Goal: Transaction & Acquisition: Purchase product/service

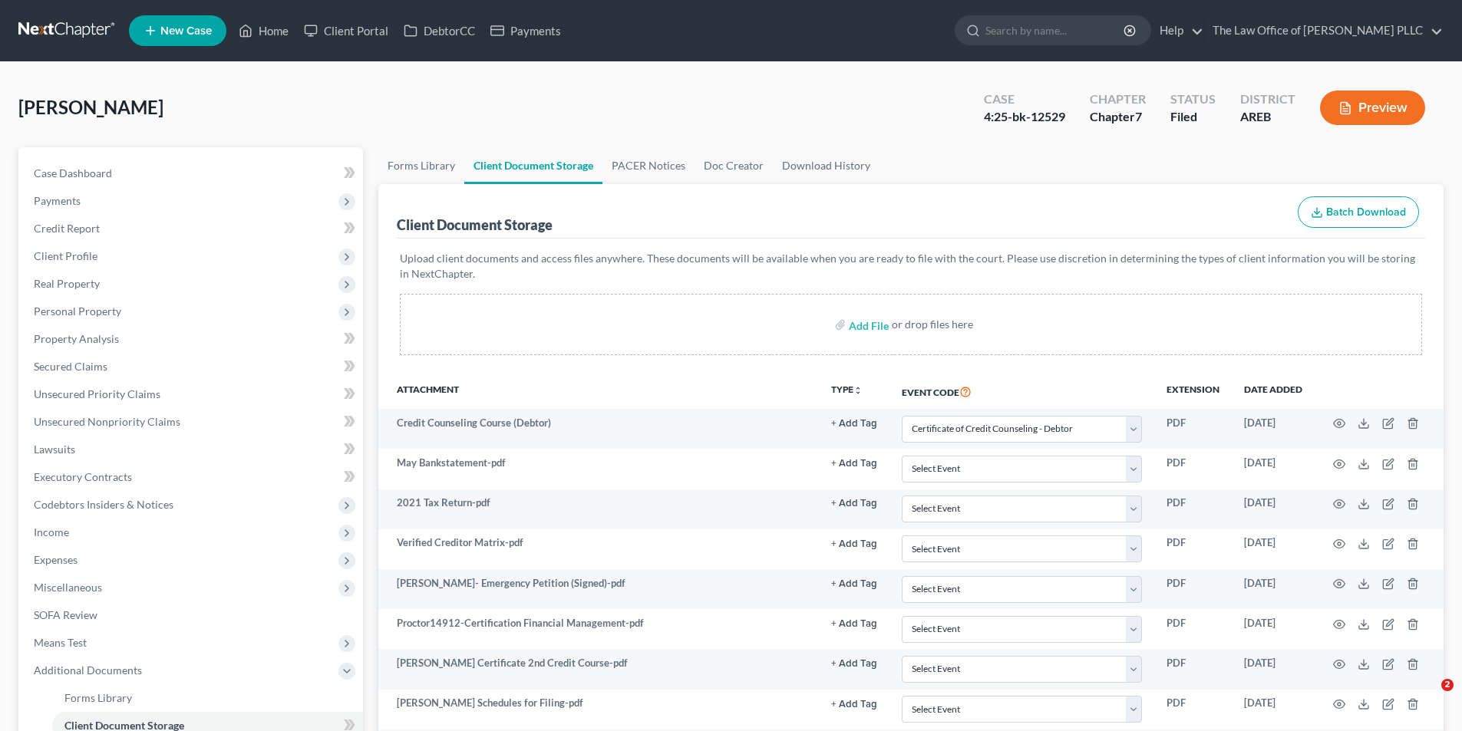
select select "0"
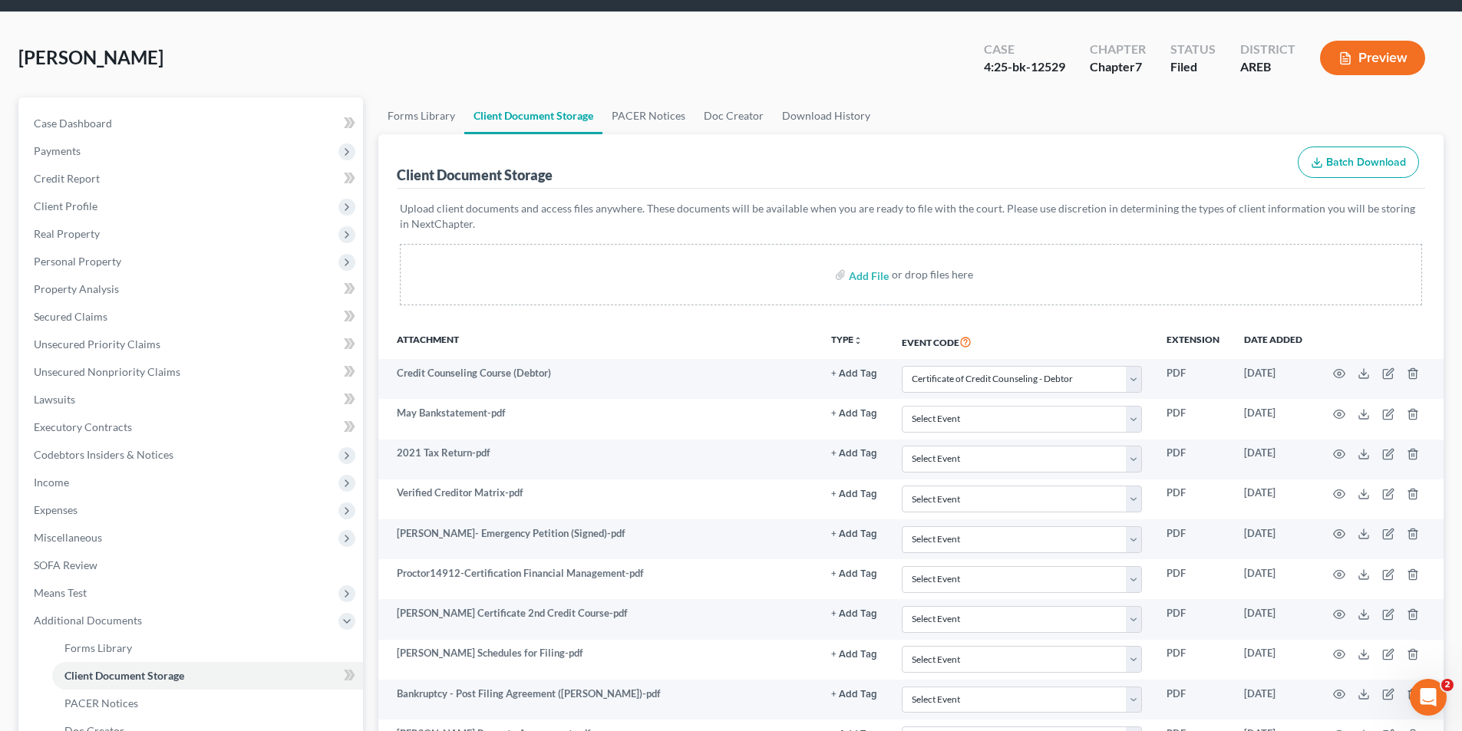
scroll to position [77, 0]
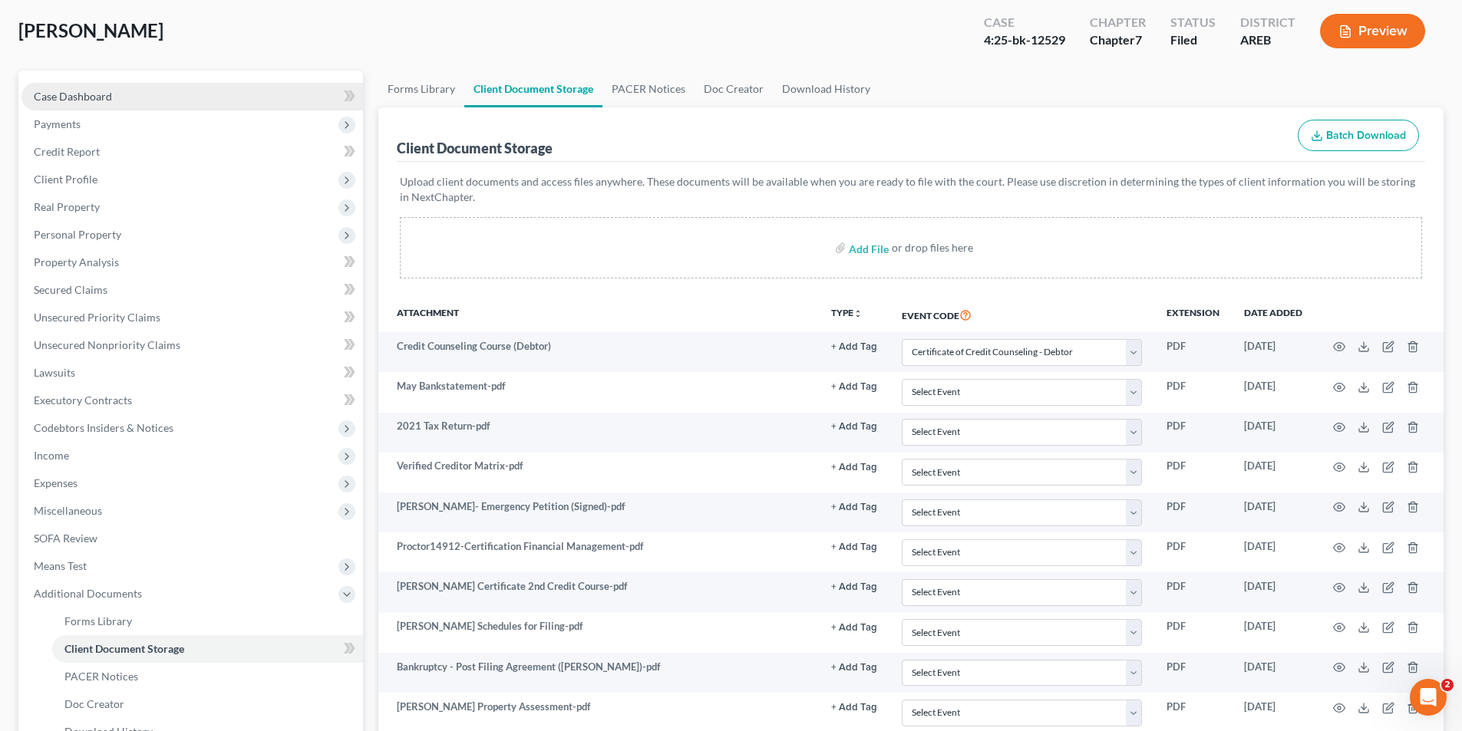
click at [114, 101] on link "Case Dashboard" at bounding box center [192, 97] width 342 height 28
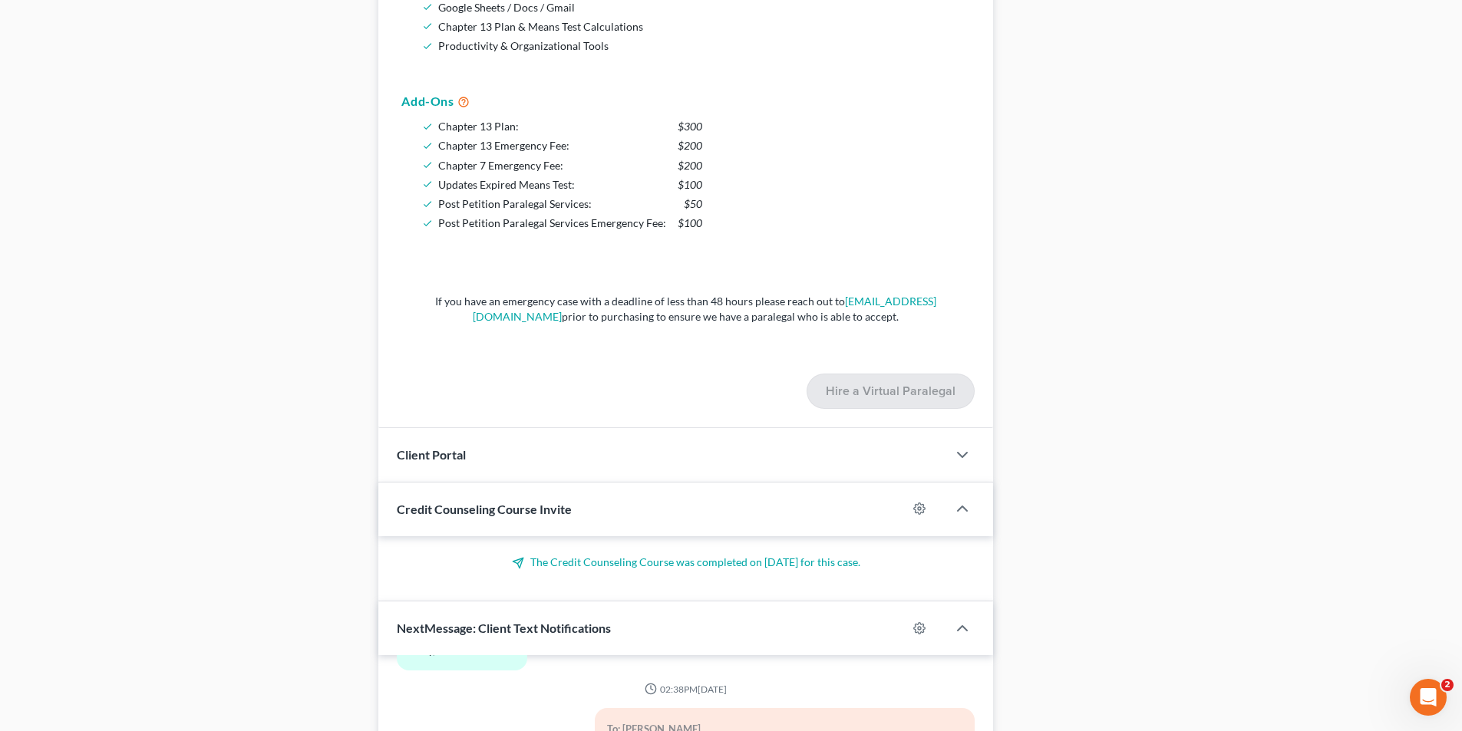
scroll to position [1943, 0]
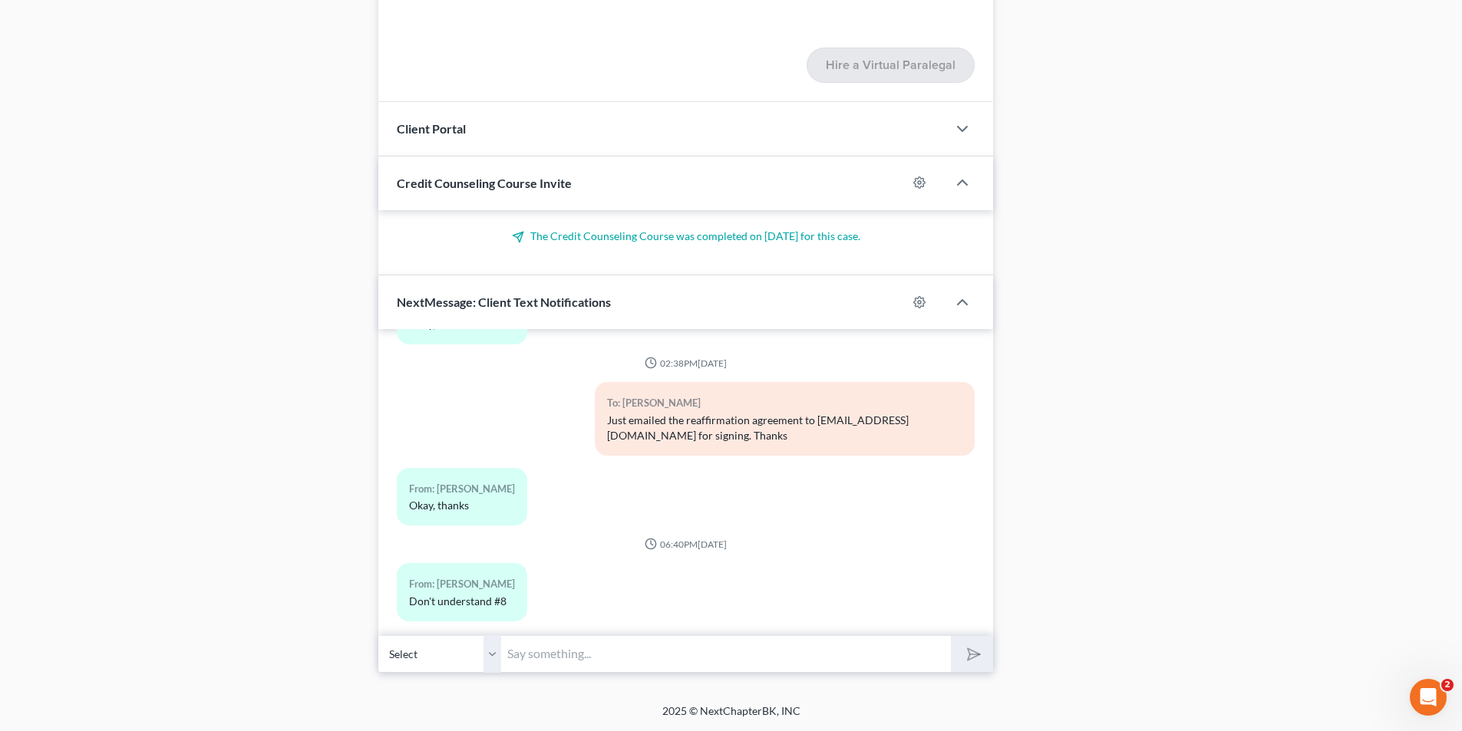
click at [599, 652] on input "text" at bounding box center [726, 654] width 450 height 38
paste input "587-957-0117, Passcode 6260758220,"
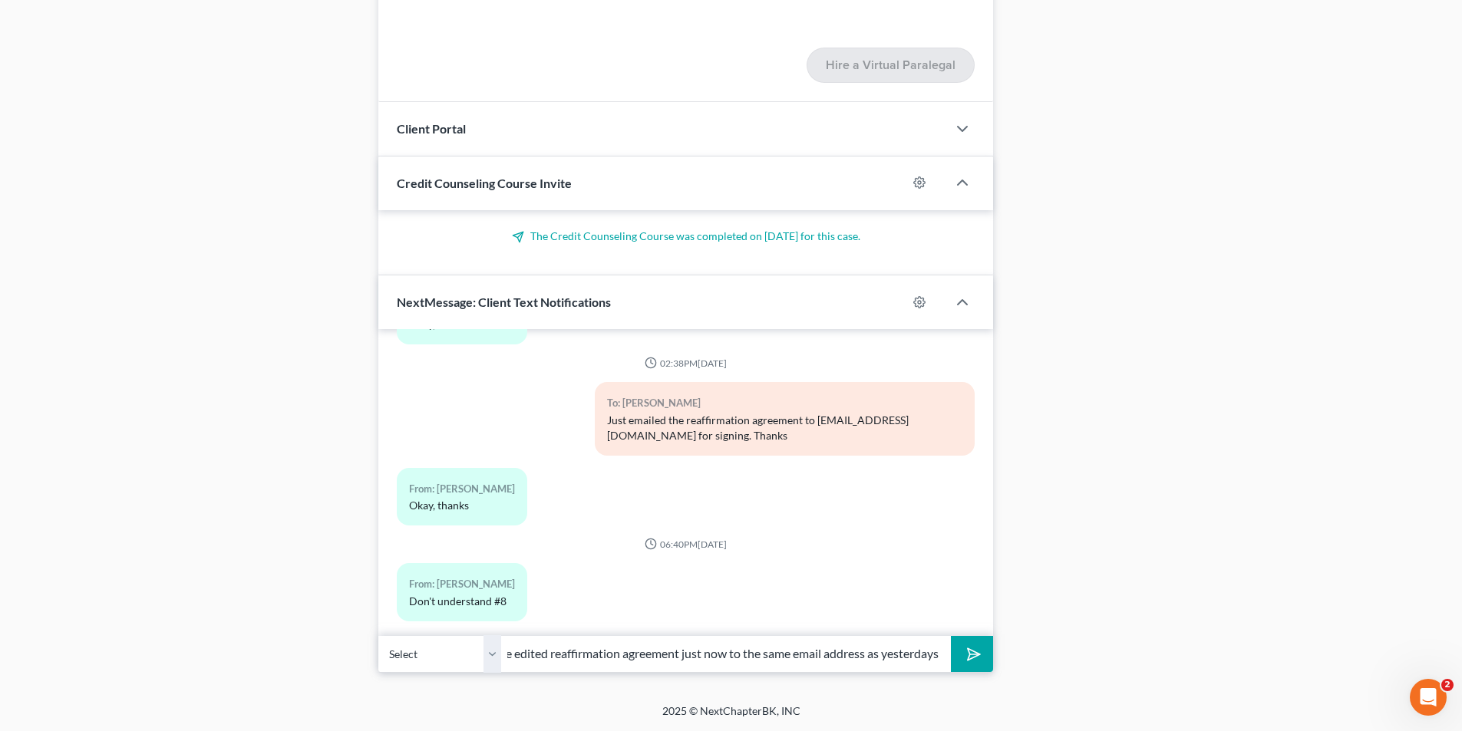
scroll to position [0, 47]
type input "Sent the edited reaffirmation agreement just now to the same email address as y…"
click at [951, 636] on button "submit" at bounding box center [972, 654] width 42 height 36
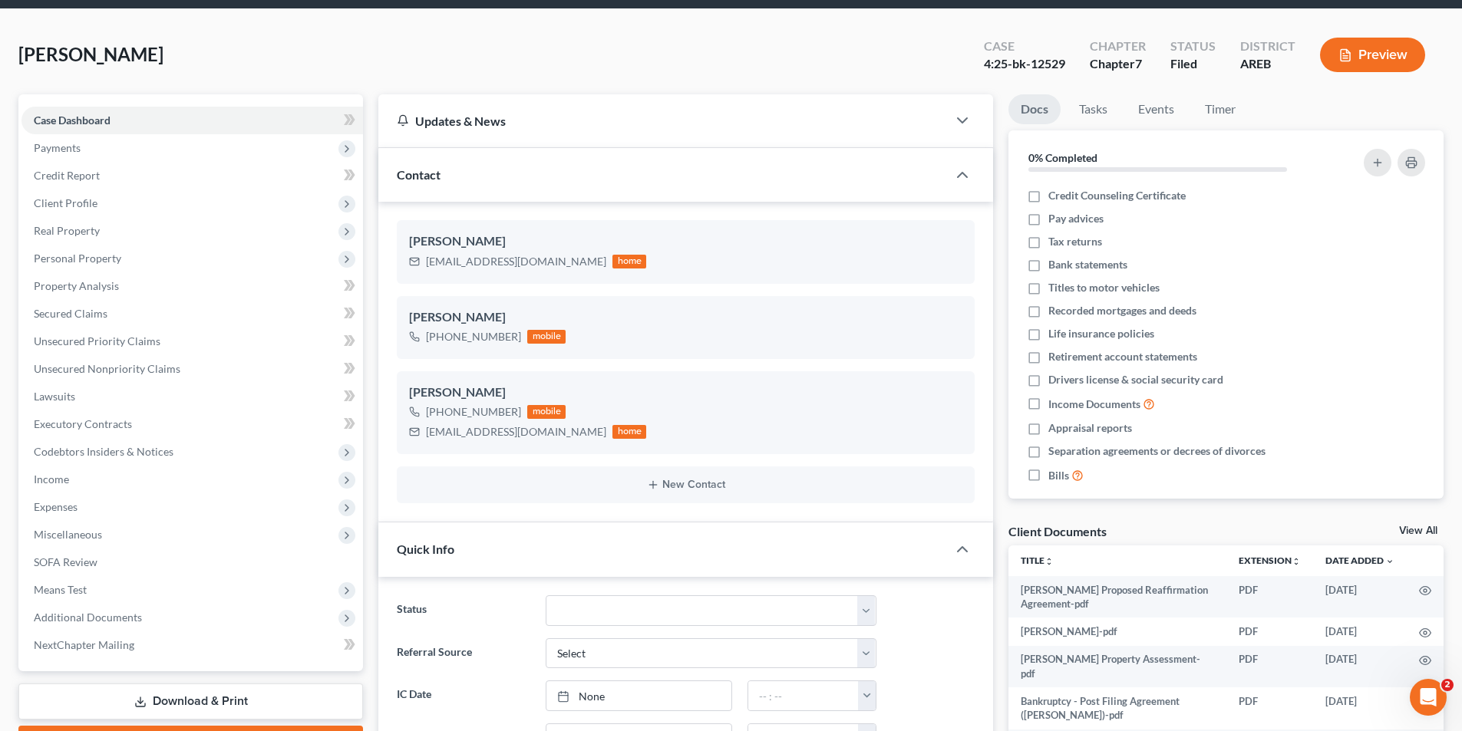
scroll to position [0, 0]
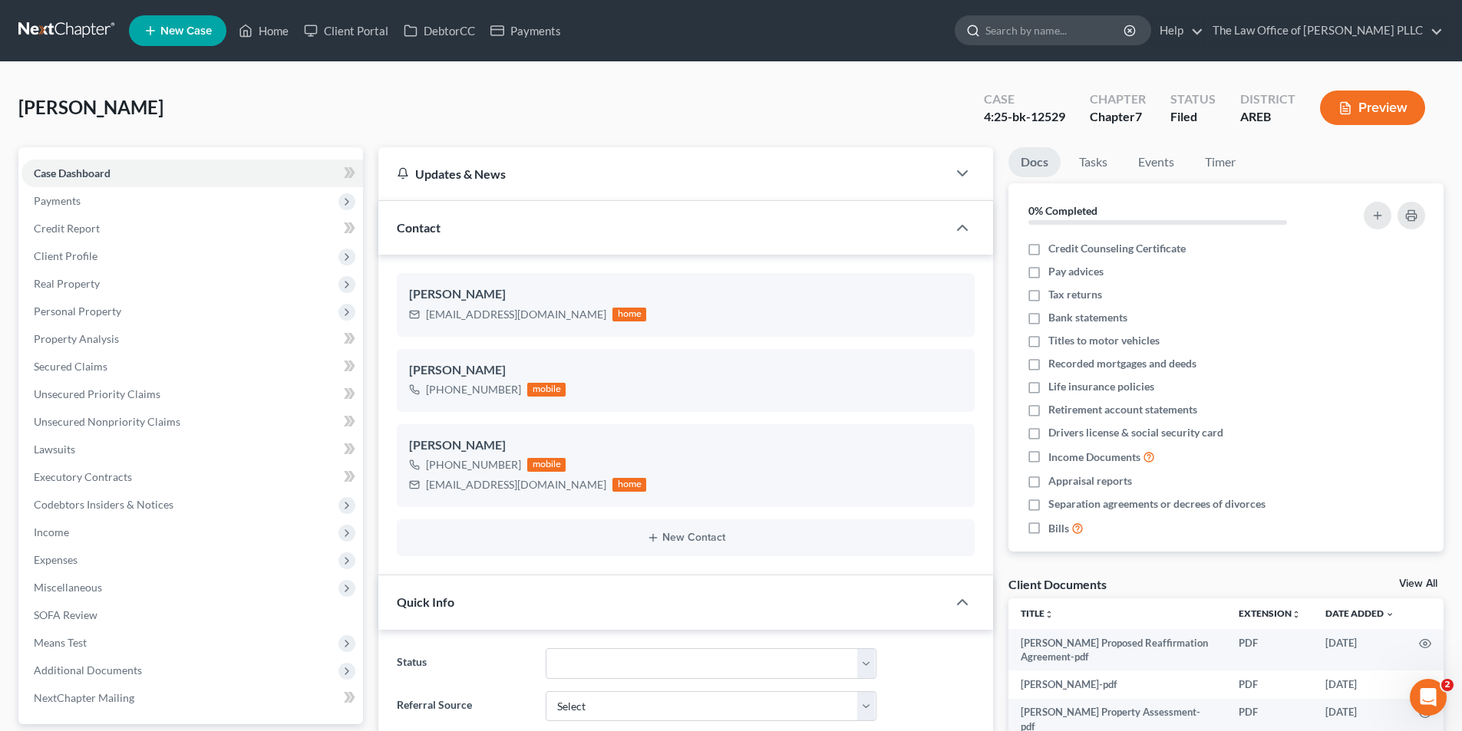
click at [1022, 31] on input "search" at bounding box center [1055, 30] width 140 height 28
type input "sandridge"
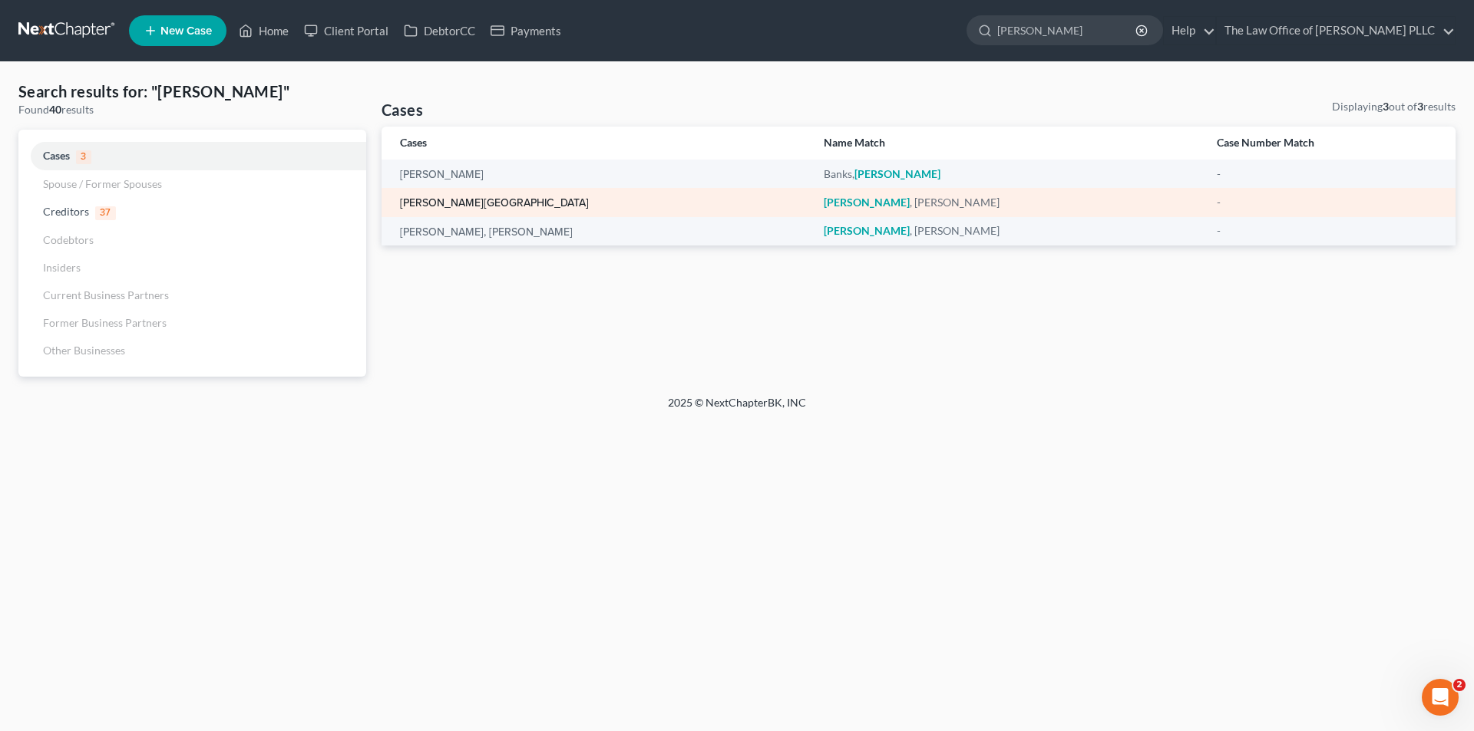
click at [464, 203] on link "[PERSON_NAME][GEOGRAPHIC_DATA]" at bounding box center [494, 203] width 189 height 11
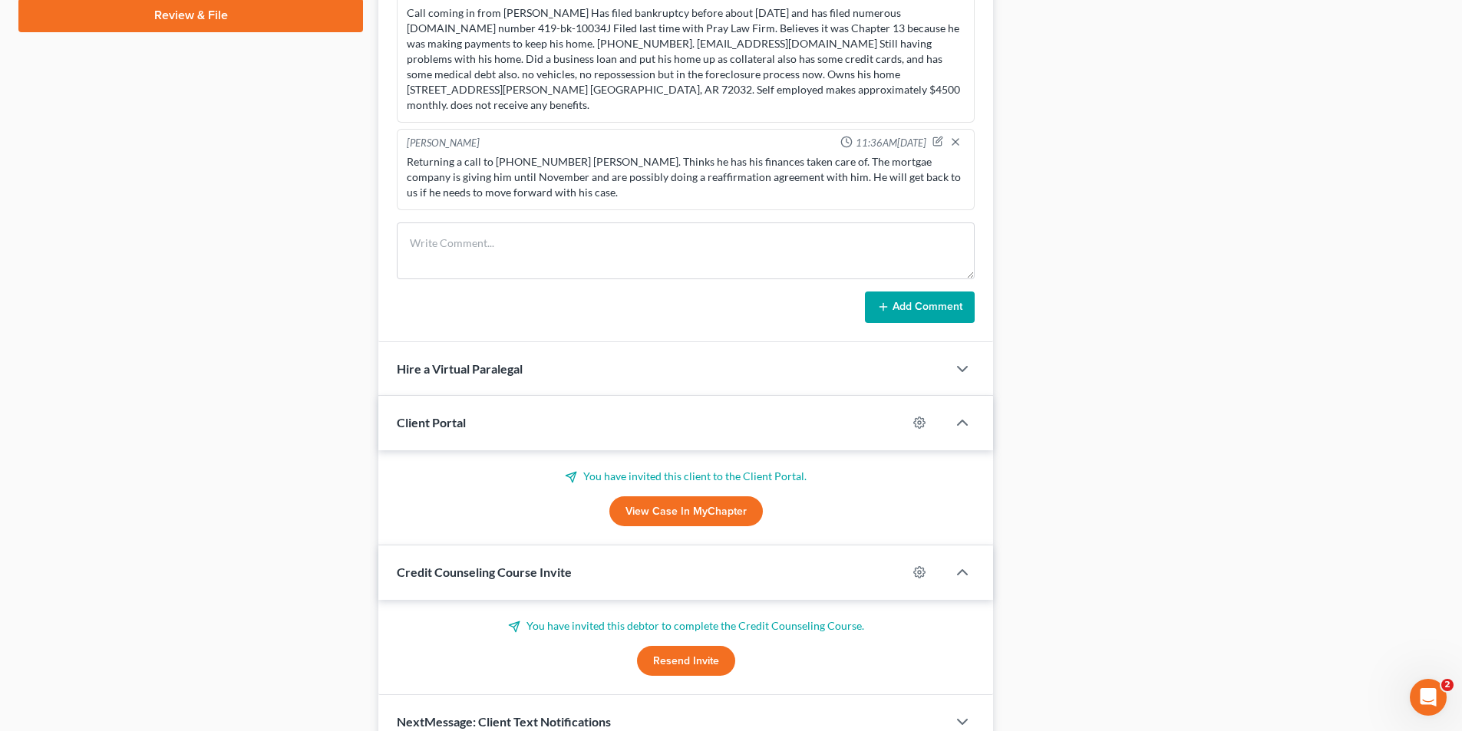
scroll to position [842, 0]
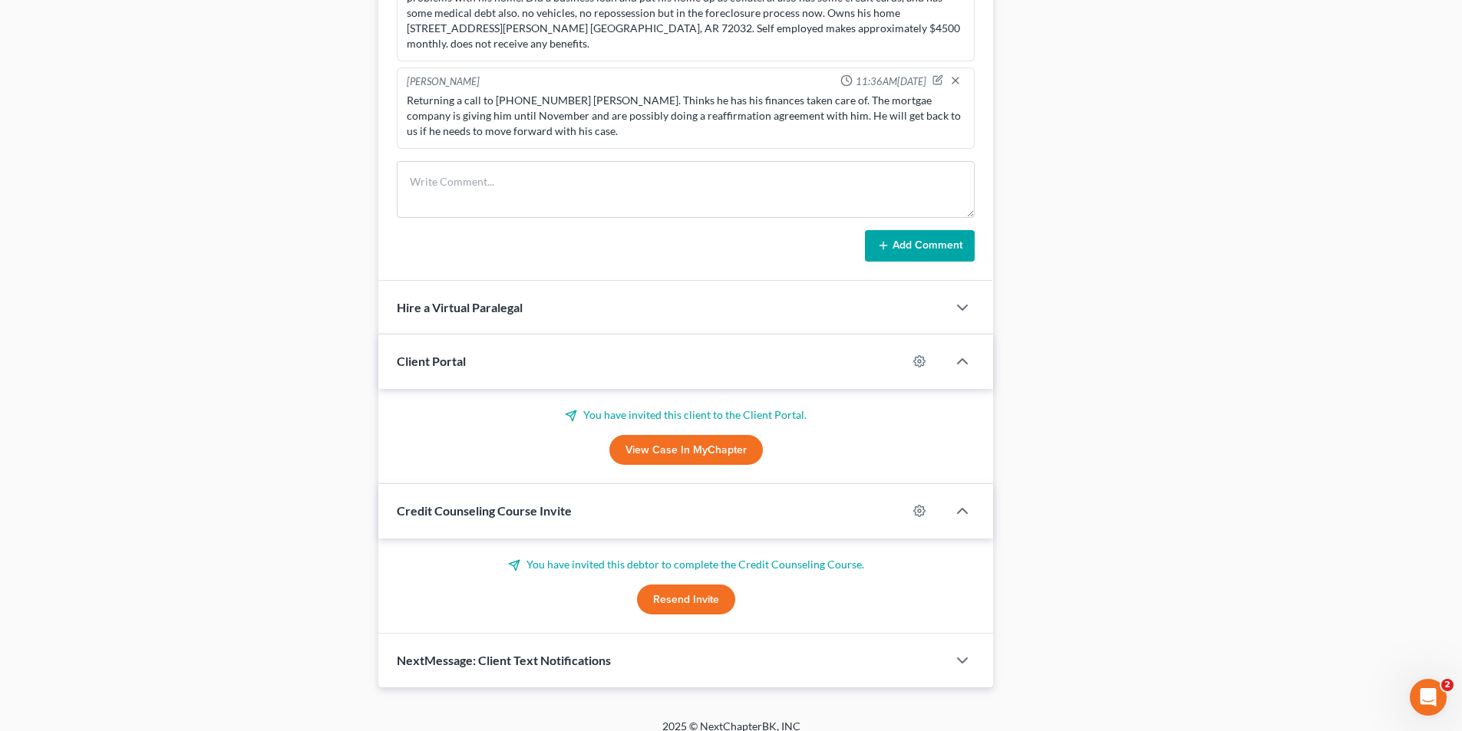
click at [669, 585] on button "Resend Invite" at bounding box center [686, 600] width 98 height 31
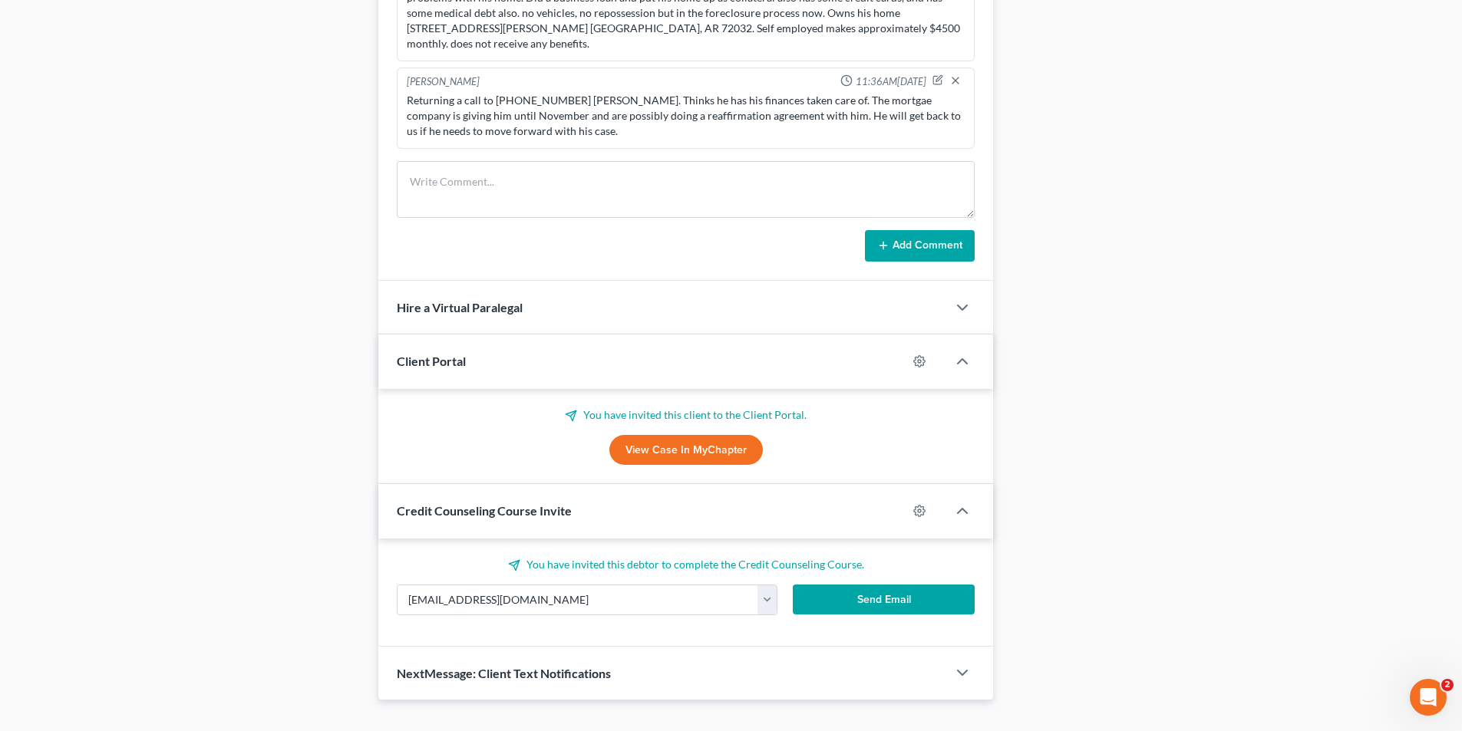
click at [847, 591] on button "Send Email" at bounding box center [884, 600] width 183 height 31
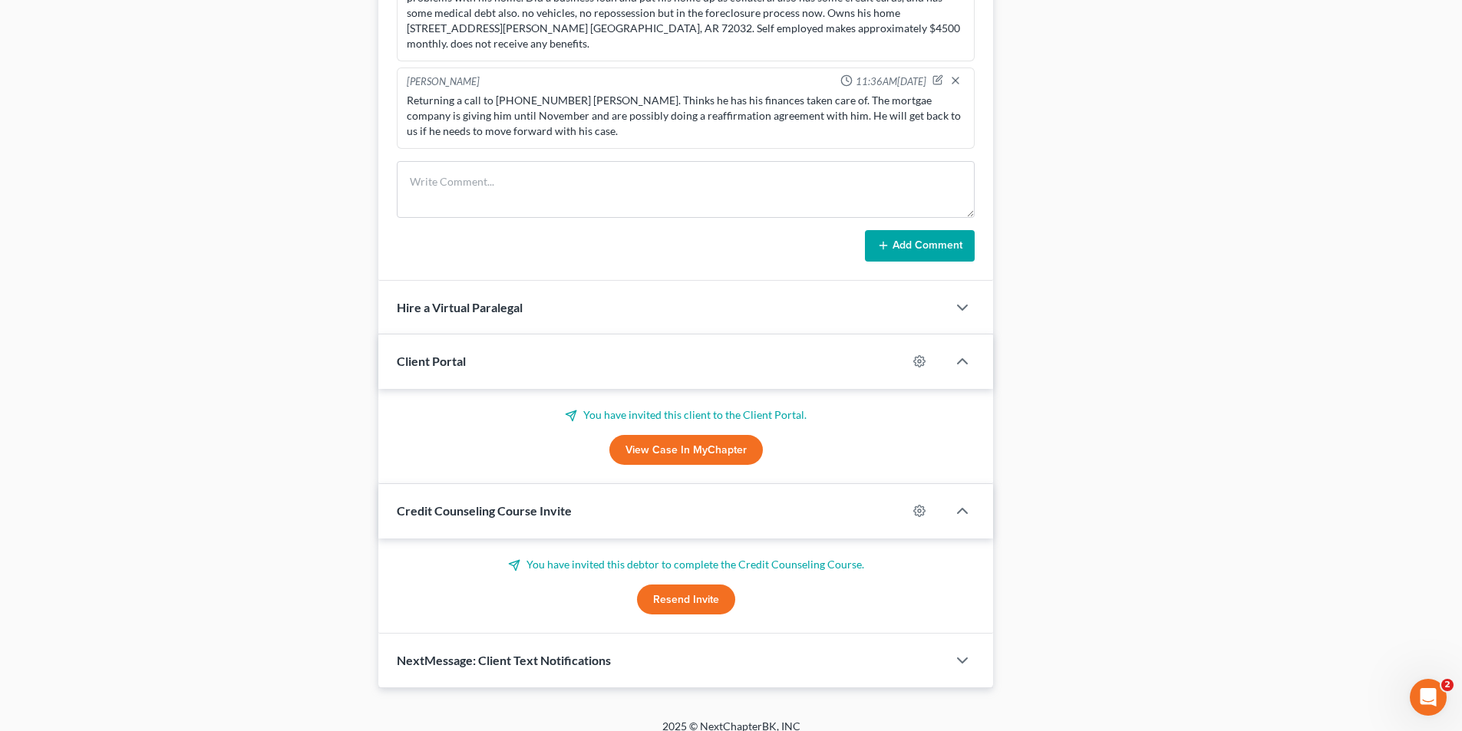
click at [701, 435] on link "View Case in MyChapter" at bounding box center [685, 450] width 153 height 31
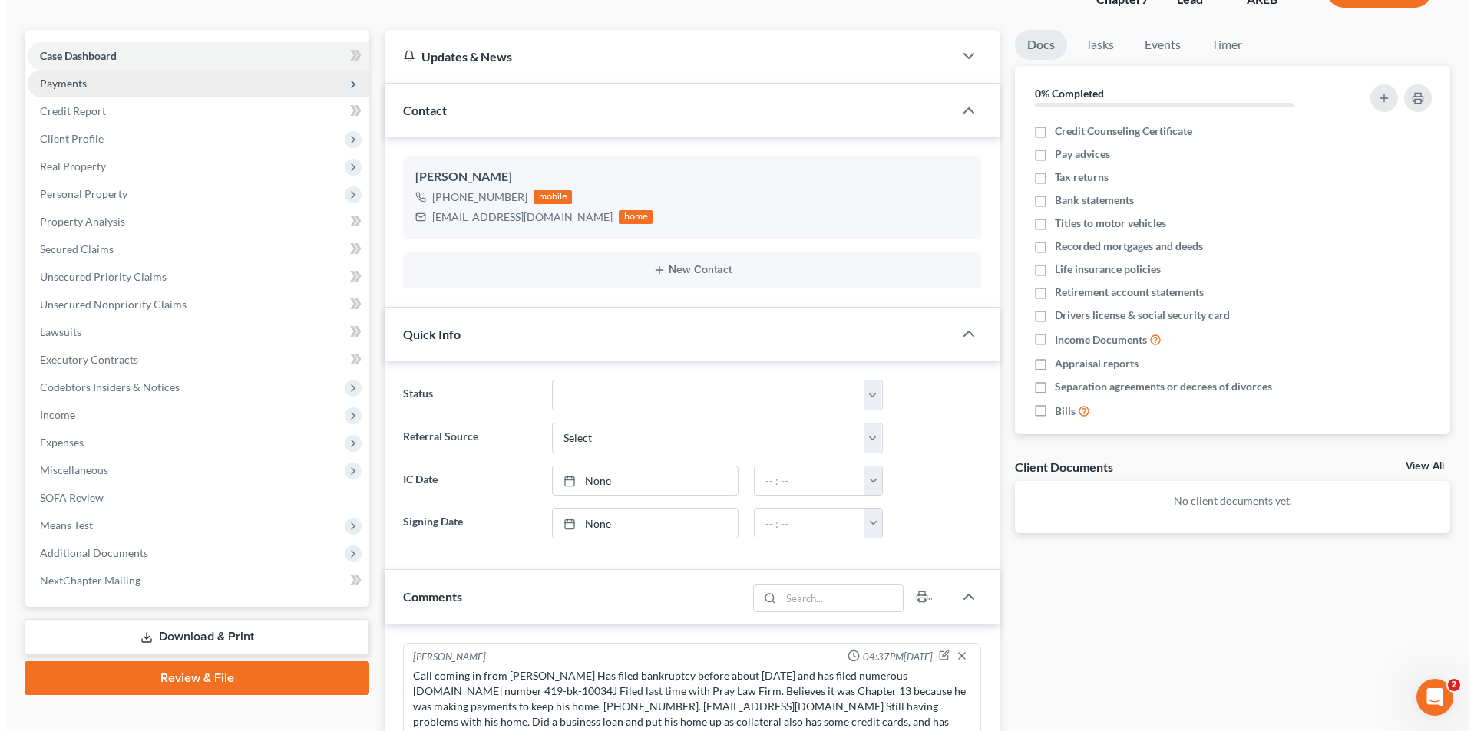
scroll to position [0, 0]
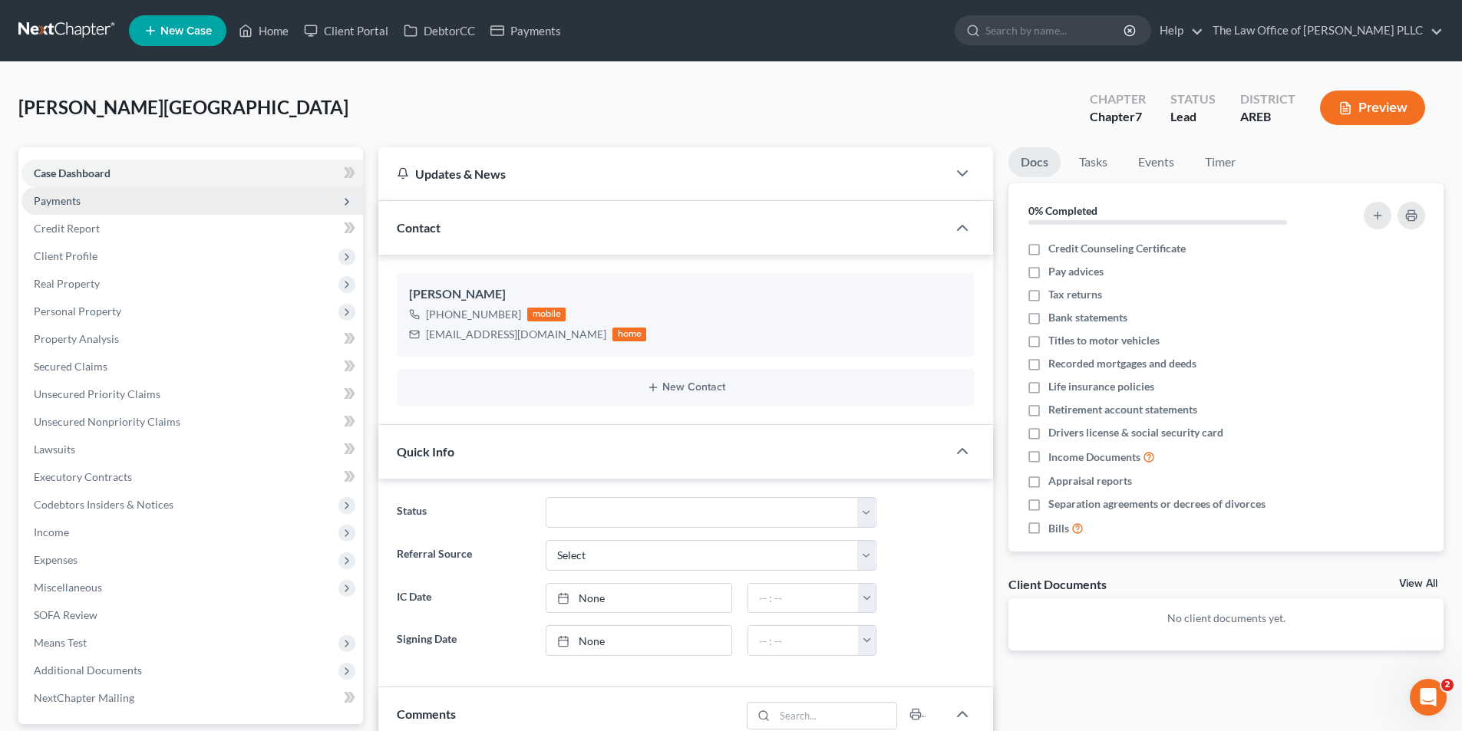
click at [96, 200] on span "Payments" at bounding box center [192, 201] width 342 height 28
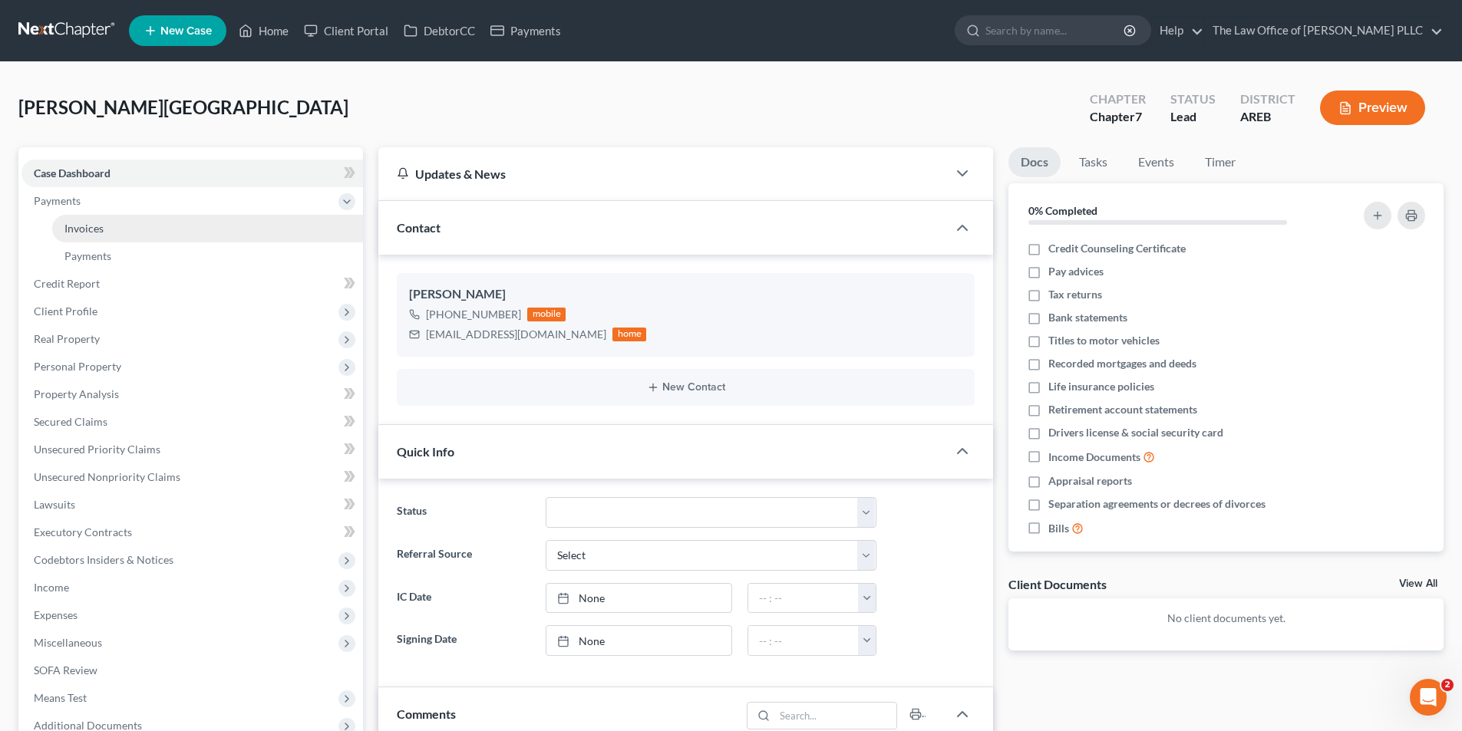
click at [91, 229] on span "Invoices" at bounding box center [83, 228] width 39 height 13
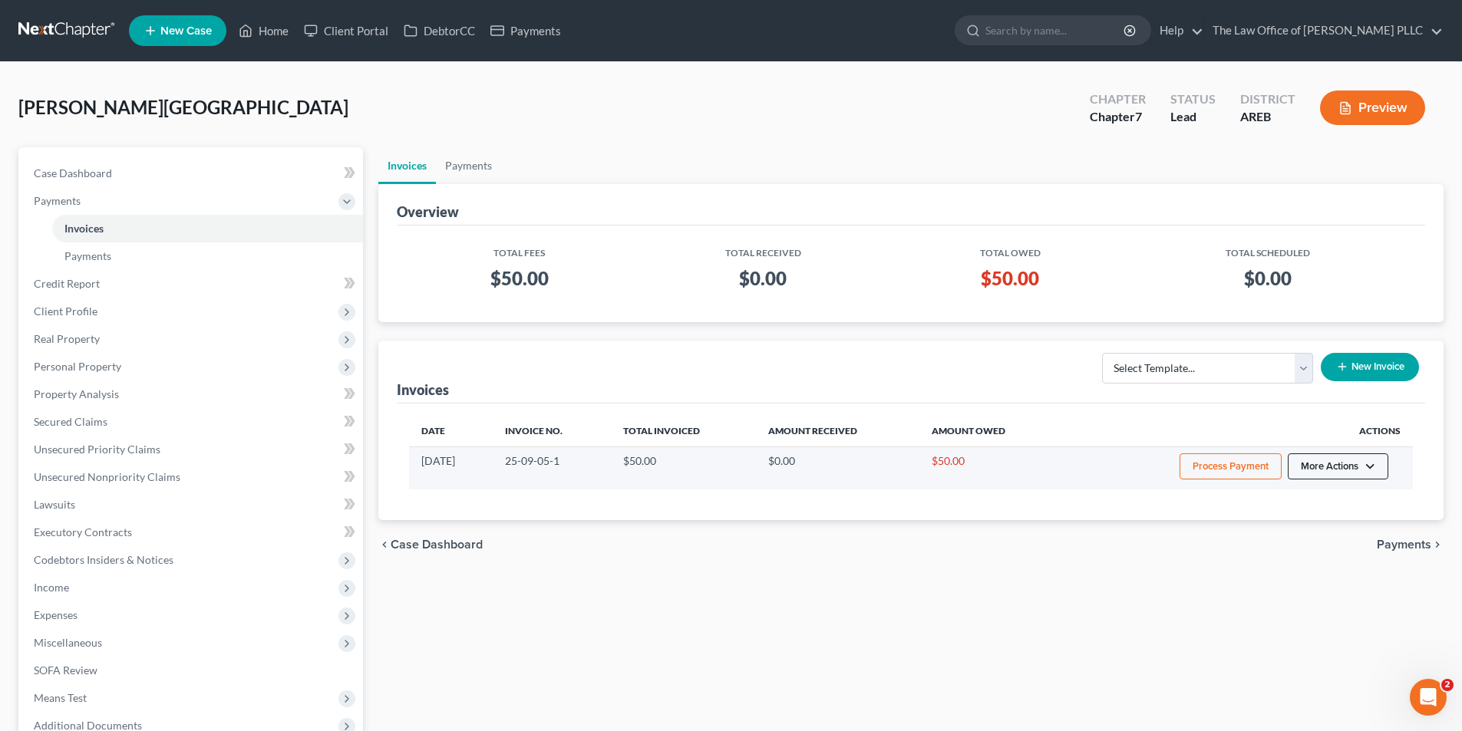
click at [1332, 470] on button "More Actions" at bounding box center [1338, 467] width 101 height 26
click at [1312, 505] on link "View/Edit" at bounding box center [1359, 499] width 180 height 26
select select "0"
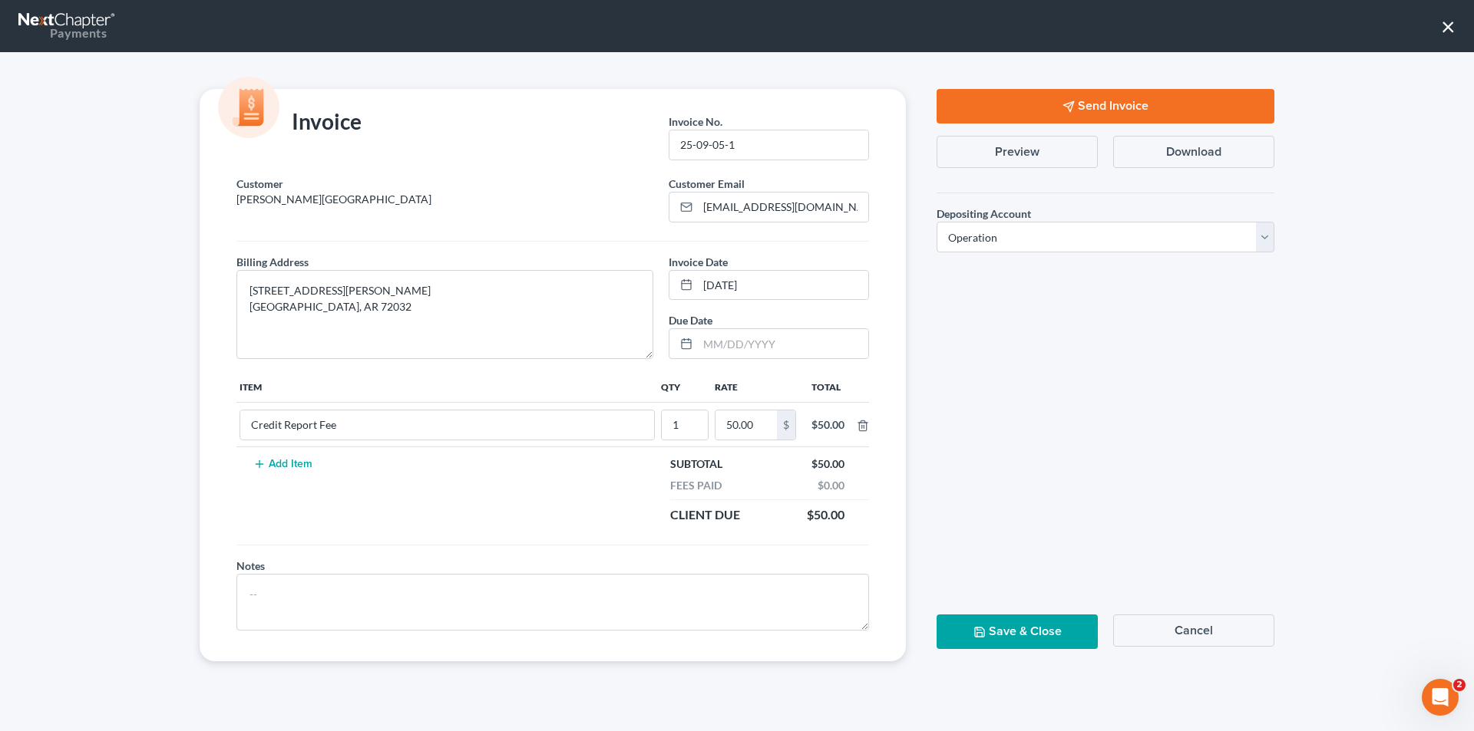
click at [1019, 108] on button "Send Invoice" at bounding box center [1105, 106] width 338 height 35
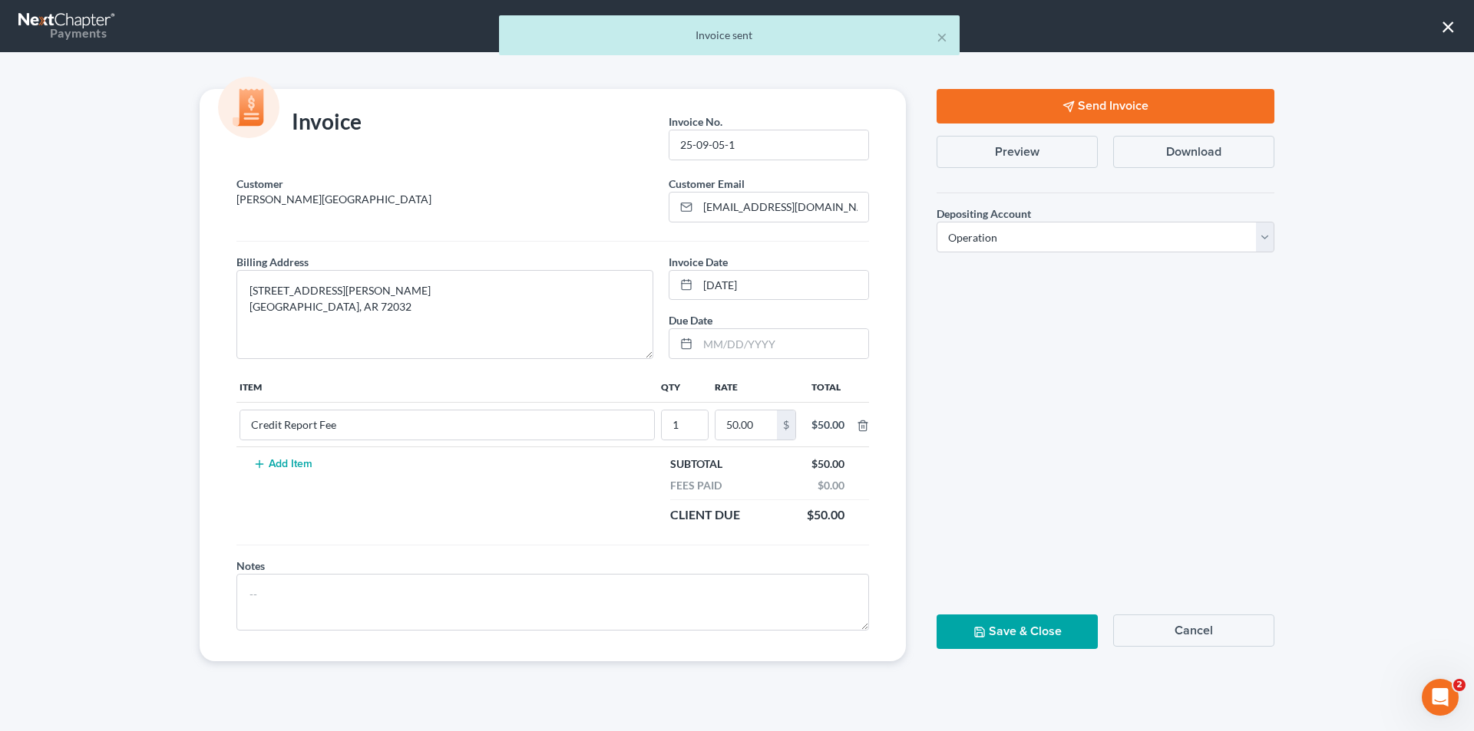
click at [1034, 625] on button "Save & Close" at bounding box center [1016, 632] width 161 height 35
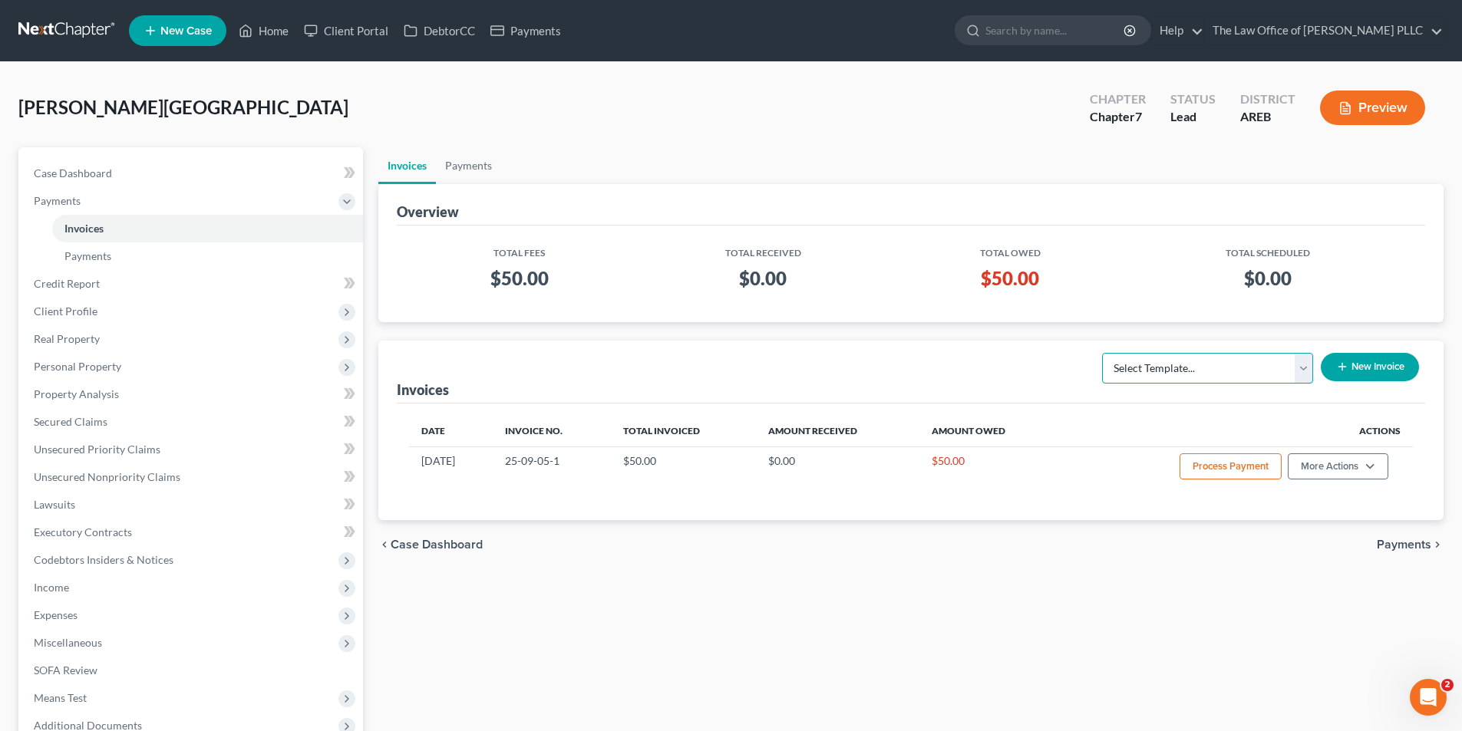
click at [1243, 374] on select "Select Template... Credit Report Fee Chapter 7 Filing and Processing Fee Chapte…" at bounding box center [1207, 368] width 211 height 31
select select "1"
click at [1104, 353] on select "Select Template... Credit Report Fee Chapter 7 Filing and Processing Fee Chapte…" at bounding box center [1207, 368] width 211 height 31
click at [1375, 375] on button "New Invoice" at bounding box center [1370, 367] width 98 height 28
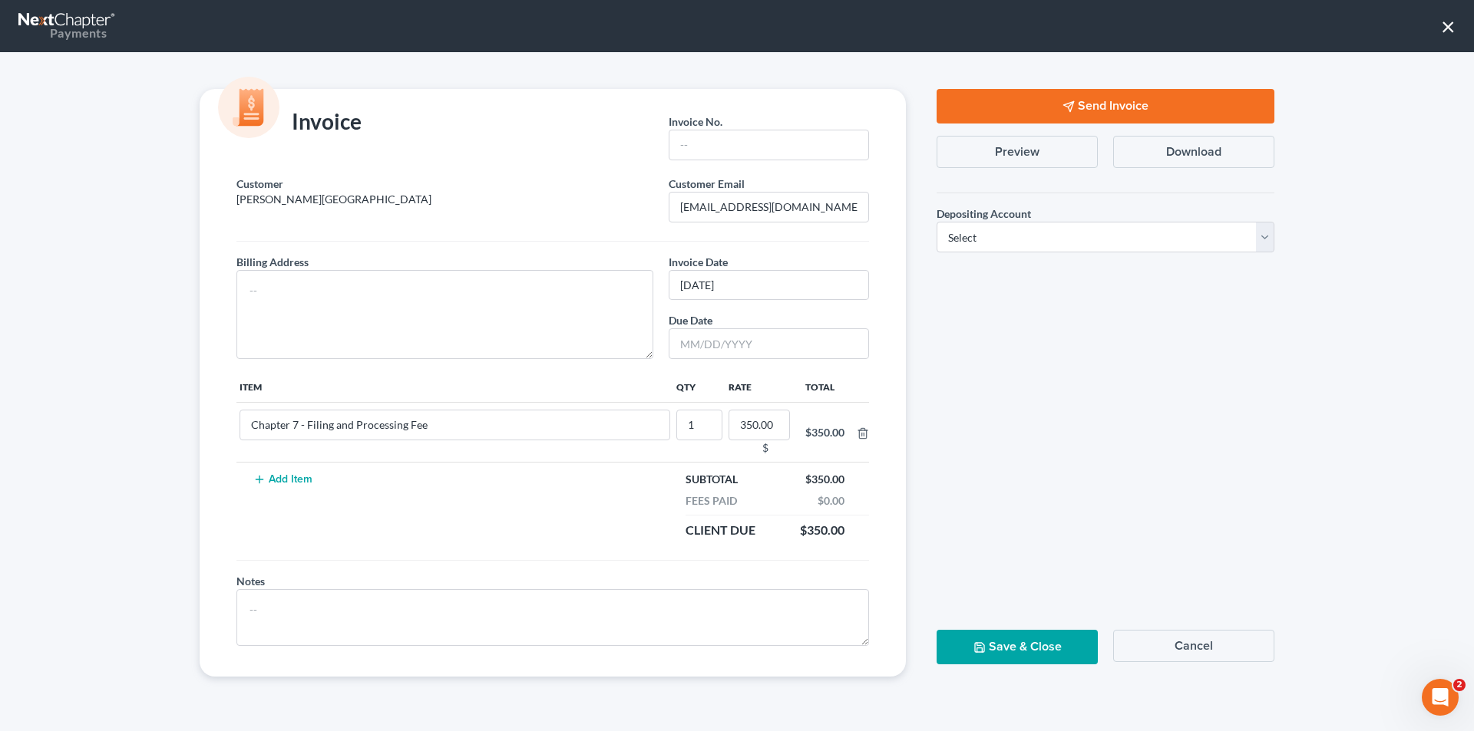
click at [1191, 633] on button "Cancel" at bounding box center [1193, 646] width 161 height 32
click at [1229, 645] on button "Cancel" at bounding box center [1193, 646] width 161 height 32
click at [1187, 648] on button "Cancel" at bounding box center [1193, 646] width 161 height 32
click at [1185, 651] on button "Cancel" at bounding box center [1193, 646] width 161 height 32
click at [253, 282] on textarea at bounding box center [444, 314] width 417 height 89
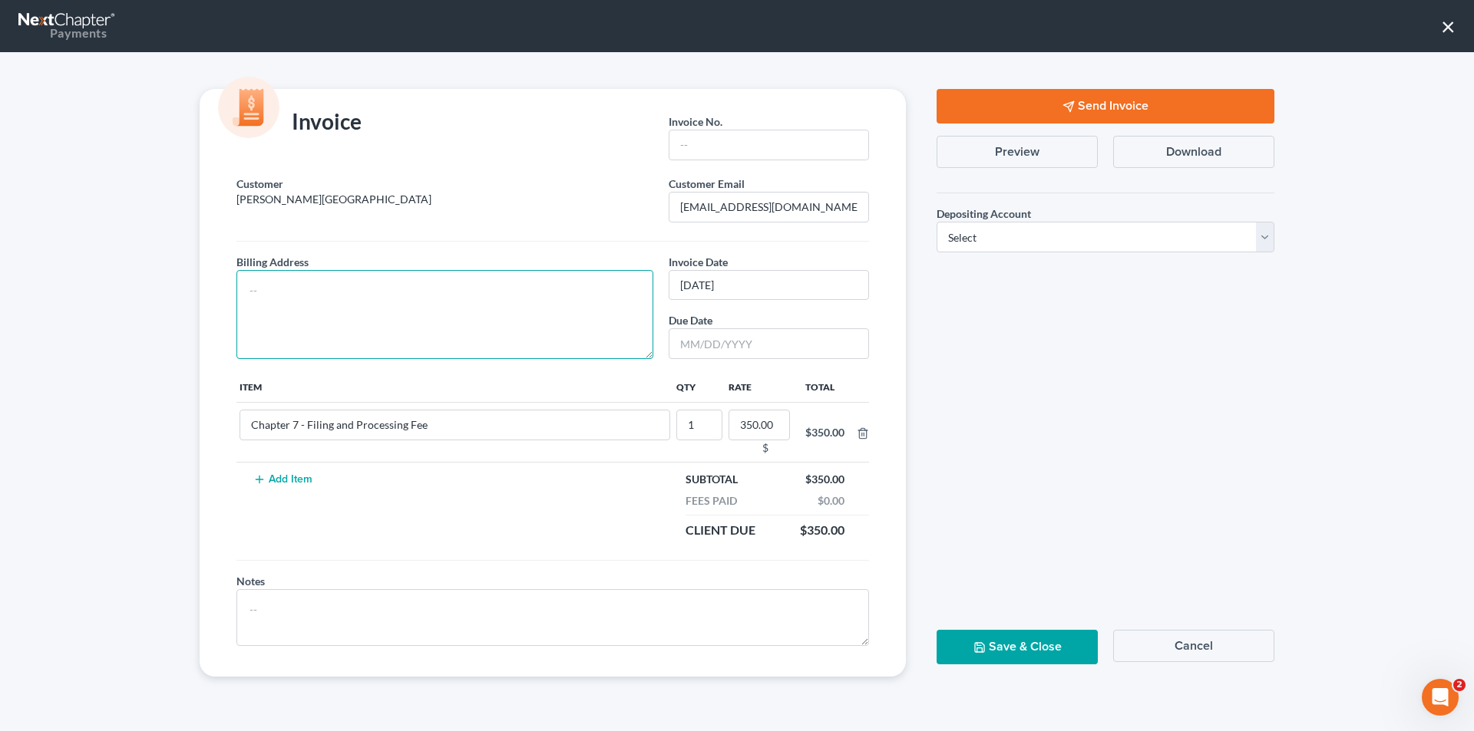
paste textarea "3403 Roberts Rd. Conway, AR 72032"
type textarea "3403 Roberts Rd. Conway, AR 72032"
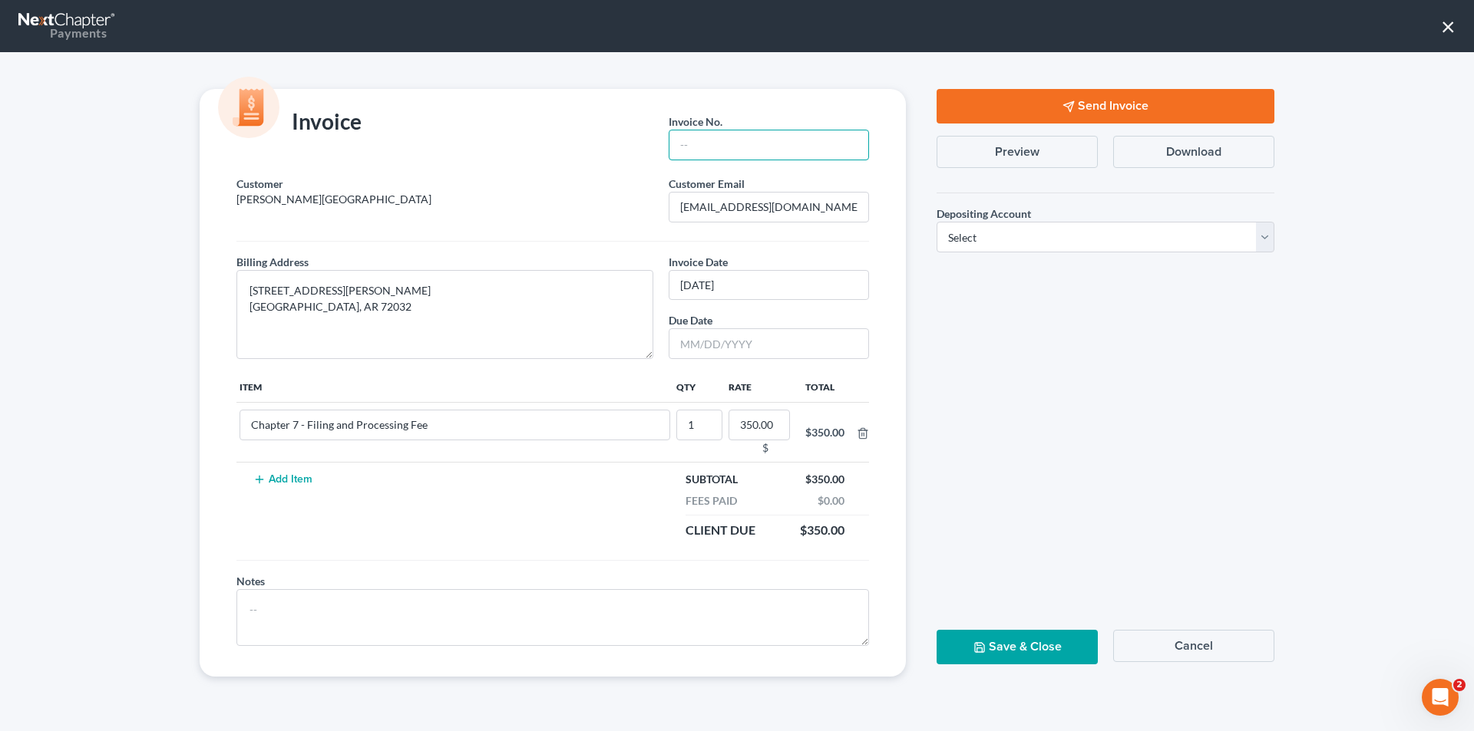
click at [684, 147] on input "text" at bounding box center [768, 145] width 200 height 31
type input "25-09-16-01"
click at [972, 239] on select "Select Operation Trust" at bounding box center [1105, 237] width 338 height 31
select select "0"
click at [936, 222] on select "Select Operation Trust" at bounding box center [1105, 237] width 338 height 31
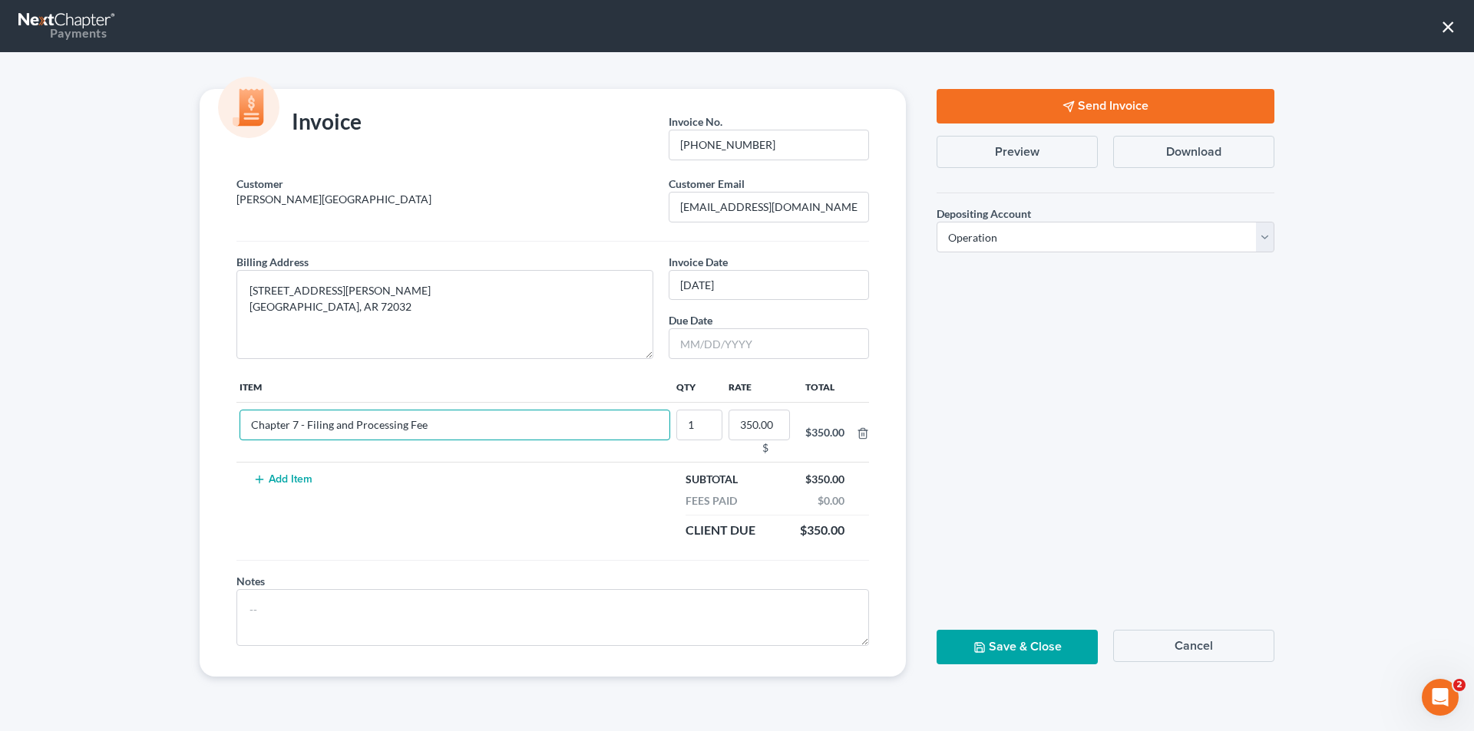
click at [638, 426] on input "Chapter 7 - Filing and Processing Fee" at bounding box center [454, 425] width 431 height 31
drag, startPoint x: 434, startPoint y: 424, endPoint x: 191, endPoint y: 417, distance: 242.6
click at [191, 417] on div "Invoice Invoice No. * 25-09-16-01 Customer Sandidge, Troy Customer Email * tsan…" at bounding box center [552, 383] width 737 height 588
click at [1193, 649] on button "Cancel" at bounding box center [1193, 646] width 161 height 32
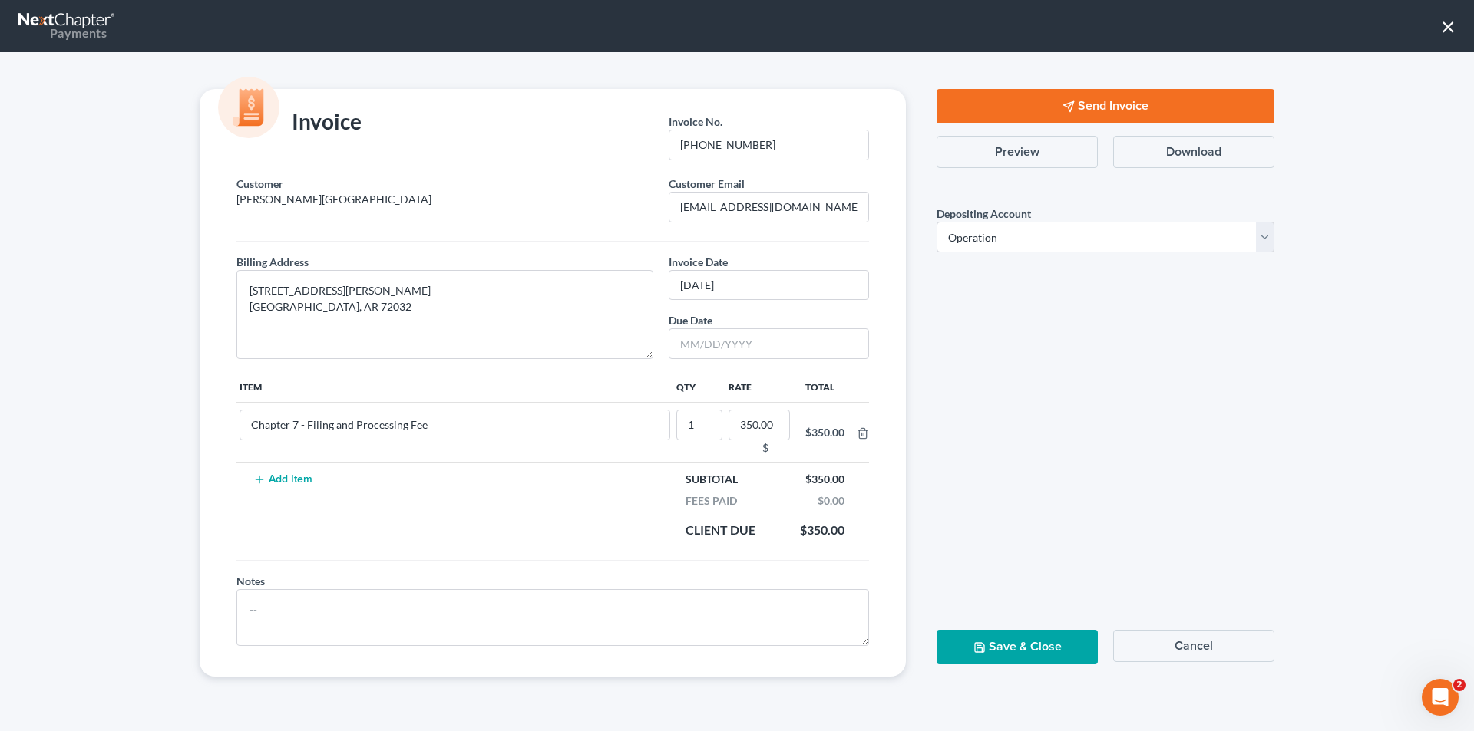
scroll to position [2568, 0]
select select "0"
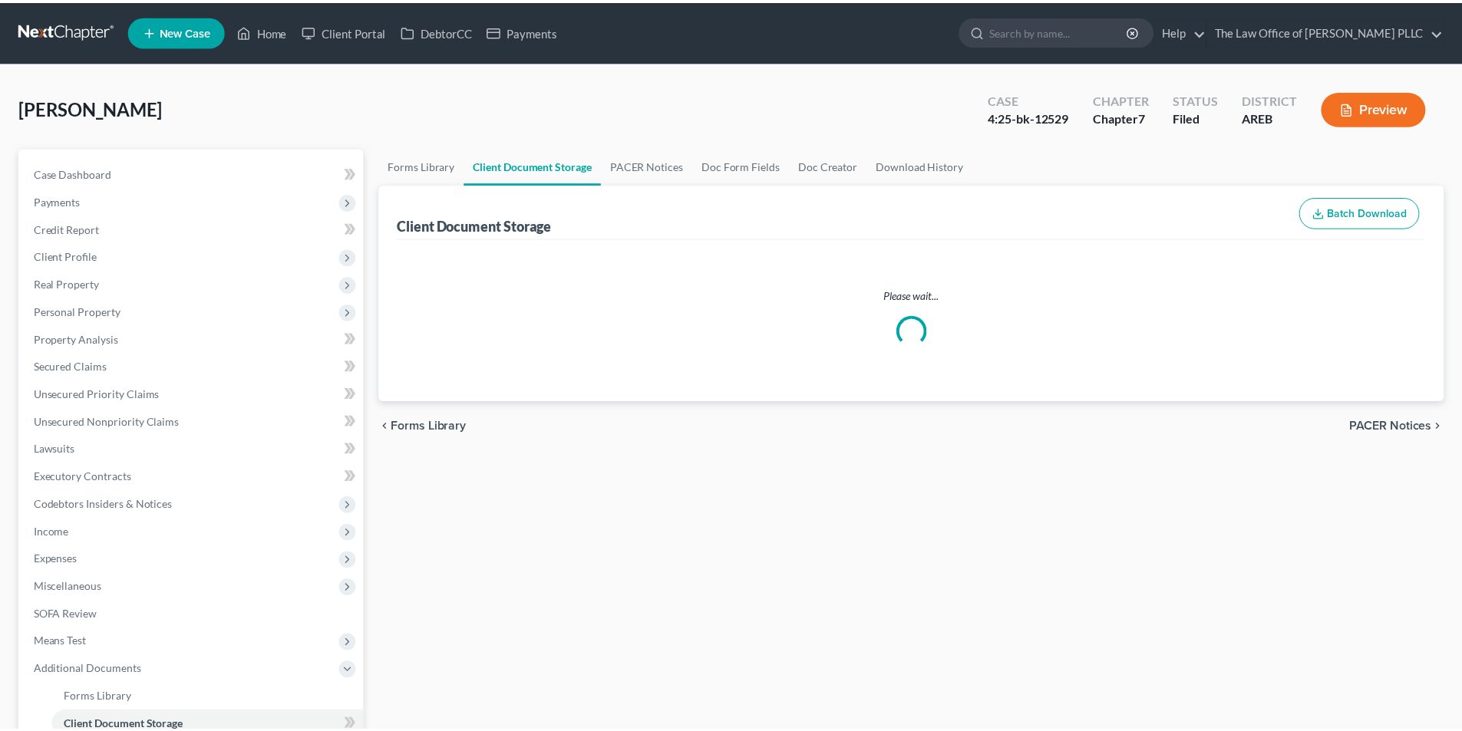
scroll to position [77, 0]
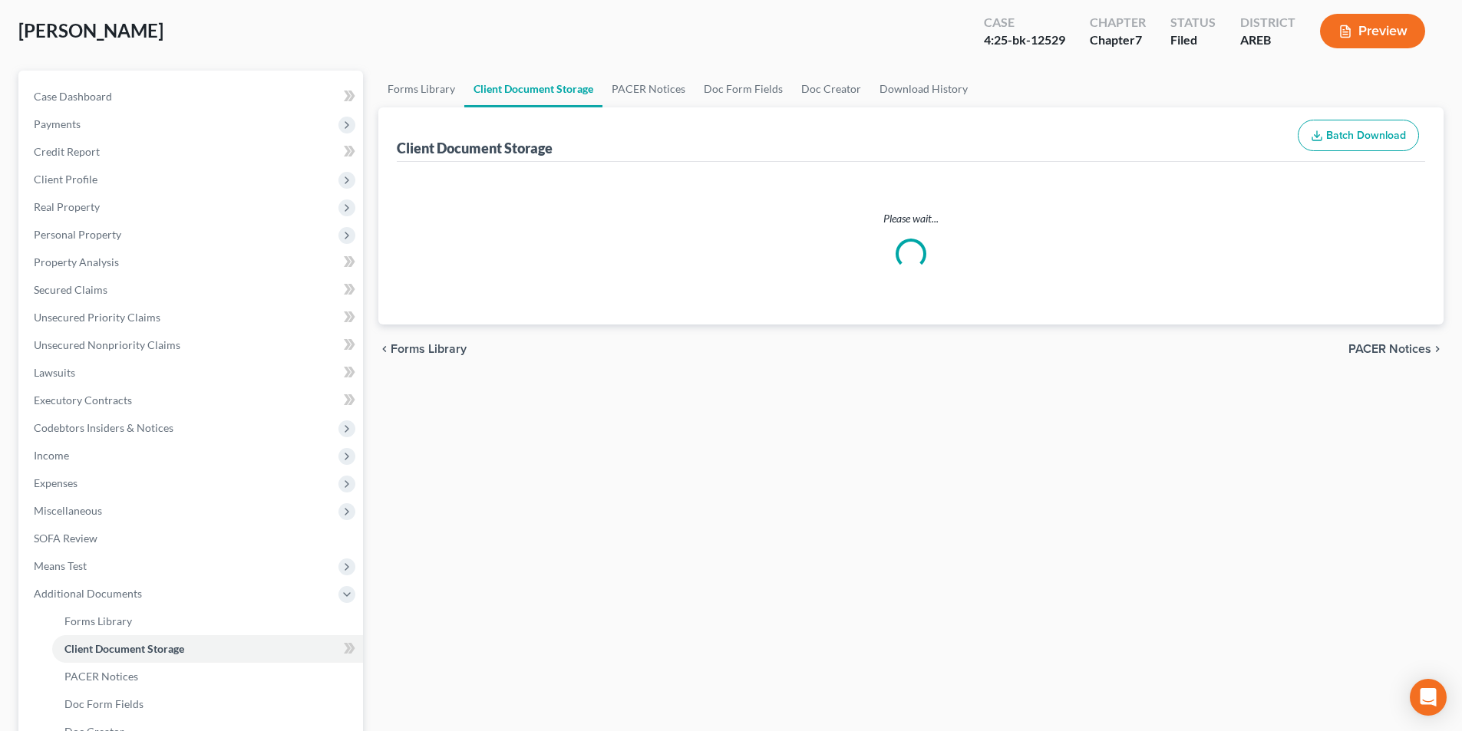
select select "0"
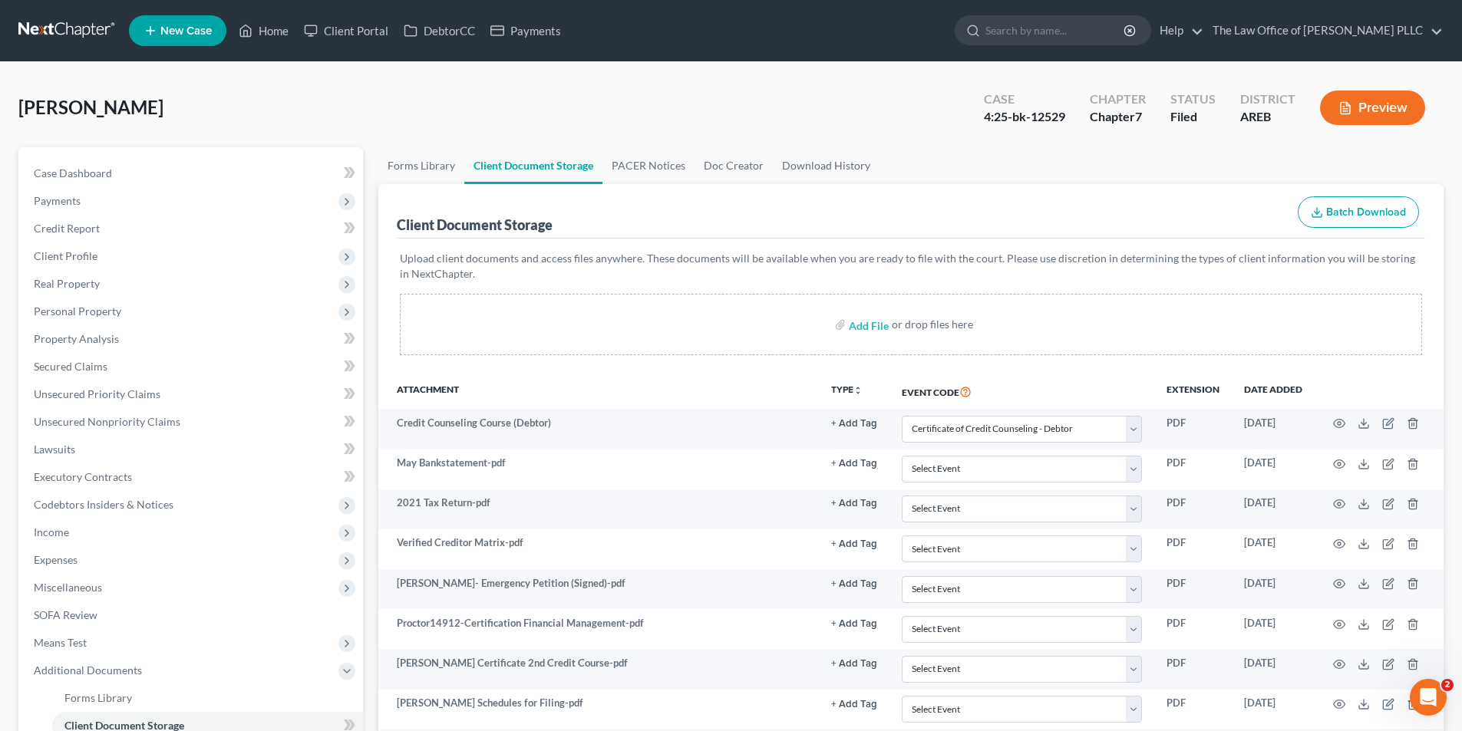
scroll to position [0, 0]
click at [1013, 33] on input "search" at bounding box center [1055, 30] width 140 height 28
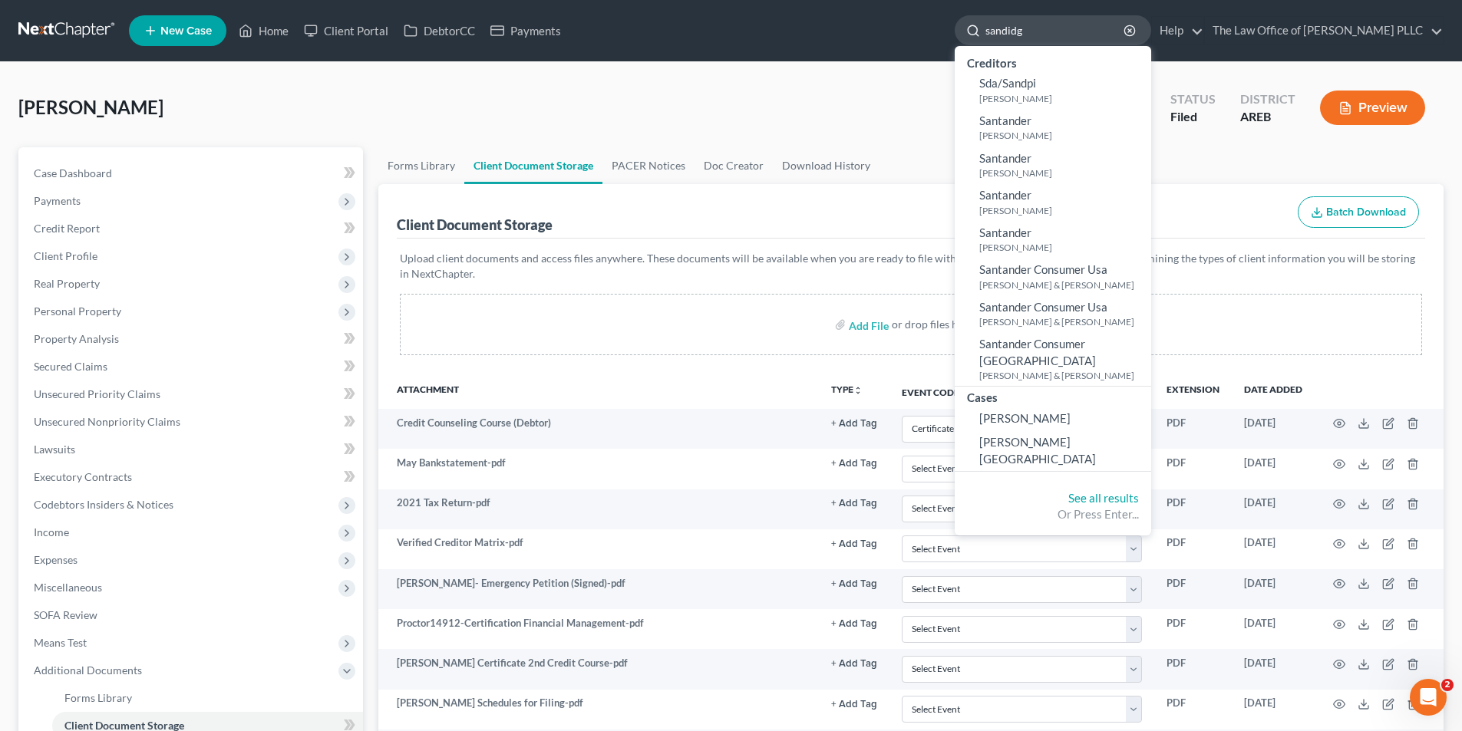
type input "sandidge"
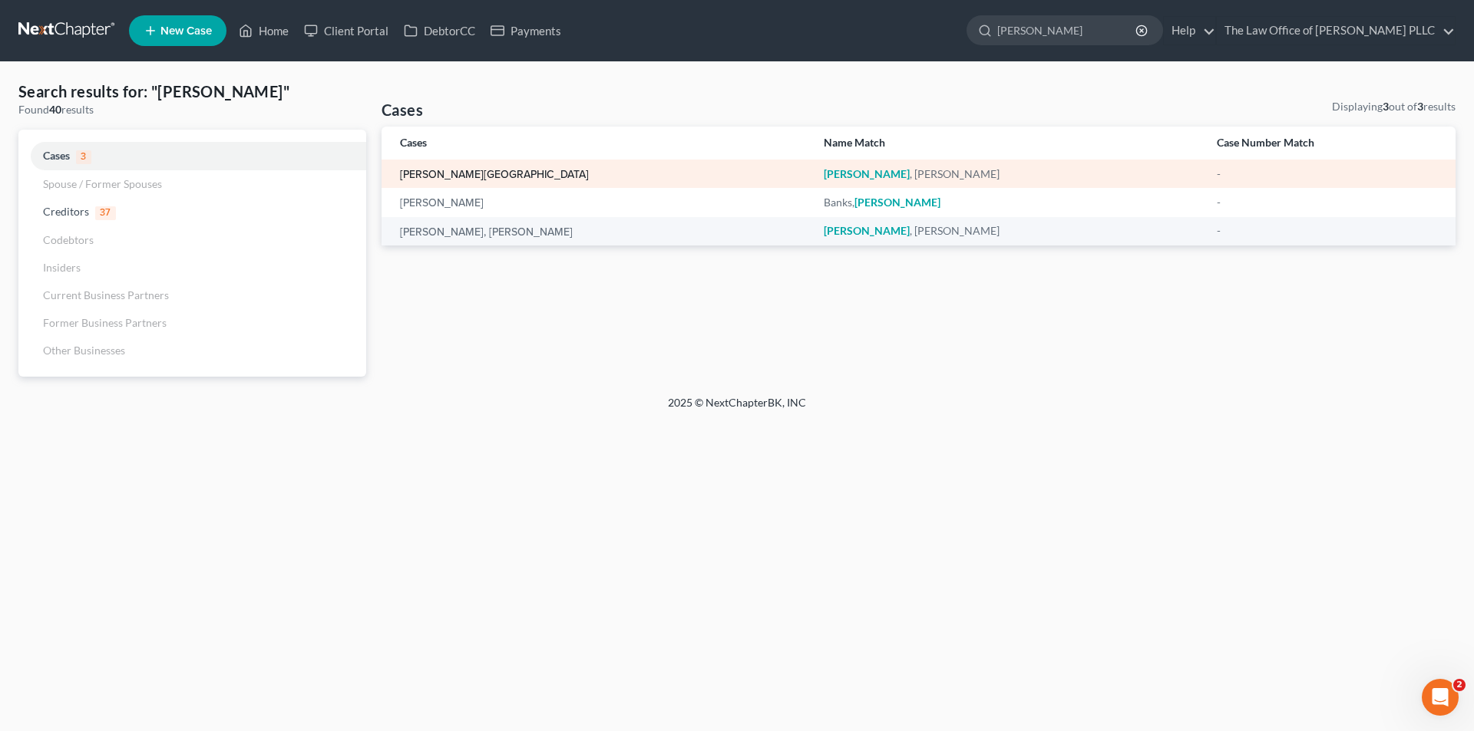
click at [421, 177] on link "[PERSON_NAME][GEOGRAPHIC_DATA]" at bounding box center [494, 175] width 189 height 11
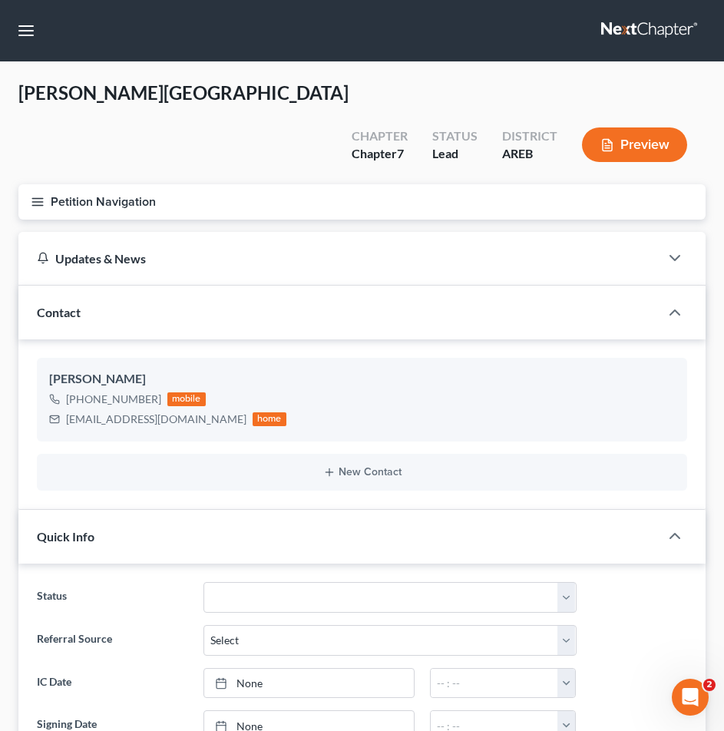
click at [269, 184] on button "Petition Navigation" at bounding box center [361, 201] width 687 height 35
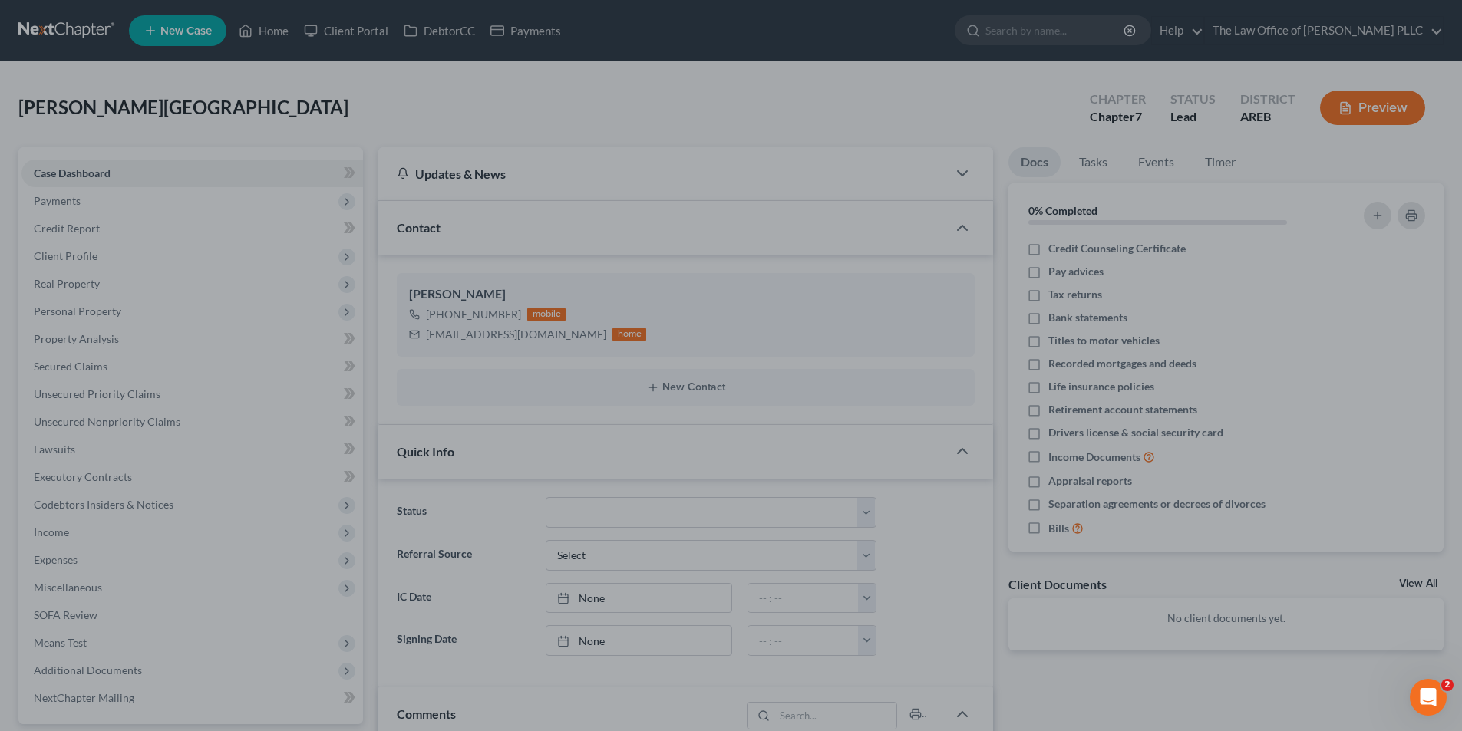
click at [204, 124] on div at bounding box center [731, 365] width 1462 height 731
click at [1122, 92] on div at bounding box center [731, 365] width 1462 height 731
click at [77, 202] on div at bounding box center [731, 365] width 1462 height 731
click at [61, 203] on div at bounding box center [731, 365] width 1462 height 731
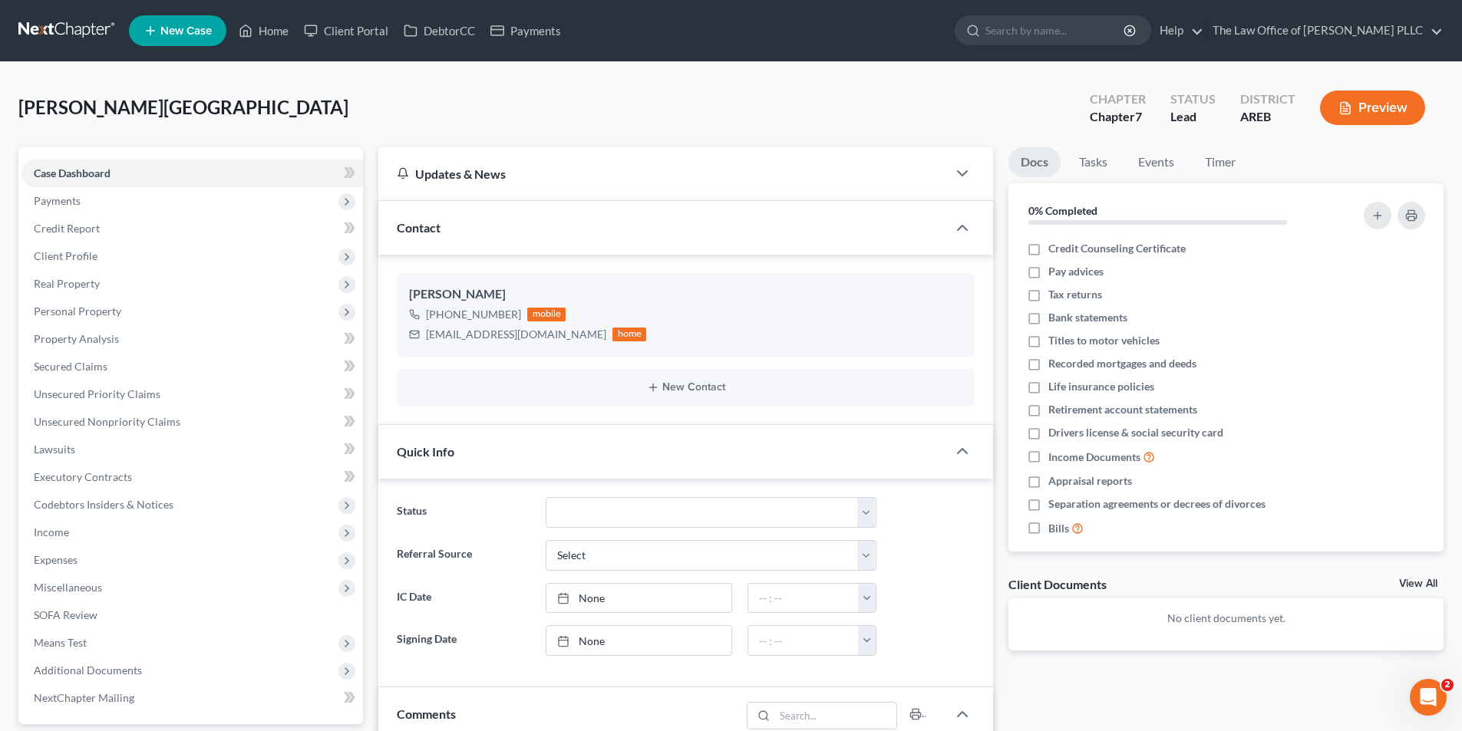
click at [1129, 111] on div "Chapter 7" at bounding box center [1118, 117] width 56 height 18
click at [1346, 112] on icon "button" at bounding box center [1345, 108] width 14 height 14
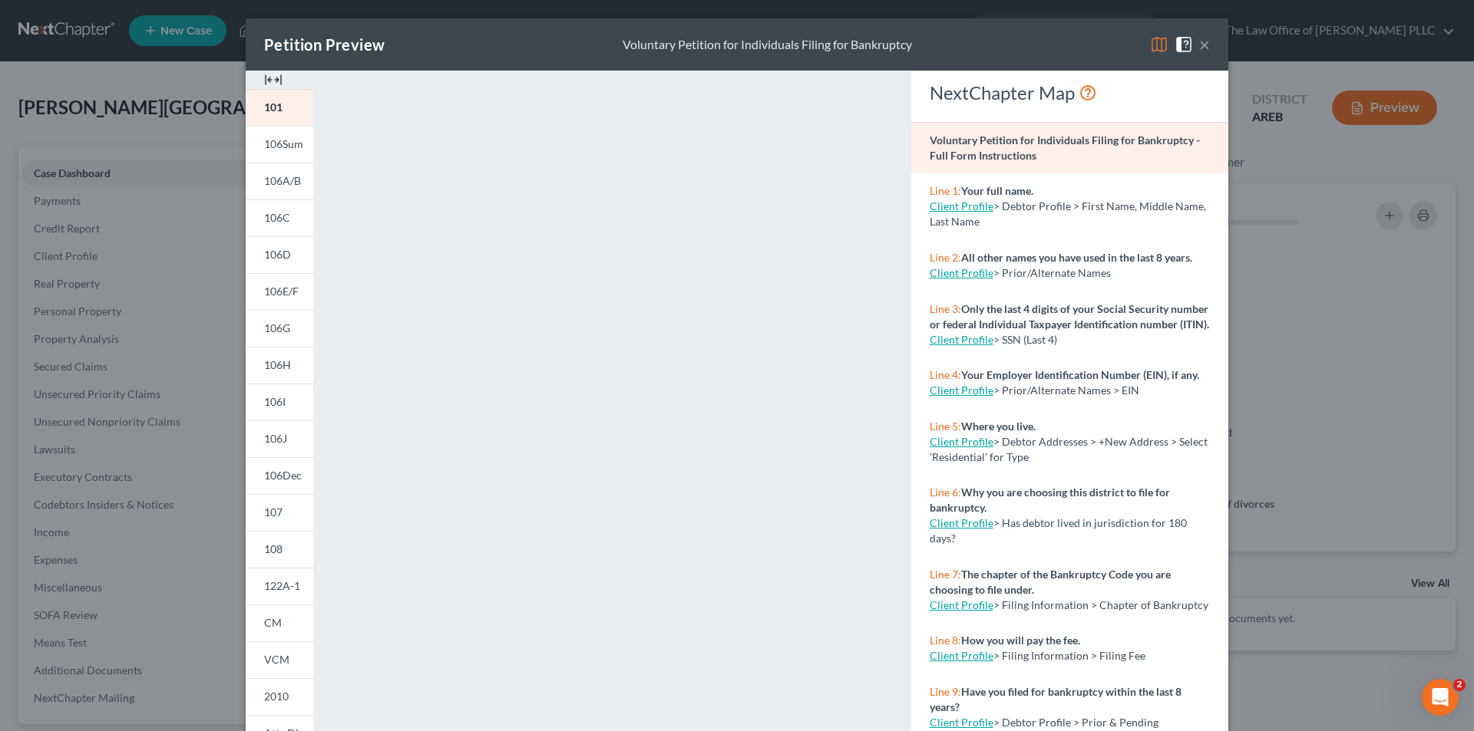
click at [1201, 44] on button "×" at bounding box center [1204, 44] width 11 height 18
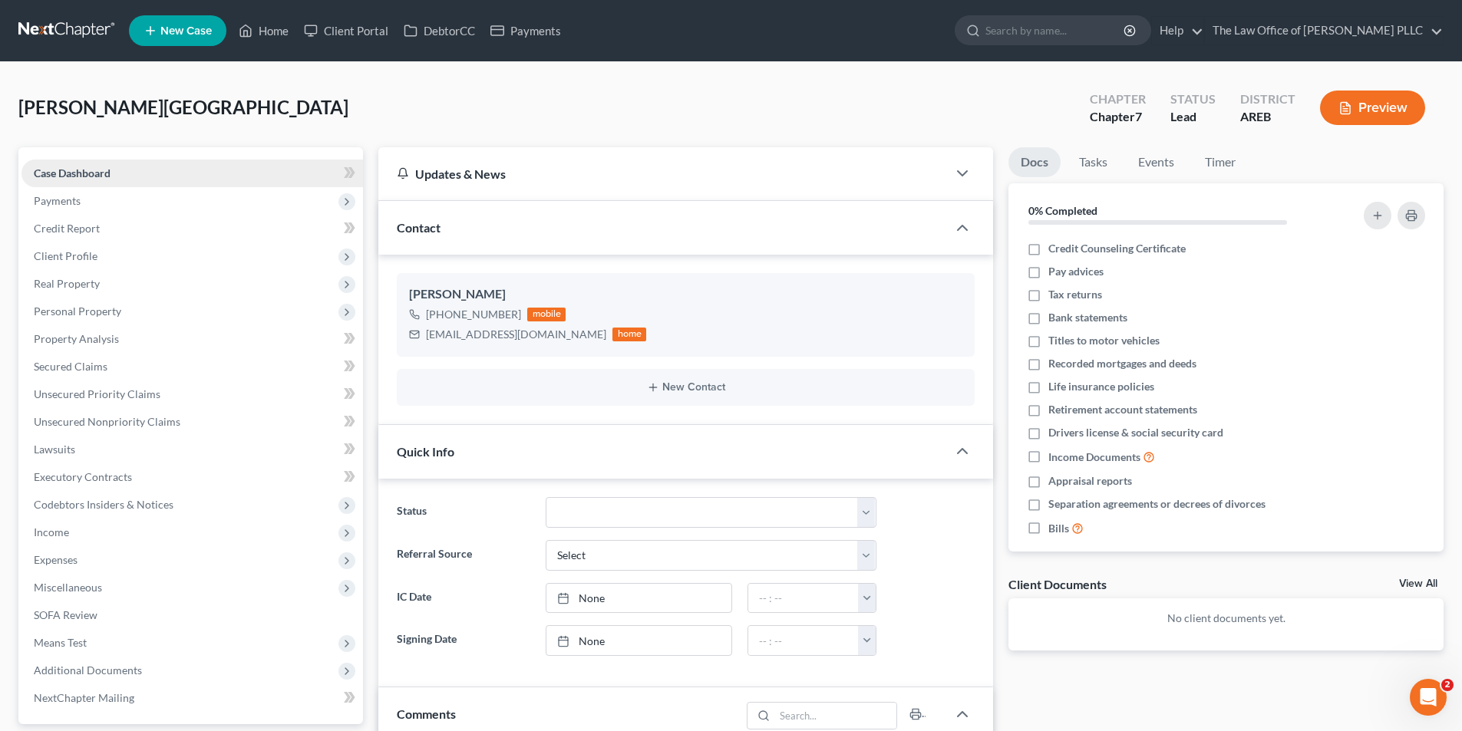
click at [82, 167] on span "Case Dashboard" at bounding box center [72, 173] width 77 height 13
click at [965, 168] on icon "button" at bounding box center [962, 173] width 18 height 18
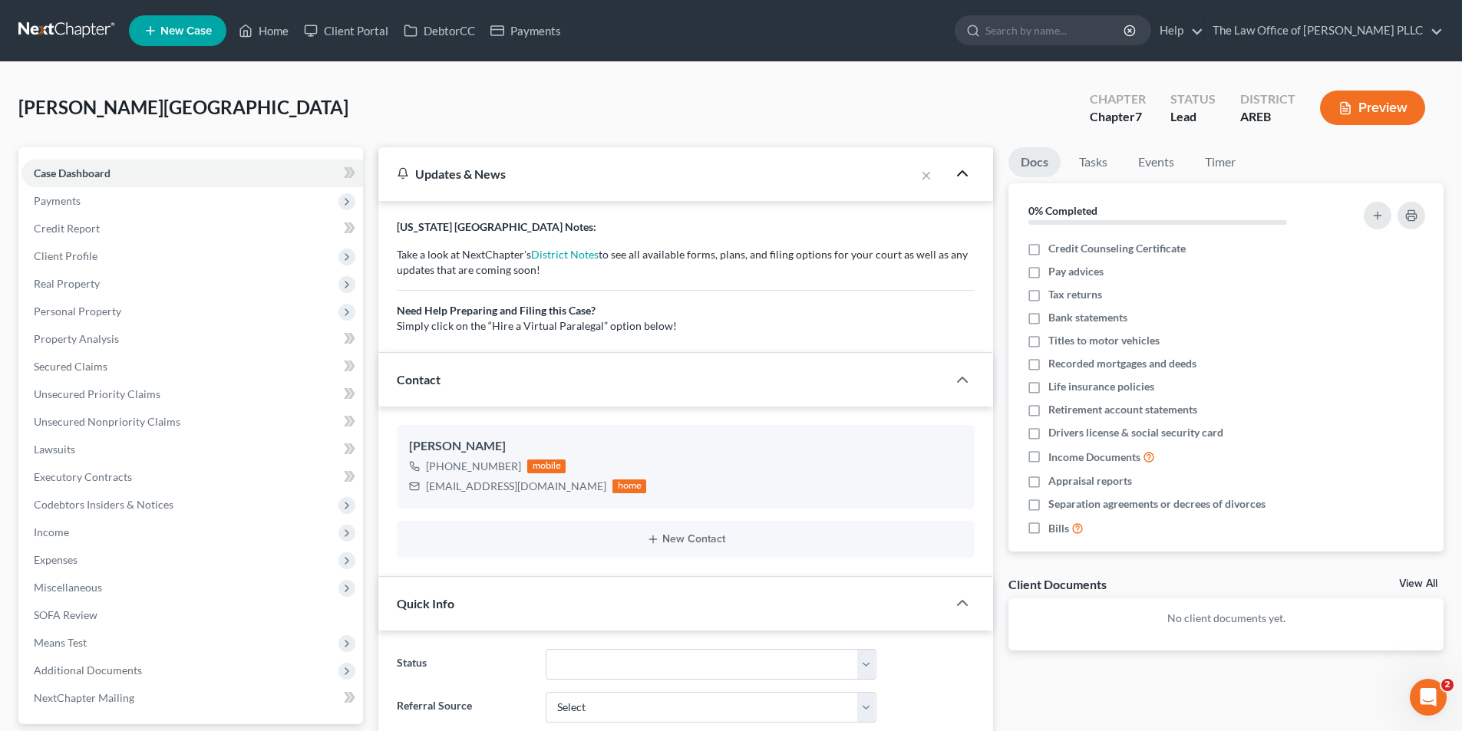
click at [965, 177] on icon "button" at bounding box center [962, 173] width 18 height 18
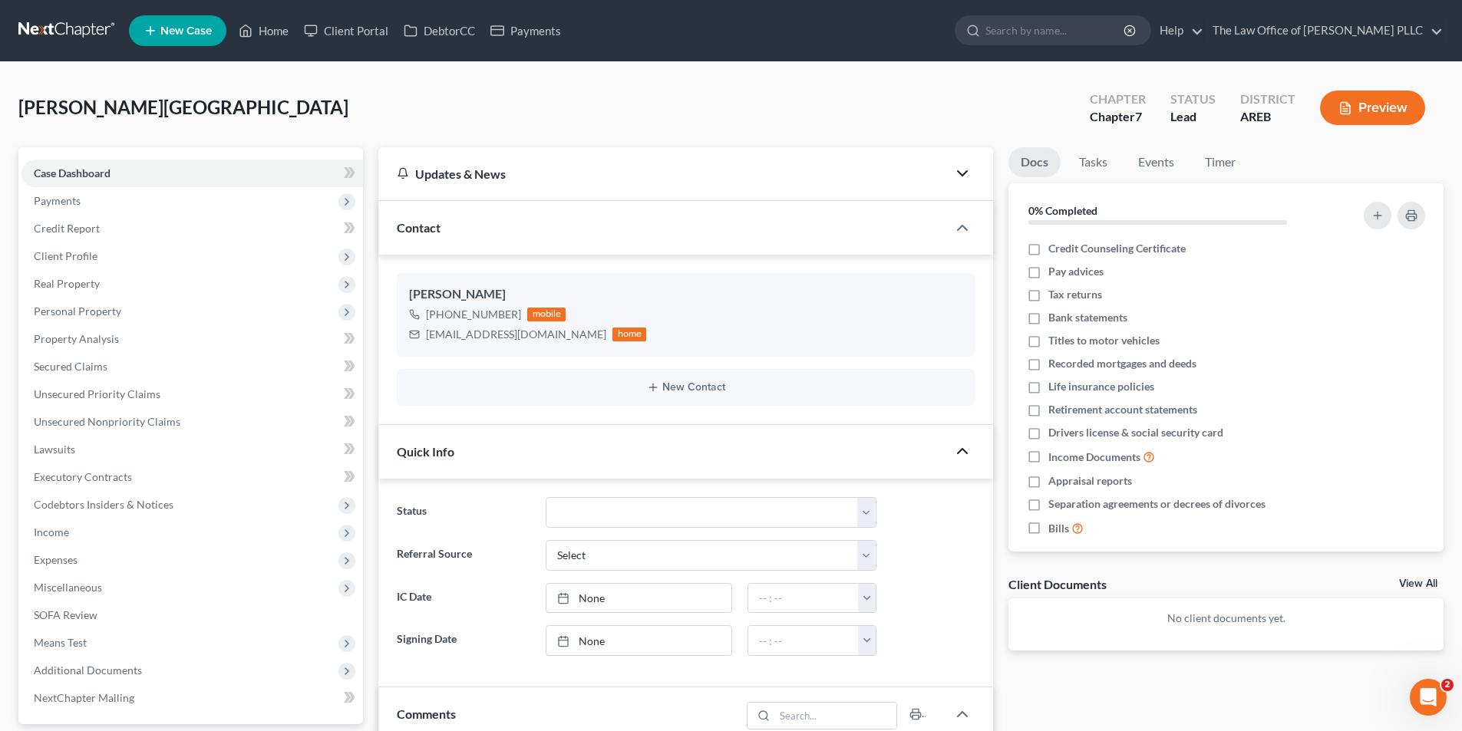
click at [960, 454] on icon "button" at bounding box center [962, 451] width 18 height 18
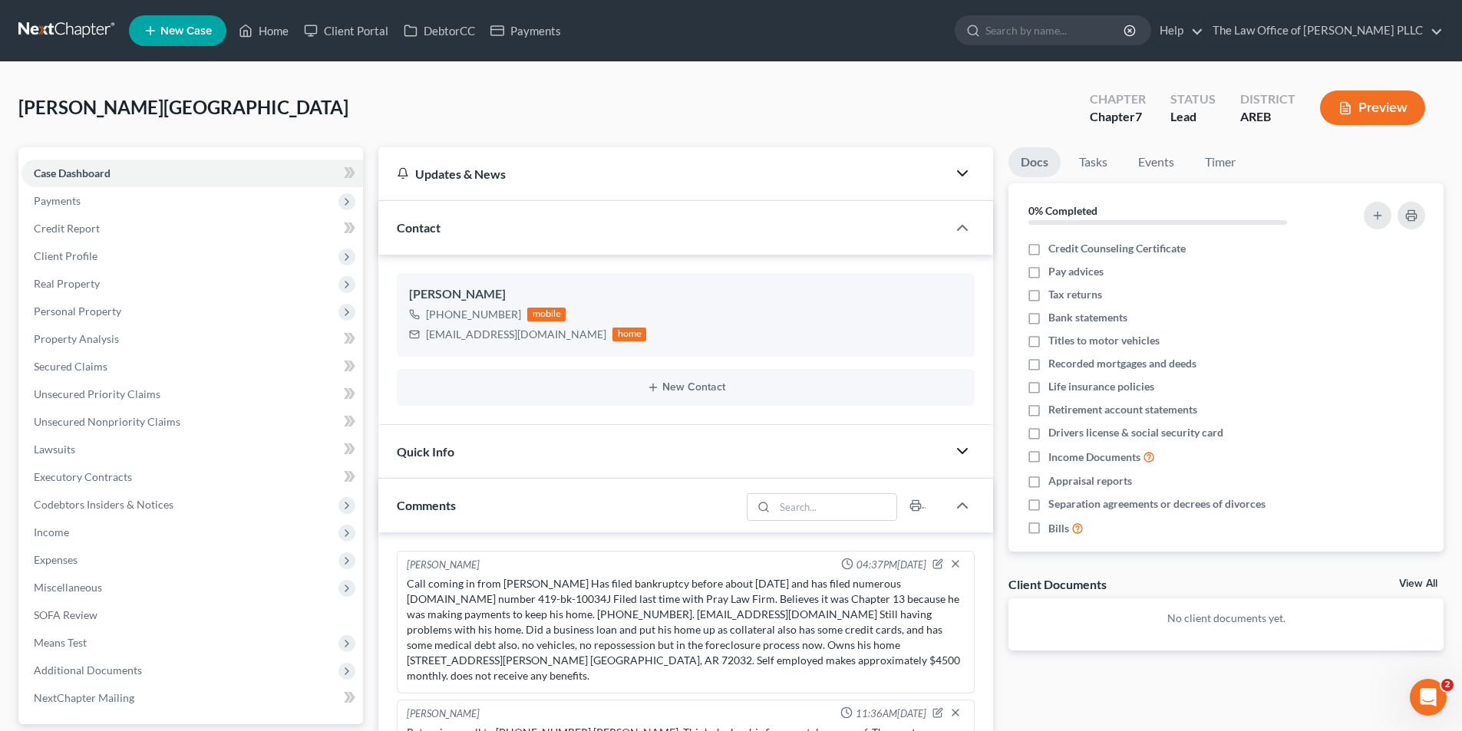
click at [960, 454] on icon "button" at bounding box center [962, 451] width 18 height 18
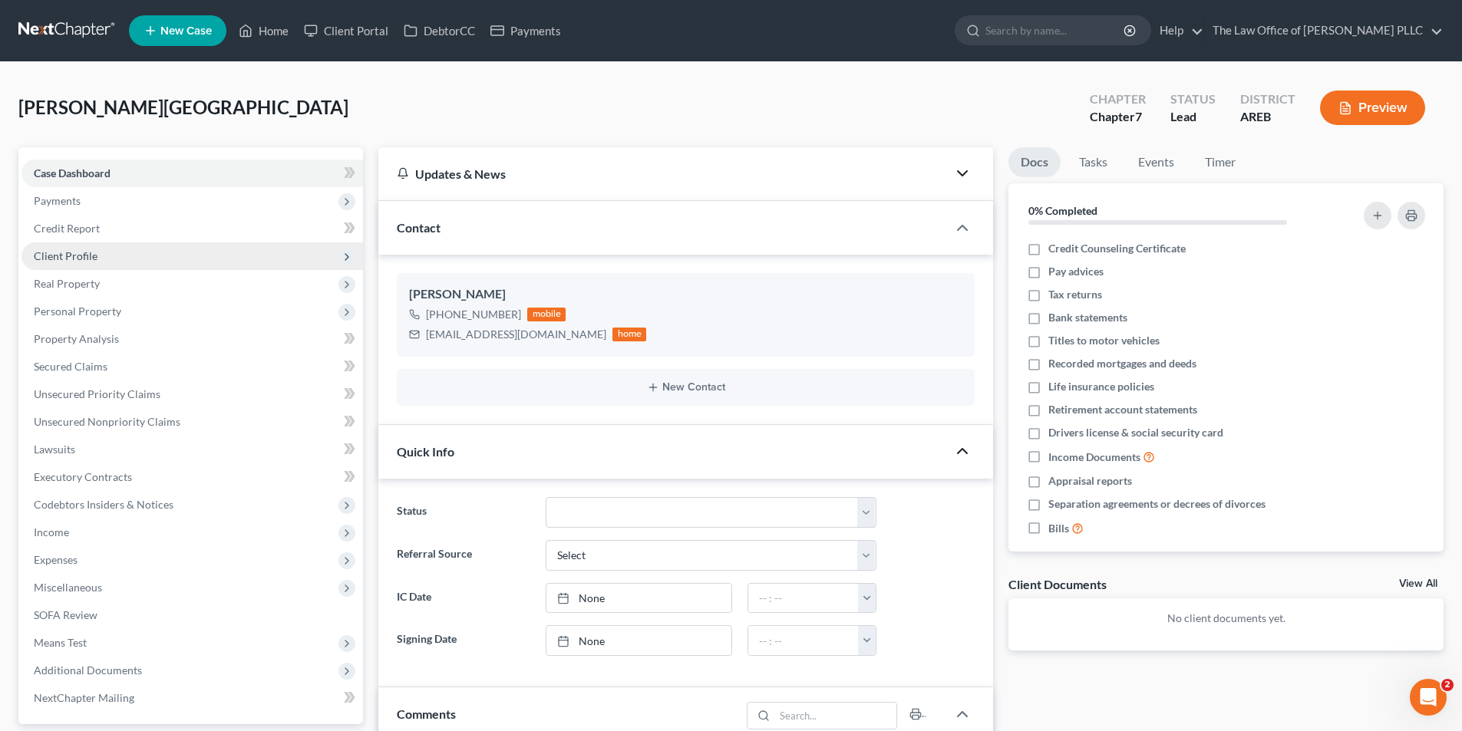
click at [79, 256] on span "Client Profile" at bounding box center [66, 255] width 64 height 13
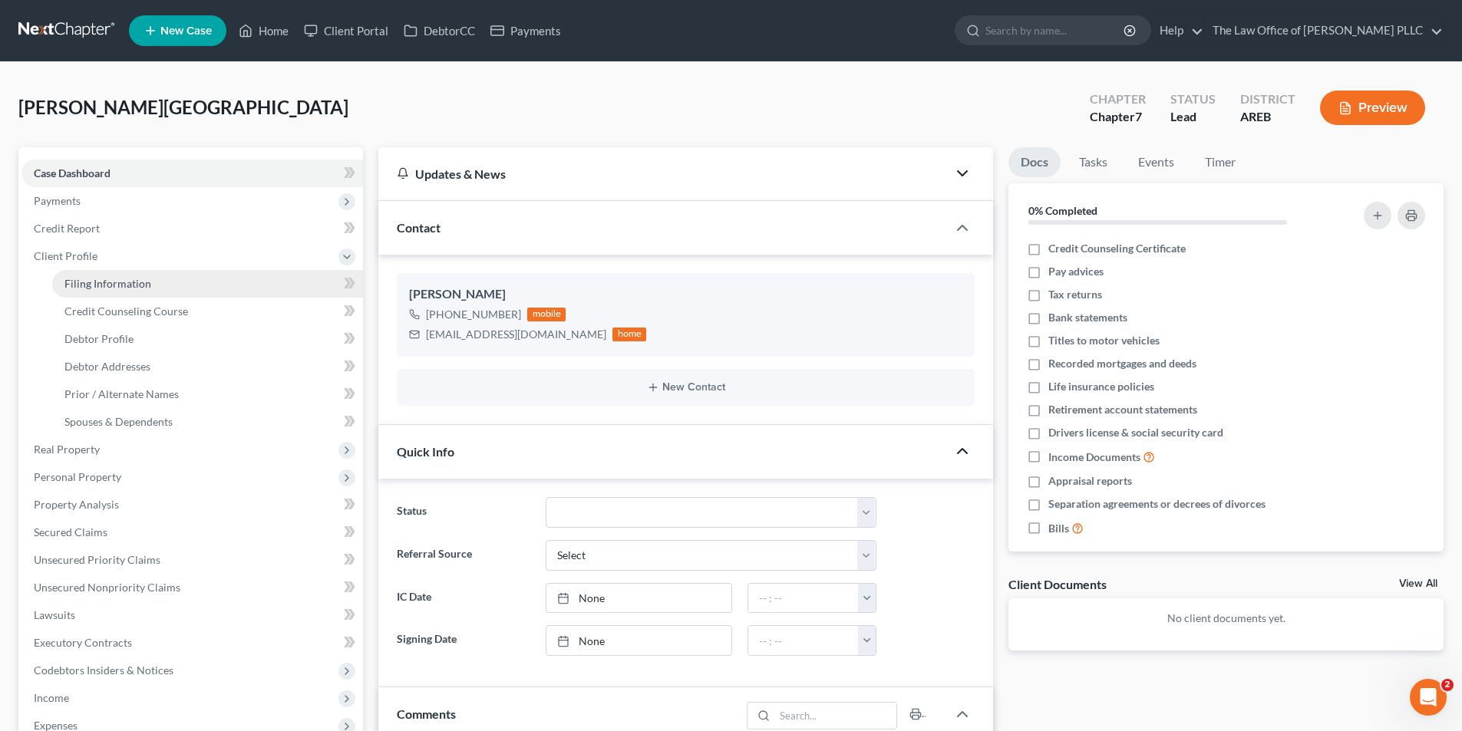
click at [107, 289] on span "Filing Information" at bounding box center [107, 283] width 87 height 13
select select "1"
select select "0"
select select "2"
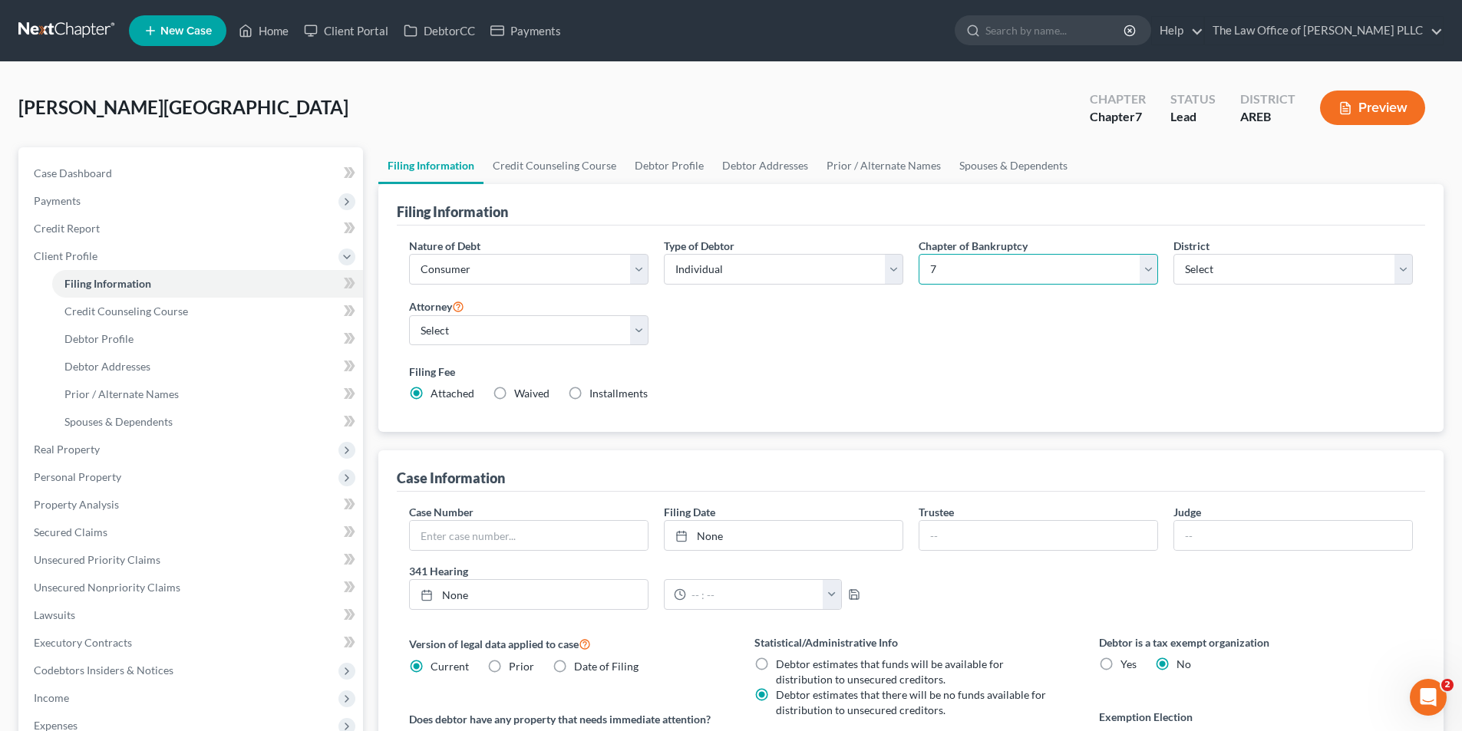
drag, startPoint x: 941, startPoint y: 272, endPoint x: 922, endPoint y: 269, distance: 19.3
click at [922, 269] on select "Select 7 11 12 13" at bounding box center [1038, 269] width 239 height 31
select select "3"
click at [919, 254] on select "Select 7 11 12 13" at bounding box center [1038, 269] width 239 height 31
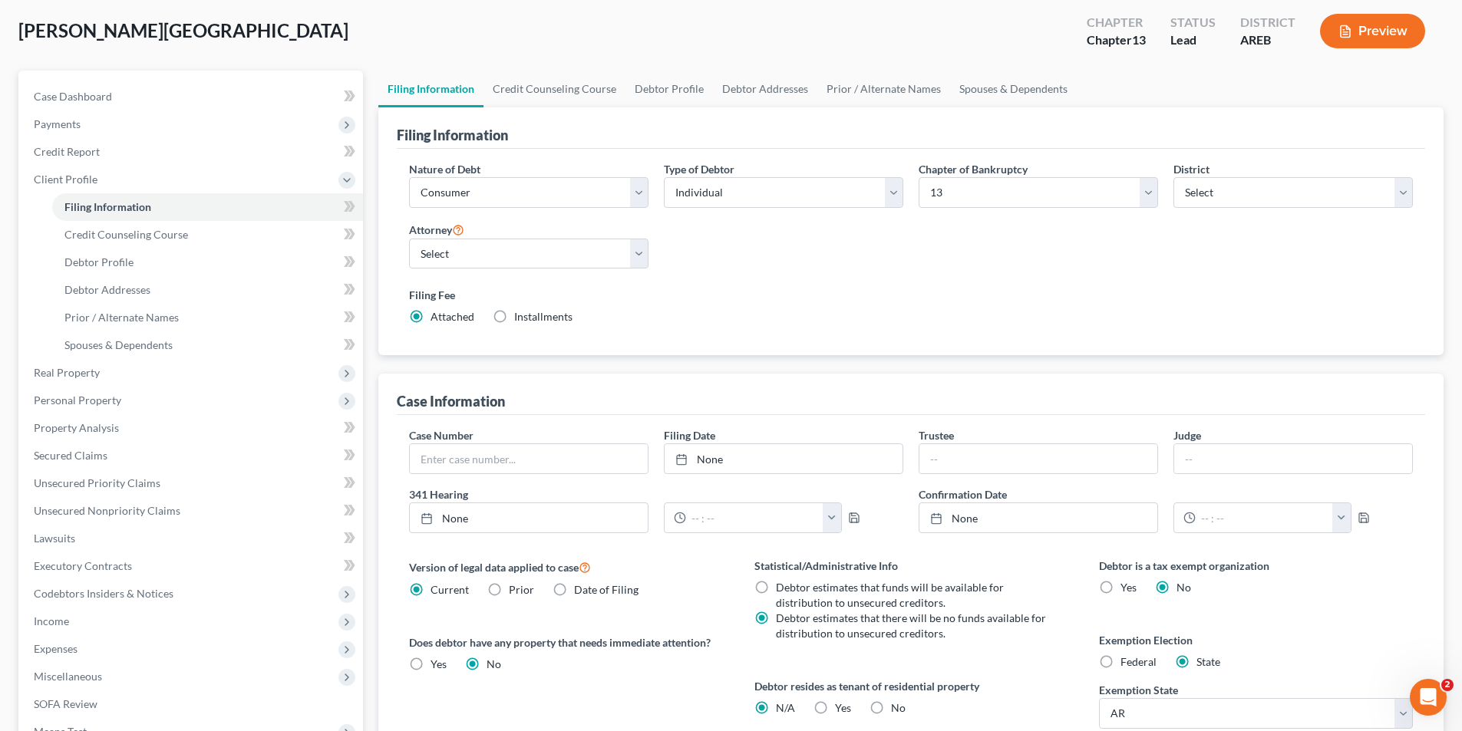
click at [1121, 660] on label "Federal" at bounding box center [1139, 662] width 36 height 15
click at [1127, 660] on input "Federal" at bounding box center [1132, 660] width 10 height 10
radio input "true"
radio input "false"
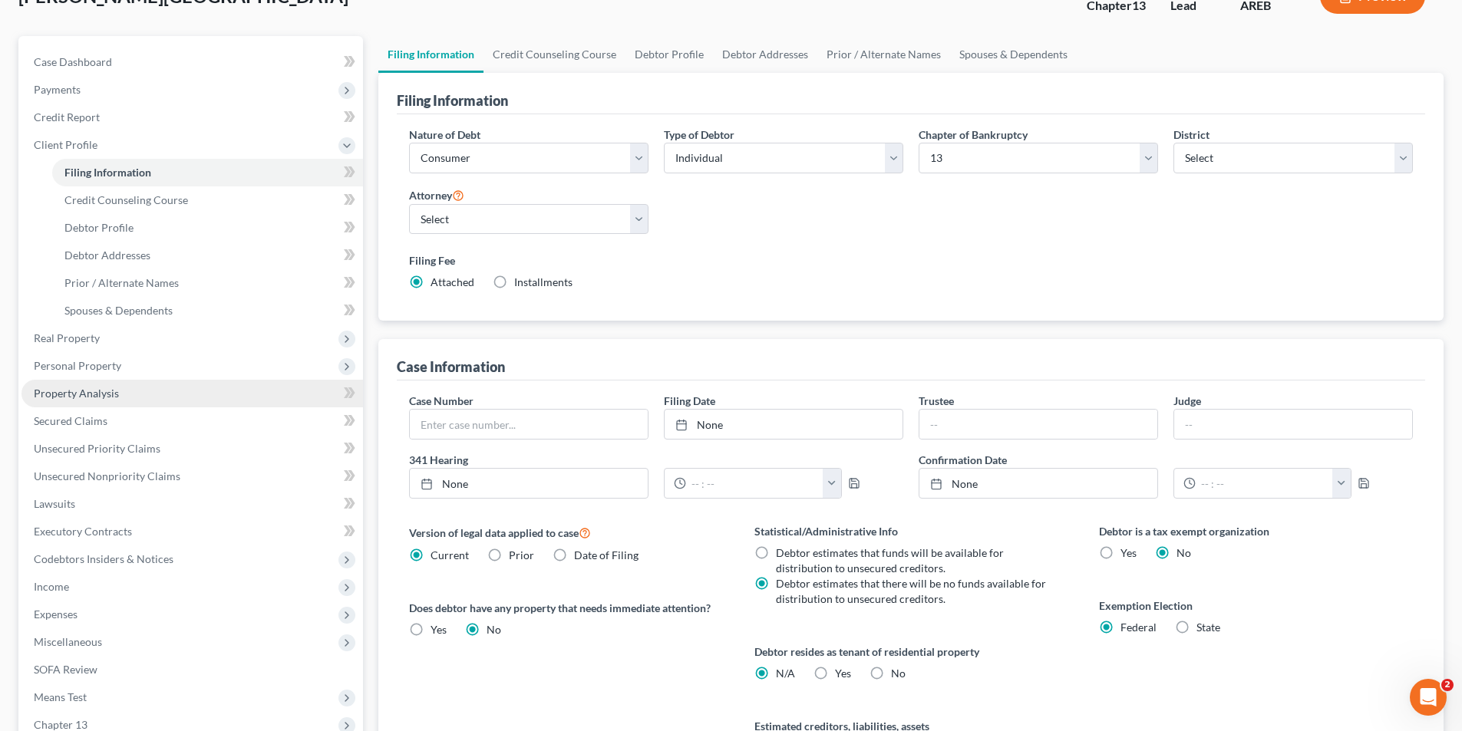
scroll to position [103, 0]
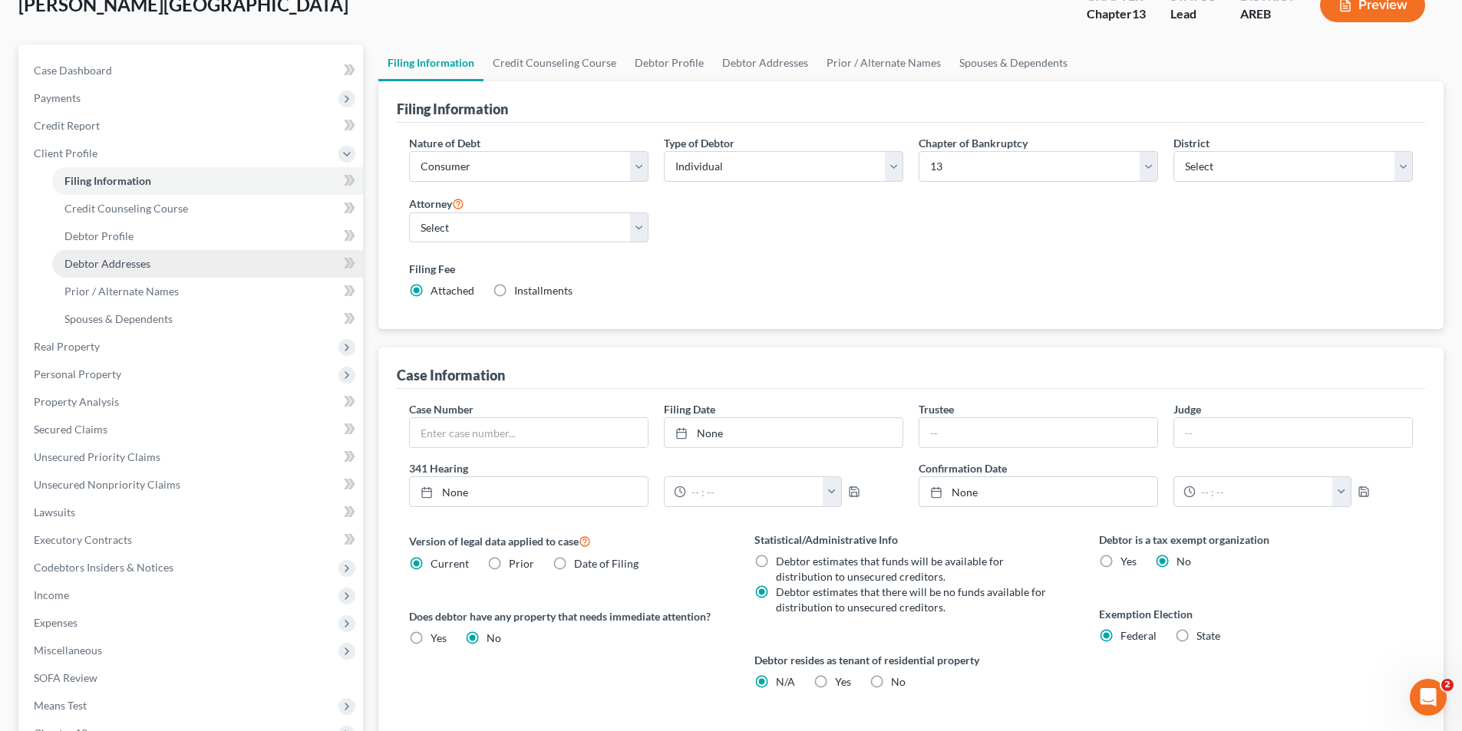
click at [98, 266] on span "Debtor Addresses" at bounding box center [107, 263] width 86 height 13
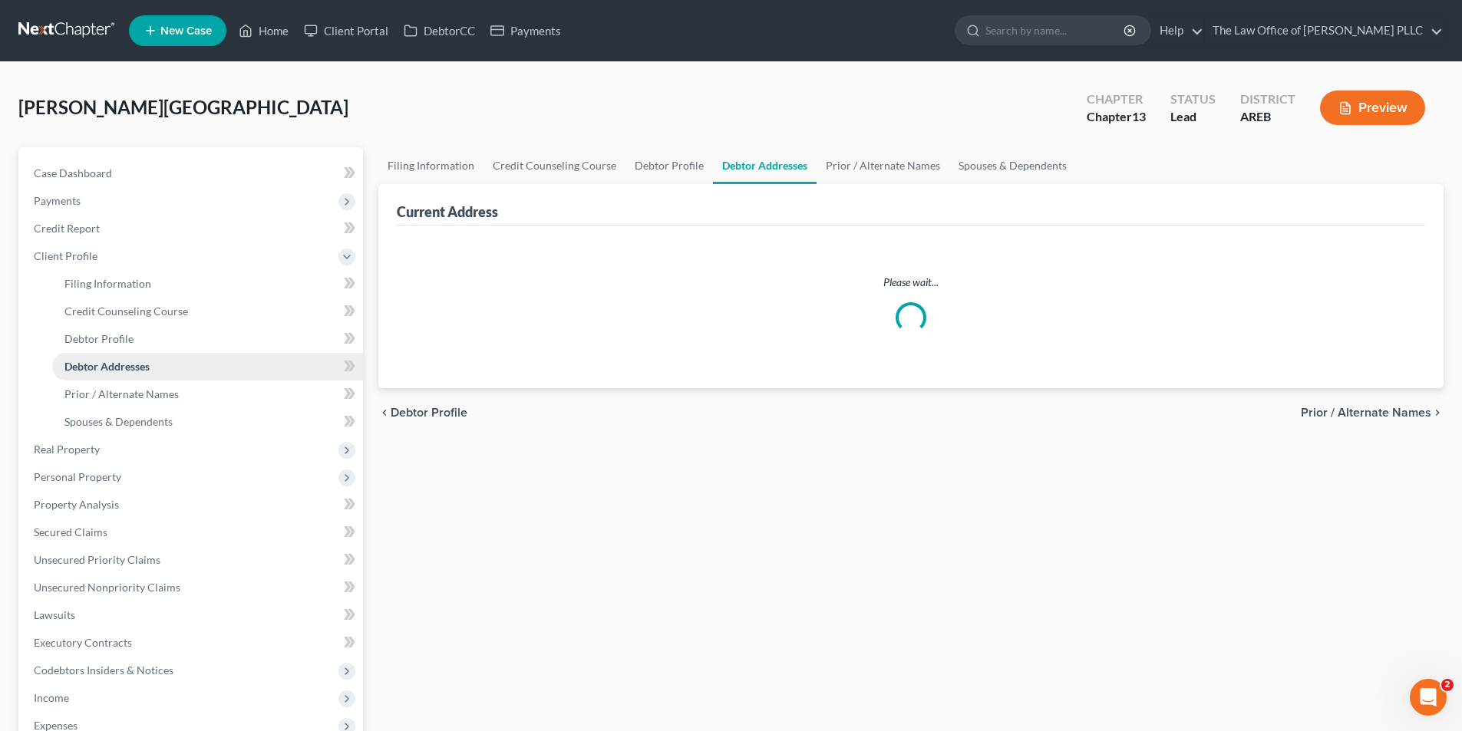
select select "0"
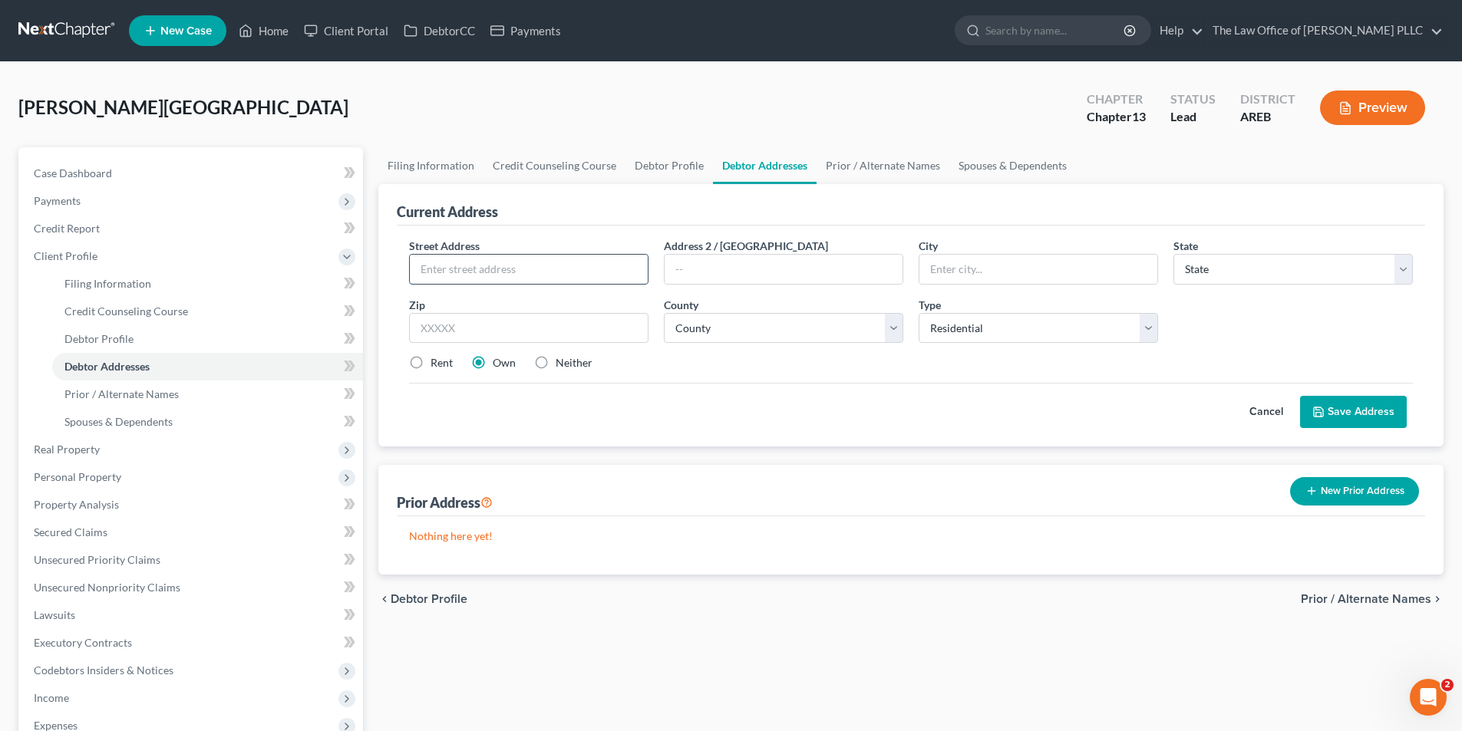
click at [443, 261] on input "text" at bounding box center [529, 269] width 238 height 29
paste input "3403 Roberts Rd. Conway, AR 72032"
type input "3403 Roberts Rd. Conway, AR 72032"
click at [976, 274] on input "text" at bounding box center [1038, 269] width 238 height 29
type input "Conway"
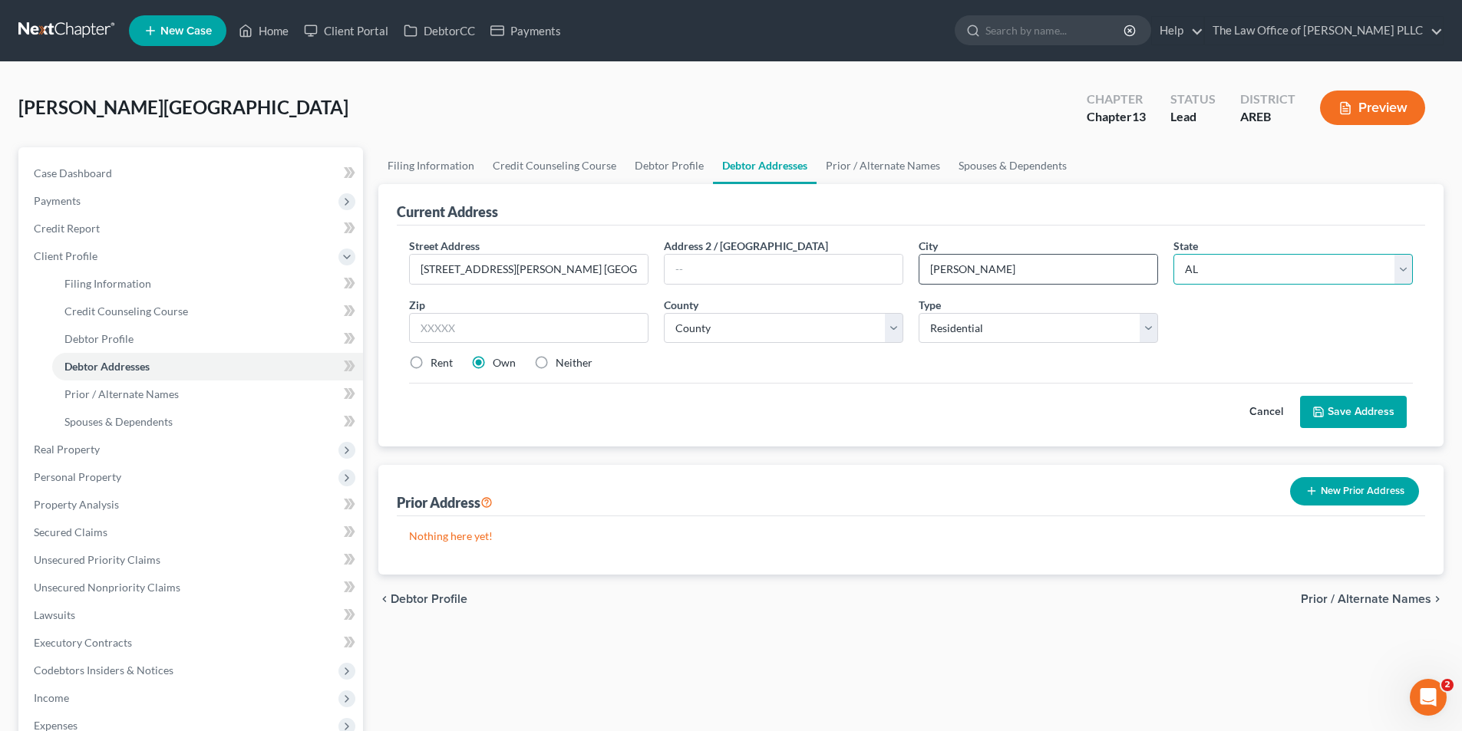
select select "2"
type input "72032"
drag, startPoint x: 615, startPoint y: 270, endPoint x: 546, endPoint y: 274, distance: 69.2
click at [546, 274] on input "3403 Roberts Rd. Conway, AR 72032" at bounding box center [529, 269] width 238 height 29
type input "3403 Roberts Rd. Conway"
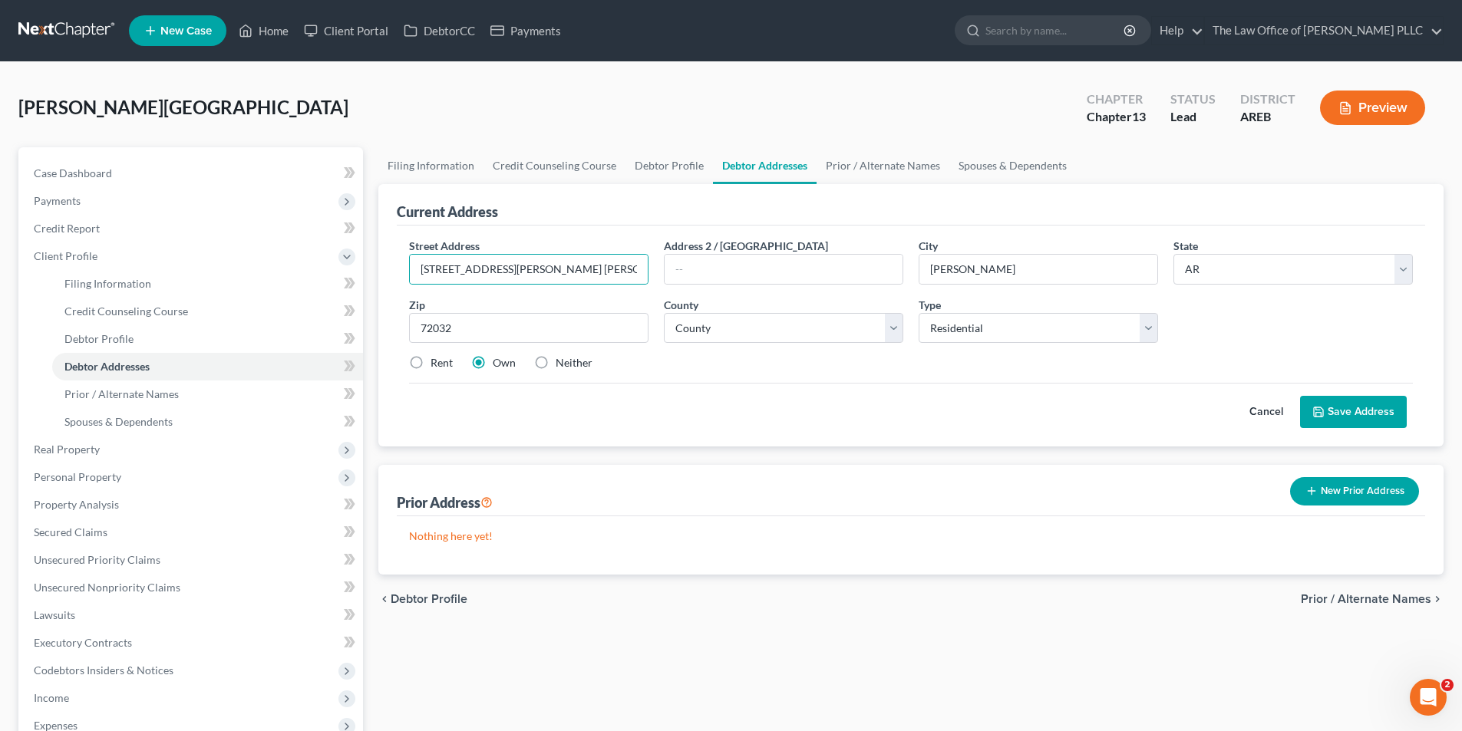
click at [1312, 416] on button "Save Address" at bounding box center [1353, 412] width 107 height 32
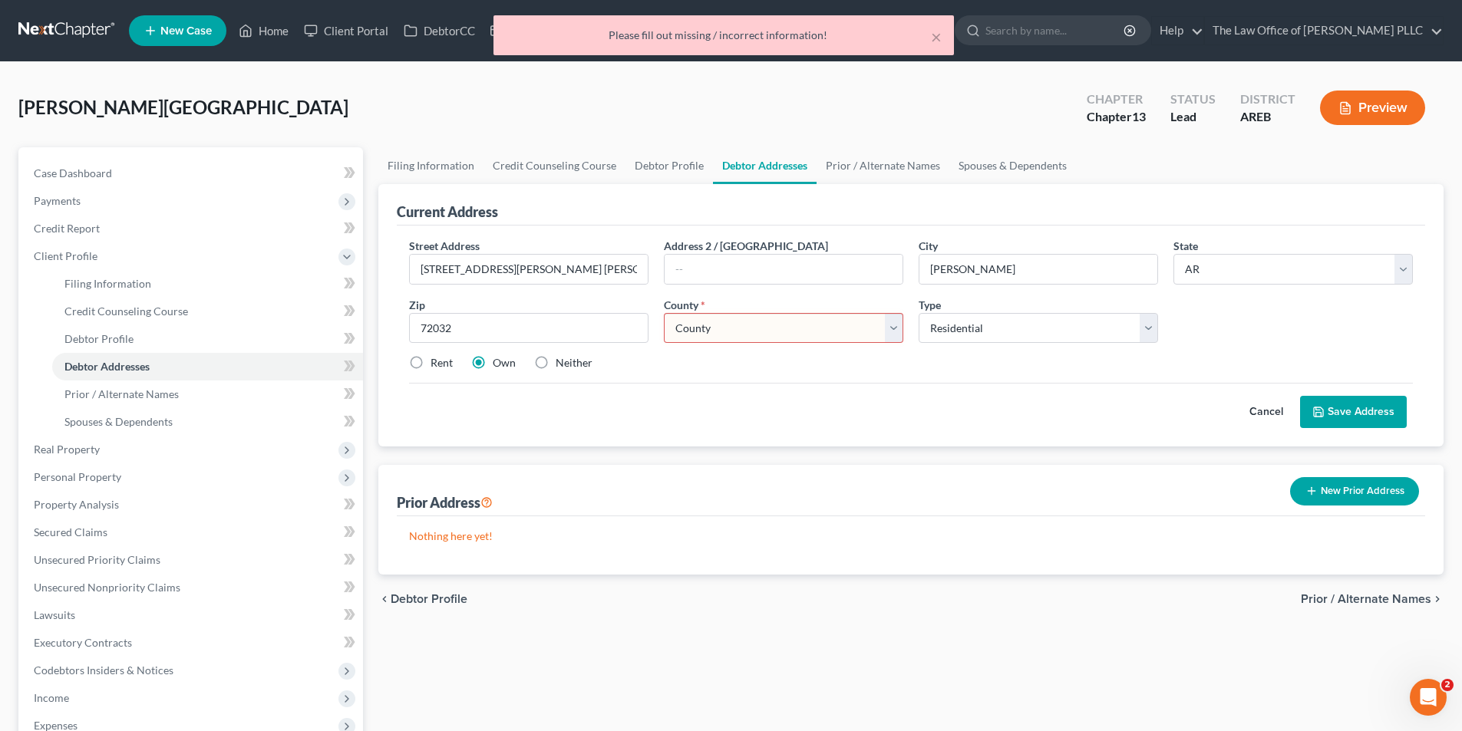
click at [721, 325] on select "County Arkansas County Ashley County Baxter County Benton County Boone County B…" at bounding box center [783, 328] width 239 height 31
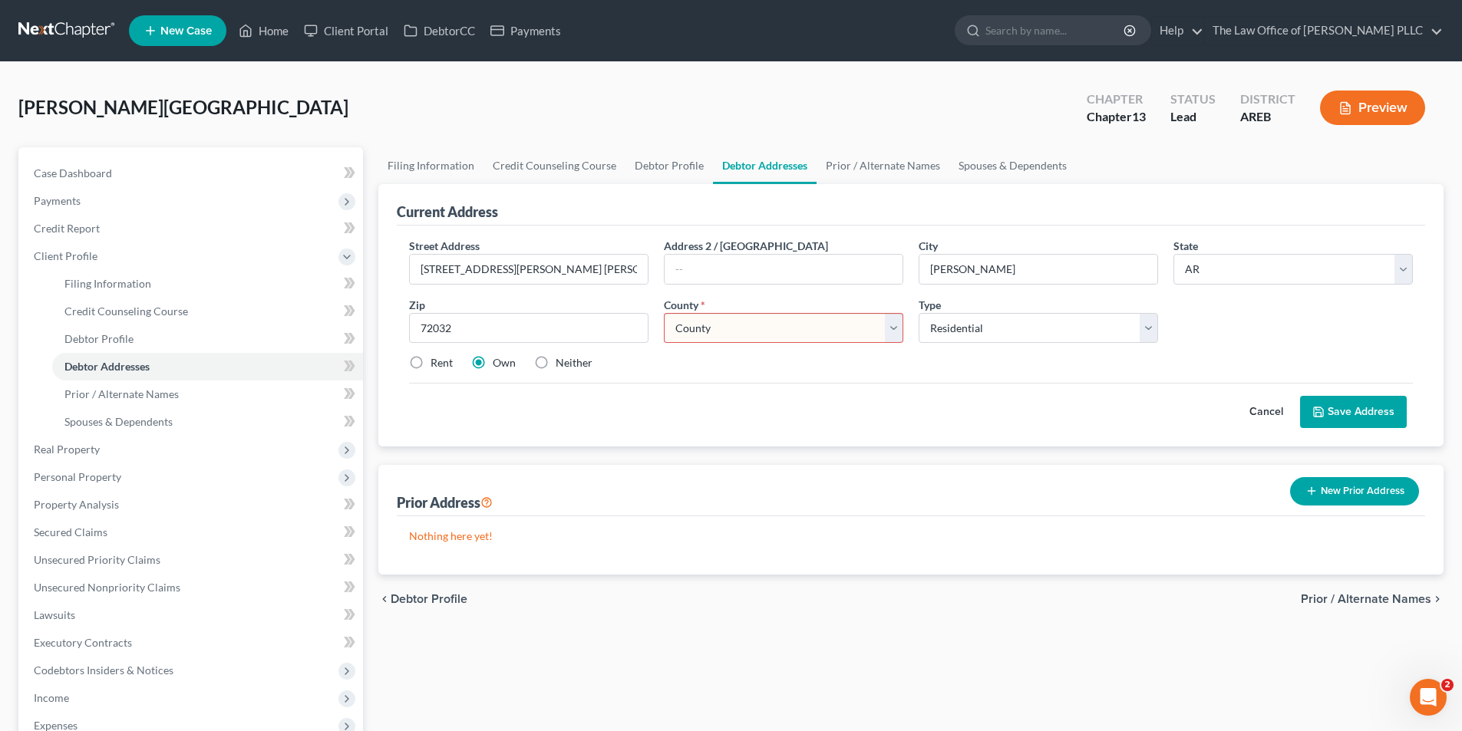
select select "22"
click at [664, 313] on select "County Arkansas County Ashley County Baxter County Benton County Boone County B…" at bounding box center [783, 328] width 239 height 31
click at [1317, 416] on polyline at bounding box center [1318, 415] width 5 height 4
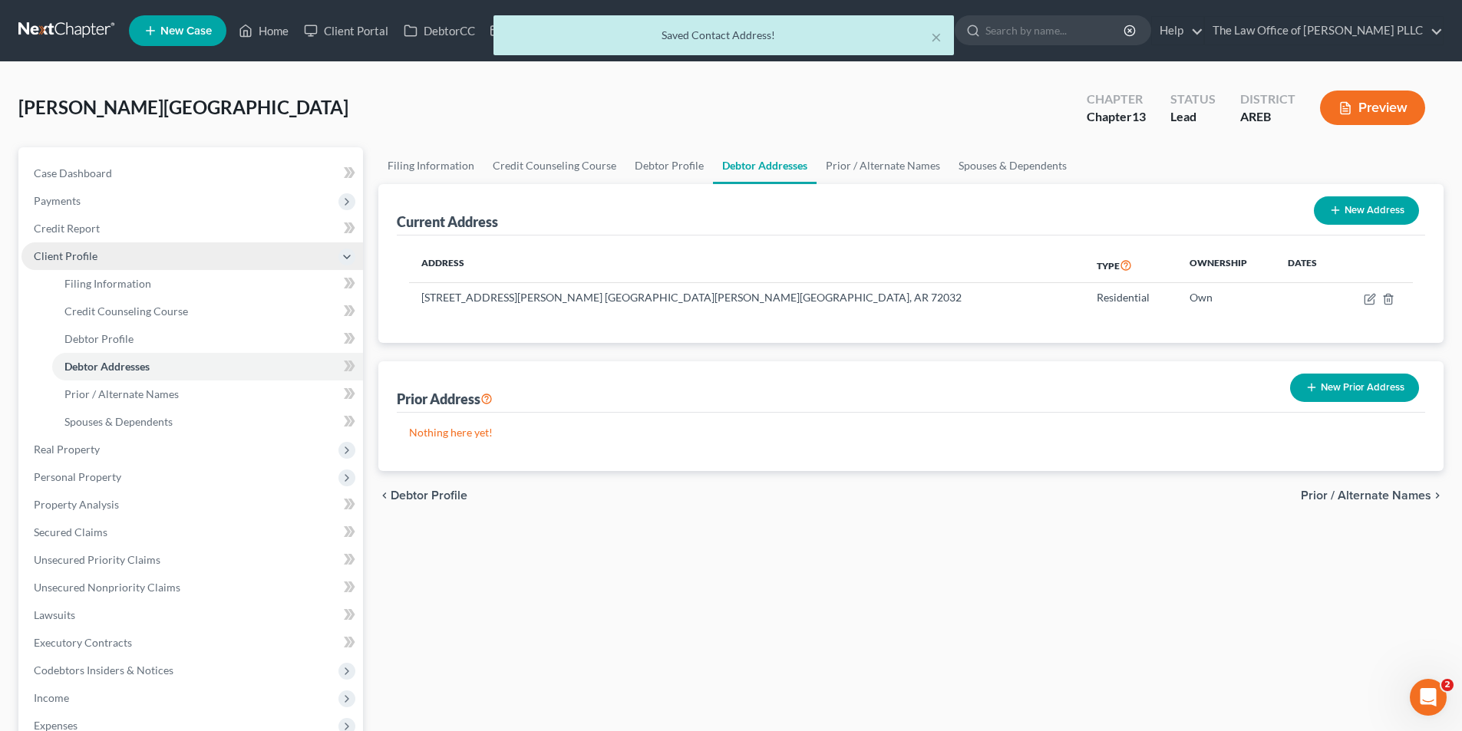
click at [66, 255] on span "Client Profile" at bounding box center [66, 255] width 64 height 13
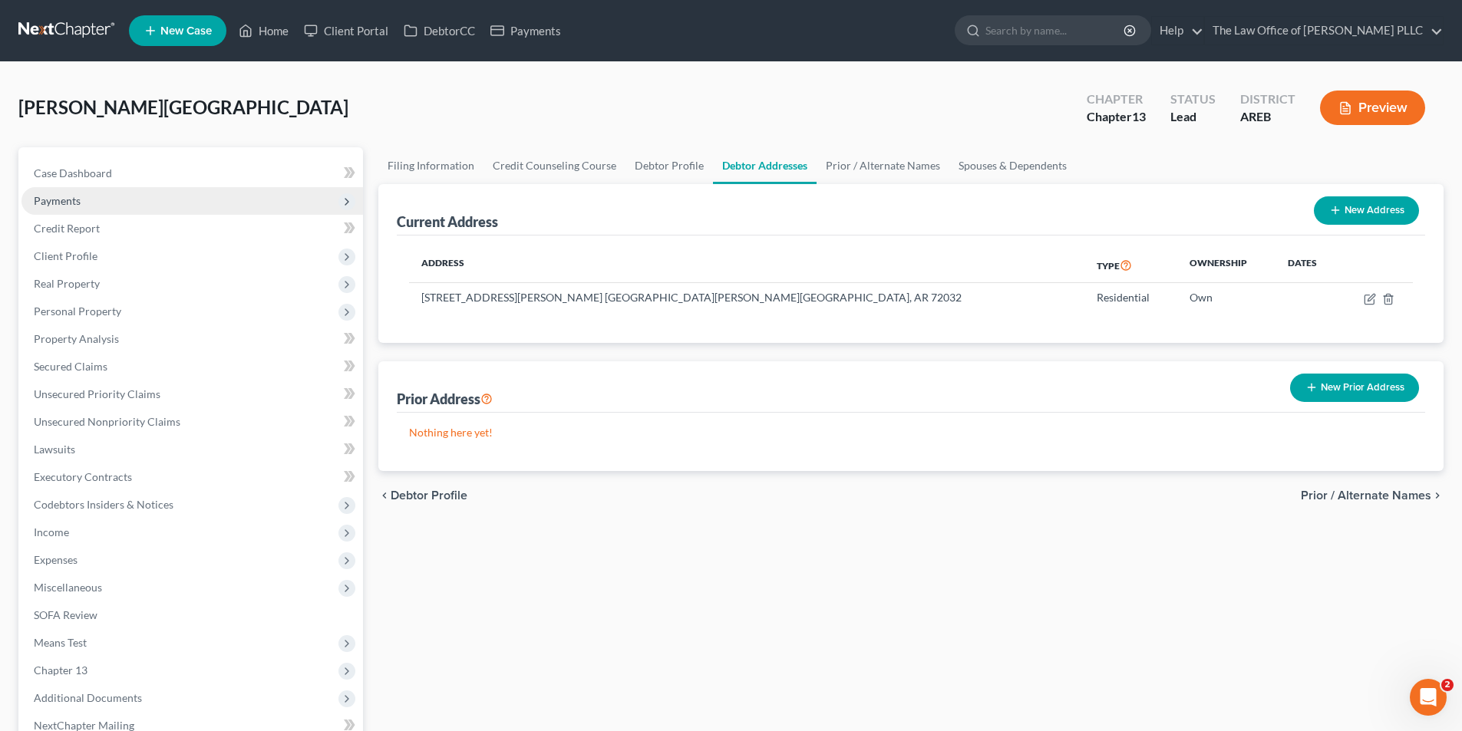
click at [61, 201] on span "Payments" at bounding box center [57, 200] width 47 height 13
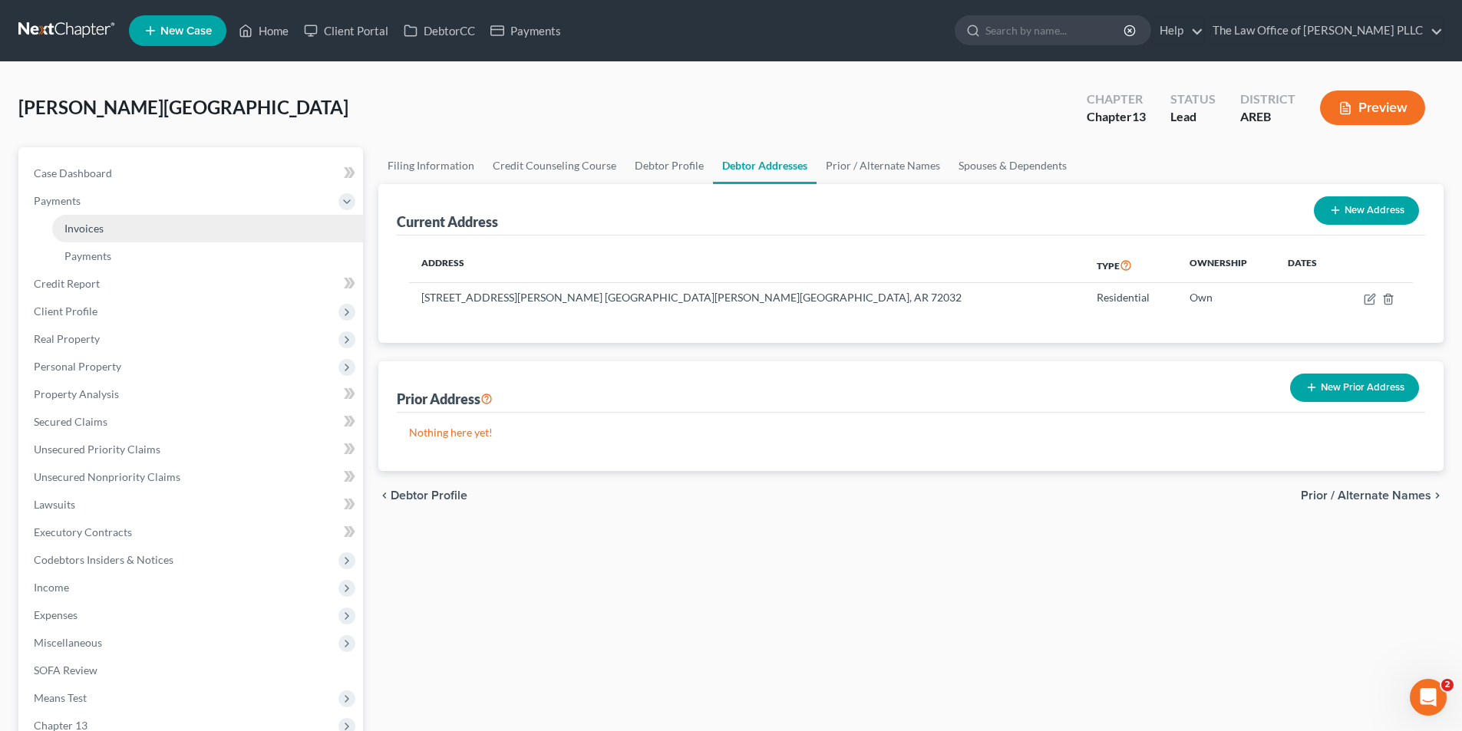
click at [78, 234] on span "Invoices" at bounding box center [83, 228] width 39 height 13
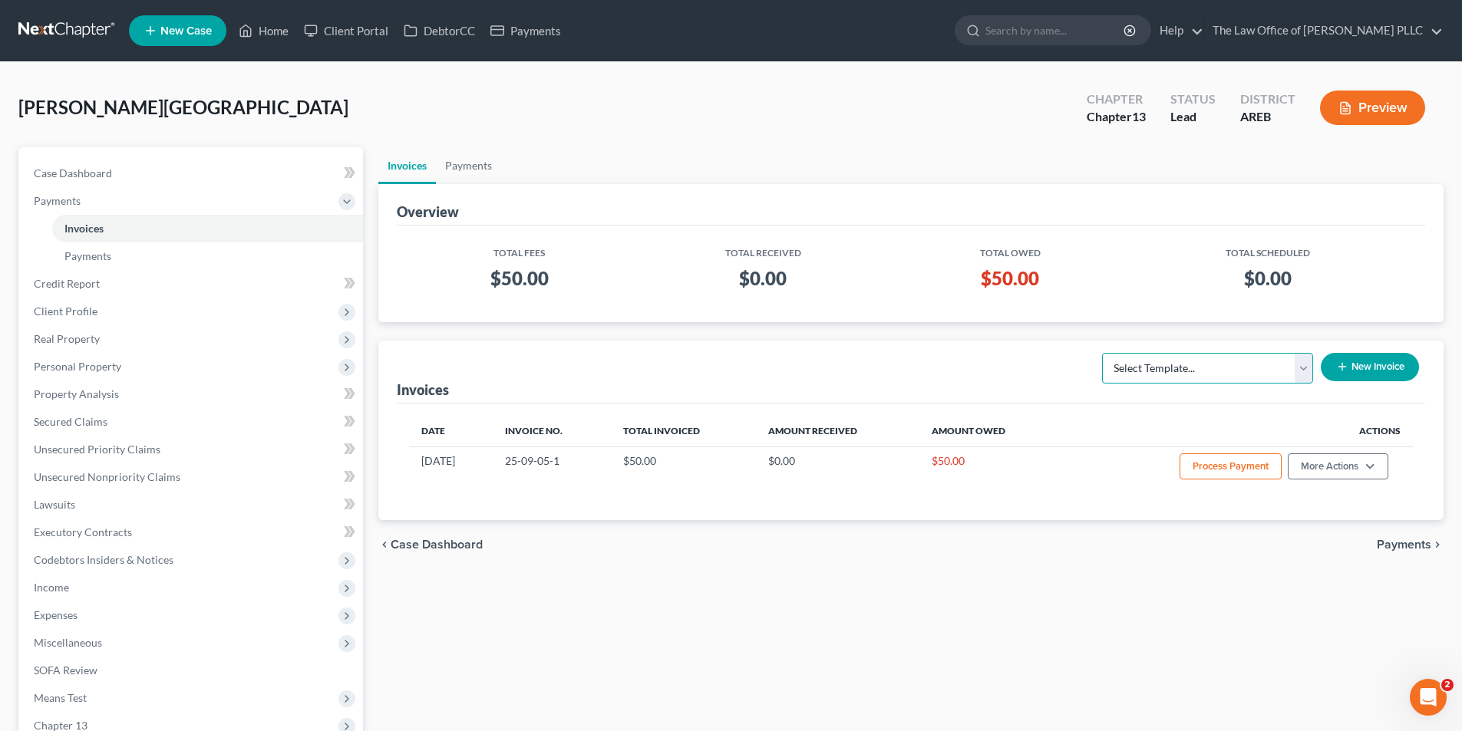
click at [1190, 378] on select "Select Template... Credit Report Fee Chapter 7 Filing and Processing Fee Chapte…" at bounding box center [1207, 368] width 211 height 31
select select "2"
click at [1104, 353] on select "Select Template... Credit Report Fee Chapter 7 Filing and Processing Fee Chapte…" at bounding box center [1207, 368] width 211 height 31
click at [1358, 368] on button "New Invoice" at bounding box center [1370, 367] width 98 height 28
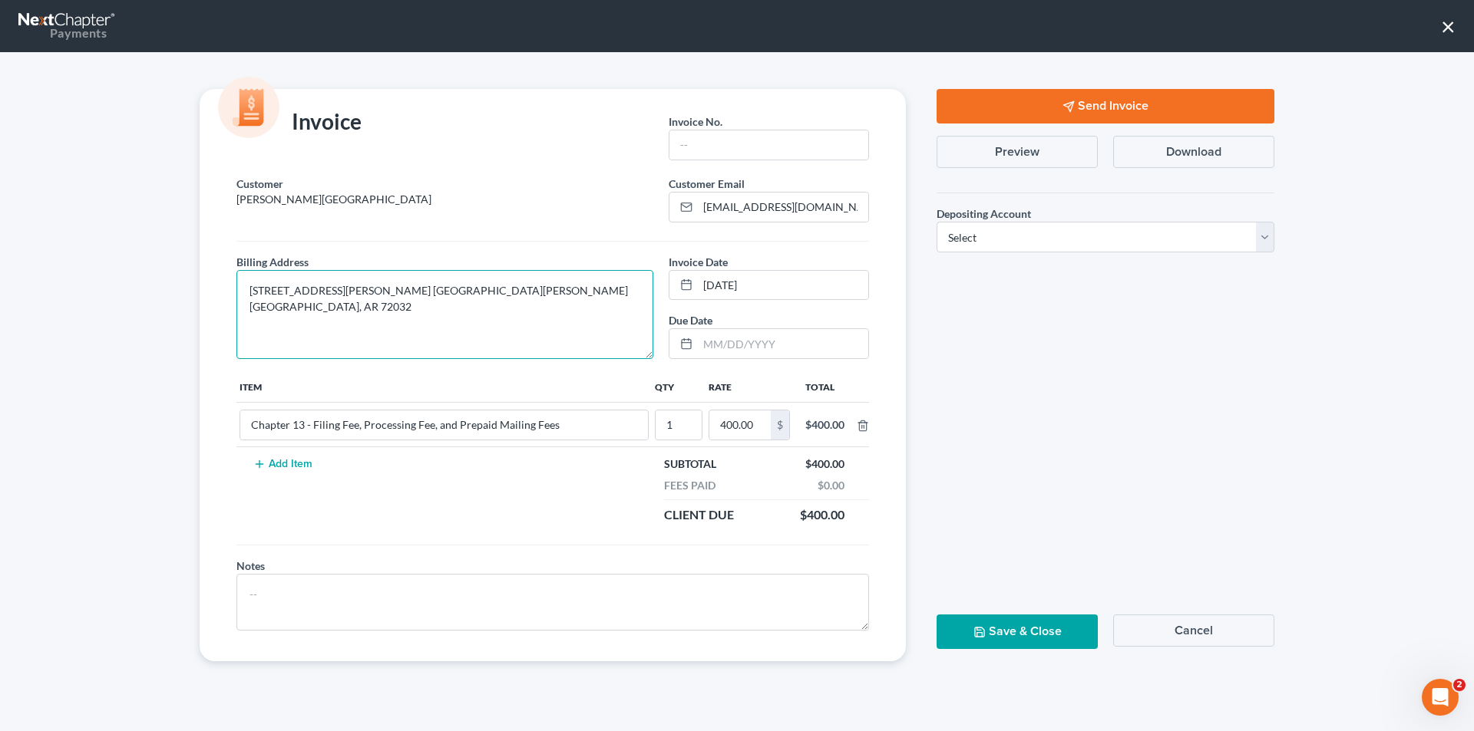
click at [372, 292] on textarea "3403 Roberts Rd. Conway, Conway, AR 72032" at bounding box center [444, 314] width 417 height 89
type textarea "3403 Roberts Rd. Conway Conway, AR 72032"
click at [745, 153] on input "text" at bounding box center [768, 144] width 199 height 29
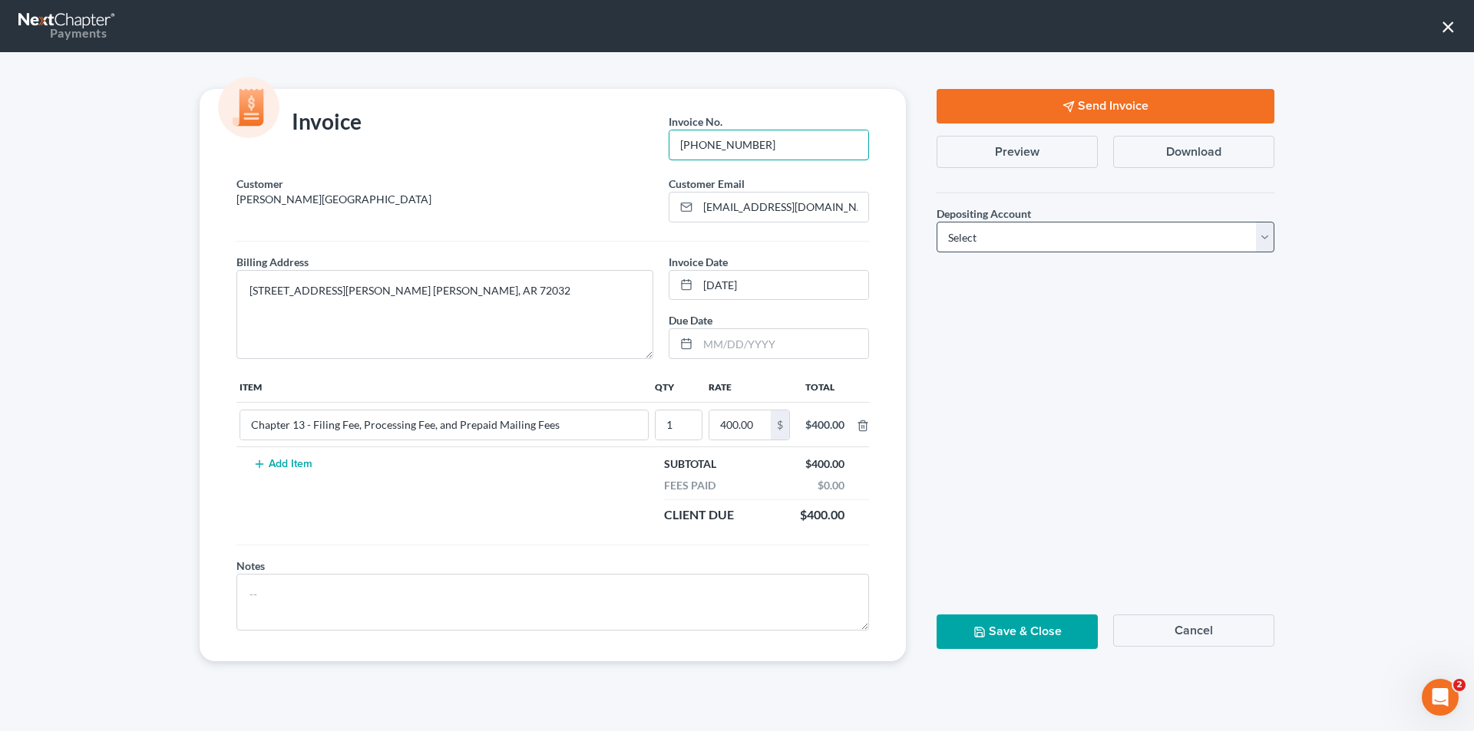
type input "25-09-16-01"
click at [964, 243] on select "Select Operation Trust" at bounding box center [1105, 237] width 338 height 31
select select "0"
click at [936, 222] on select "Select Operation Trust" at bounding box center [1105, 237] width 338 height 31
click at [1052, 104] on button "Send Invoice" at bounding box center [1105, 106] width 338 height 35
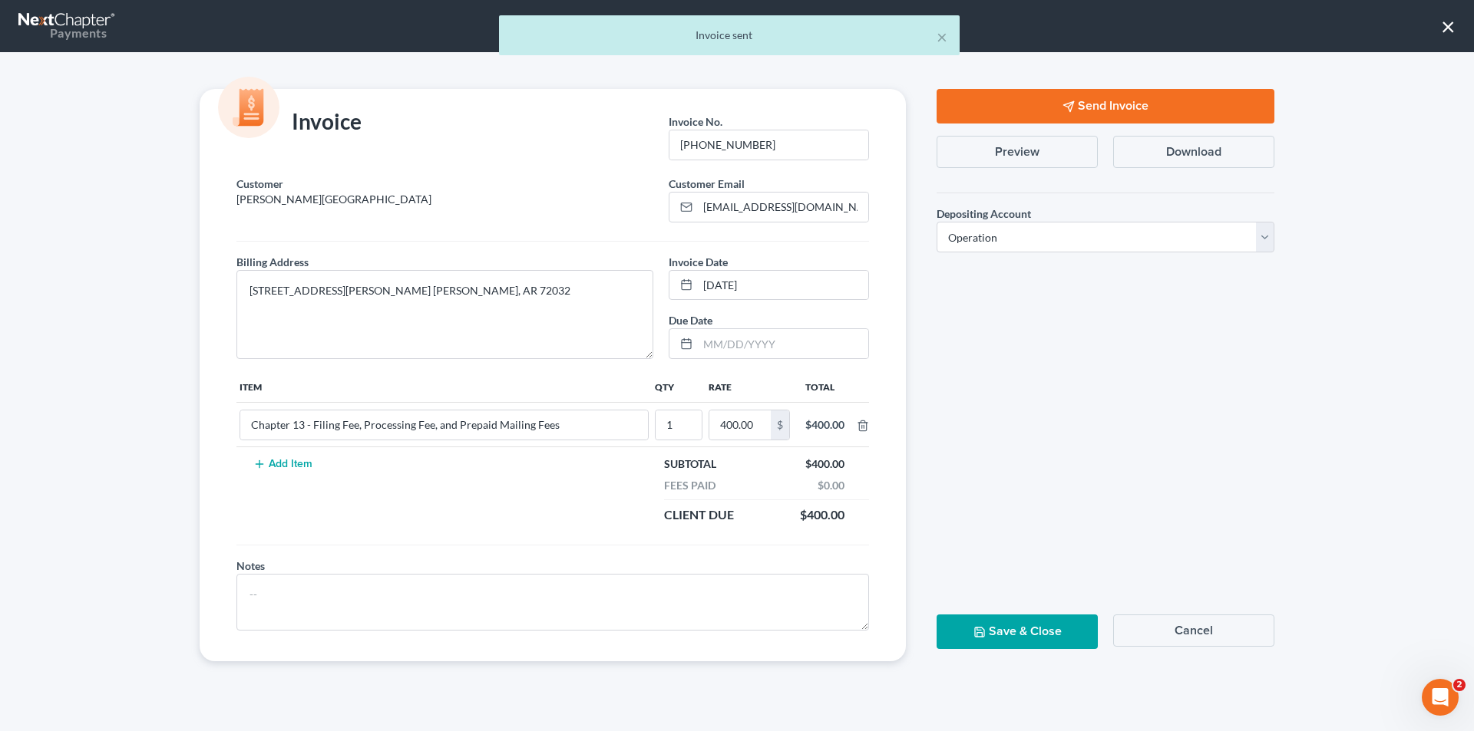
click at [997, 625] on button "Save & Close" at bounding box center [1016, 632] width 161 height 35
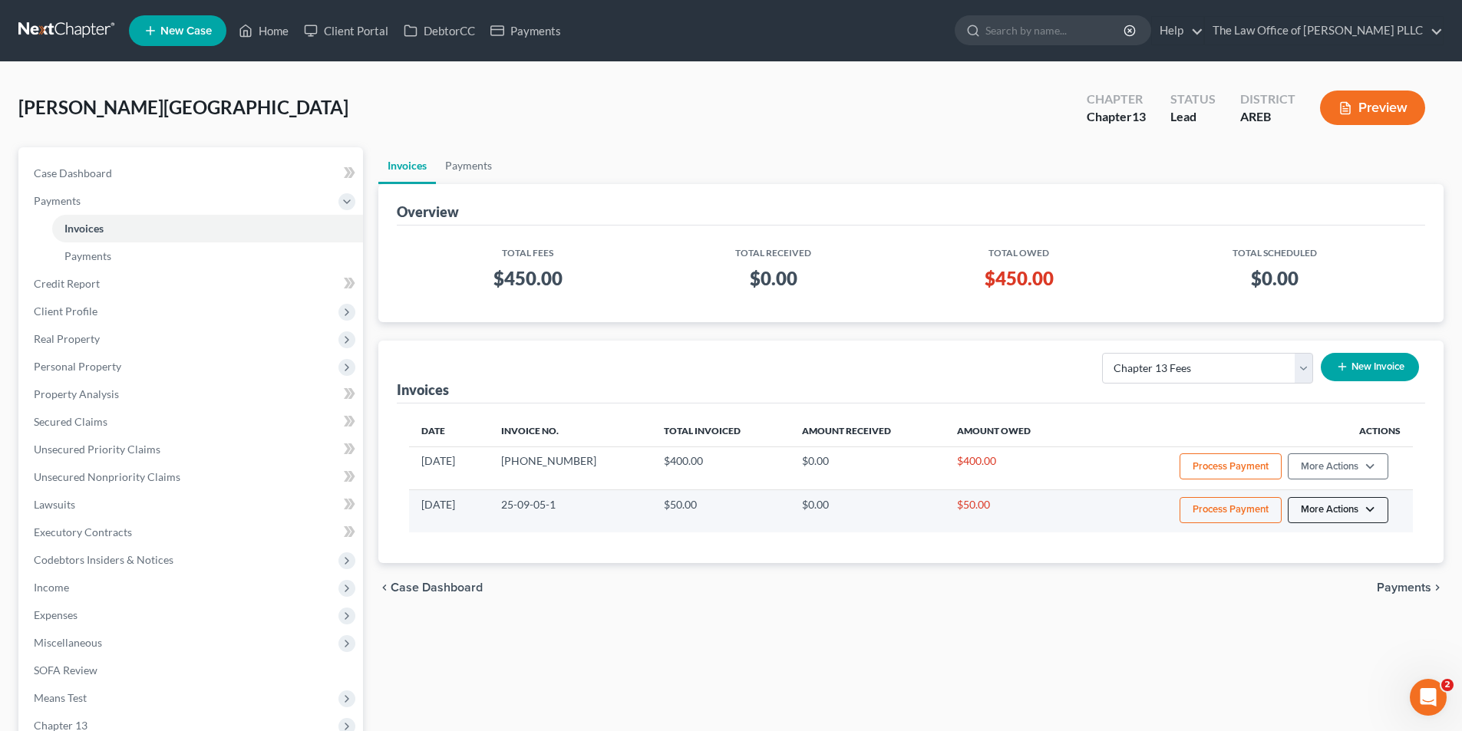
click at [1326, 509] on button "More Actions" at bounding box center [1338, 510] width 101 height 26
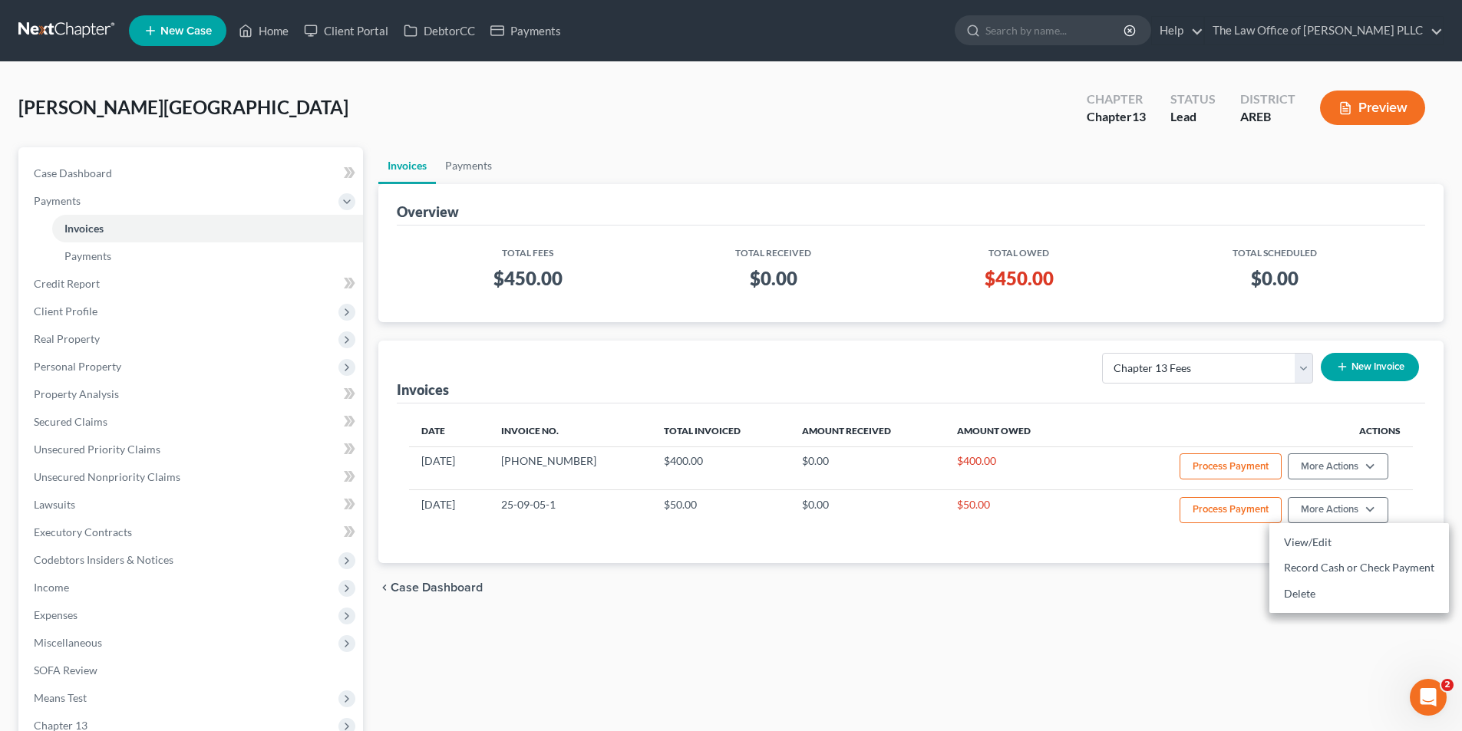
click at [1023, 543] on div "Date Invoice No. Total Invoiced Amount Received Amount Owed Actions 09/16/2025 …" at bounding box center [911, 484] width 1028 height 160
click at [274, 26] on link "Home" at bounding box center [263, 31] width 65 height 28
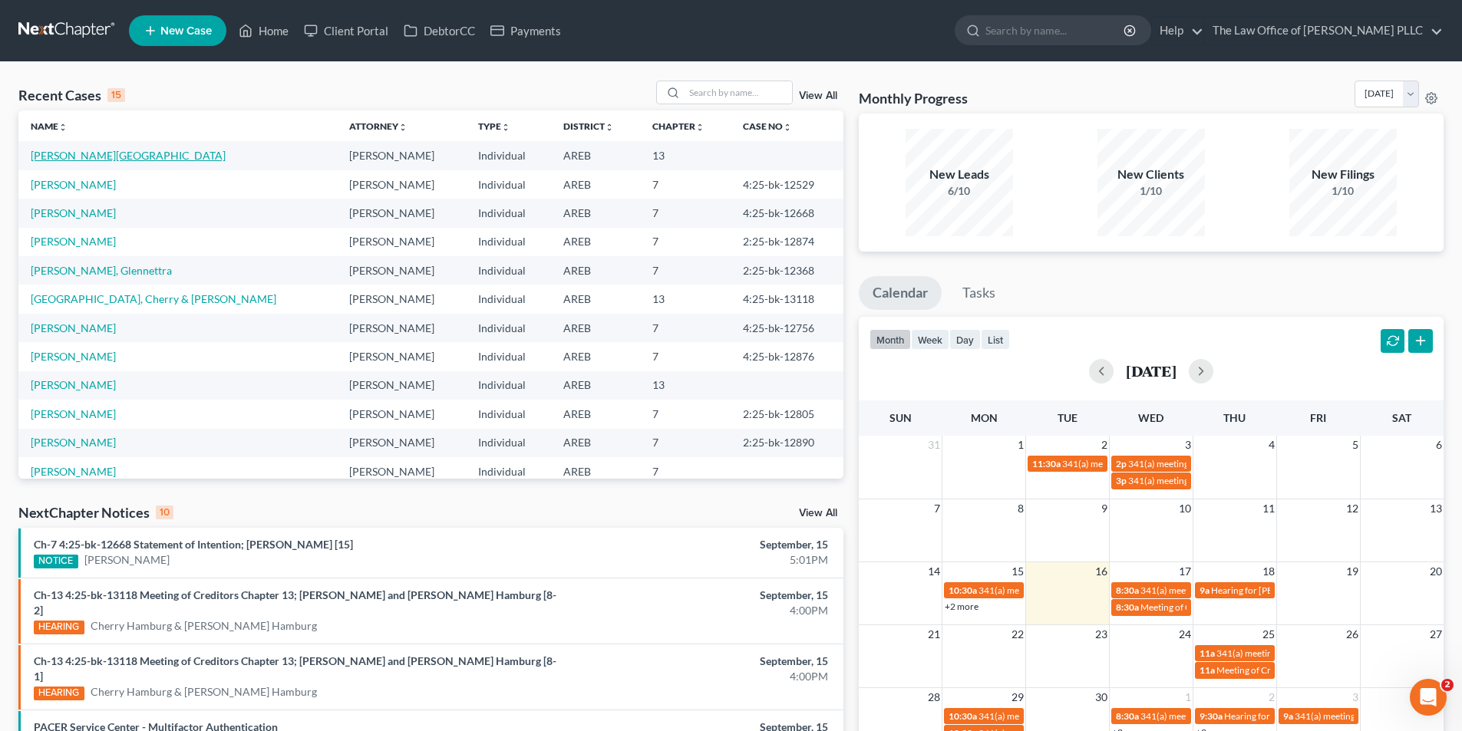
click at [86, 158] on link "[PERSON_NAME][GEOGRAPHIC_DATA]" at bounding box center [128, 155] width 195 height 13
select select "10"
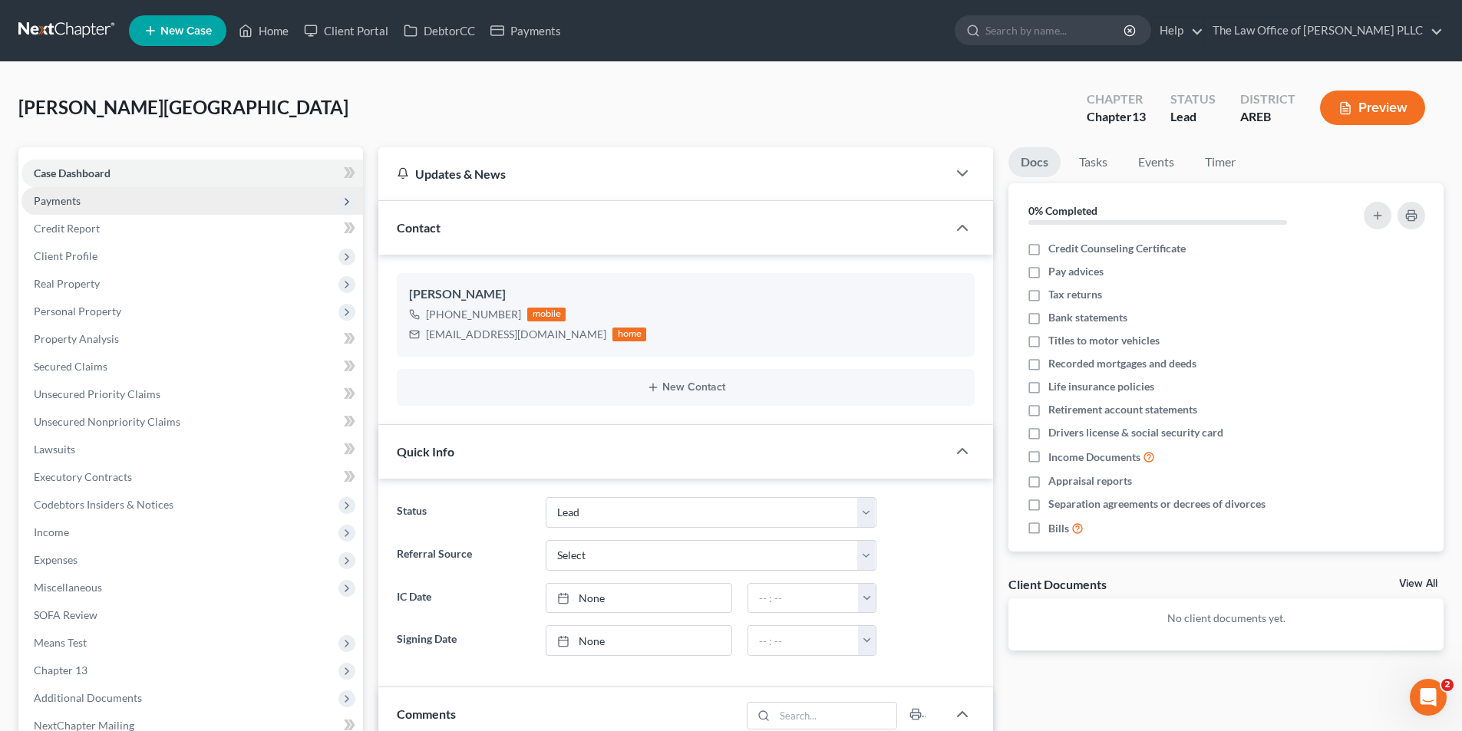
click at [343, 205] on icon at bounding box center [347, 202] width 12 height 12
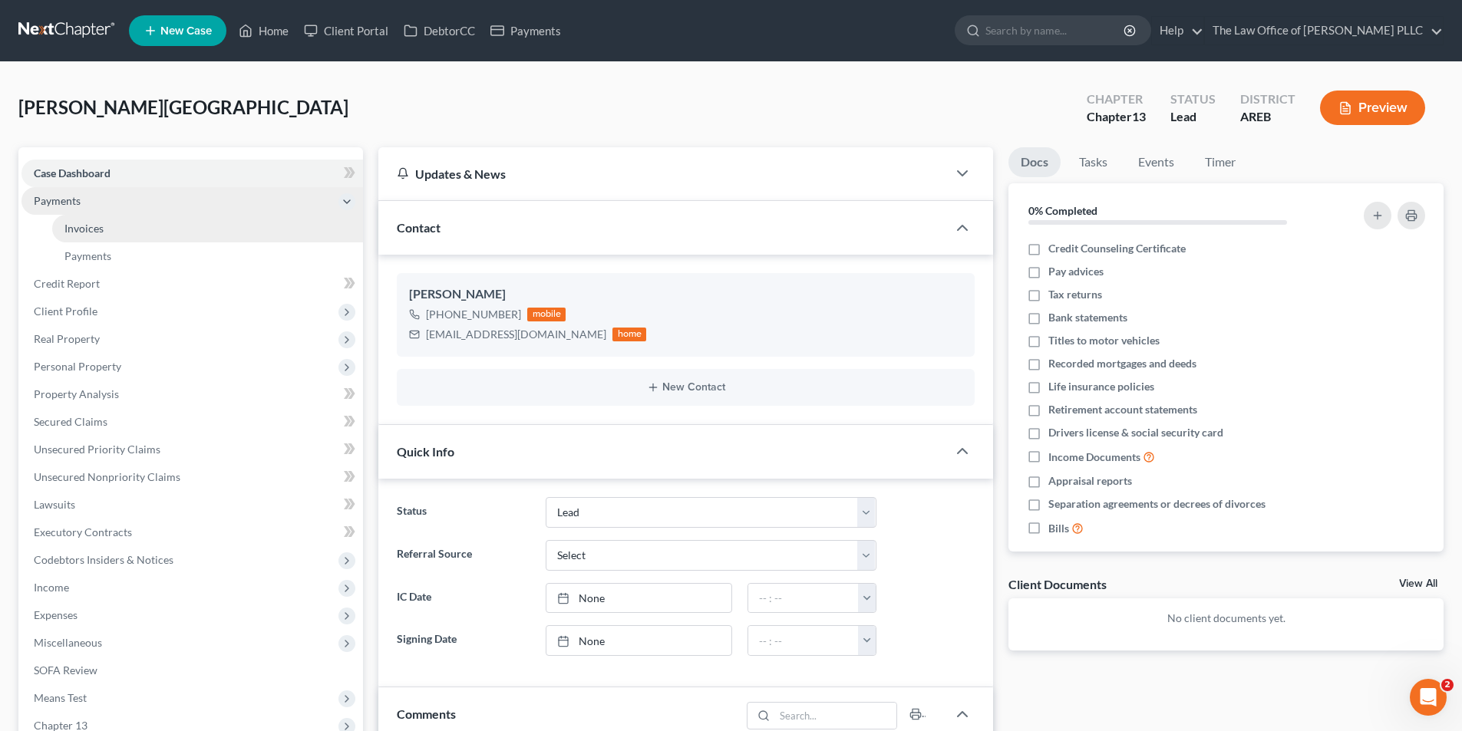
click at [107, 232] on link "Invoices" at bounding box center [207, 229] width 311 height 28
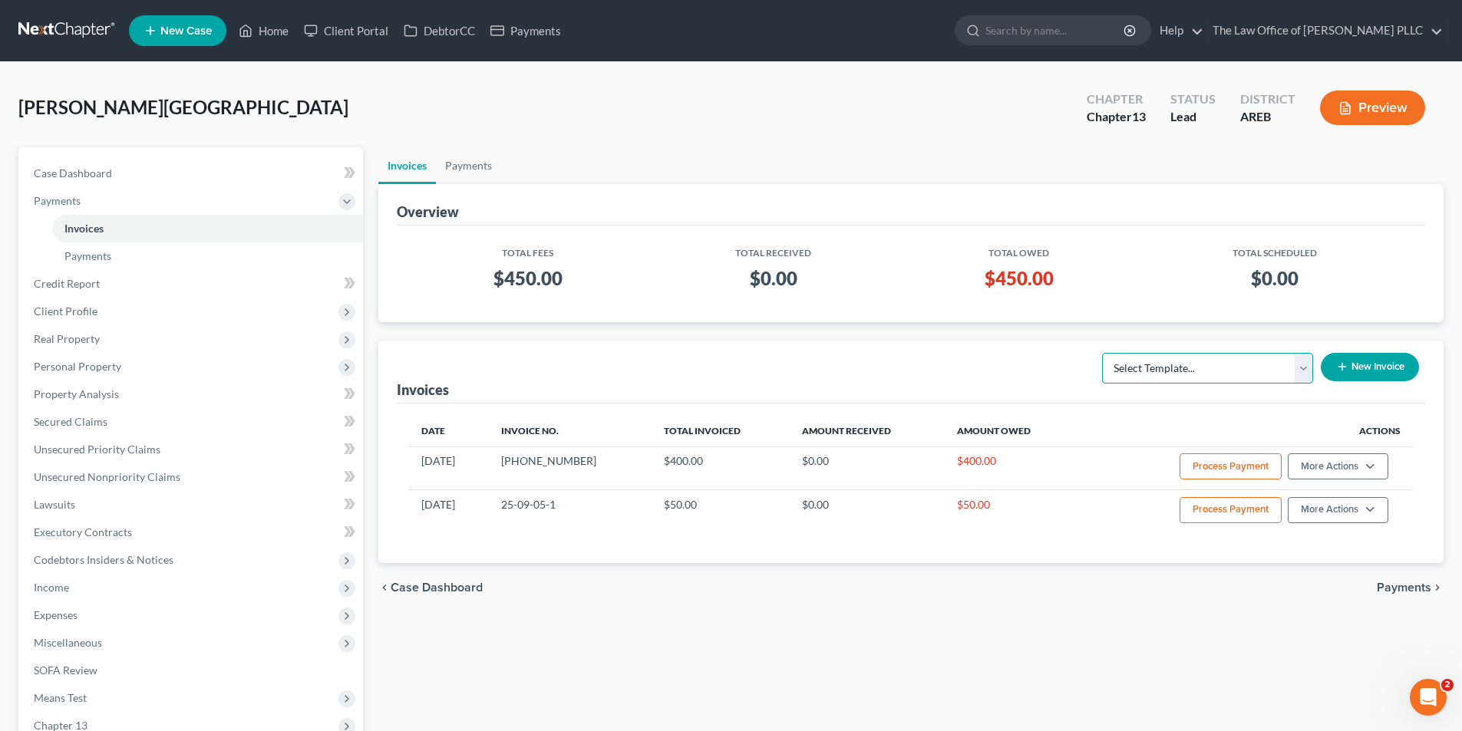
click at [1225, 378] on select "Select Template... Credit Report Fee Chapter 7 Filing and Processing Fee Chapte…" at bounding box center [1207, 368] width 211 height 31
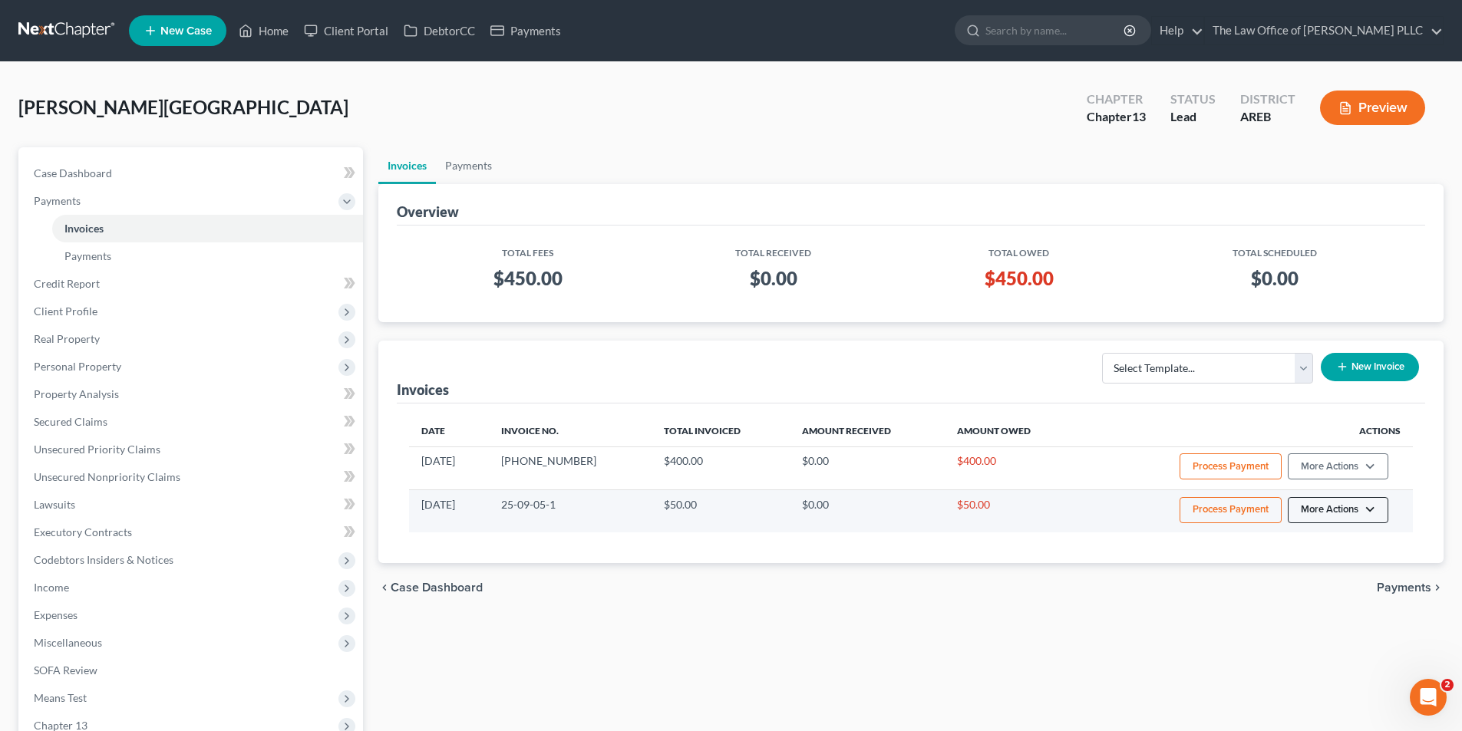
click at [1297, 511] on button "More Actions" at bounding box center [1338, 510] width 101 height 26
click at [1299, 540] on link "View/Edit" at bounding box center [1359, 543] width 180 height 26
select select "0"
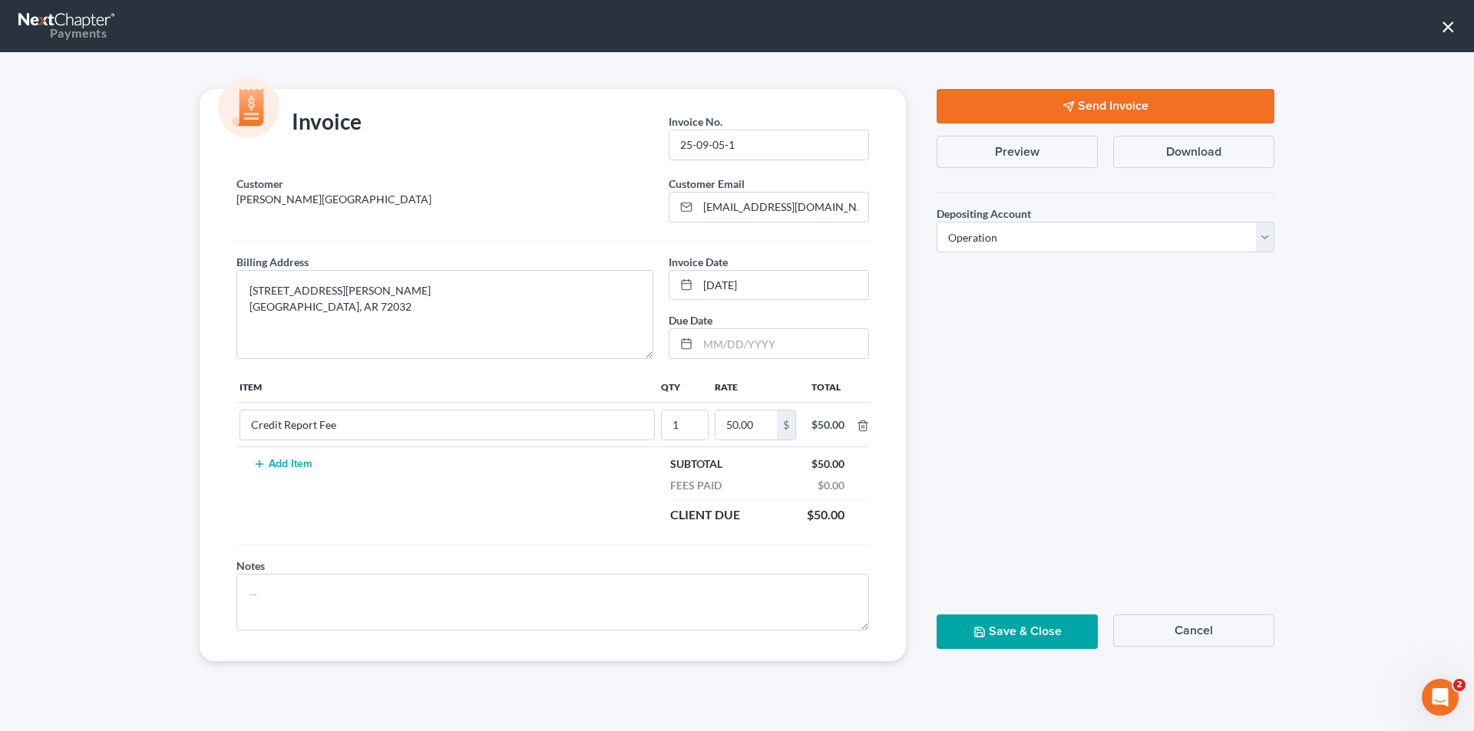
click at [1002, 147] on button "Preview" at bounding box center [1016, 152] width 161 height 32
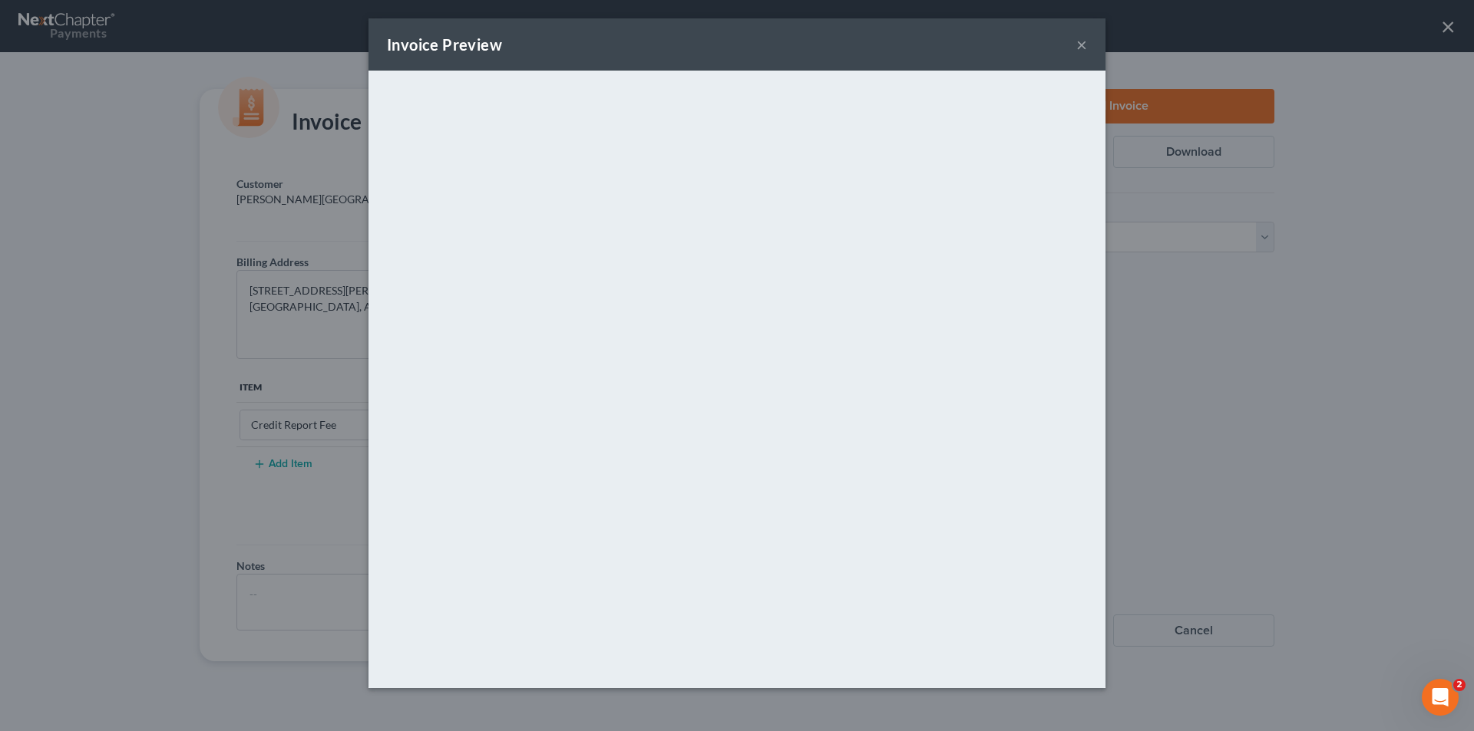
click at [1079, 39] on button "×" at bounding box center [1081, 44] width 11 height 18
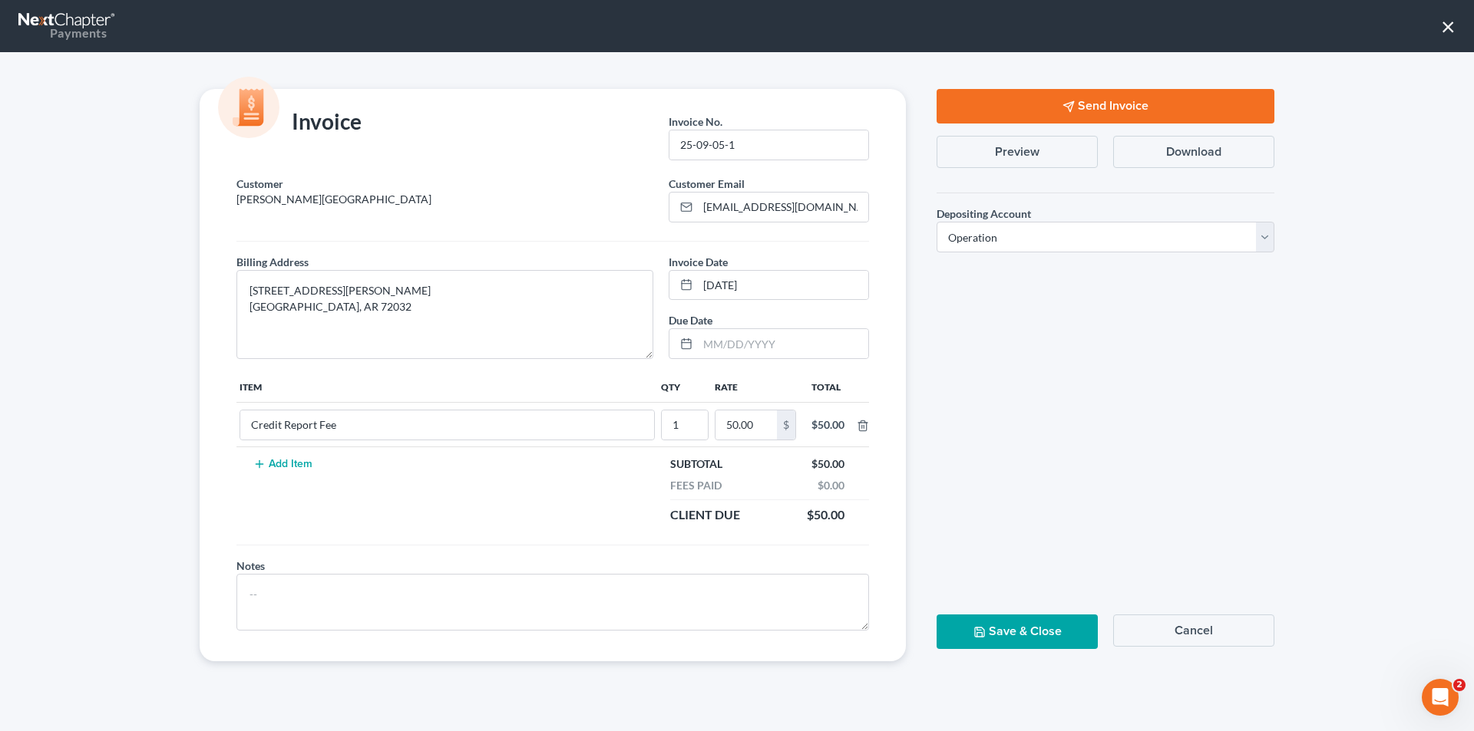
click at [1196, 635] on button "Cancel" at bounding box center [1193, 631] width 161 height 32
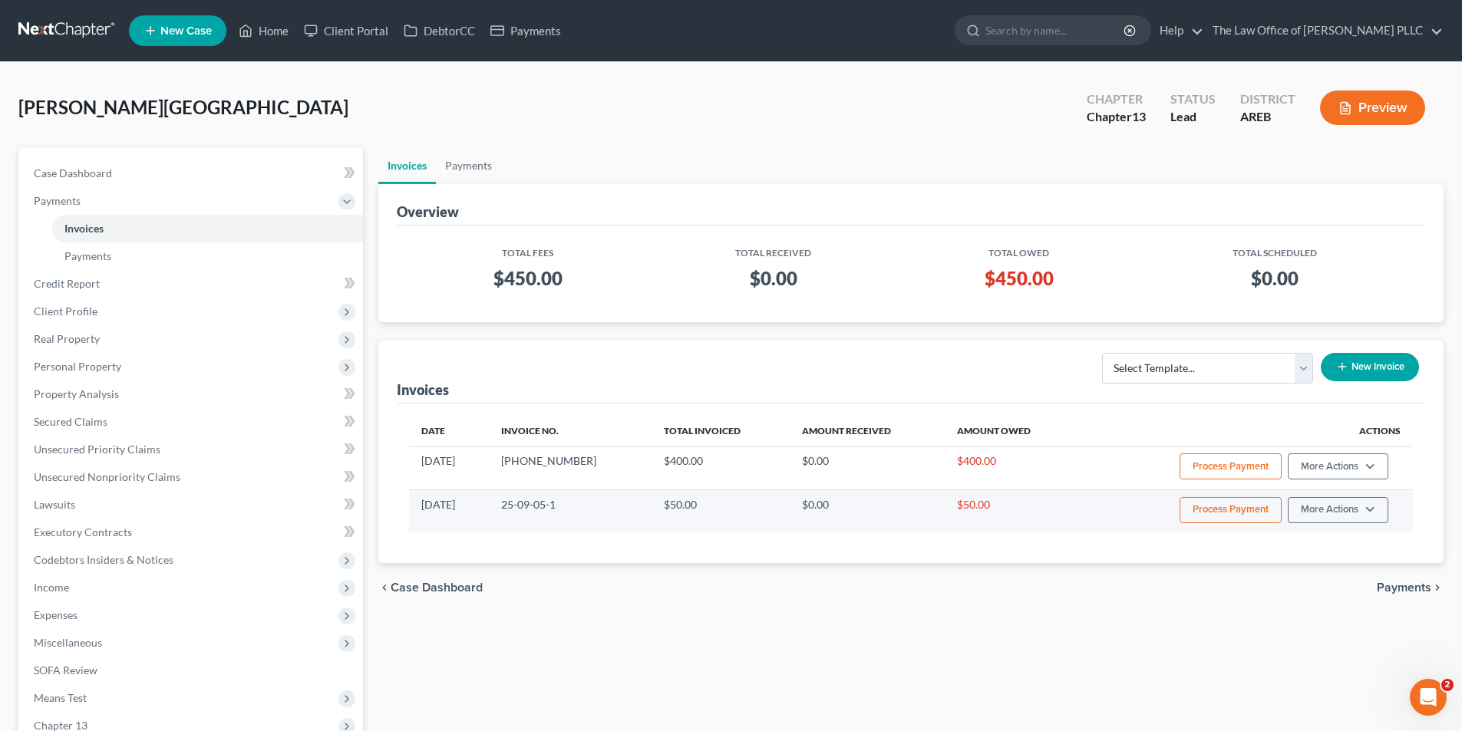
click at [1207, 502] on button "Process Payment" at bounding box center [1231, 510] width 102 height 26
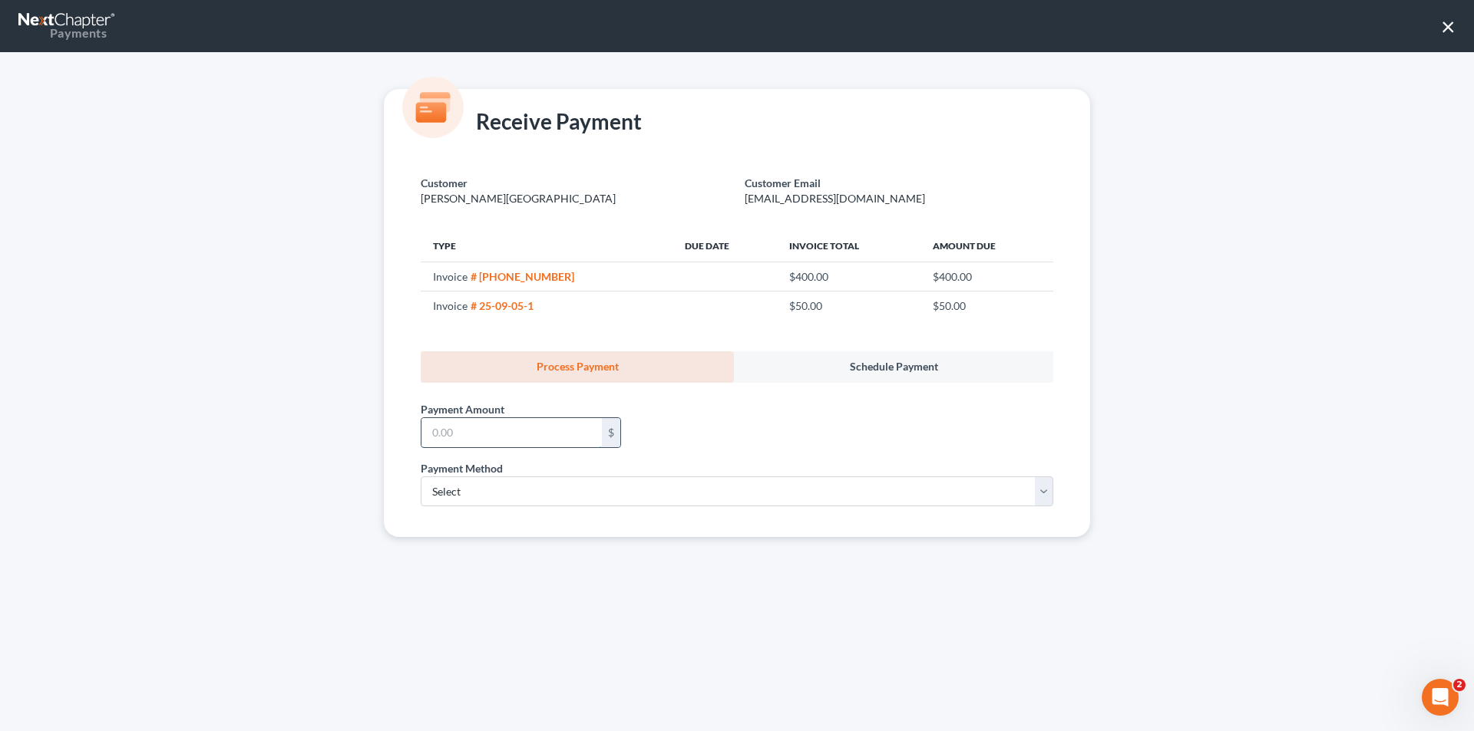
click at [480, 442] on input "text" at bounding box center [511, 432] width 180 height 29
click at [461, 428] on input "text" at bounding box center [511, 432] width 180 height 29
type input "450.00"
click at [497, 495] on select "Select ACH Credit Card" at bounding box center [737, 492] width 632 height 31
select select "1"
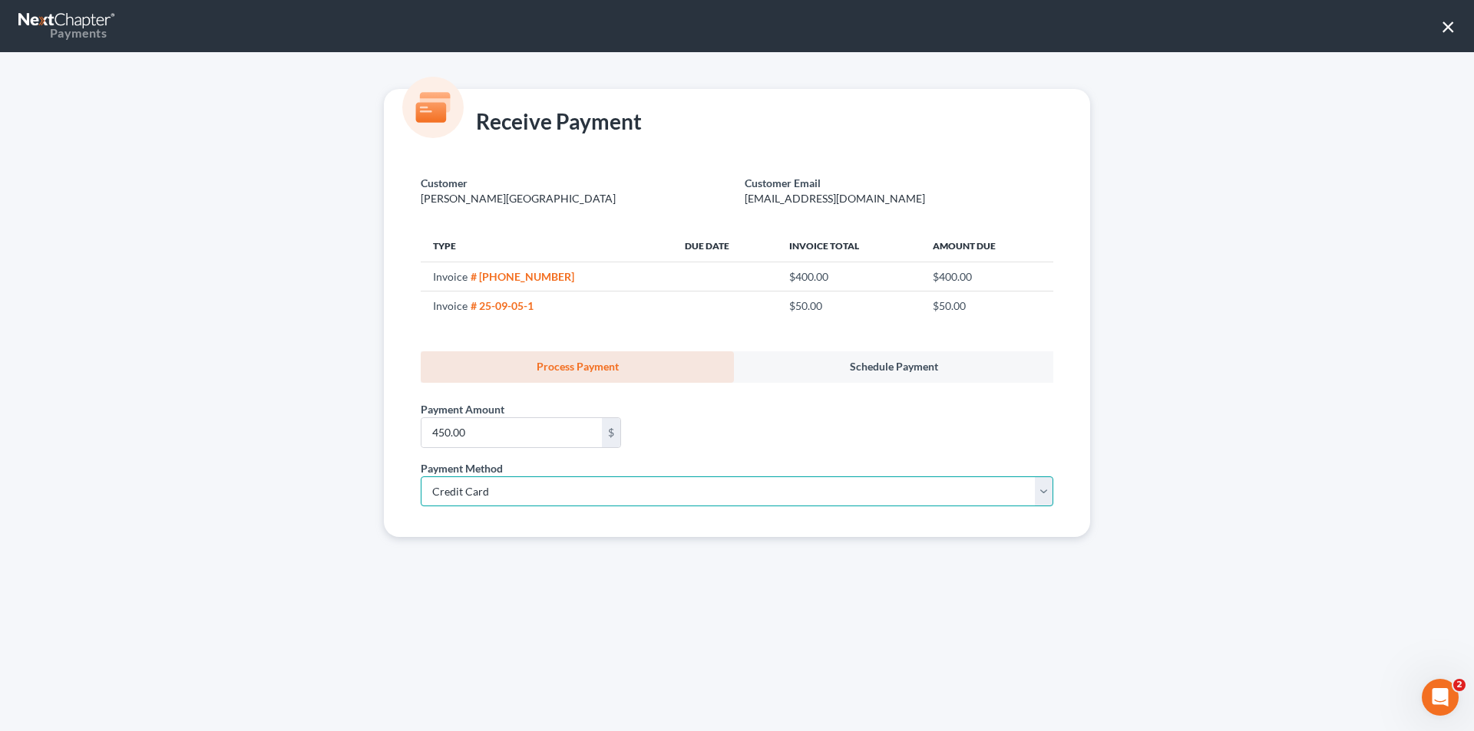
click at [421, 477] on select "Select ACH Credit Card" at bounding box center [737, 492] width 632 height 31
select select "2"
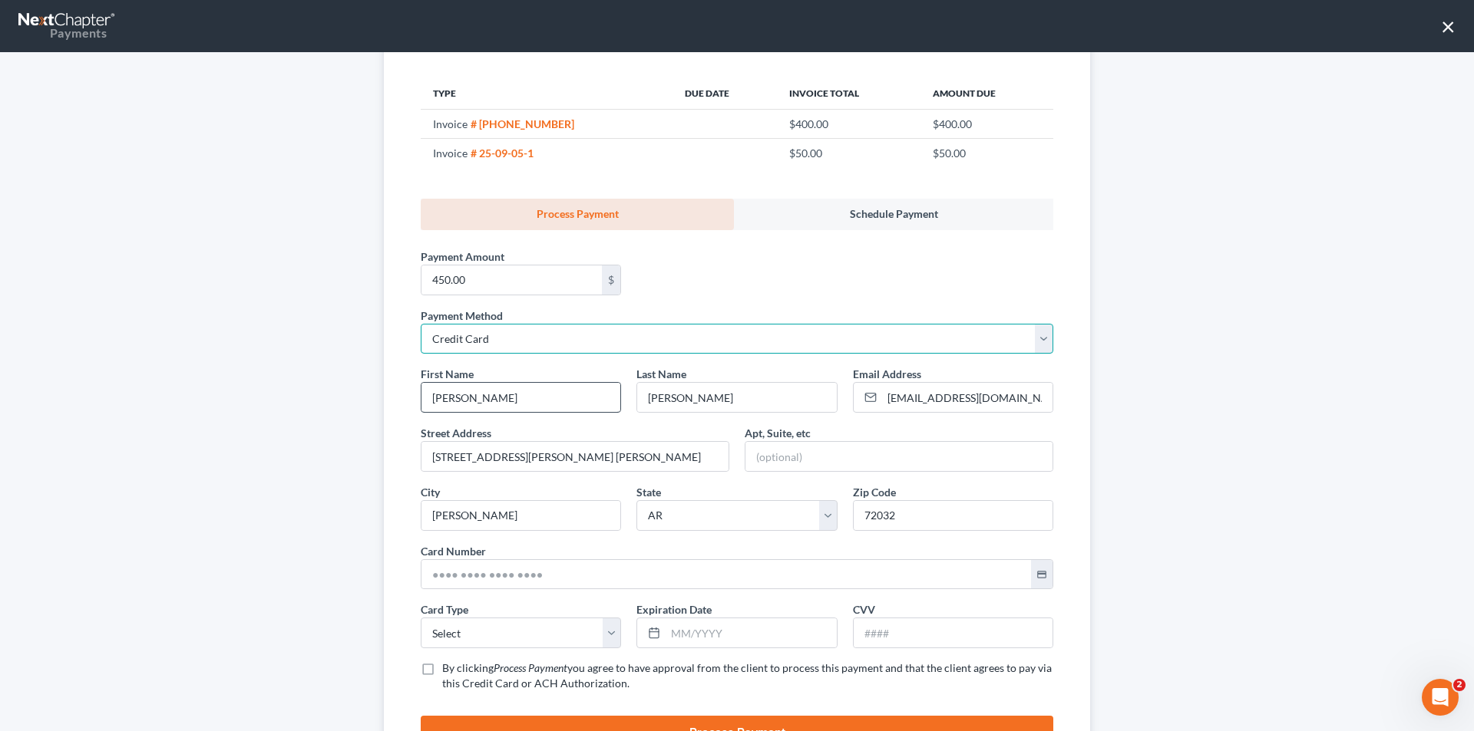
scroll to position [153, 0]
click at [559, 455] on input "3403 Roberts Rd. Conway" at bounding box center [574, 455] width 307 height 29
type input "3403 Roberts Rd."
click at [748, 480] on div "First Name * Troy Last Name * Sandidge Email Address * tsandidge5@gmail.com Str…" at bounding box center [737, 534] width 648 height 338
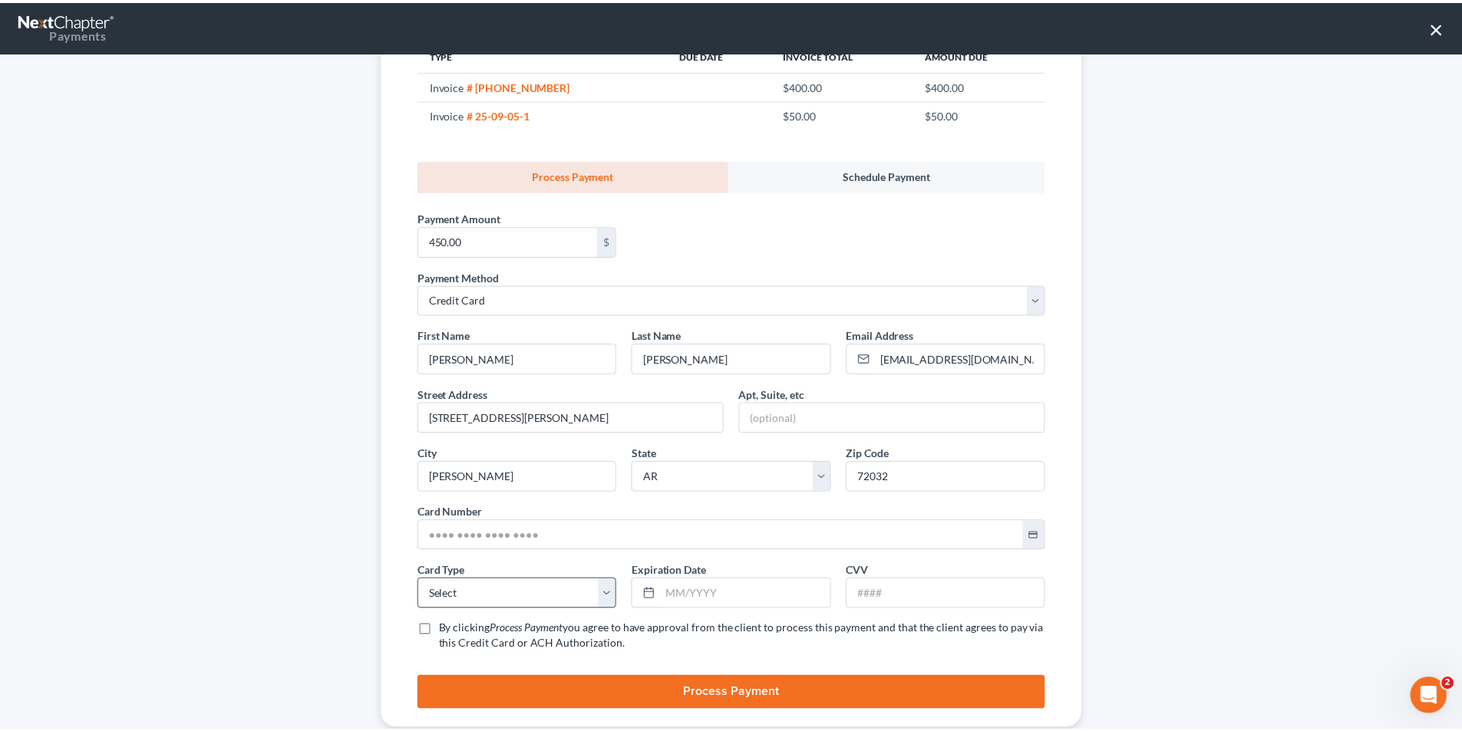
scroll to position [226, 0]
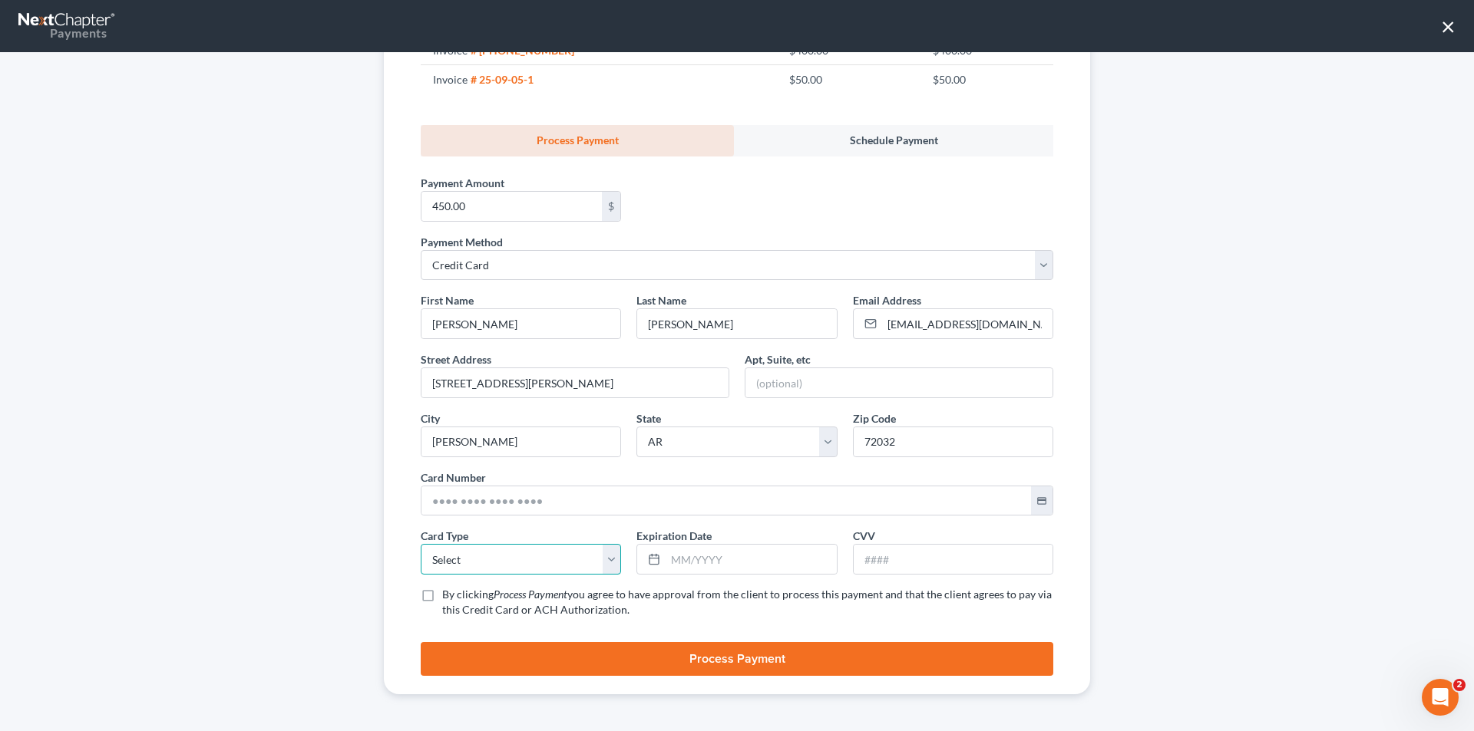
click at [484, 566] on select "Select Visa MasterCard Discover American Express" at bounding box center [521, 559] width 200 height 31
select select "1"
click at [421, 544] on select "Select Visa MasterCard Discover American Express" at bounding box center [521, 559] width 200 height 31
click at [550, 508] on input "text" at bounding box center [725, 501] width 609 height 29
type input "5148 1210 0811 5038"
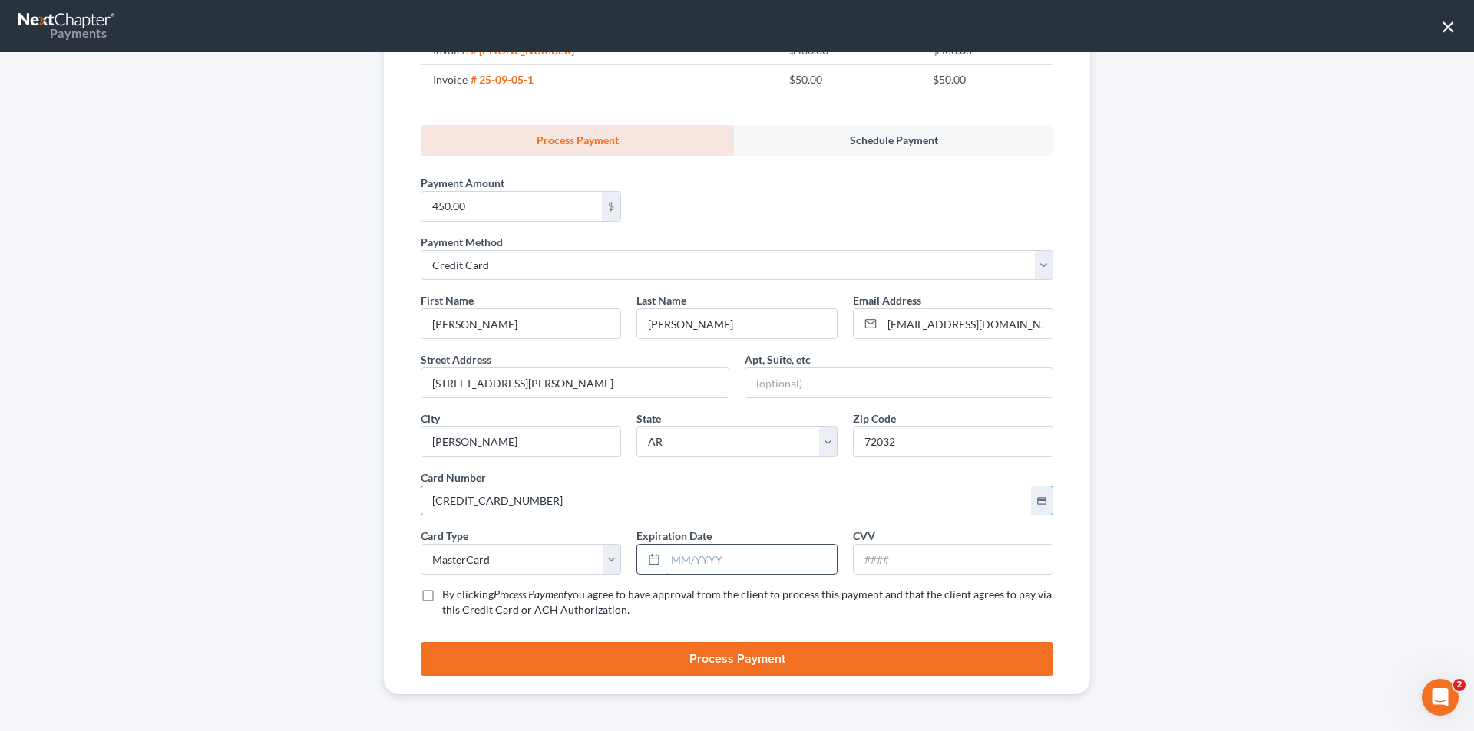
click at [665, 562] on input "text" at bounding box center [750, 559] width 170 height 29
type input "04/2030"
click at [899, 563] on input "text" at bounding box center [952, 559] width 199 height 29
type input "950"
click at [442, 594] on label "By clicking Process Payment you agree to have approval from the client to proce…" at bounding box center [747, 602] width 611 height 31
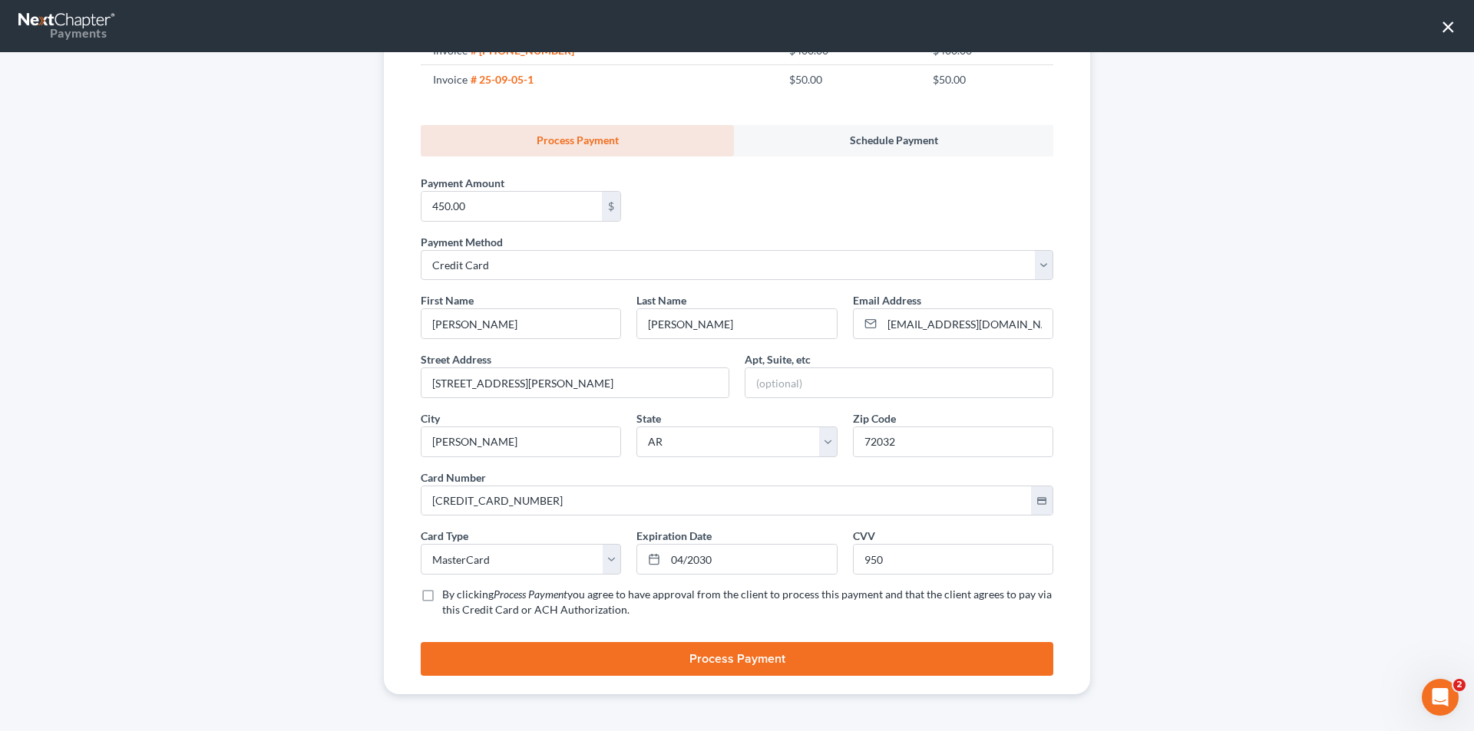
click at [448, 594] on input "By clicking Process Payment you agree to have approval from the client to proce…" at bounding box center [453, 592] width 10 height 10
checkbox input "true"
click at [703, 655] on button "Process Payment" at bounding box center [737, 659] width 632 height 34
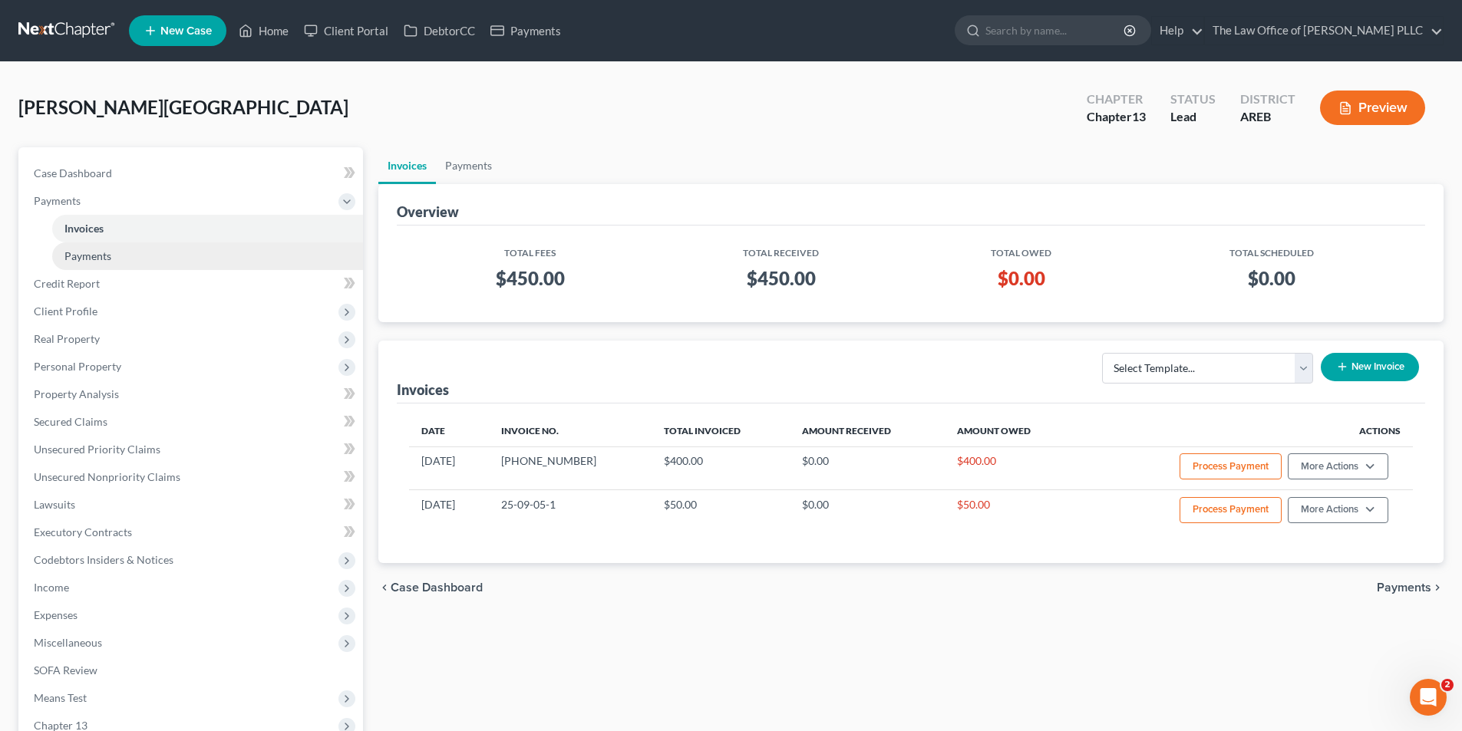
click at [81, 260] on span "Payments" at bounding box center [87, 255] width 47 height 13
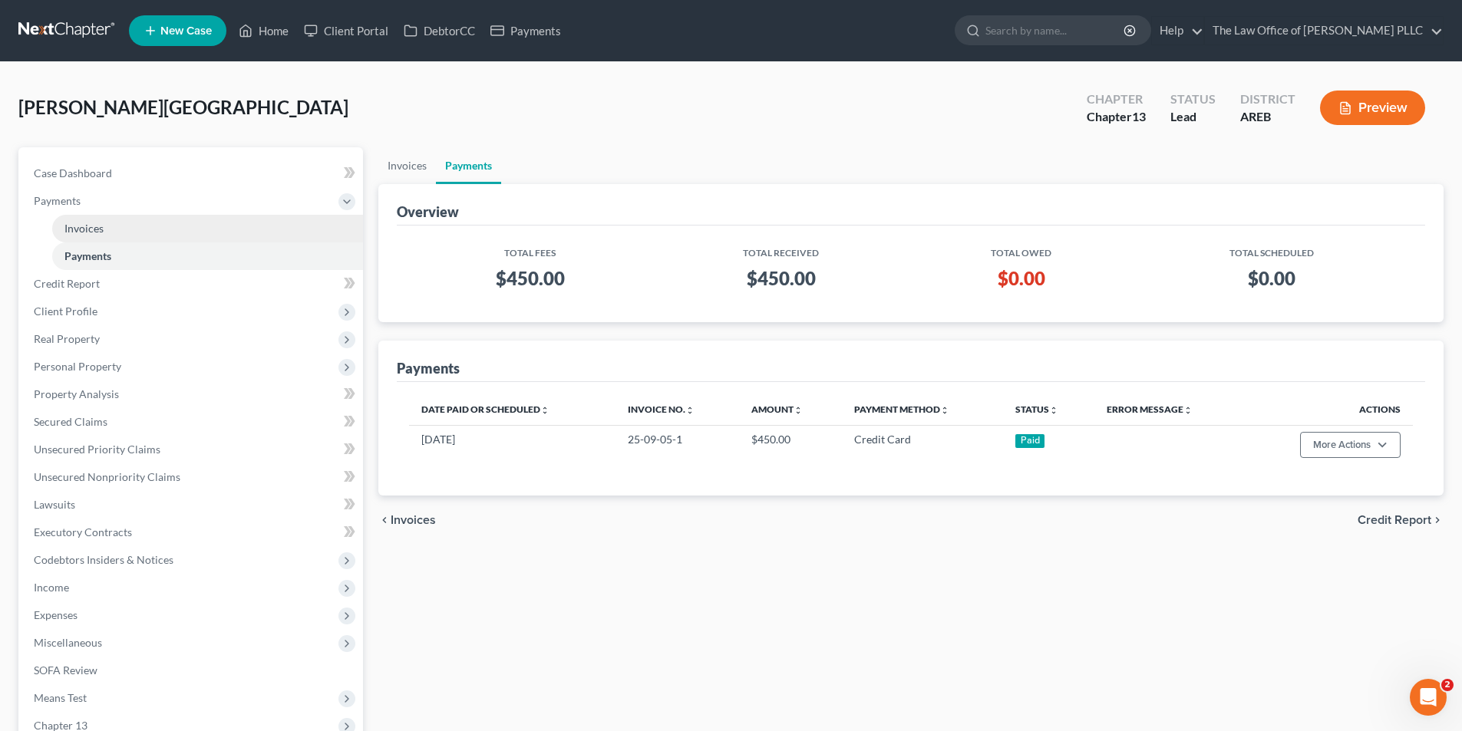
click at [71, 228] on span "Invoices" at bounding box center [83, 228] width 39 height 13
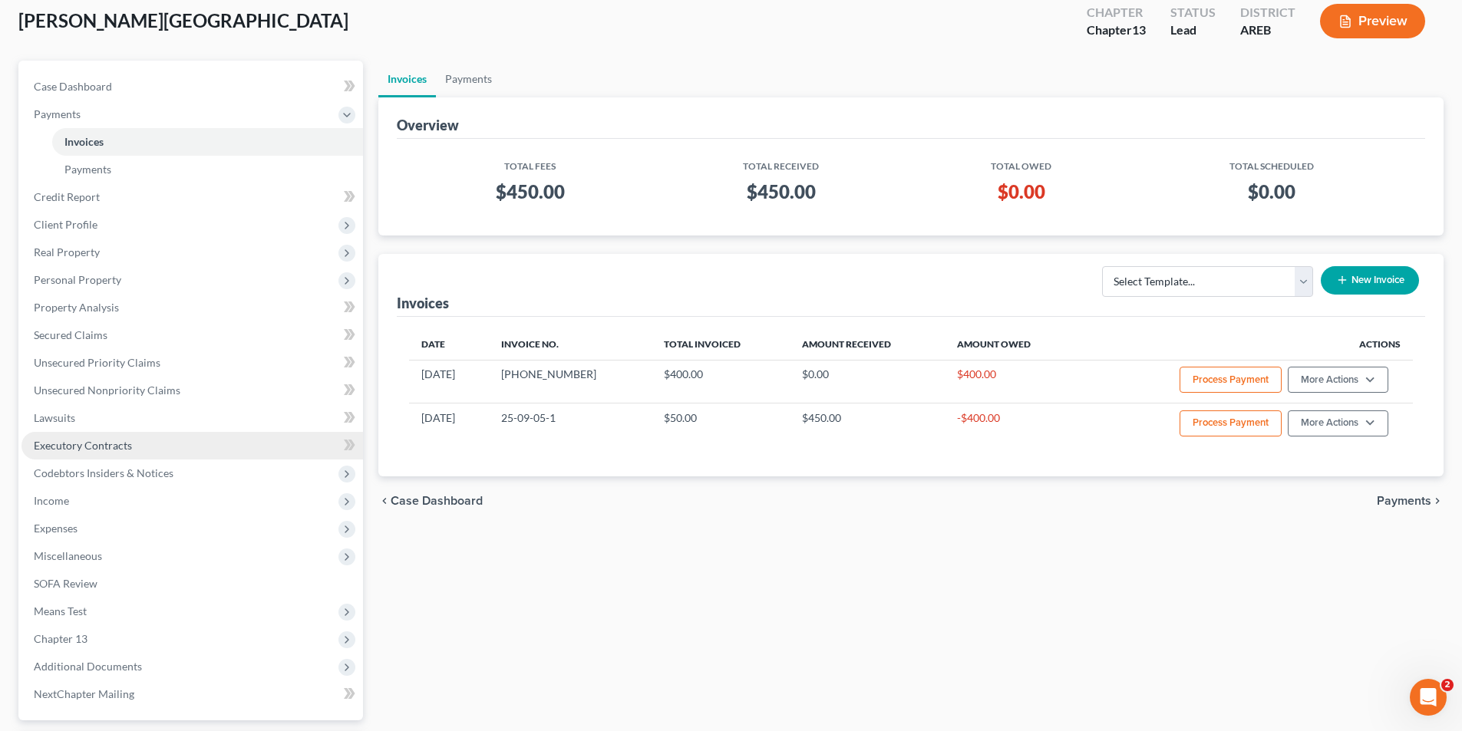
scroll to position [223, 0]
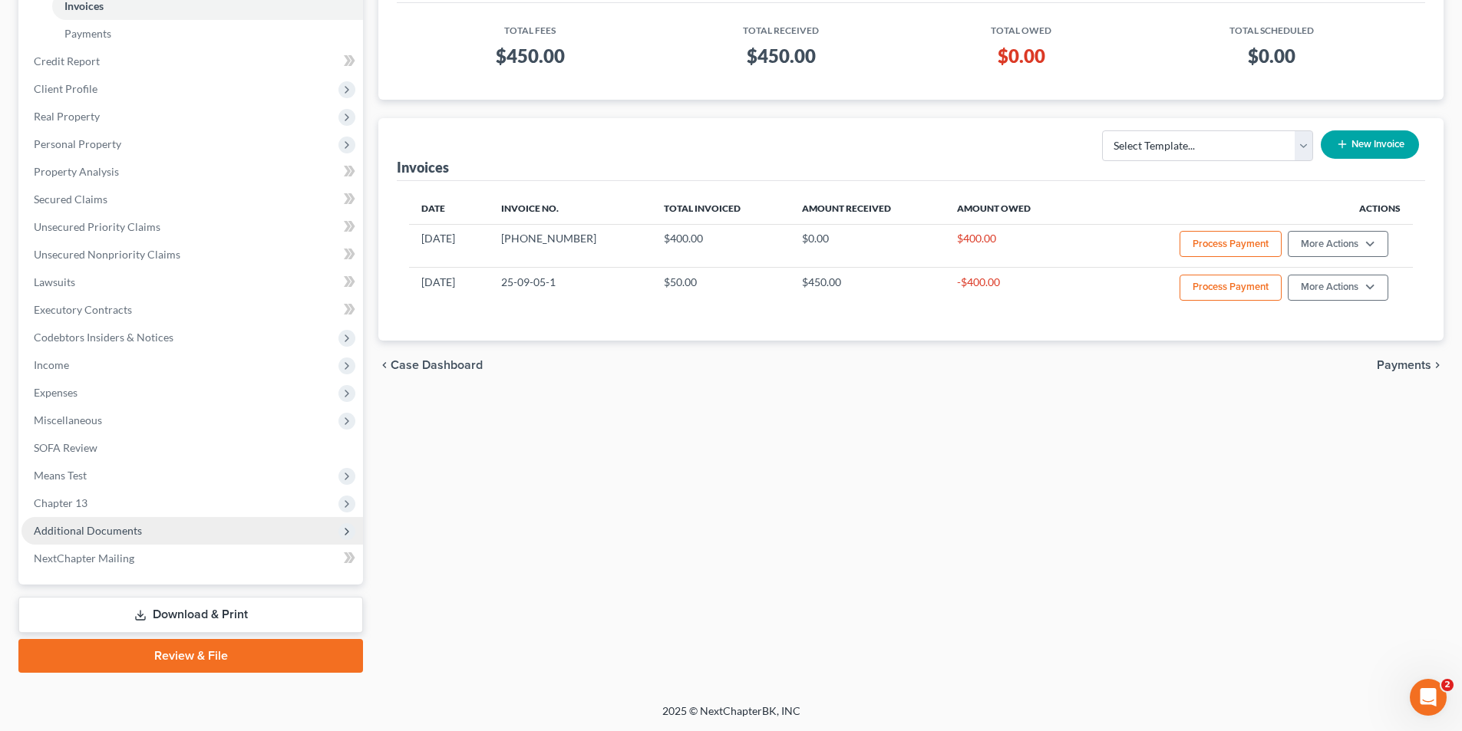
click at [57, 533] on span "Additional Documents" at bounding box center [88, 530] width 108 height 13
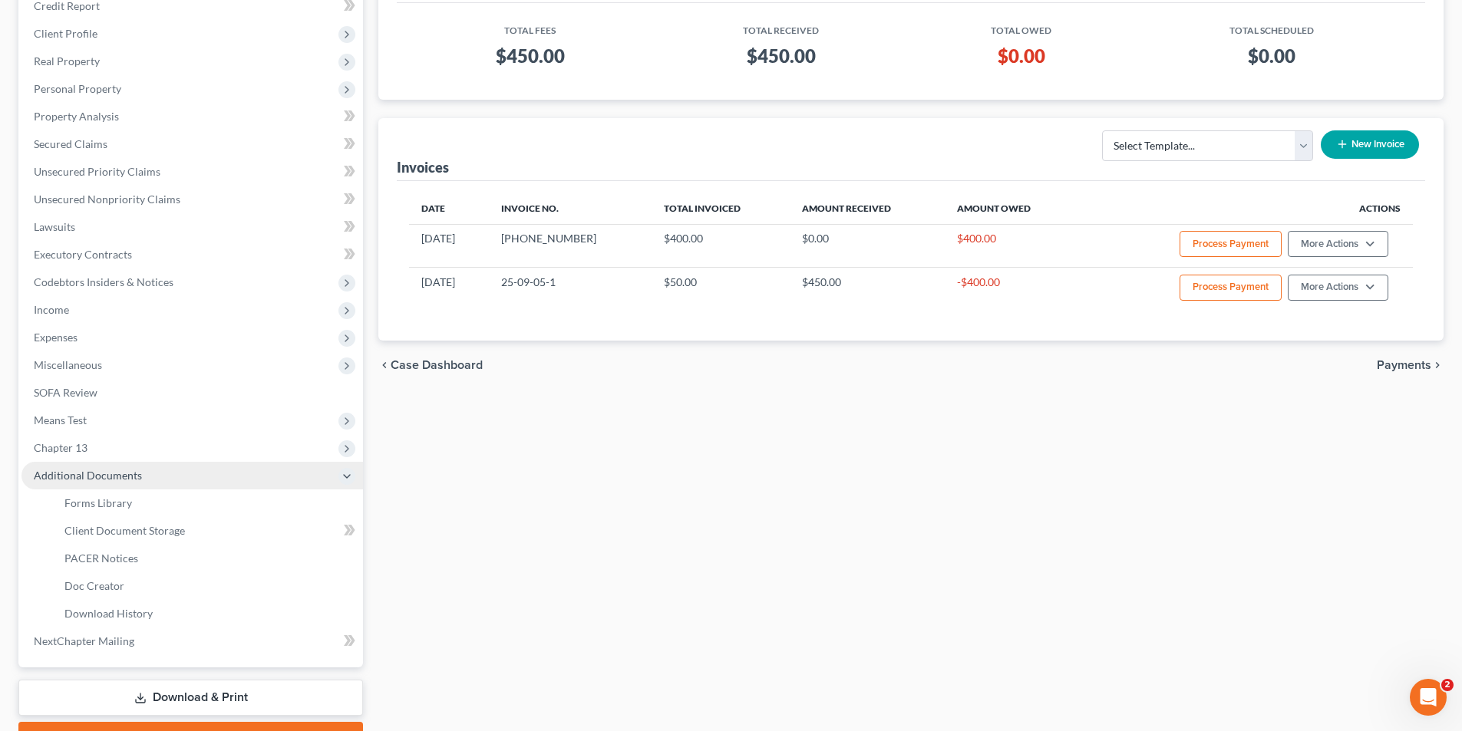
click at [93, 478] on span "Additional Documents" at bounding box center [88, 475] width 108 height 13
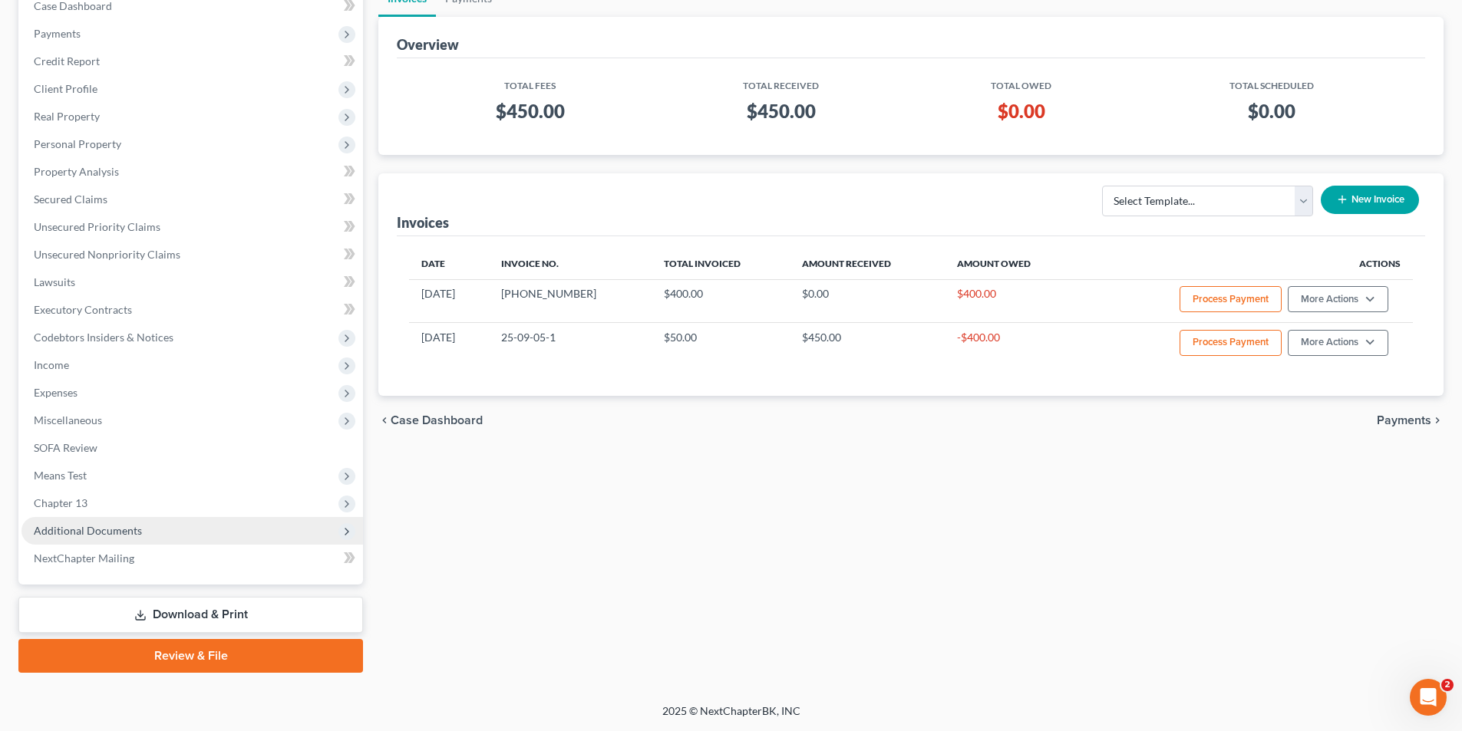
scroll to position [0, 0]
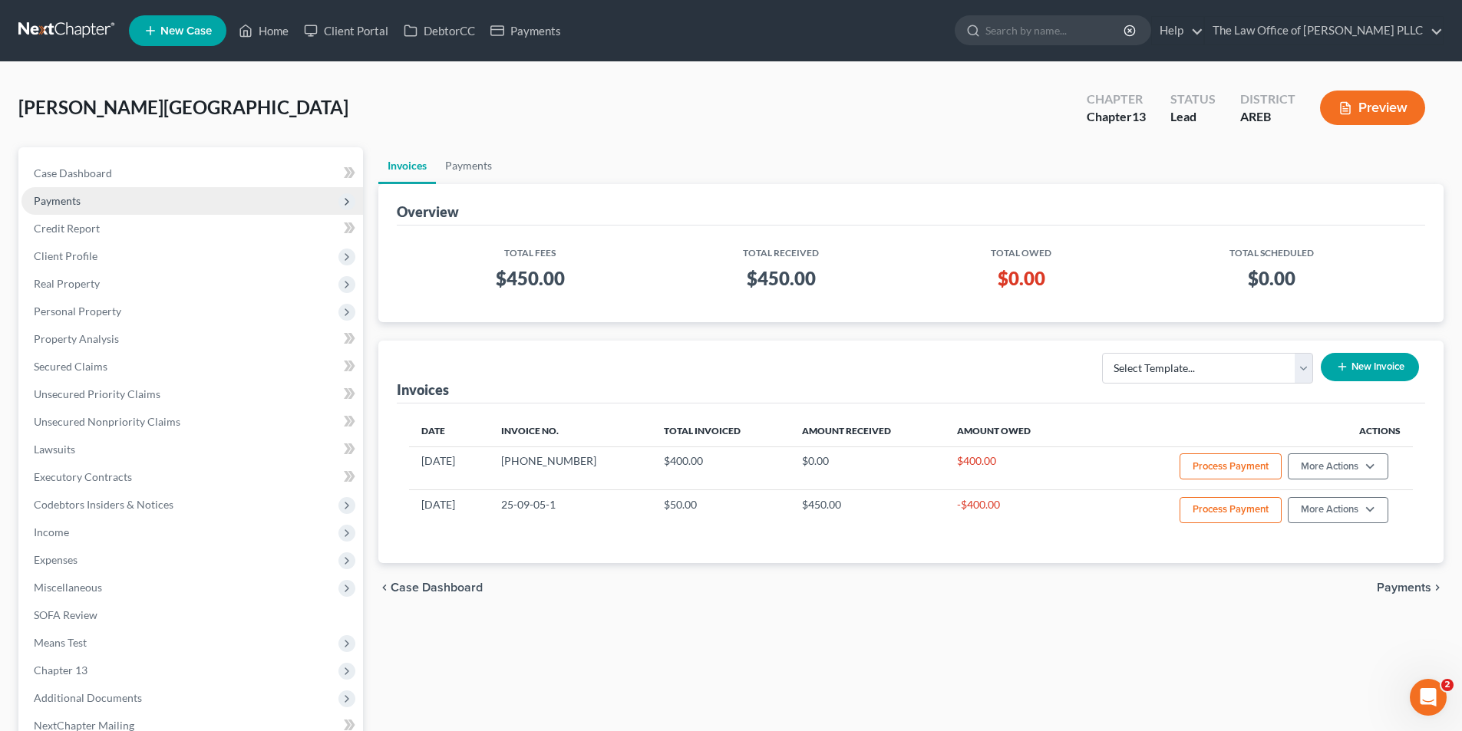
click at [84, 206] on span "Payments" at bounding box center [192, 201] width 342 height 28
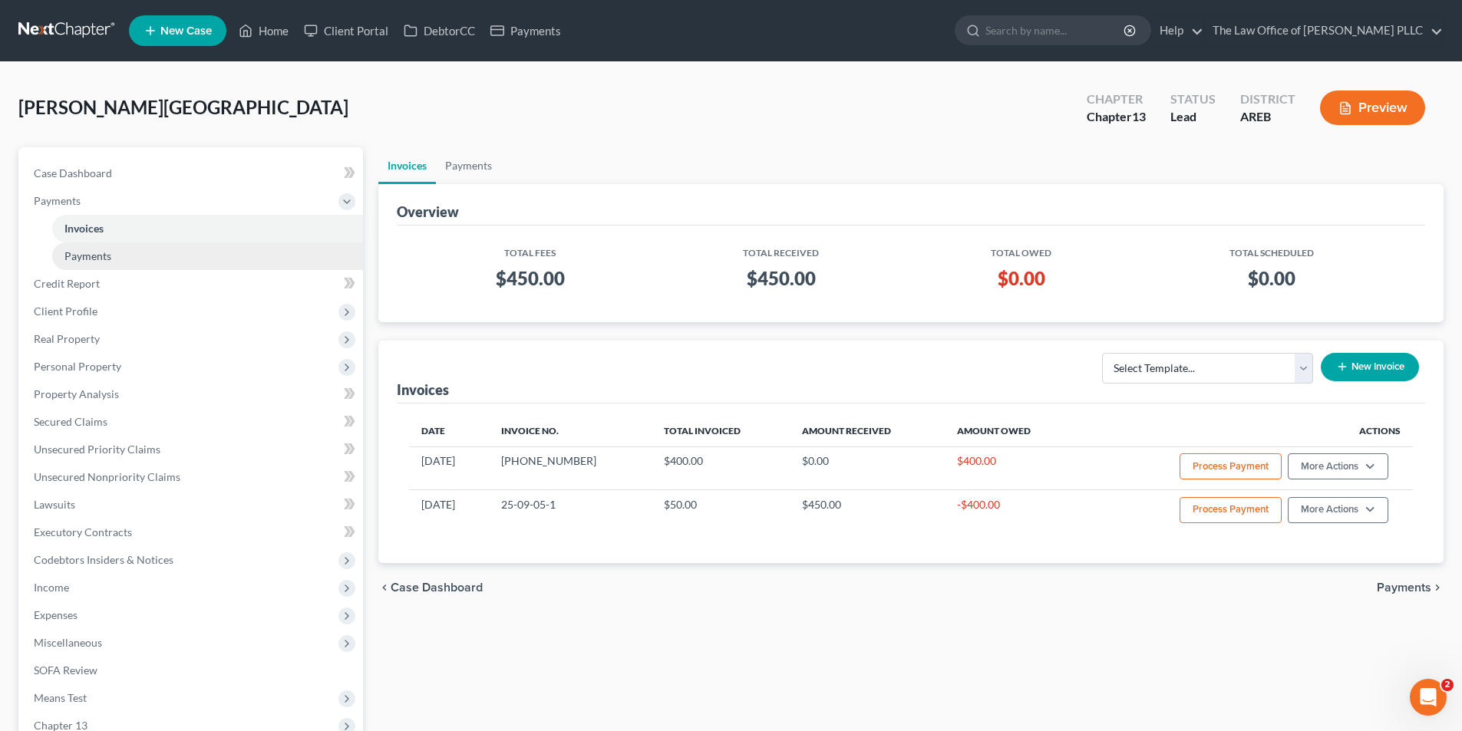
click at [105, 259] on span "Payments" at bounding box center [87, 255] width 47 height 13
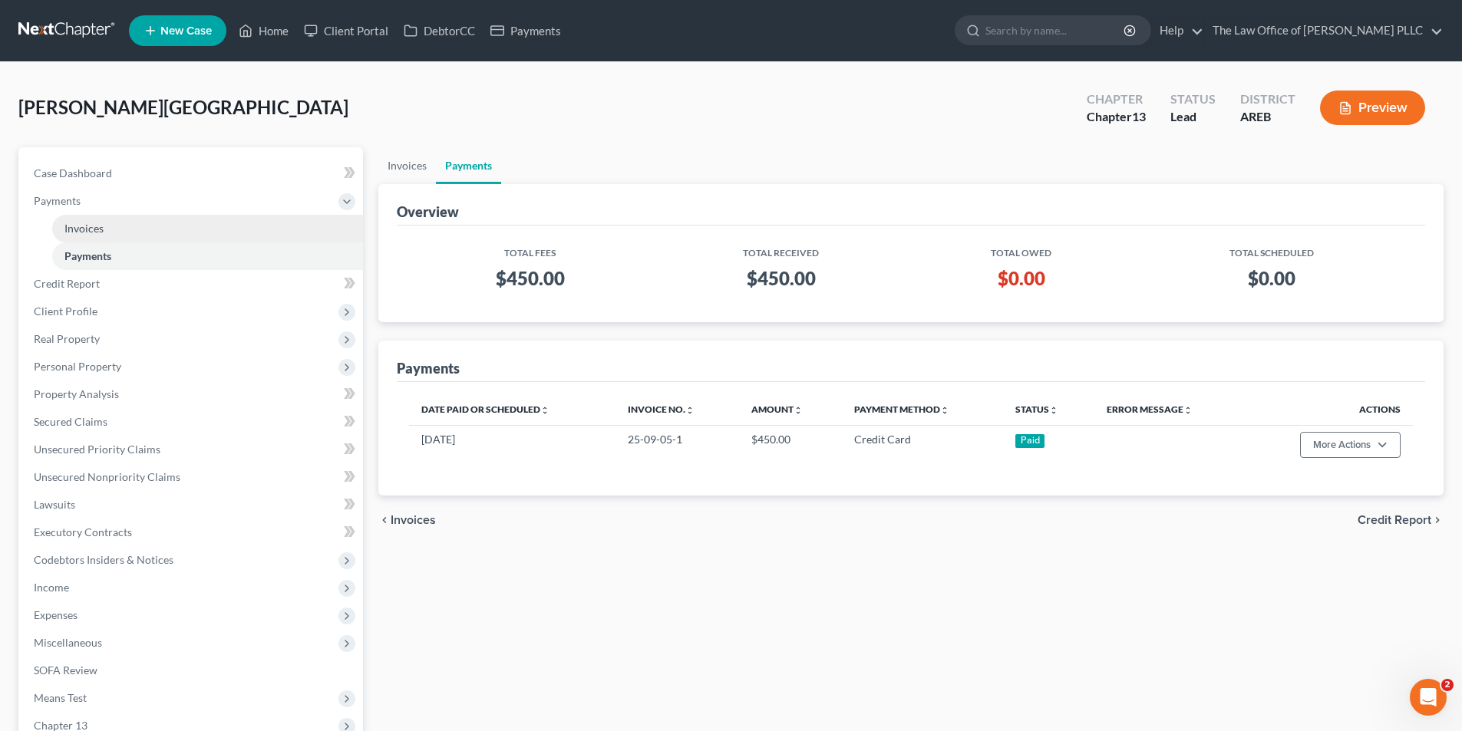
click at [97, 225] on span "Invoices" at bounding box center [83, 228] width 39 height 13
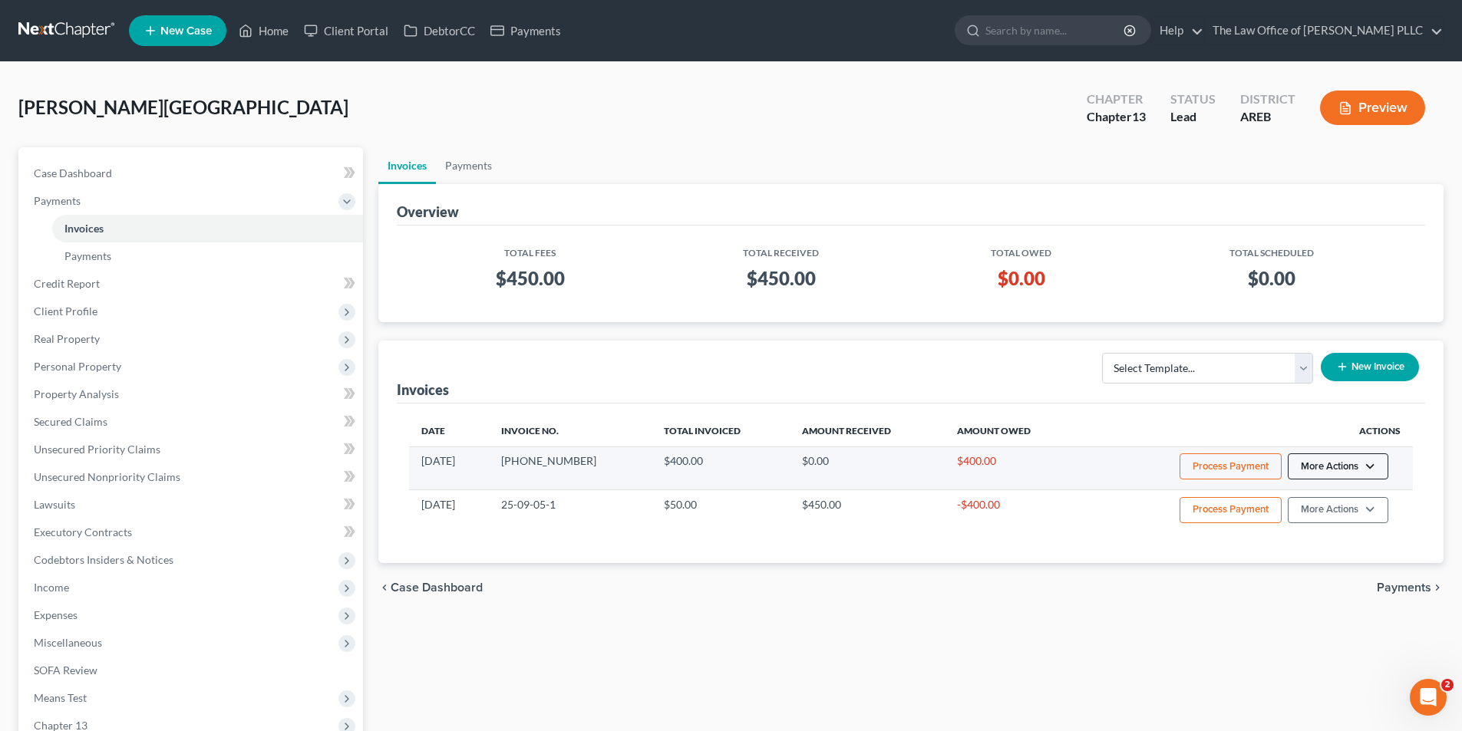
click at [1312, 470] on button "More Actions" at bounding box center [1338, 467] width 101 height 26
click at [1325, 520] on link "Record Cash or Check Payment" at bounding box center [1359, 524] width 180 height 26
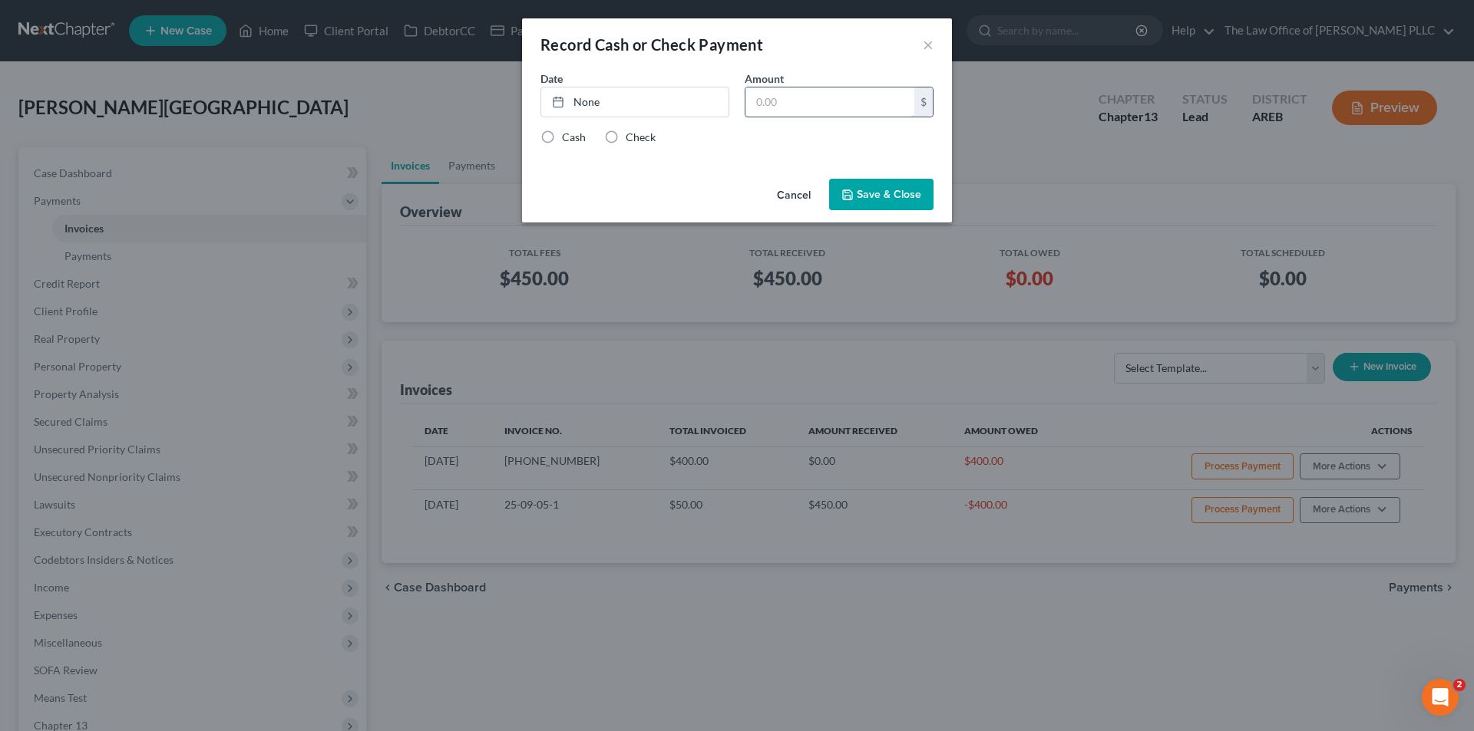
click at [792, 99] on input "text" at bounding box center [829, 101] width 169 height 29
type input "400.00"
click at [562, 138] on label "Cash" at bounding box center [574, 137] width 24 height 15
click at [568, 138] on input "Cash" at bounding box center [573, 135] width 10 height 10
radio input "true"
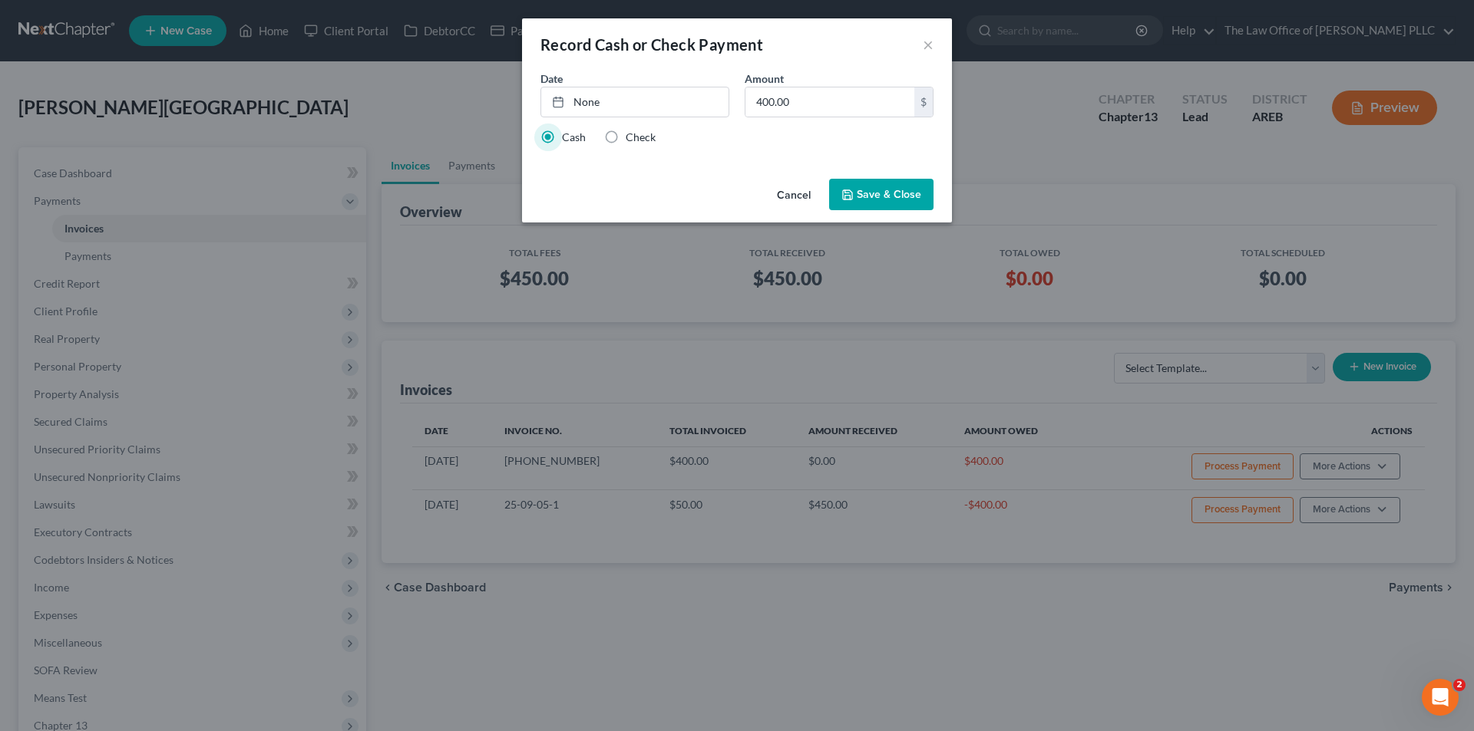
click at [876, 194] on button "Save & Close" at bounding box center [881, 195] width 104 height 32
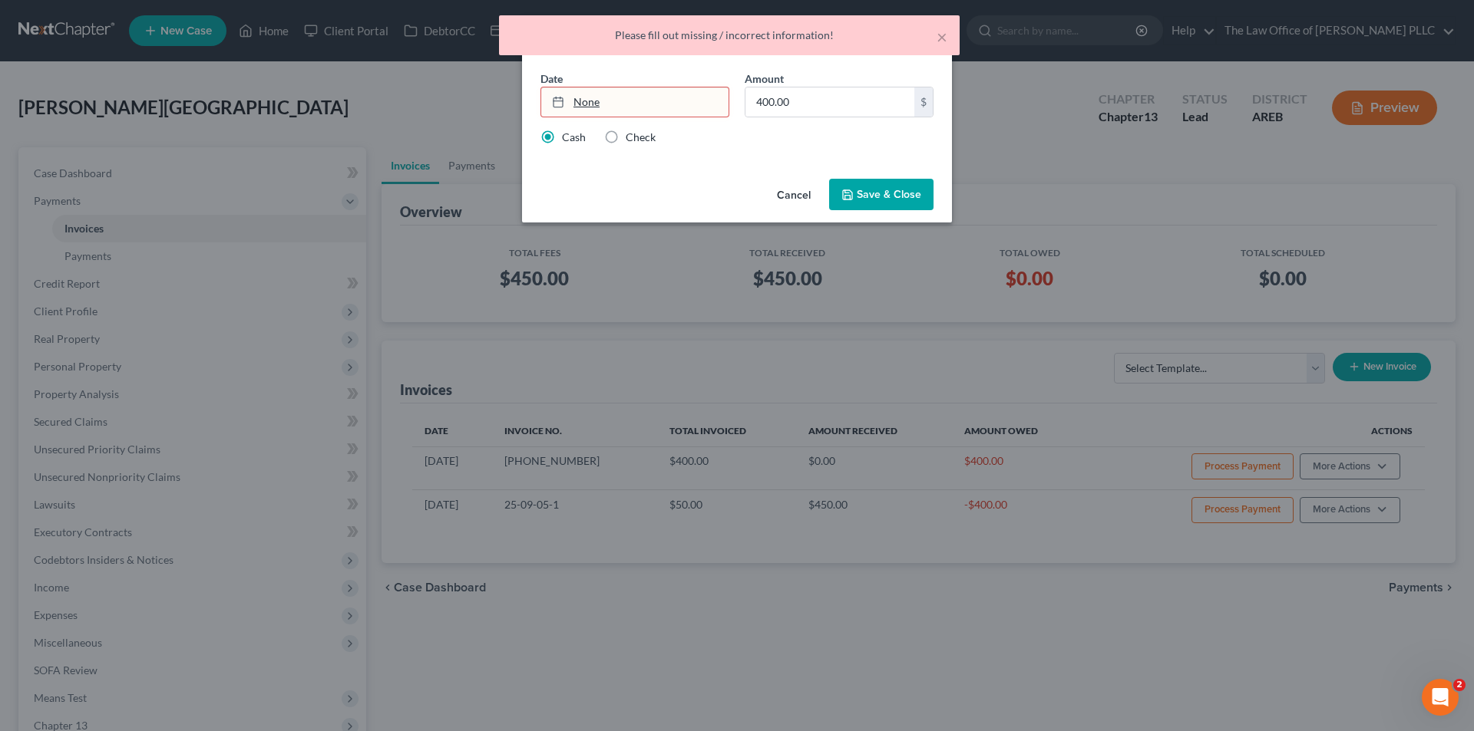
type input "9/16/2025"
click at [669, 111] on link "None" at bounding box center [634, 101] width 187 height 29
click at [866, 202] on button "Save & Close" at bounding box center [881, 195] width 104 height 32
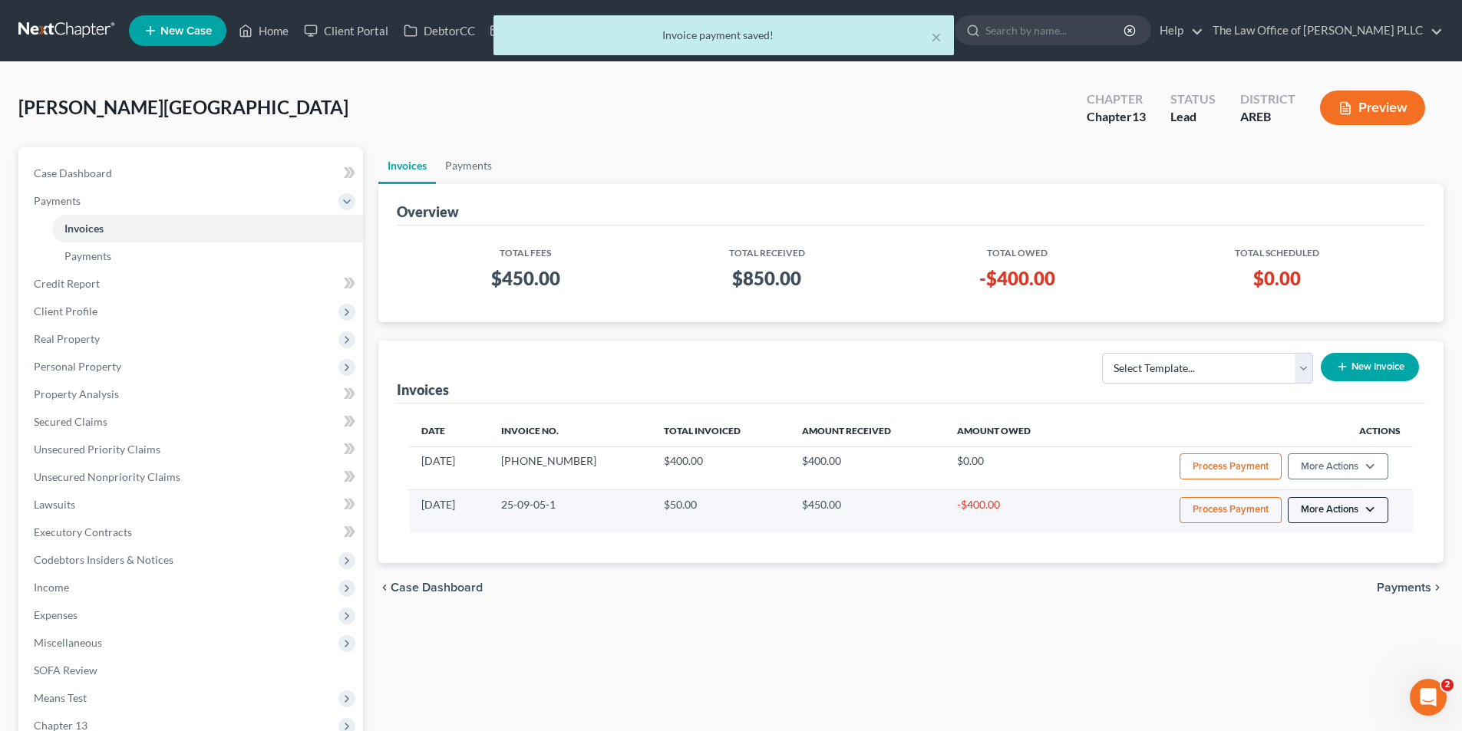
click at [1336, 503] on button "More Actions" at bounding box center [1338, 510] width 101 height 26
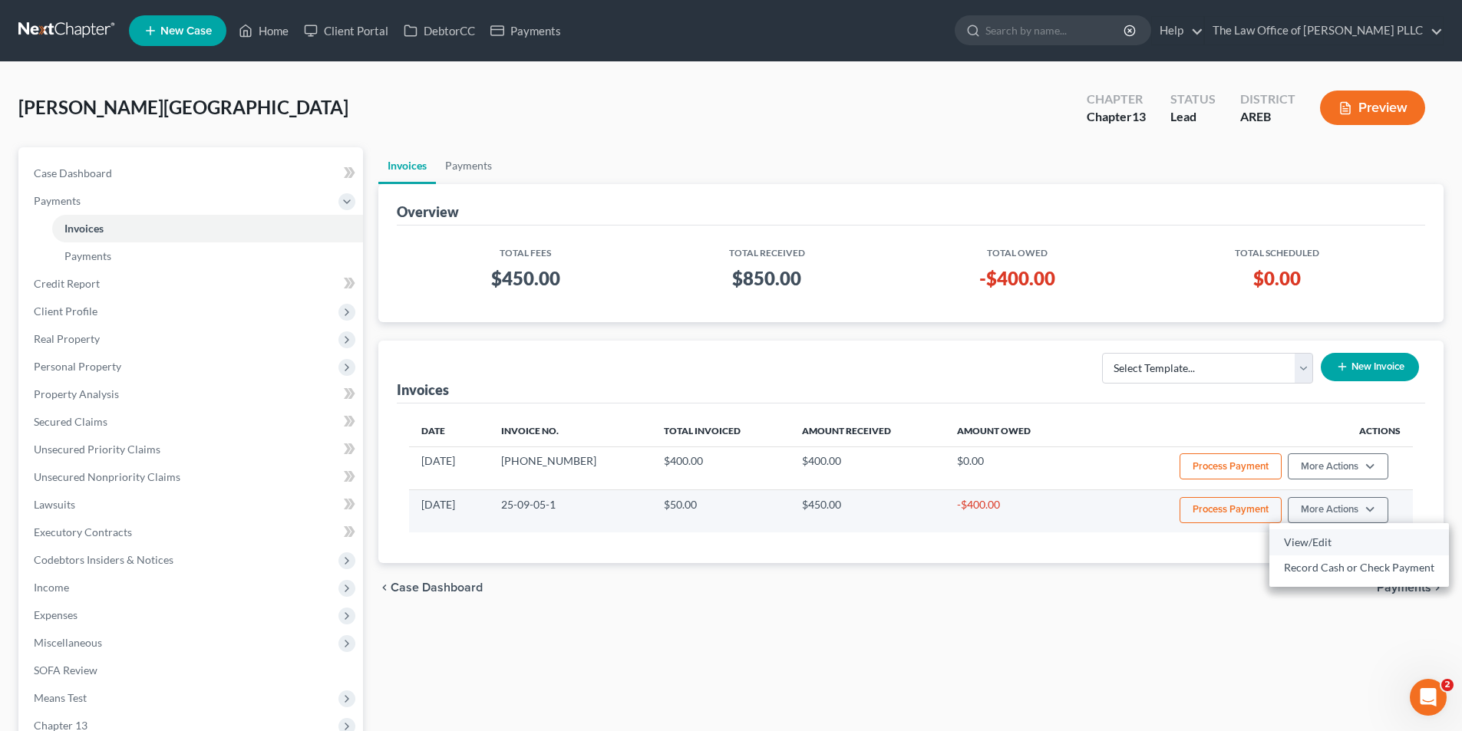
click at [1322, 547] on link "View/Edit" at bounding box center [1359, 543] width 180 height 26
select select "0"
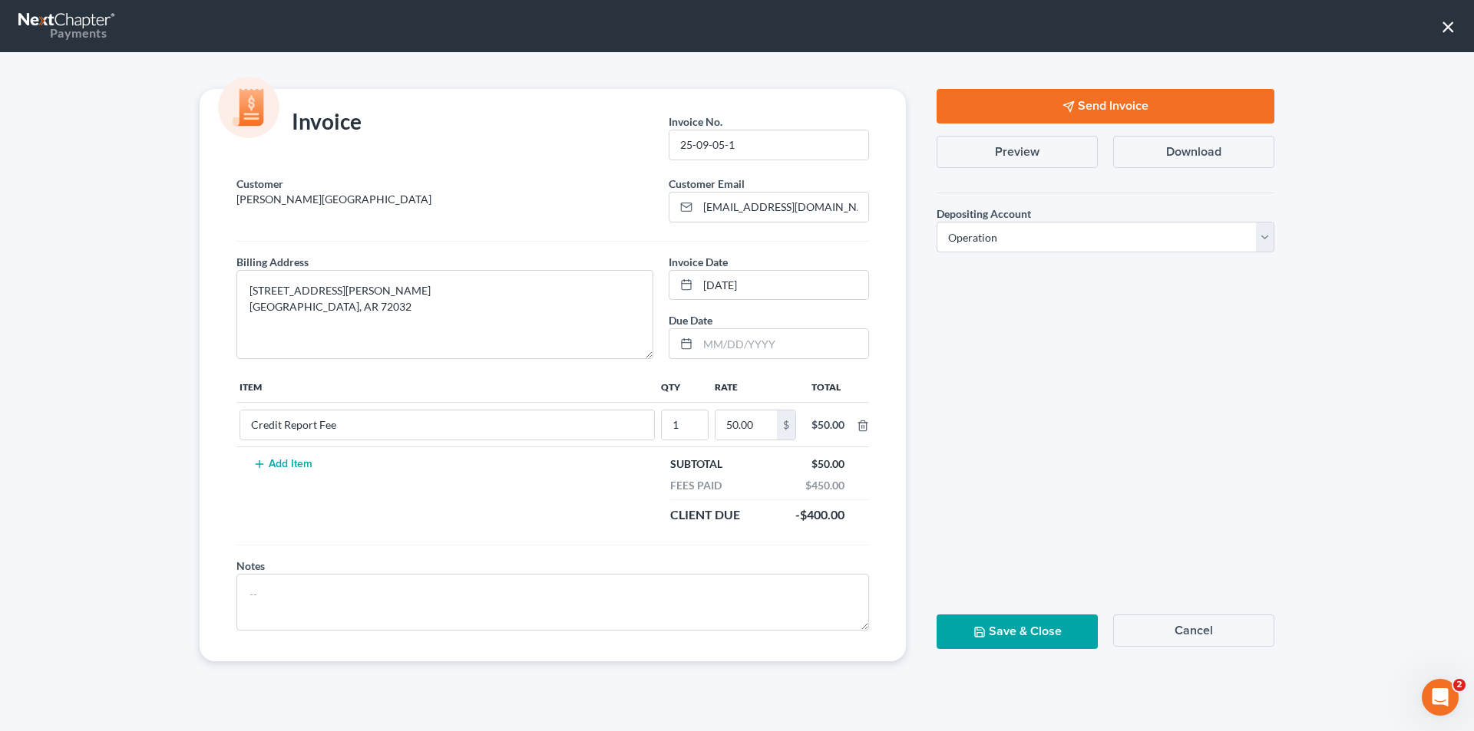
click at [1217, 634] on button "Cancel" at bounding box center [1193, 631] width 161 height 32
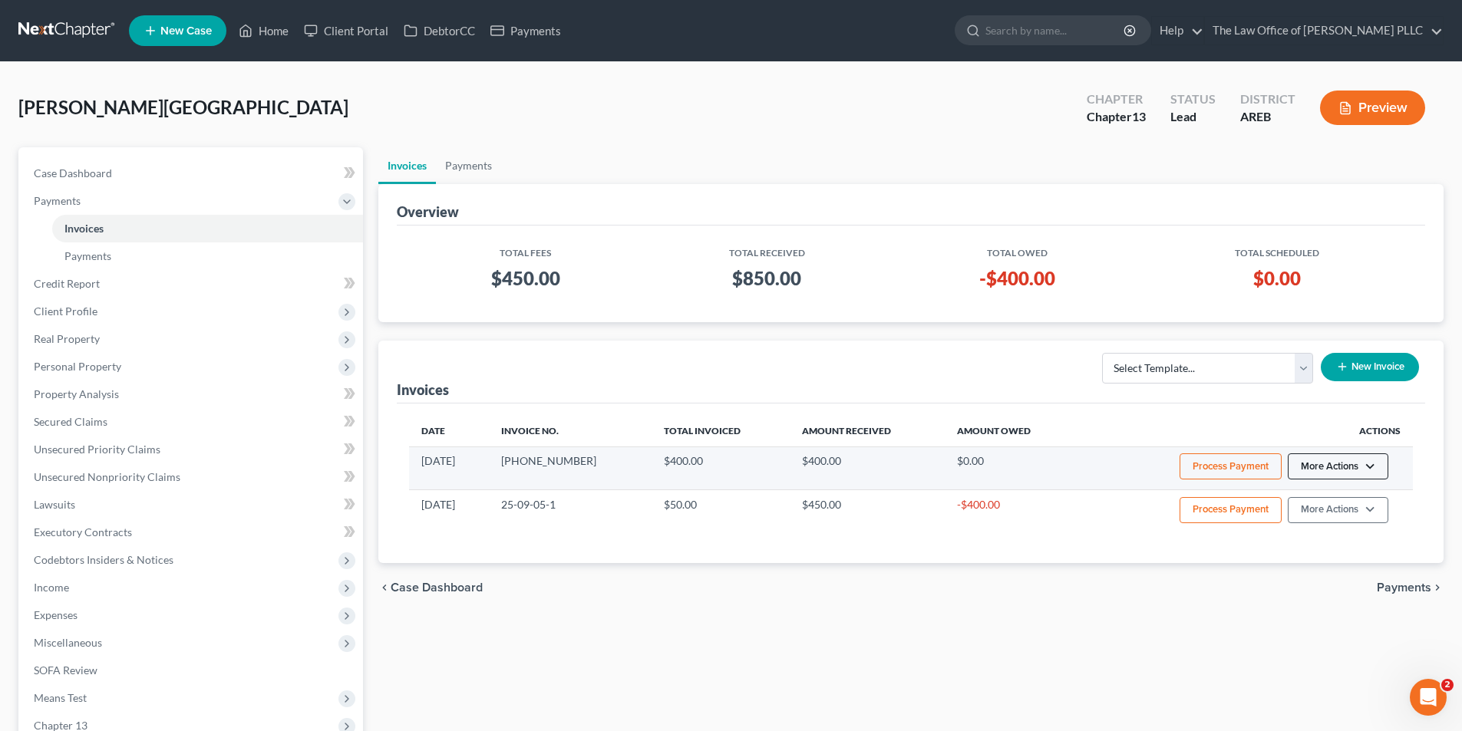
click at [1315, 461] on button "More Actions" at bounding box center [1338, 467] width 101 height 26
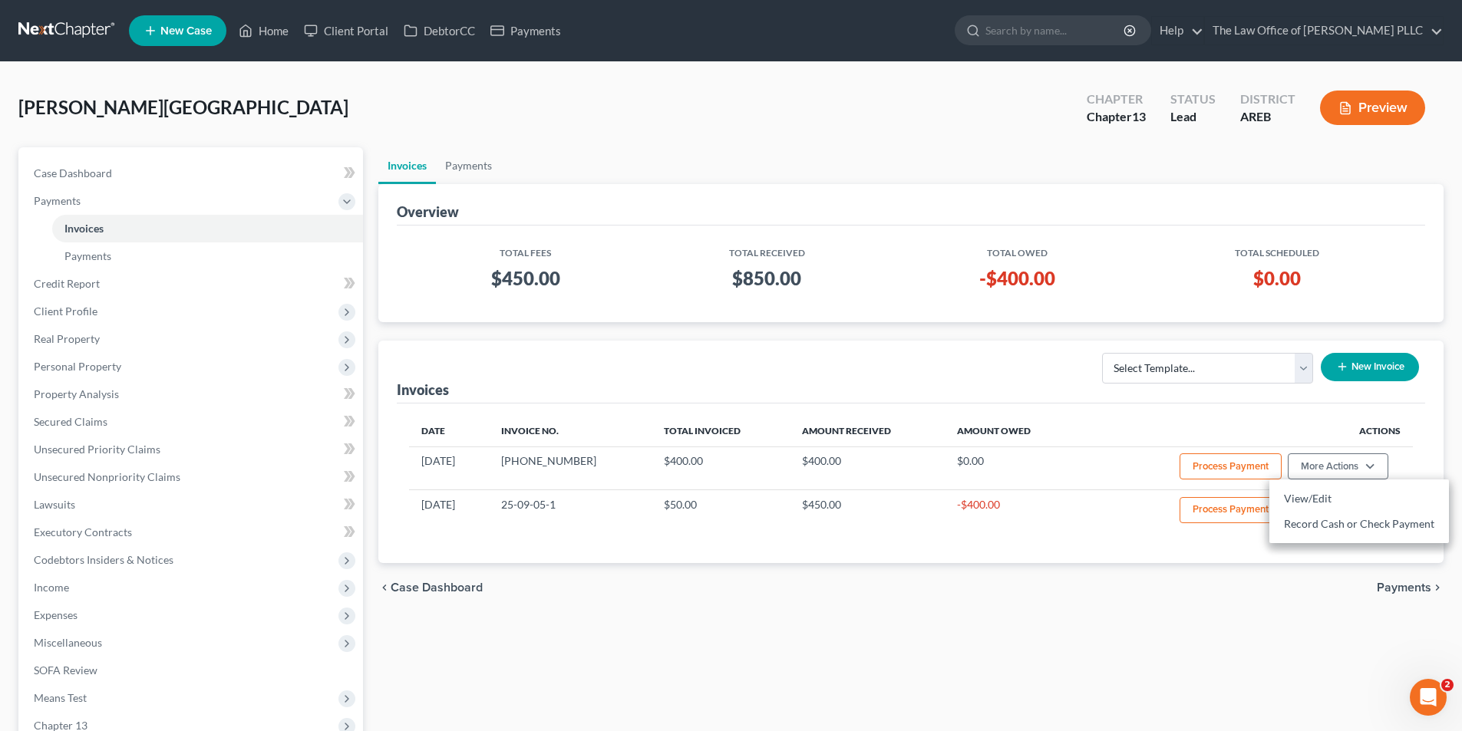
click at [1101, 428] on th "Actions" at bounding box center [1245, 431] width 335 height 31
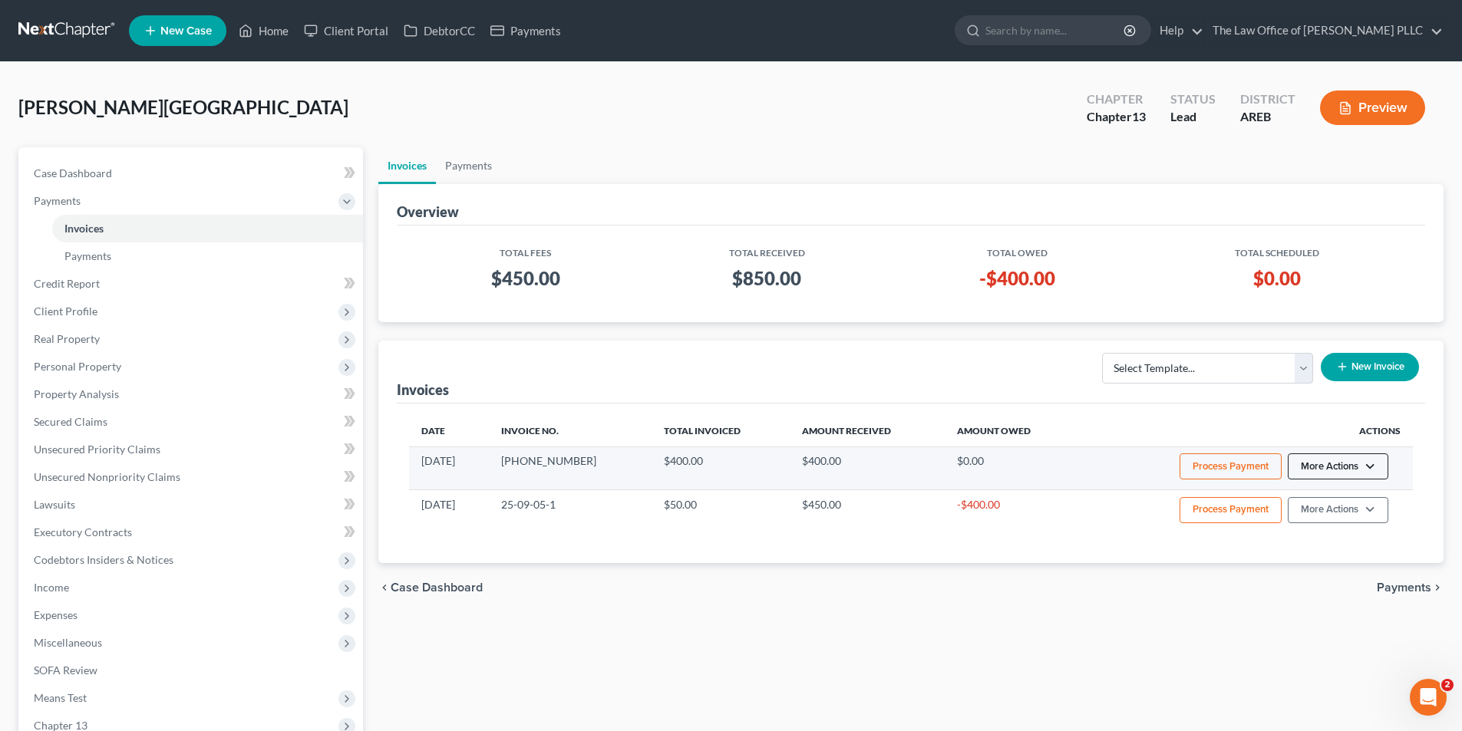
click at [1342, 472] on button "More Actions" at bounding box center [1338, 467] width 101 height 26
click at [1317, 500] on link "View/Edit" at bounding box center [1359, 499] width 180 height 26
select select "0"
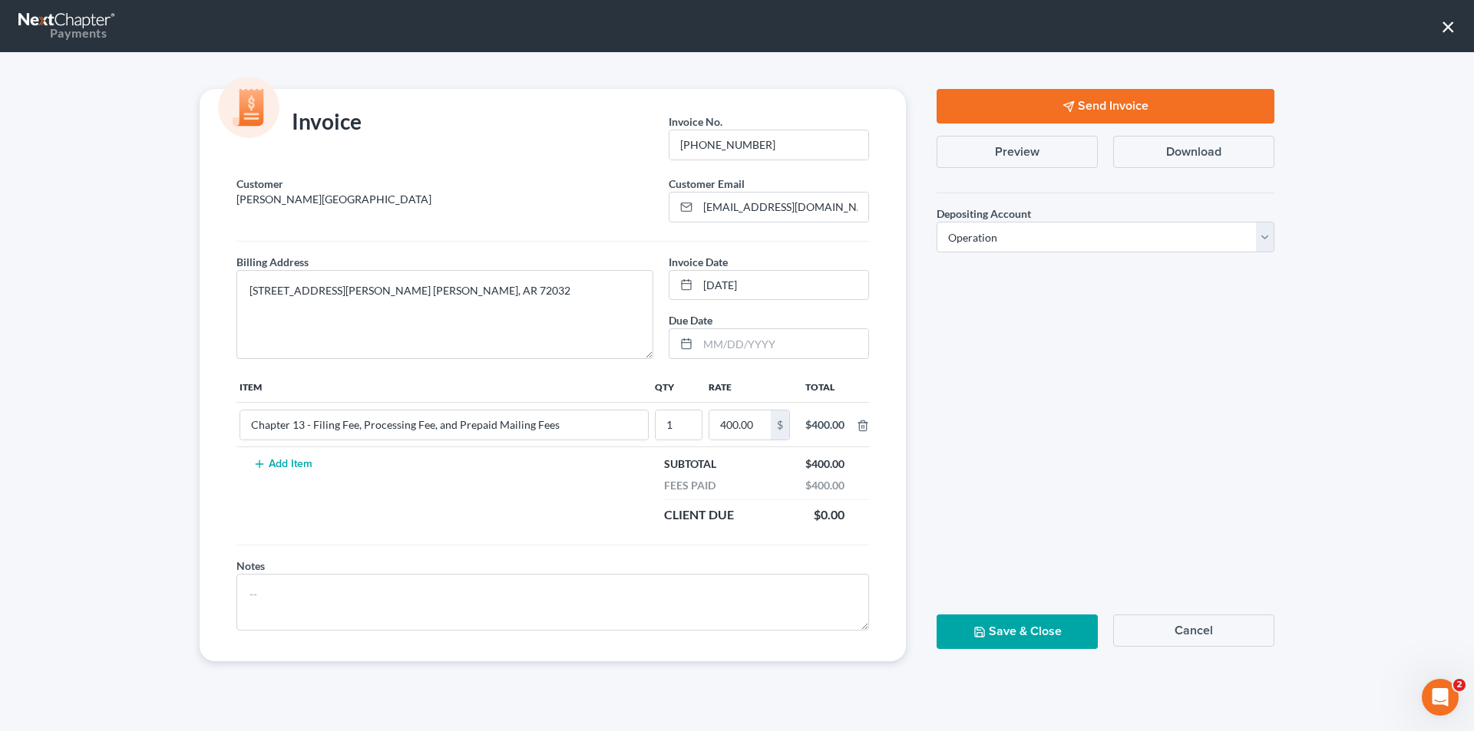
click at [1196, 629] on button "Cancel" at bounding box center [1193, 631] width 161 height 32
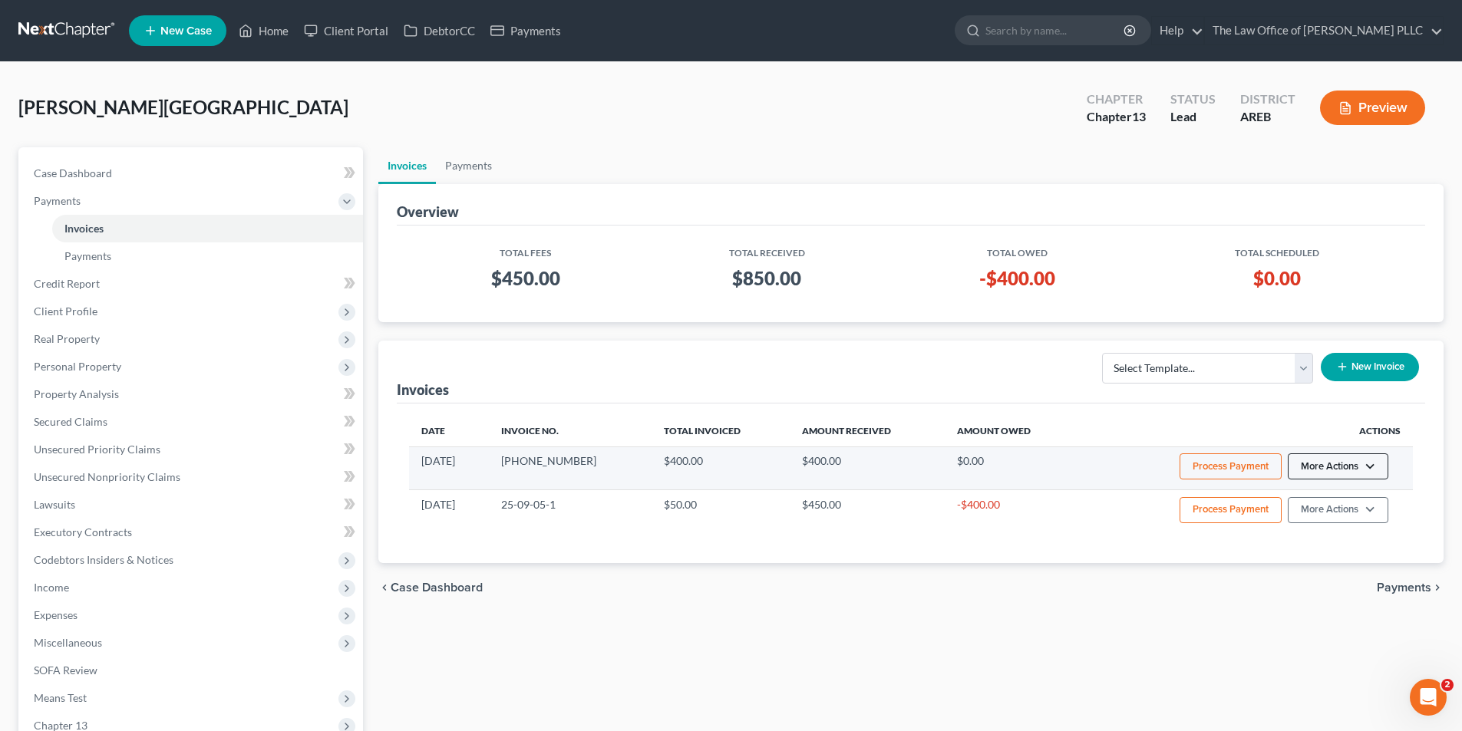
click at [1329, 460] on button "More Actions" at bounding box center [1338, 467] width 101 height 26
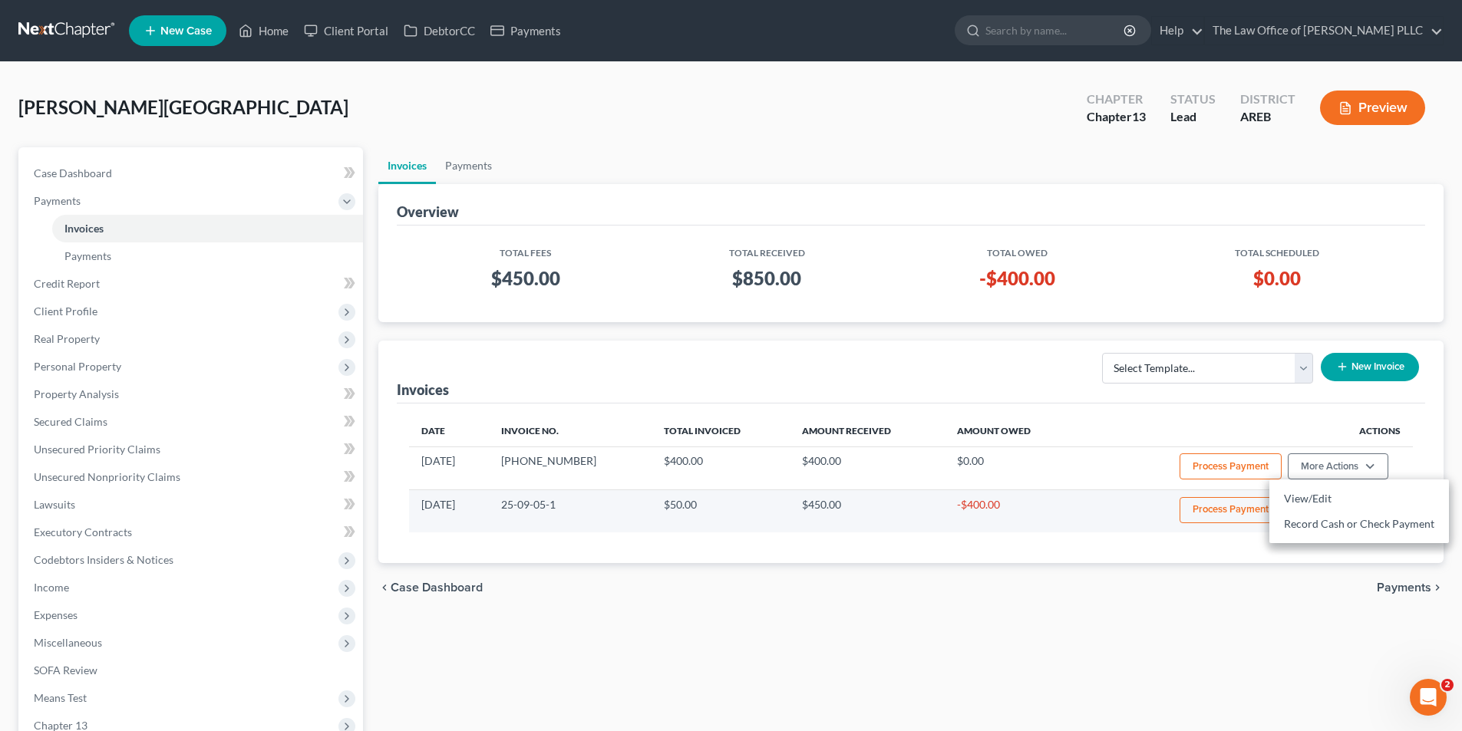
click at [1142, 496] on td "Process Payment More Actions View/Edit Record Cash or Check Payment" at bounding box center [1245, 511] width 335 height 43
click at [1323, 517] on button "More Actions" at bounding box center [1338, 510] width 101 height 26
click at [1315, 540] on link "View/Edit" at bounding box center [1359, 543] width 180 height 26
select select "0"
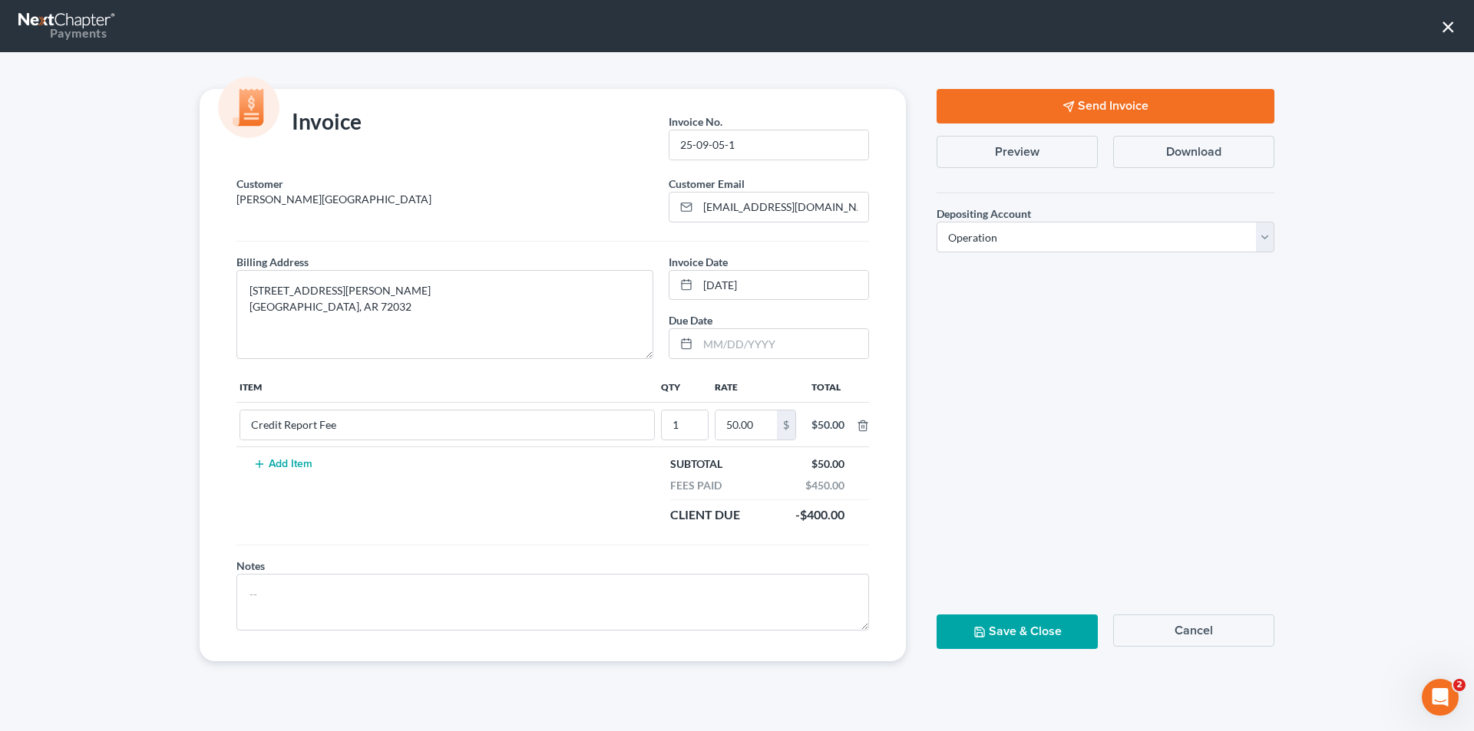
click at [284, 463] on button "Add Item" at bounding box center [283, 464] width 68 height 12
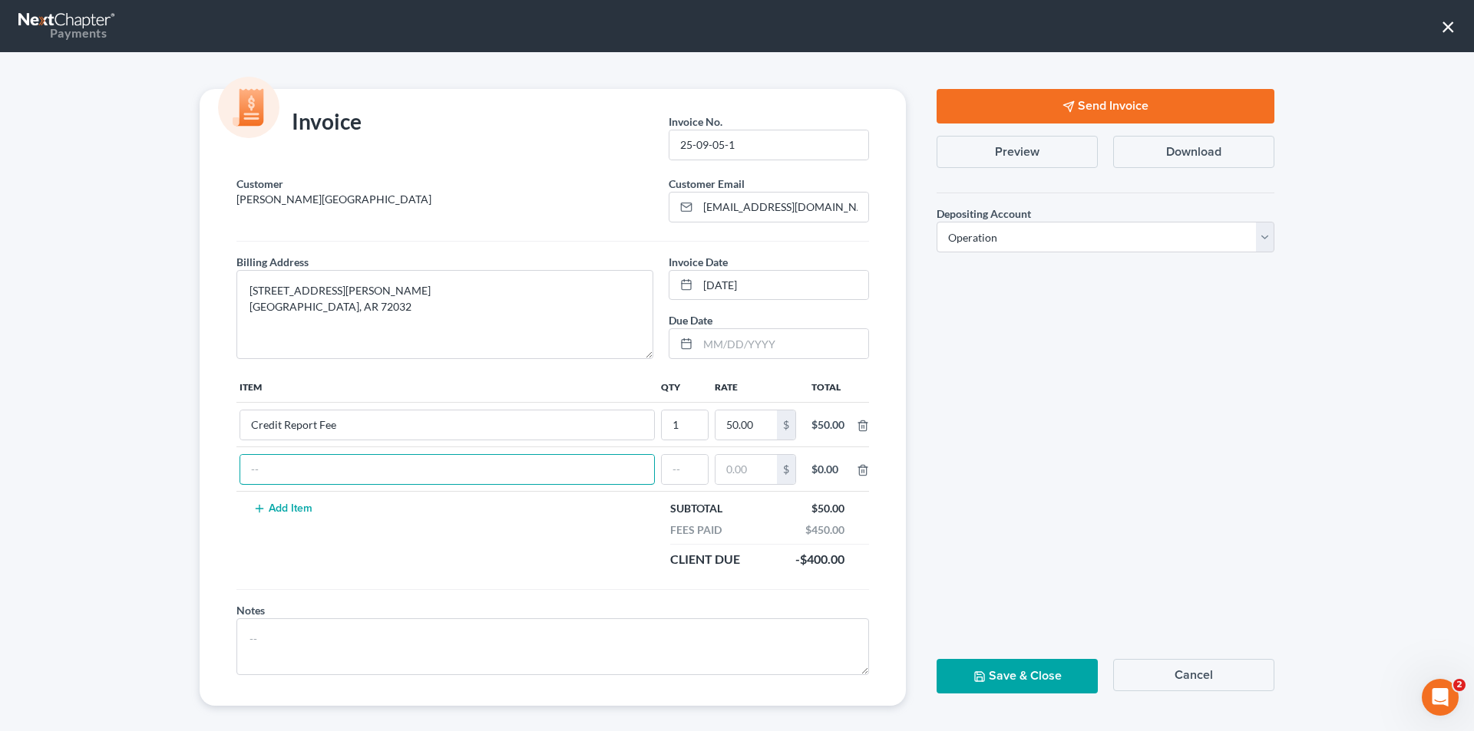
click at [284, 463] on input "text" at bounding box center [447, 469] width 414 height 29
click at [669, 467] on input "text" at bounding box center [685, 469] width 46 height 29
type input "1"
type input "400.00"
click at [304, 467] on input "text" at bounding box center [444, 469] width 408 height 29
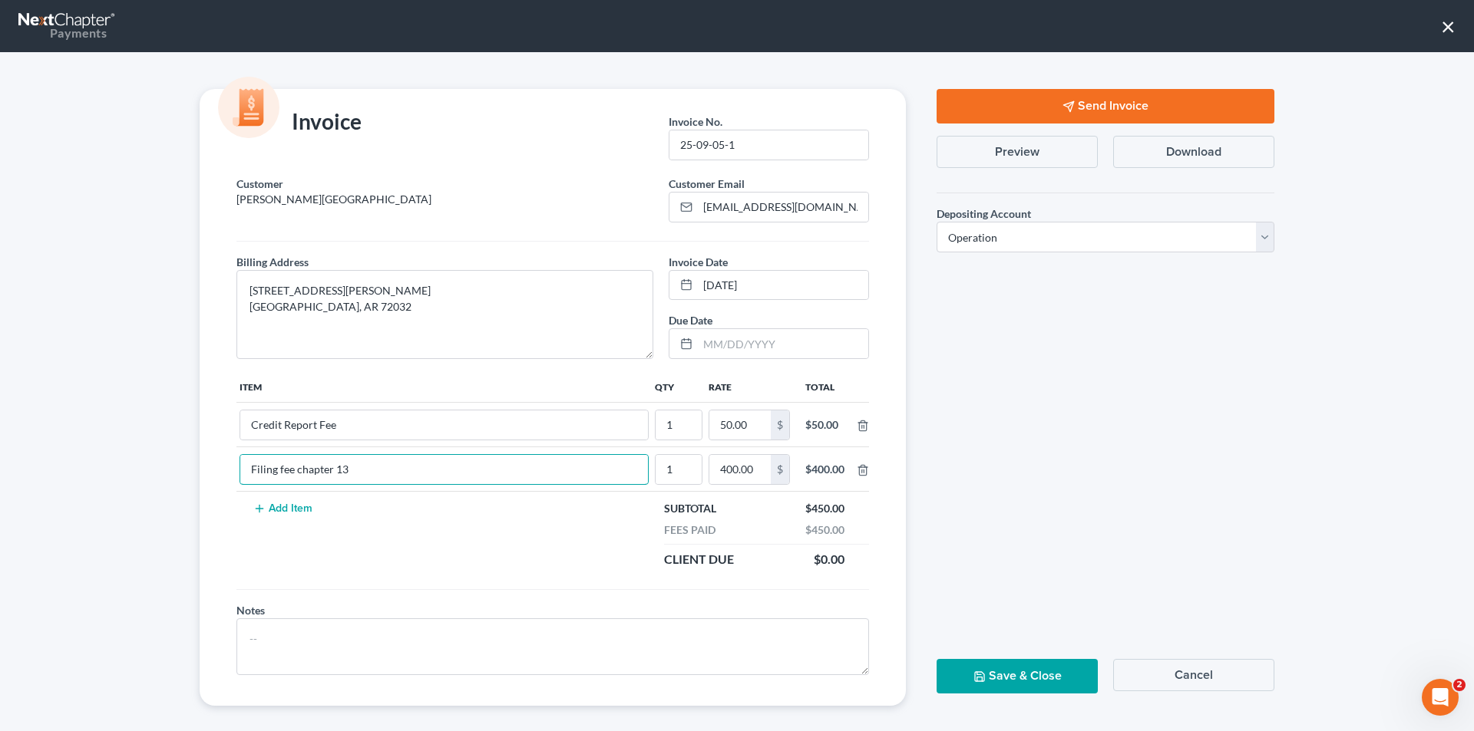
type input "Filing fee chapter 13"
click at [978, 675] on icon "button" at bounding box center [979, 676] width 9 height 9
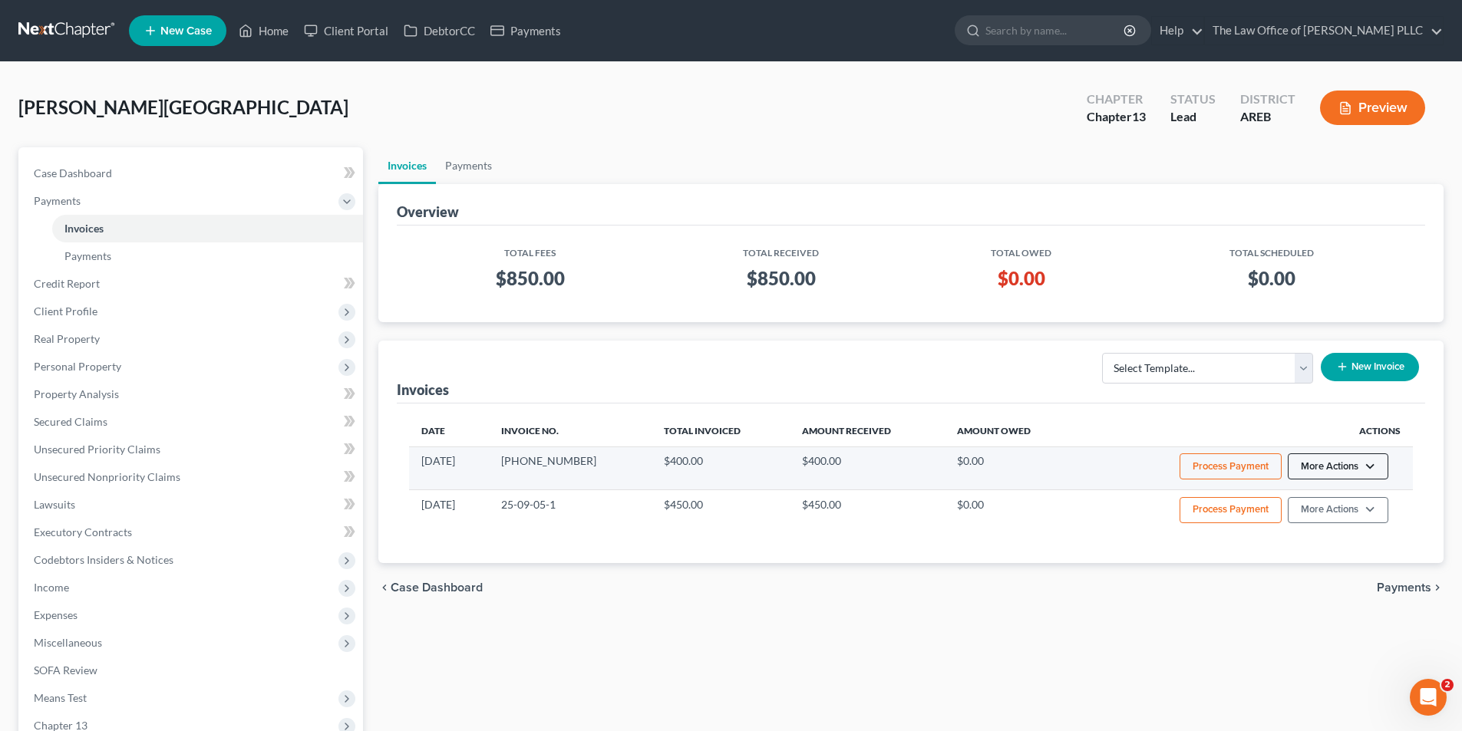
click at [1319, 472] on button "More Actions" at bounding box center [1338, 467] width 101 height 26
click at [1310, 492] on link "View/Edit" at bounding box center [1359, 499] width 180 height 26
select select "0"
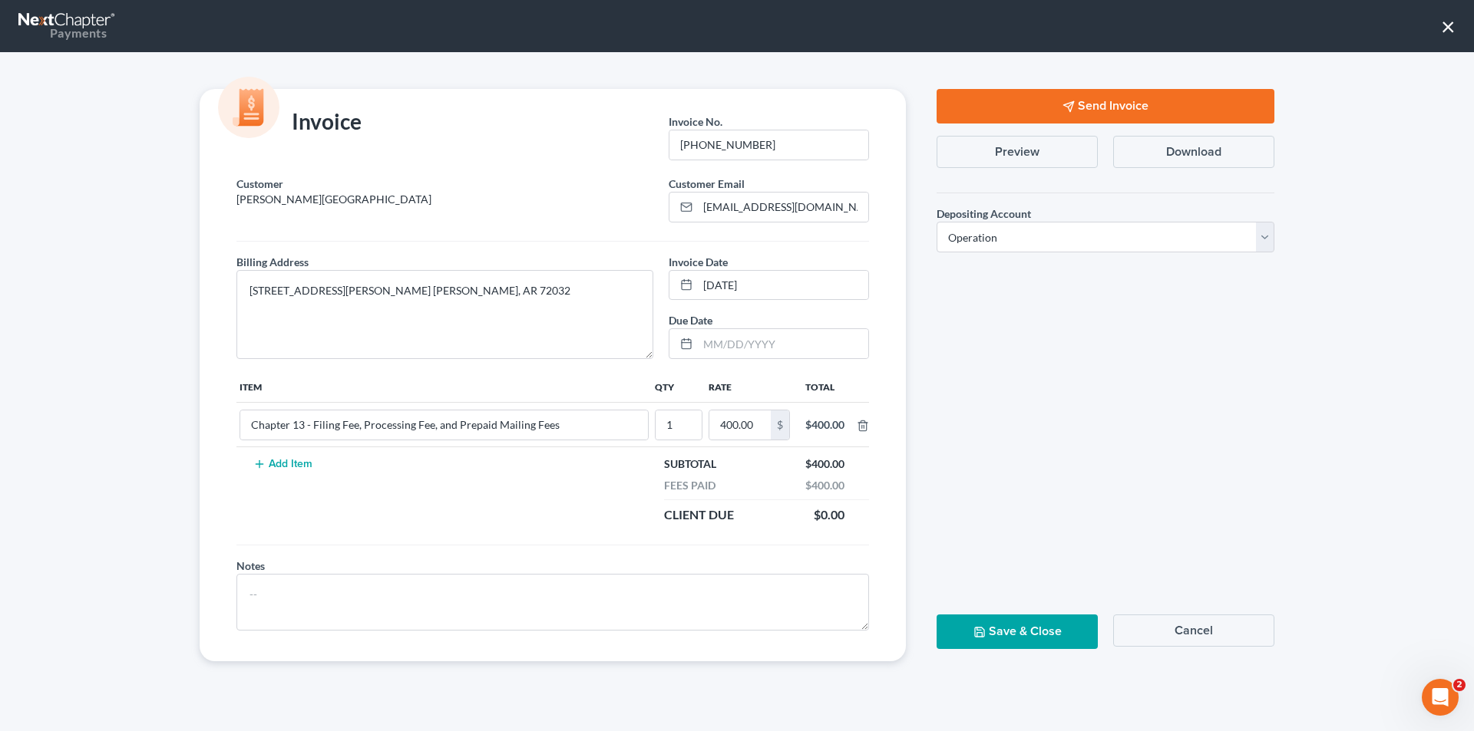
click at [1193, 637] on button "Cancel" at bounding box center [1193, 631] width 161 height 32
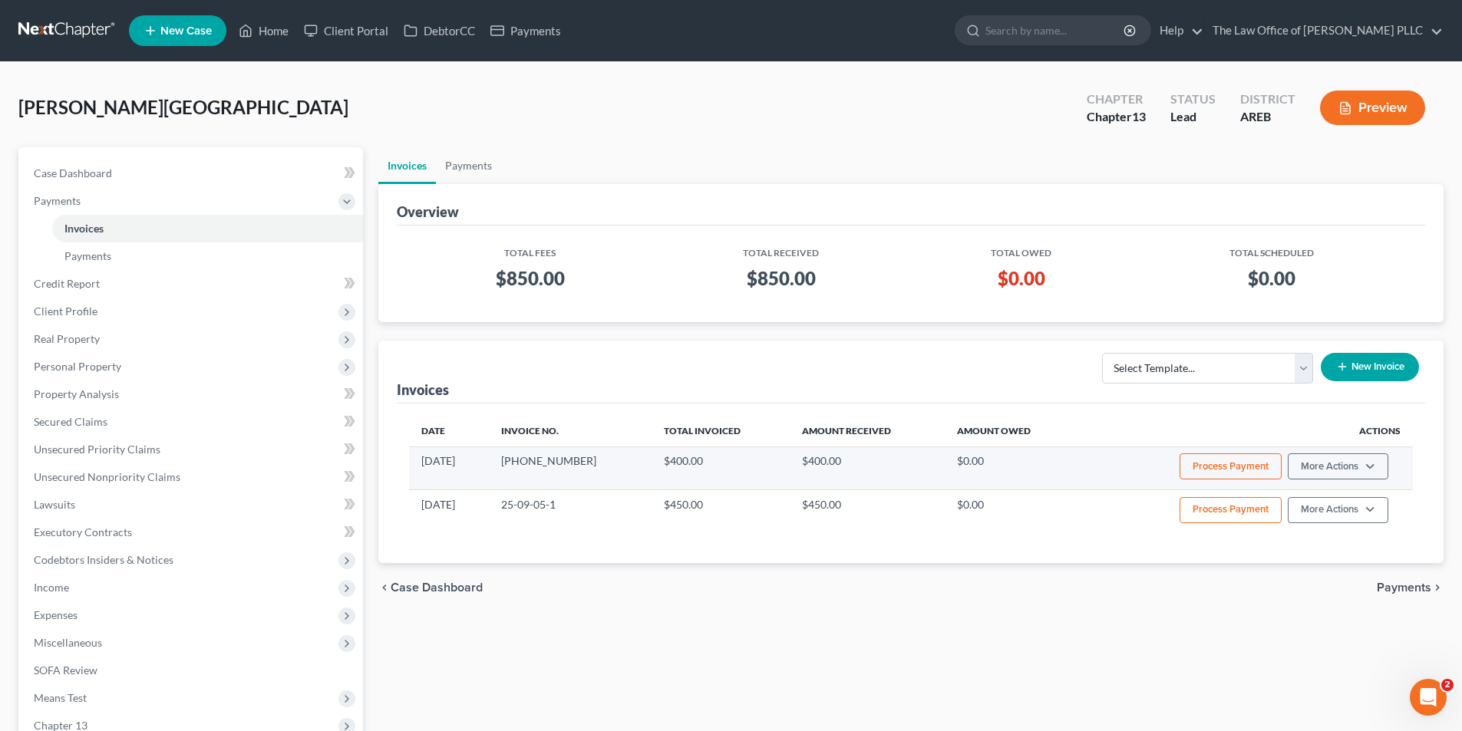
click at [461, 462] on td "09/16/2025" at bounding box center [449, 468] width 80 height 43
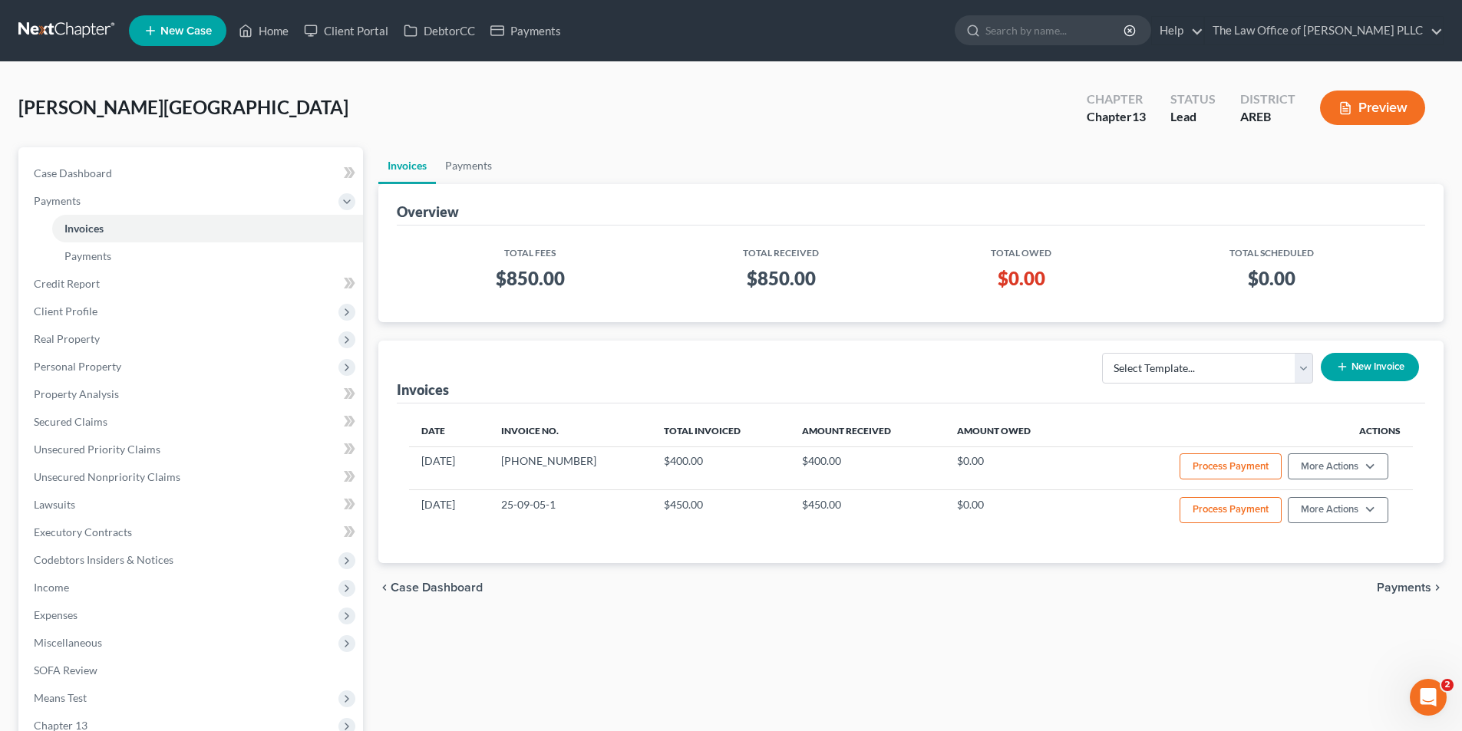
click at [1389, 432] on th "Actions" at bounding box center [1245, 431] width 335 height 31
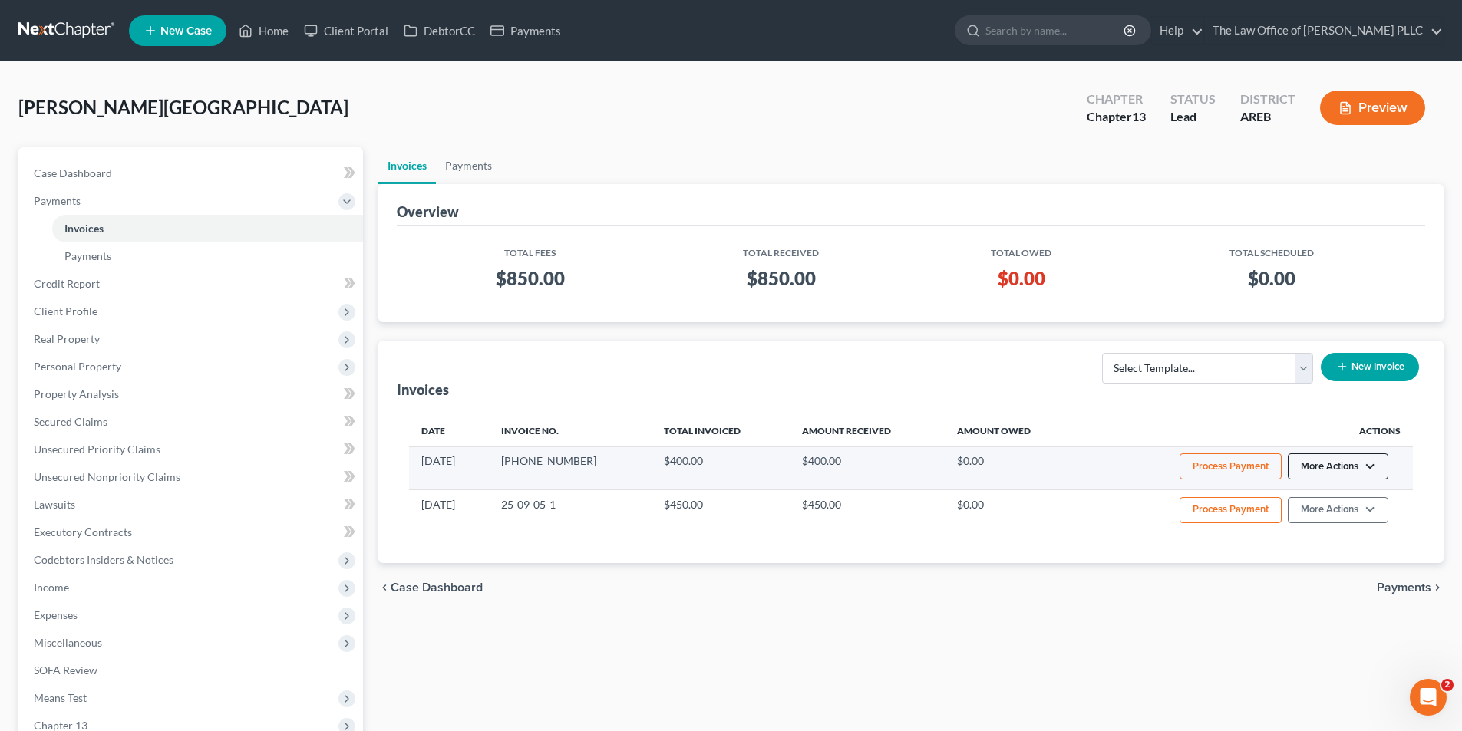
click at [1342, 466] on button "More Actions" at bounding box center [1338, 467] width 101 height 26
click at [1318, 497] on link "View/Edit" at bounding box center [1359, 499] width 180 height 26
select select "0"
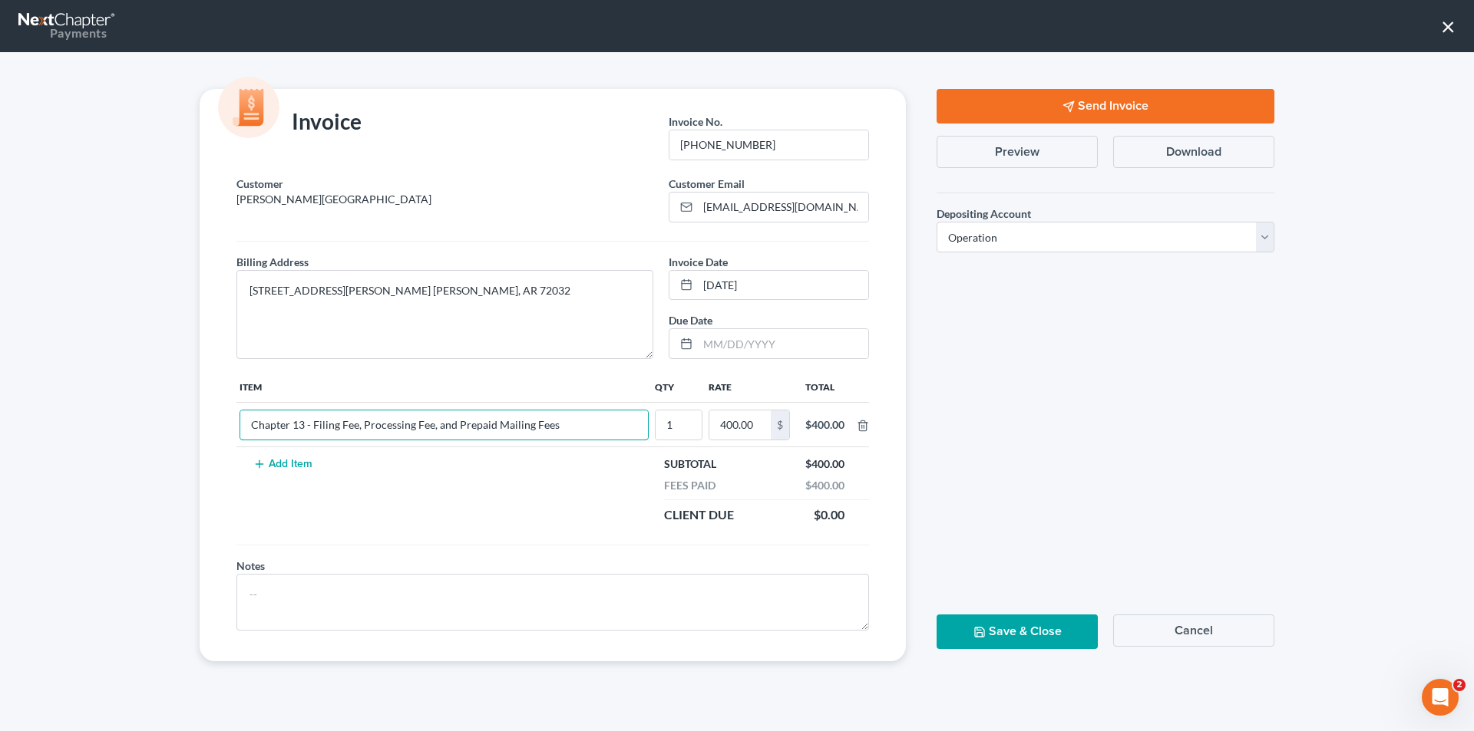
drag, startPoint x: 583, startPoint y: 422, endPoint x: 127, endPoint y: 393, distance: 456.8
click at [127, 393] on div "Invoice Invoice No. * 25-09-16-01 Customer Sandidge, Troy Customer Email * tsan…" at bounding box center [737, 391] width 1474 height 679
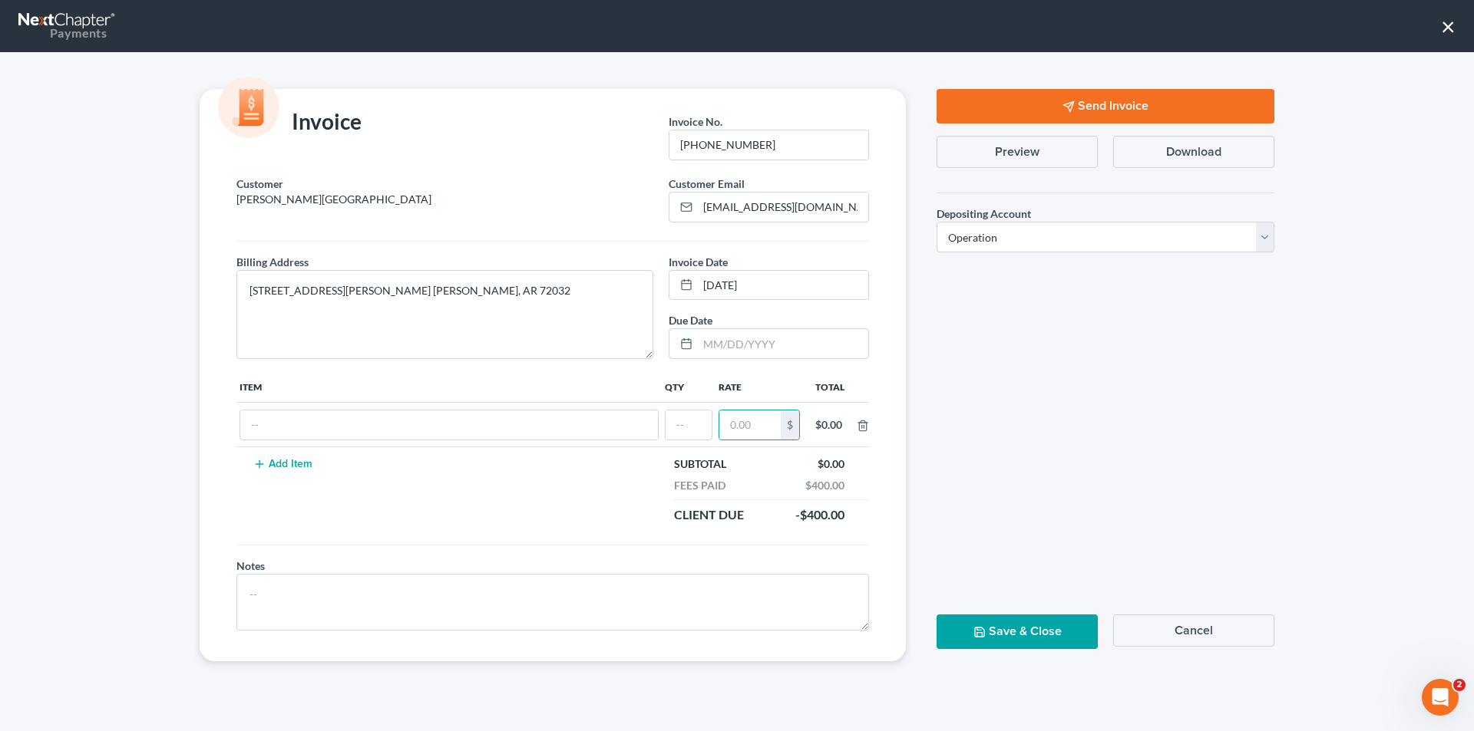
click at [271, 130] on img at bounding box center [248, 107] width 61 height 61
click at [257, 121] on img at bounding box center [248, 107] width 61 height 61
click at [704, 146] on input "25-09-16-01" at bounding box center [768, 144] width 199 height 29
click at [1025, 237] on select "Select Operation Trust" at bounding box center [1105, 237] width 338 height 31
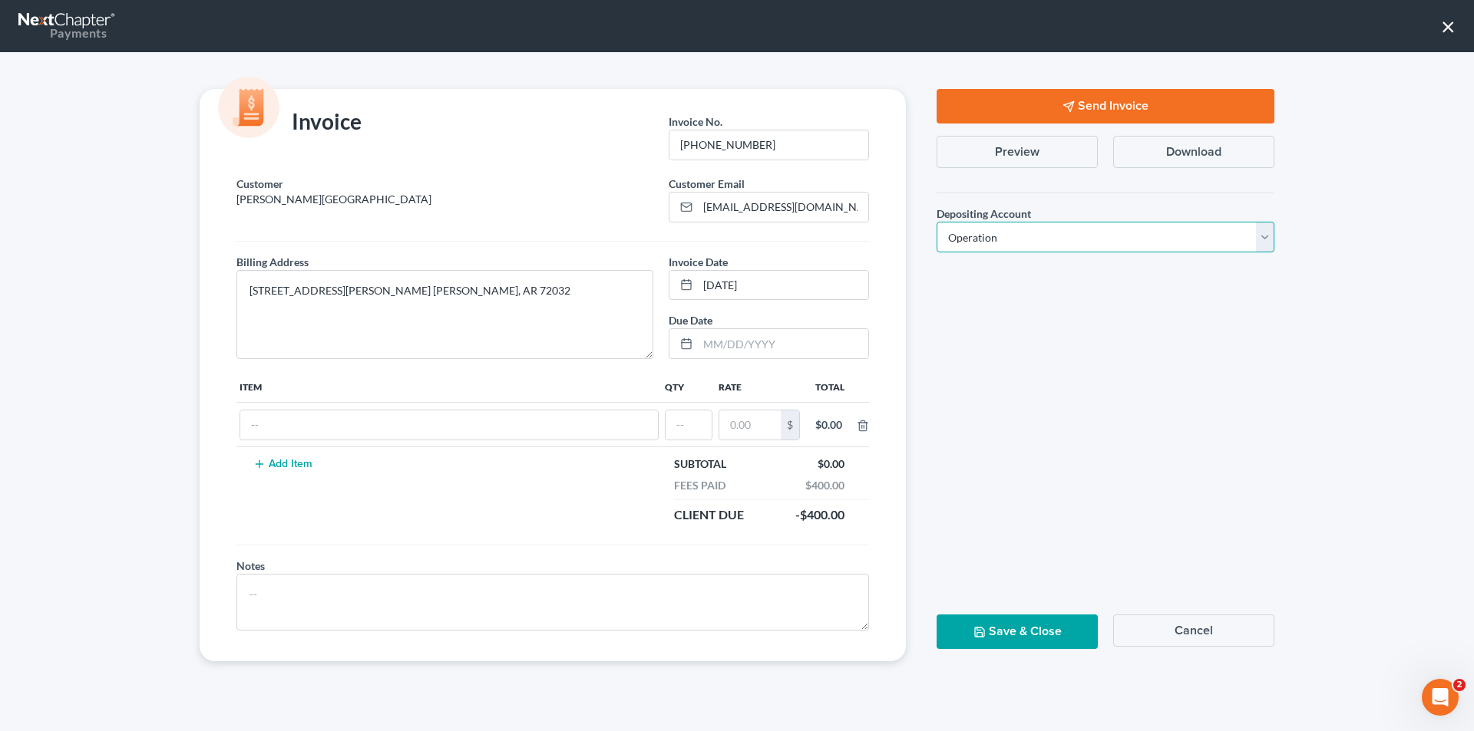
click at [1025, 237] on select "Select Operation Trust" at bounding box center [1105, 237] width 338 height 31
click at [865, 427] on icon "button" at bounding box center [862, 426] width 12 height 12
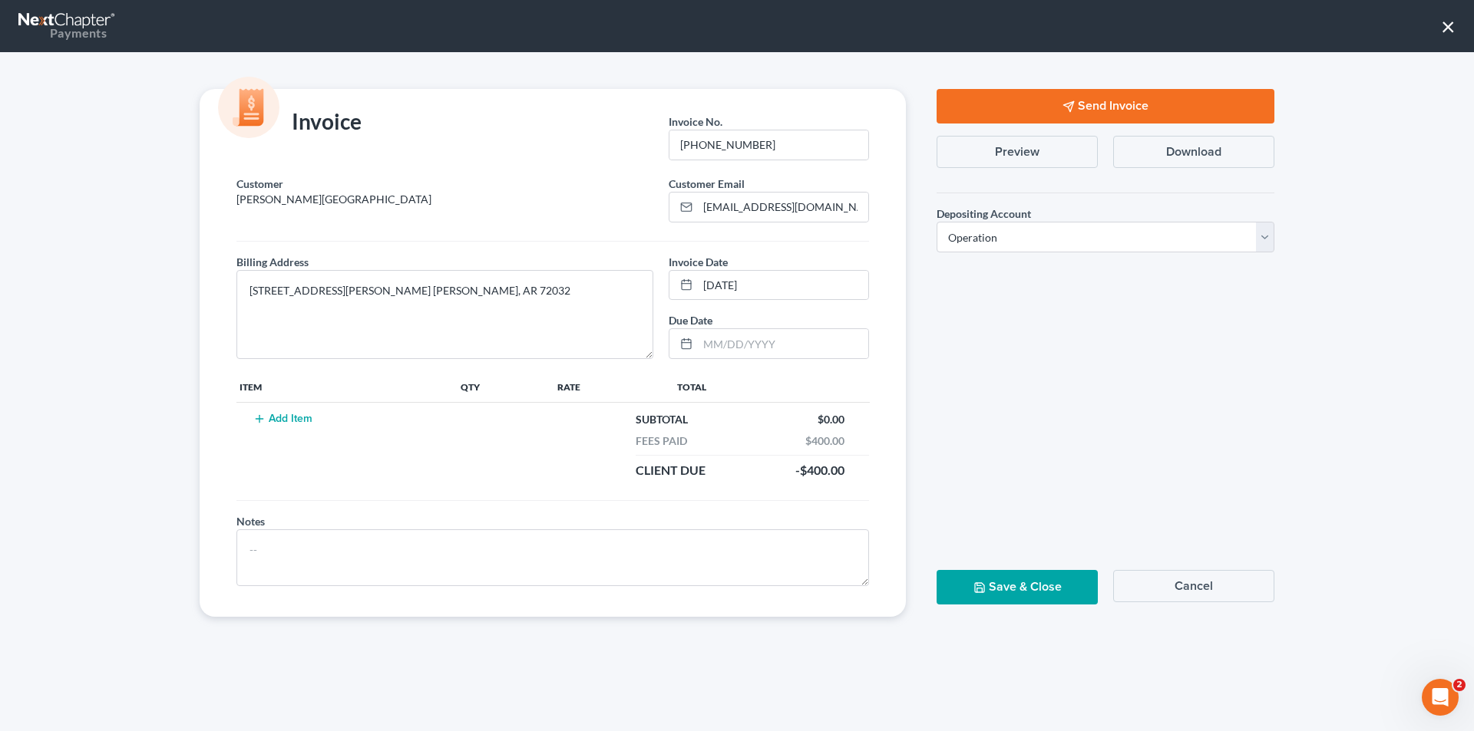
click at [995, 586] on button "Save & Close" at bounding box center [1016, 587] width 161 height 35
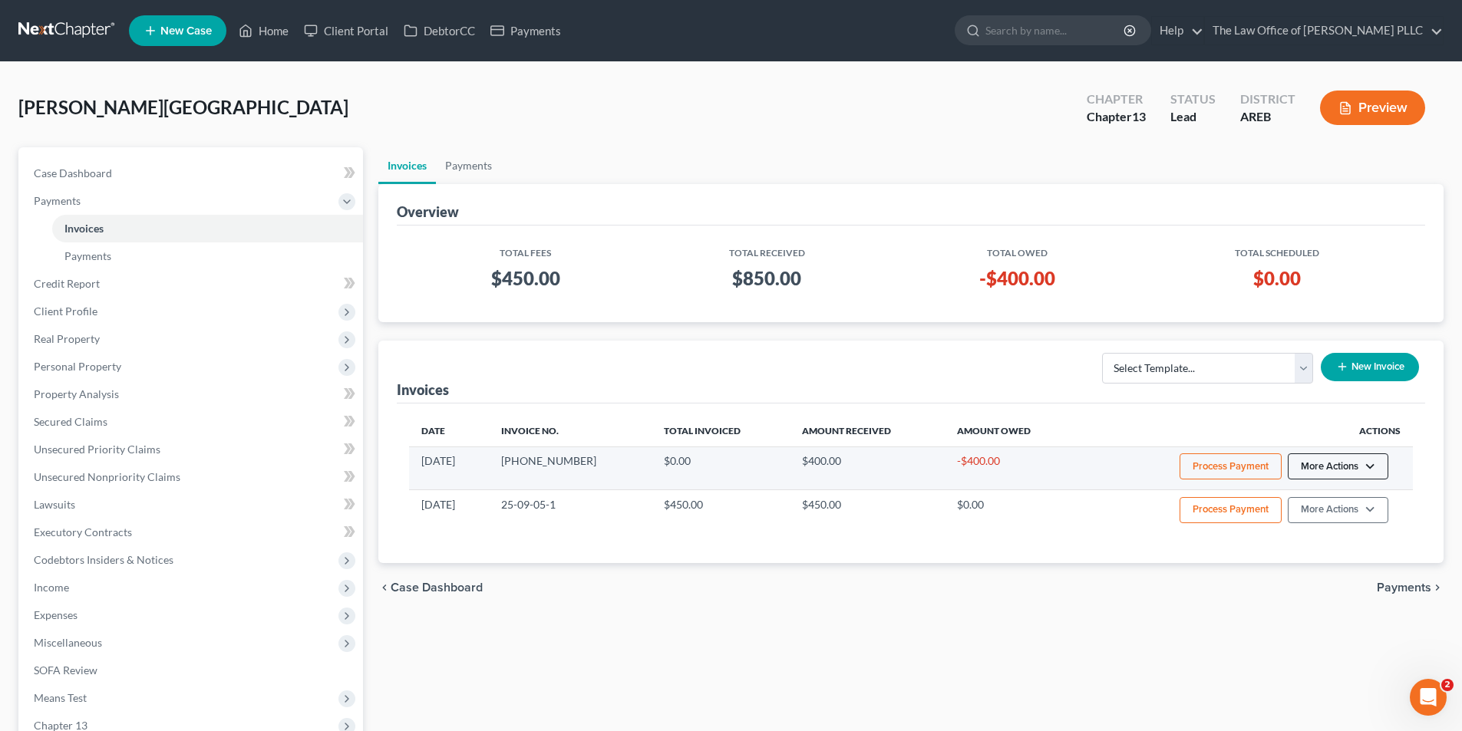
click at [1325, 478] on button "More Actions" at bounding box center [1338, 467] width 101 height 26
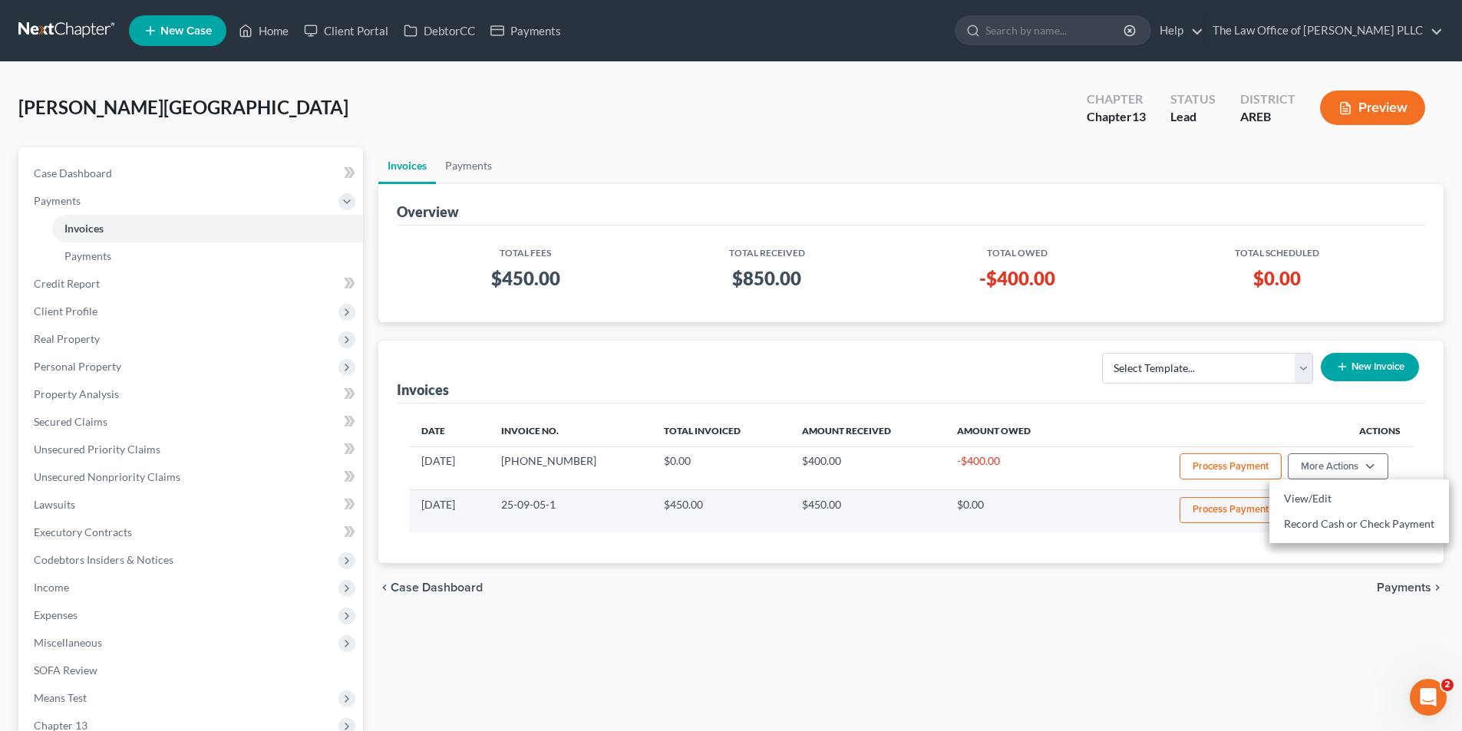
click at [1091, 520] on td "Process Payment More Actions View/Edit Record Cash or Check Payment" at bounding box center [1245, 511] width 335 height 43
click at [1318, 513] on button "More Actions" at bounding box center [1338, 510] width 101 height 26
click at [1305, 540] on link "View/Edit" at bounding box center [1359, 543] width 180 height 26
select select "0"
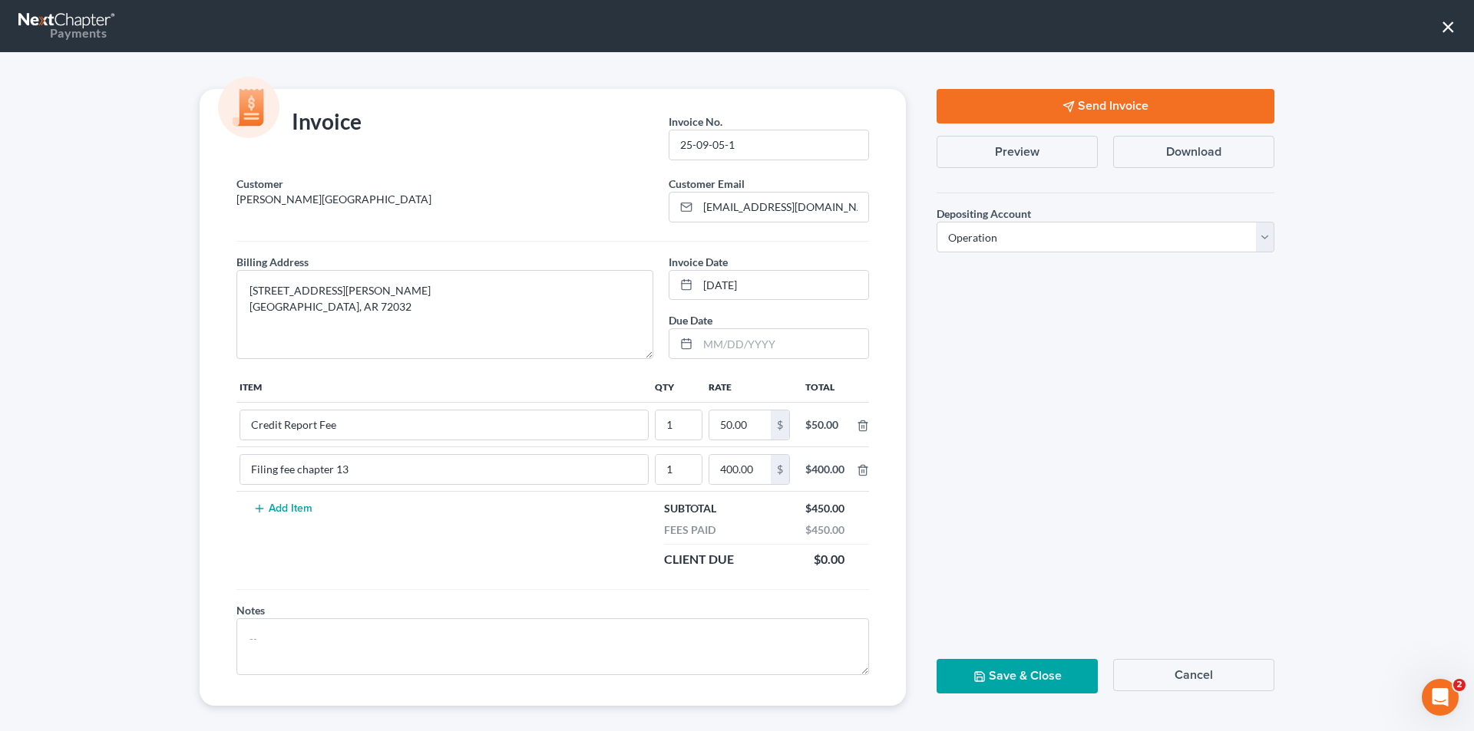
click at [1046, 676] on button "Save & Close" at bounding box center [1016, 676] width 161 height 35
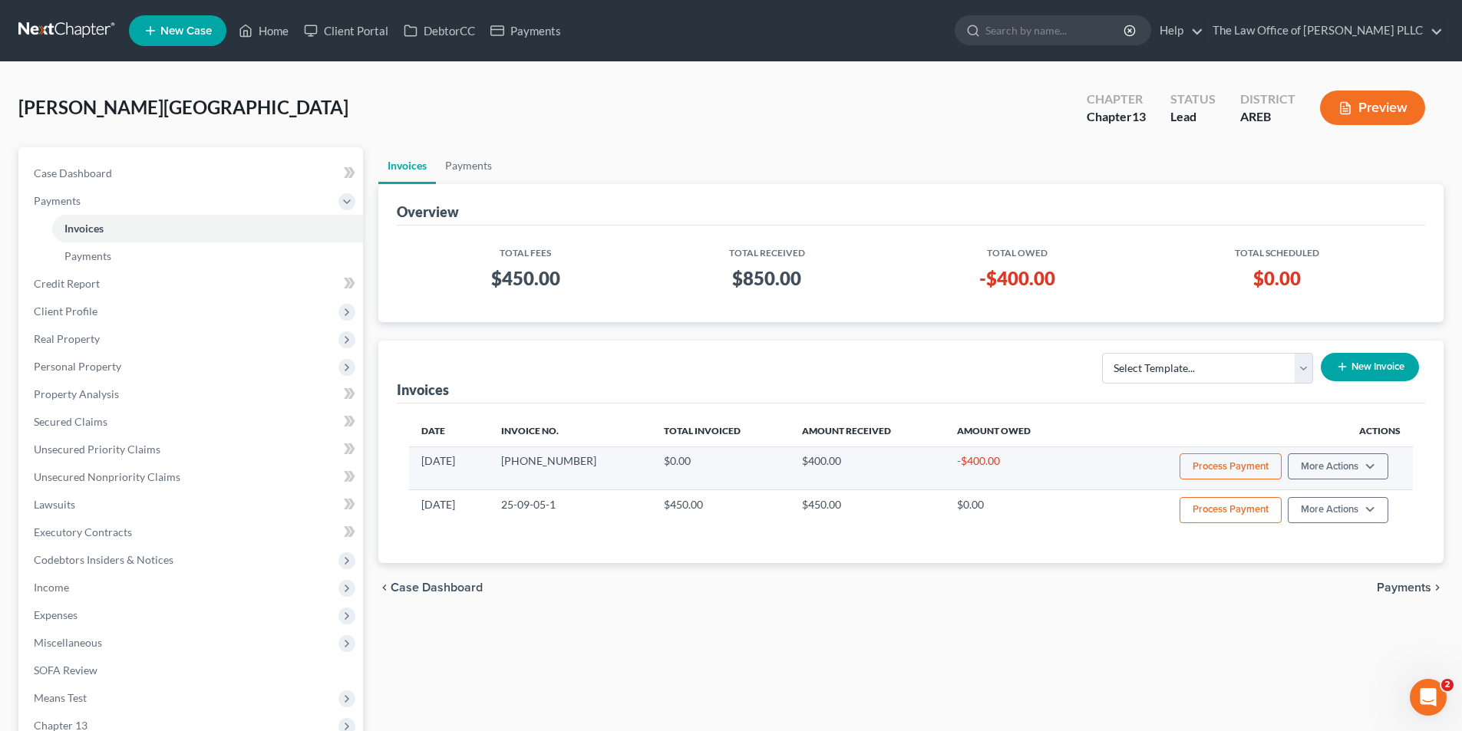
click at [974, 463] on td "-$400.00" at bounding box center [1012, 468] width 134 height 43
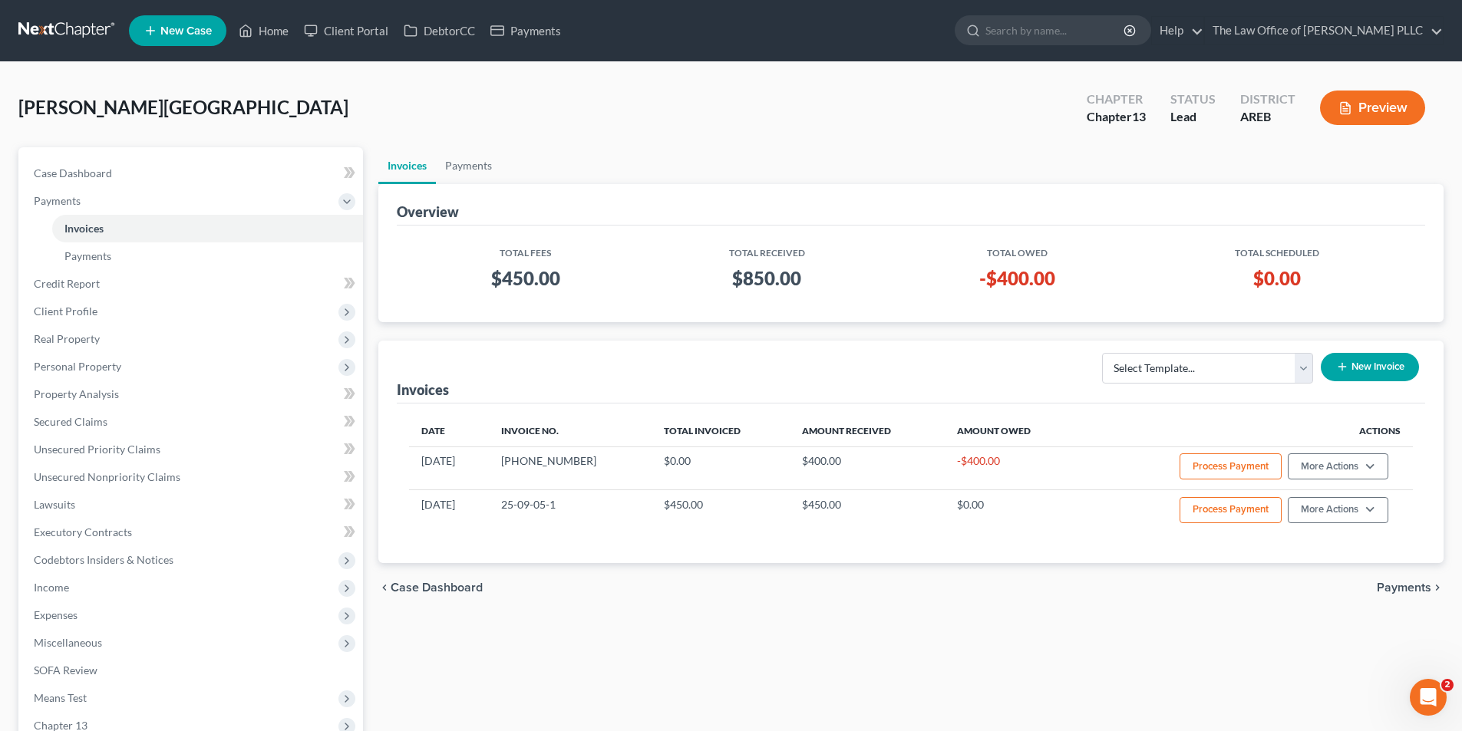
click at [1384, 428] on th "Actions" at bounding box center [1245, 431] width 335 height 31
click at [142, 260] on link "Payments" at bounding box center [207, 257] width 311 height 28
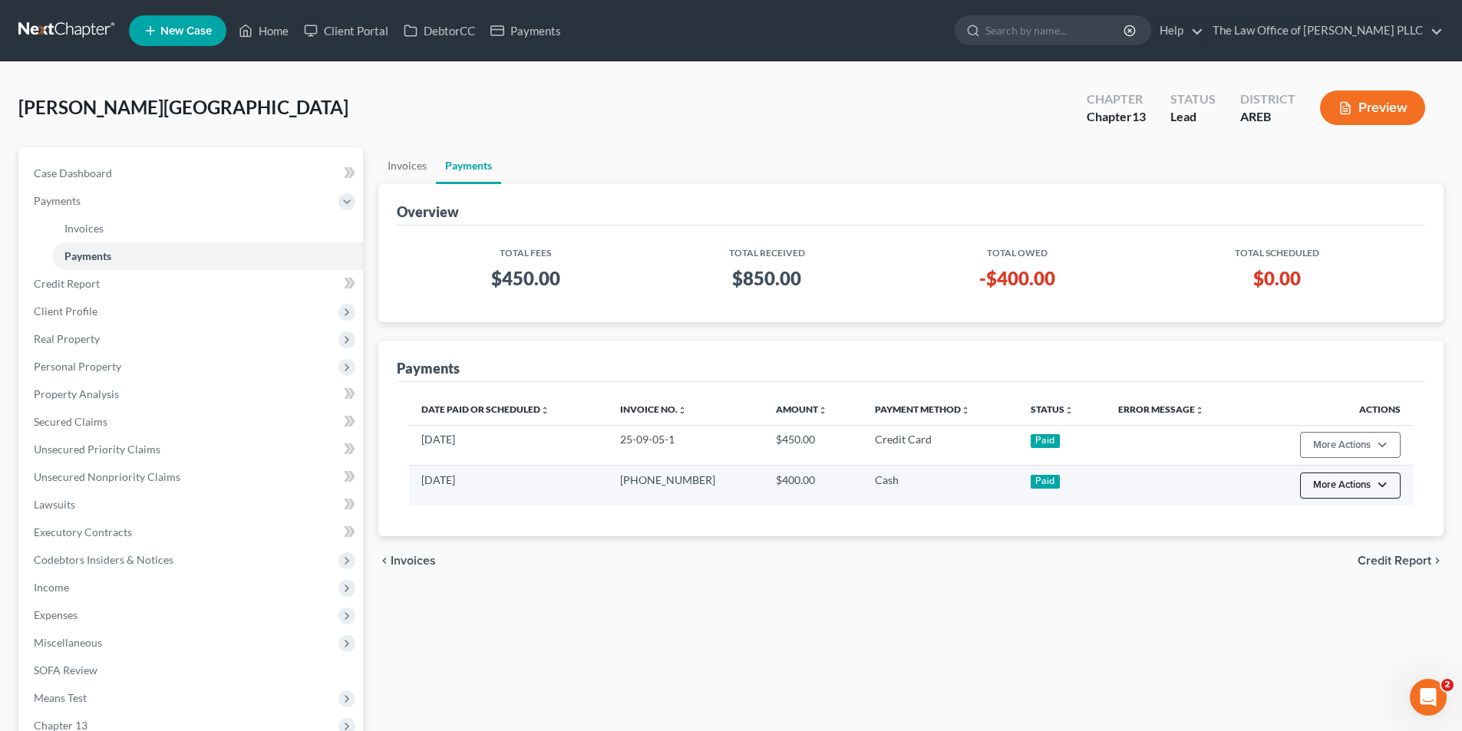
click at [1325, 489] on button "More Actions" at bounding box center [1350, 486] width 101 height 26
click at [1335, 544] on link "Delete Recorded Payment" at bounding box center [1375, 543] width 153 height 26
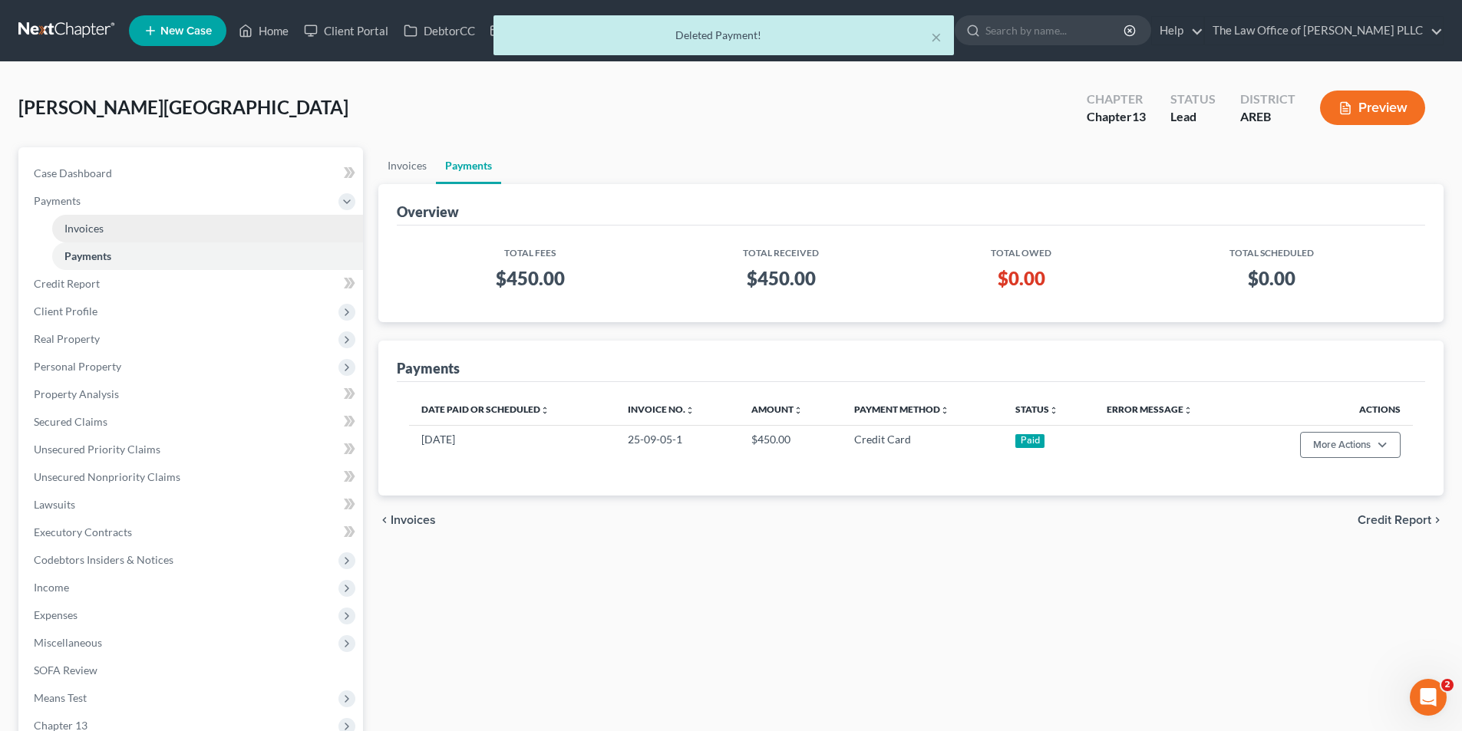
click at [105, 229] on link "Invoices" at bounding box center [207, 229] width 311 height 28
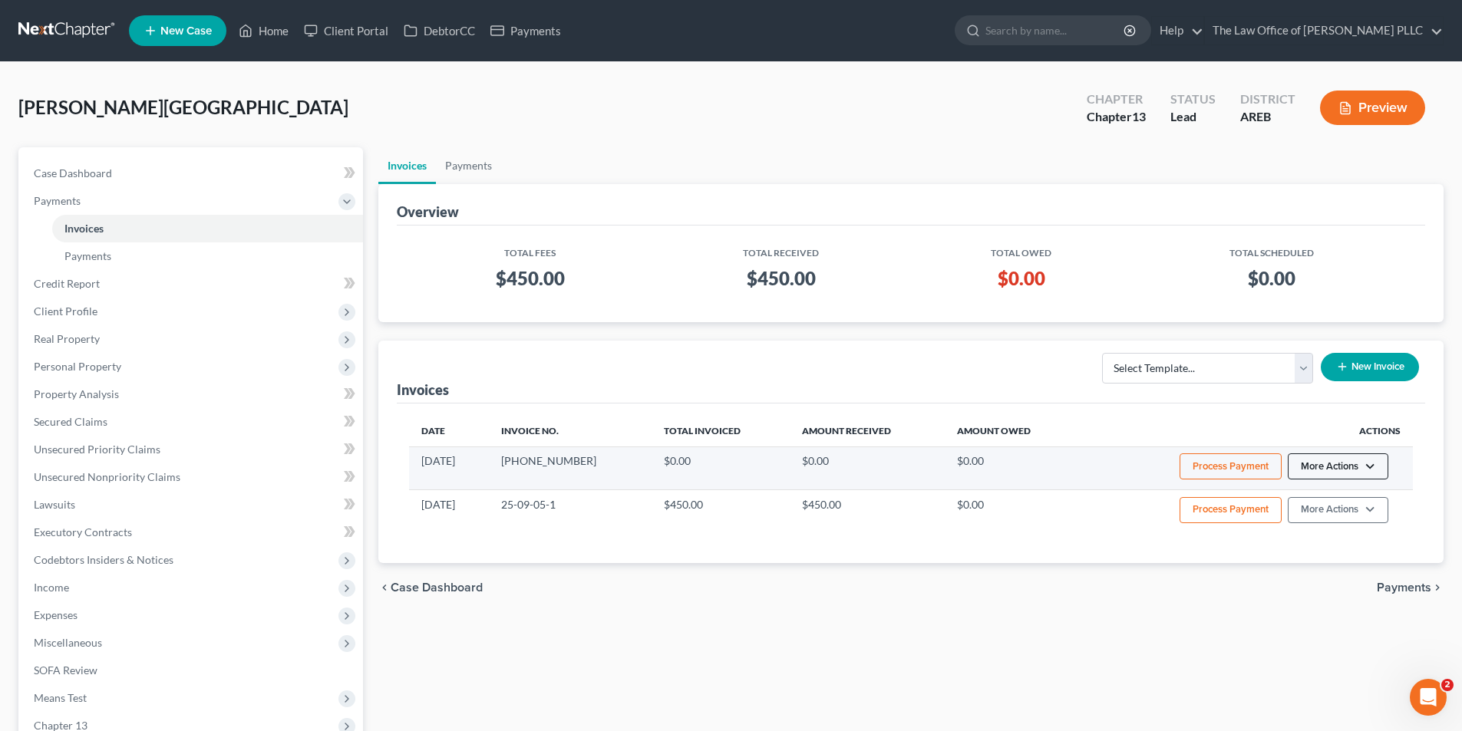
click at [1338, 469] on button "More Actions" at bounding box center [1338, 467] width 101 height 26
click at [1308, 550] on link "Delete" at bounding box center [1359, 550] width 180 height 26
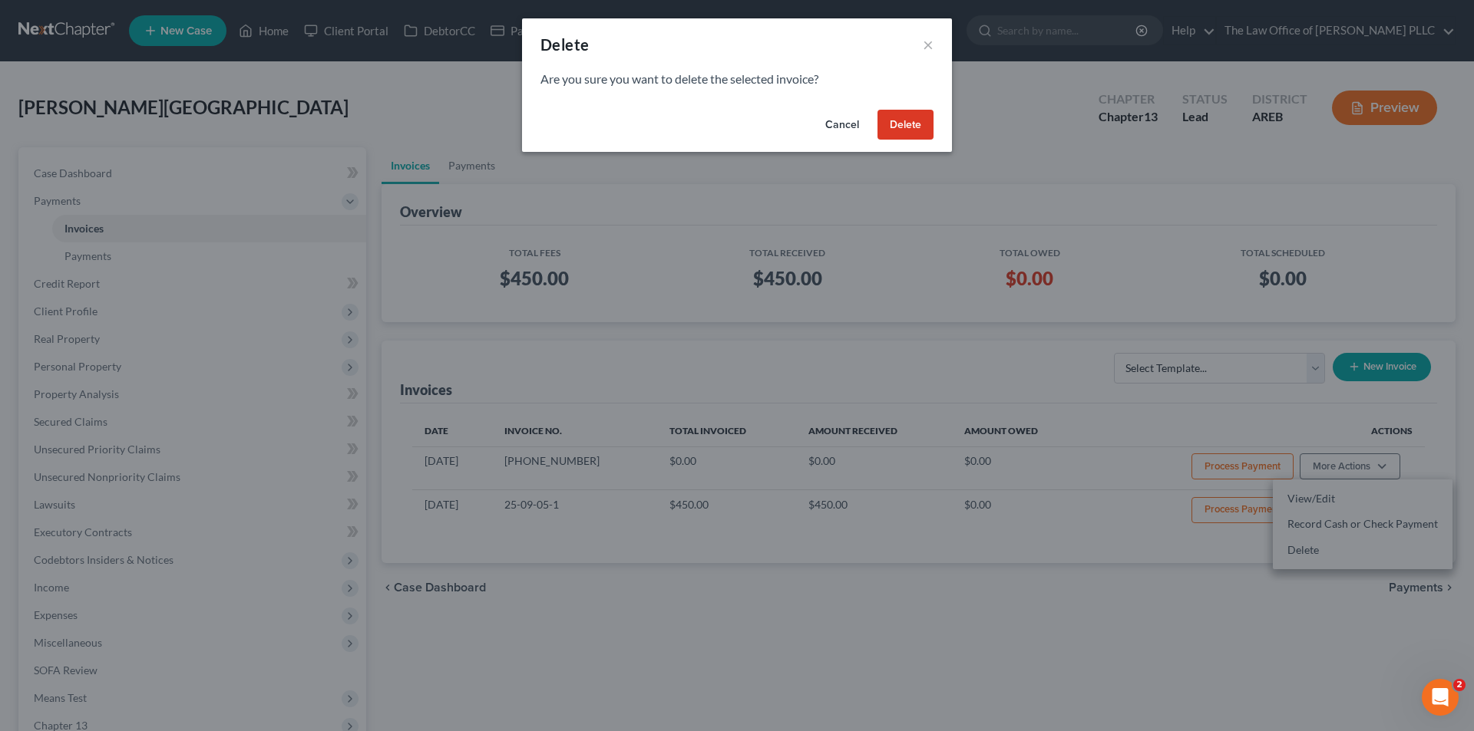
click at [906, 134] on button "Delete" at bounding box center [905, 125] width 56 height 31
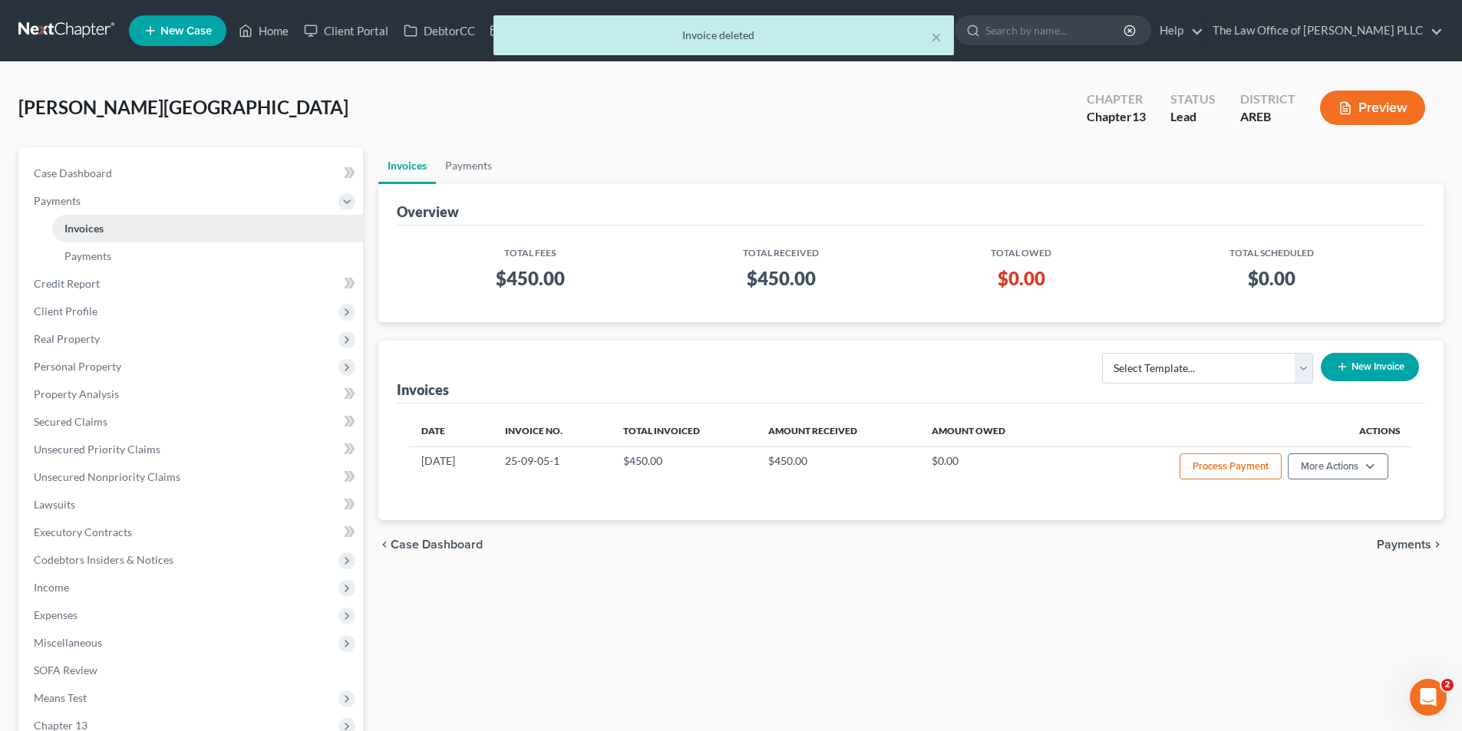
click at [80, 225] on span "Invoices" at bounding box center [83, 228] width 39 height 13
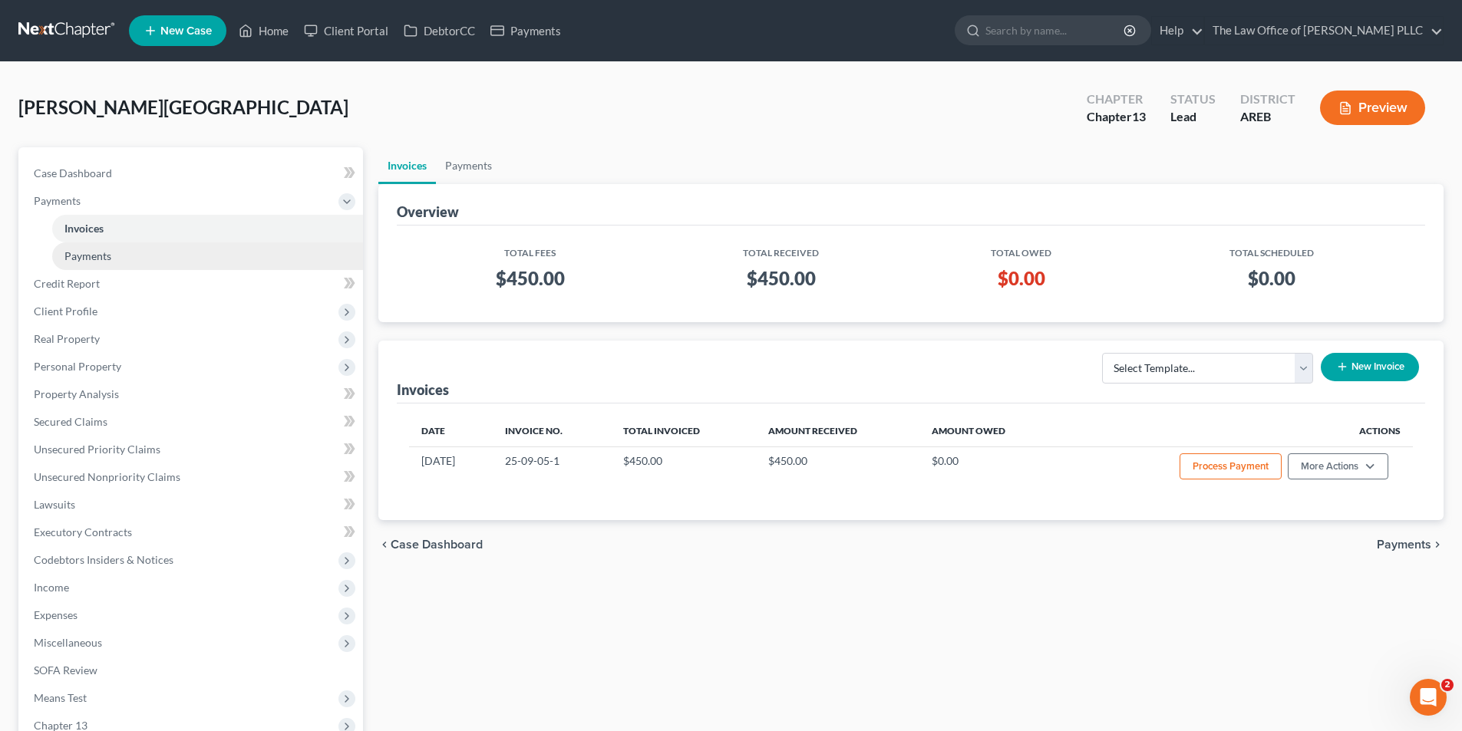
click at [85, 262] on span "Payments" at bounding box center [87, 255] width 47 height 13
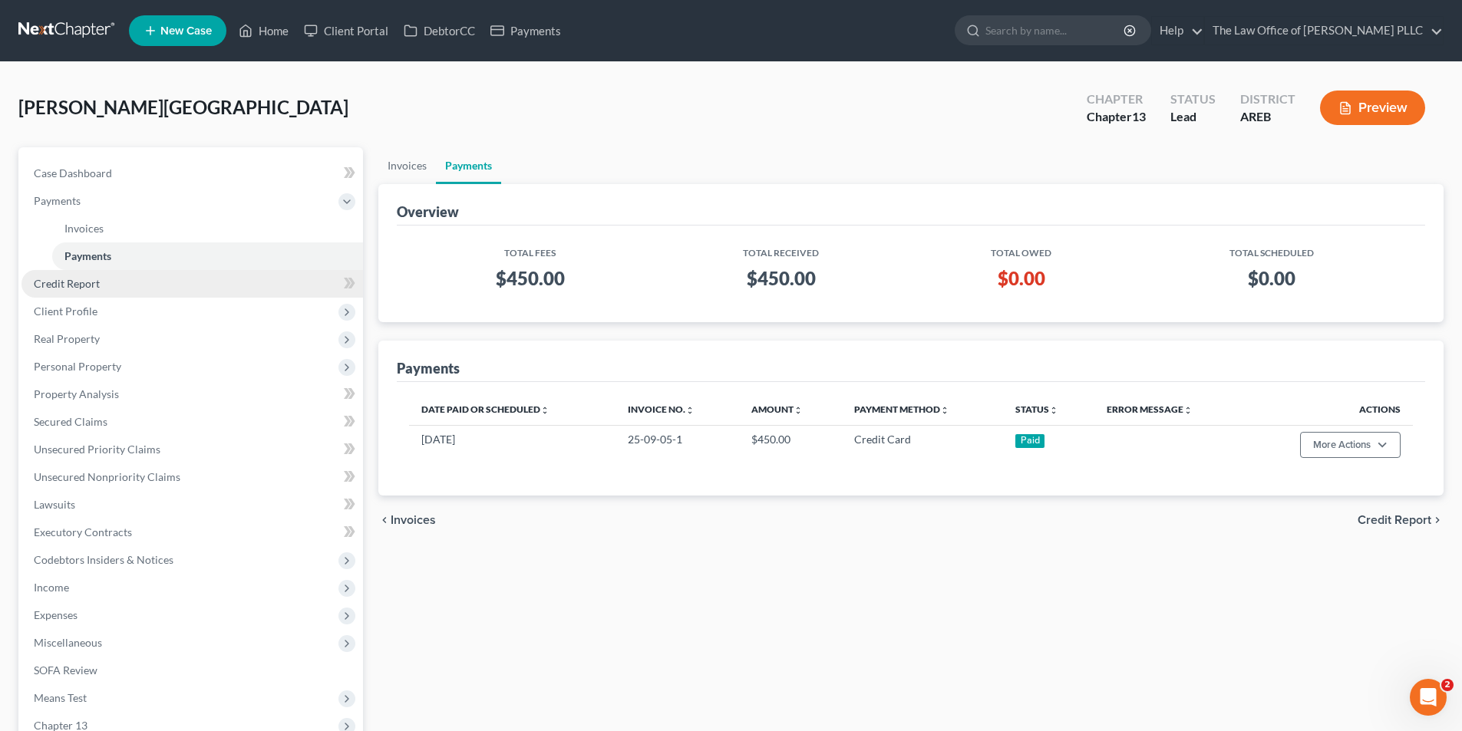
click at [88, 285] on span "Credit Report" at bounding box center [67, 283] width 66 height 13
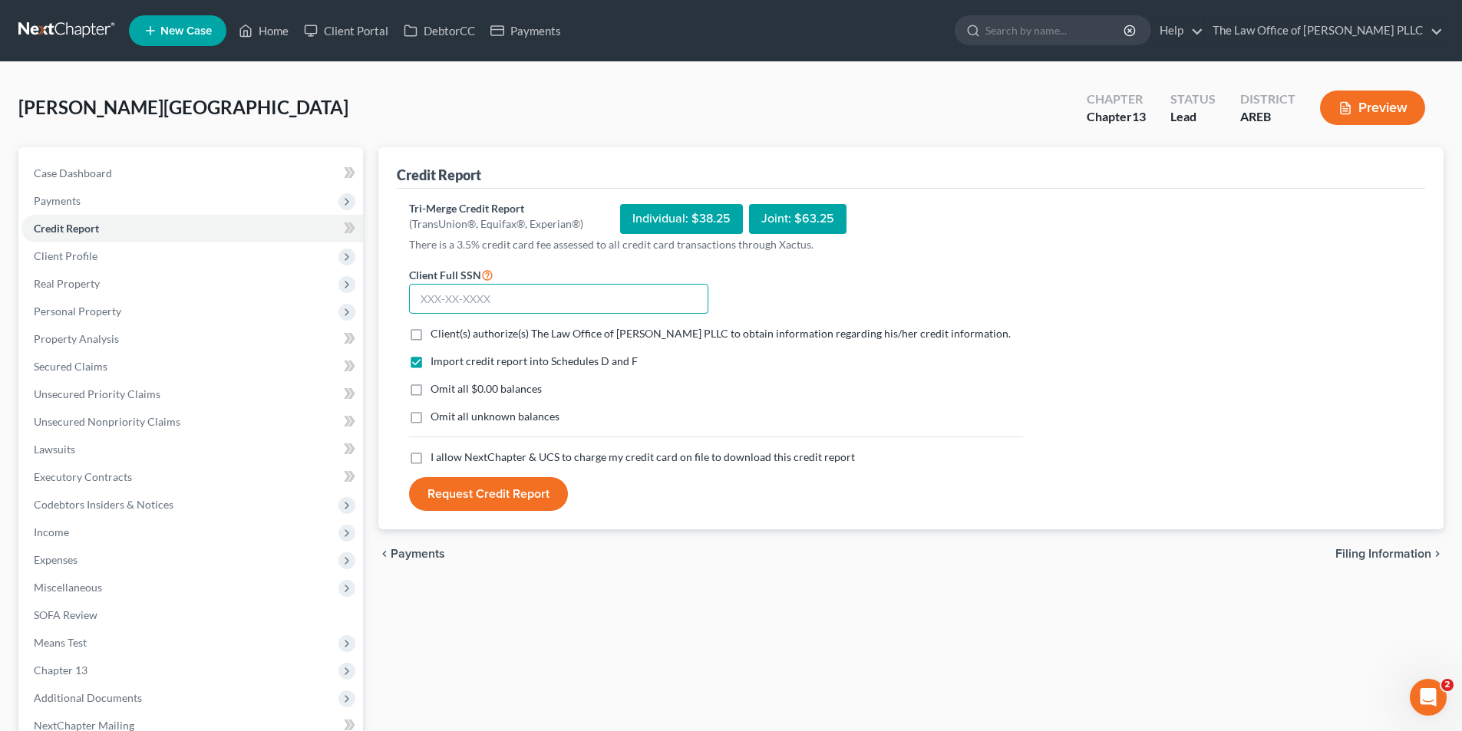
click at [418, 296] on input "text" at bounding box center [558, 299] width 299 height 31
paste input "511-74-6197"
type input "511-74-6197"
click at [431, 329] on label "Client(s) authorize(s) The Law Office of Furonda Brasfield PLLC to obtain infor…" at bounding box center [721, 333] width 580 height 15
click at [437, 329] on input "Client(s) authorize(s) The Law Office of Furonda Brasfield PLLC to obtain infor…" at bounding box center [442, 331] width 10 height 10
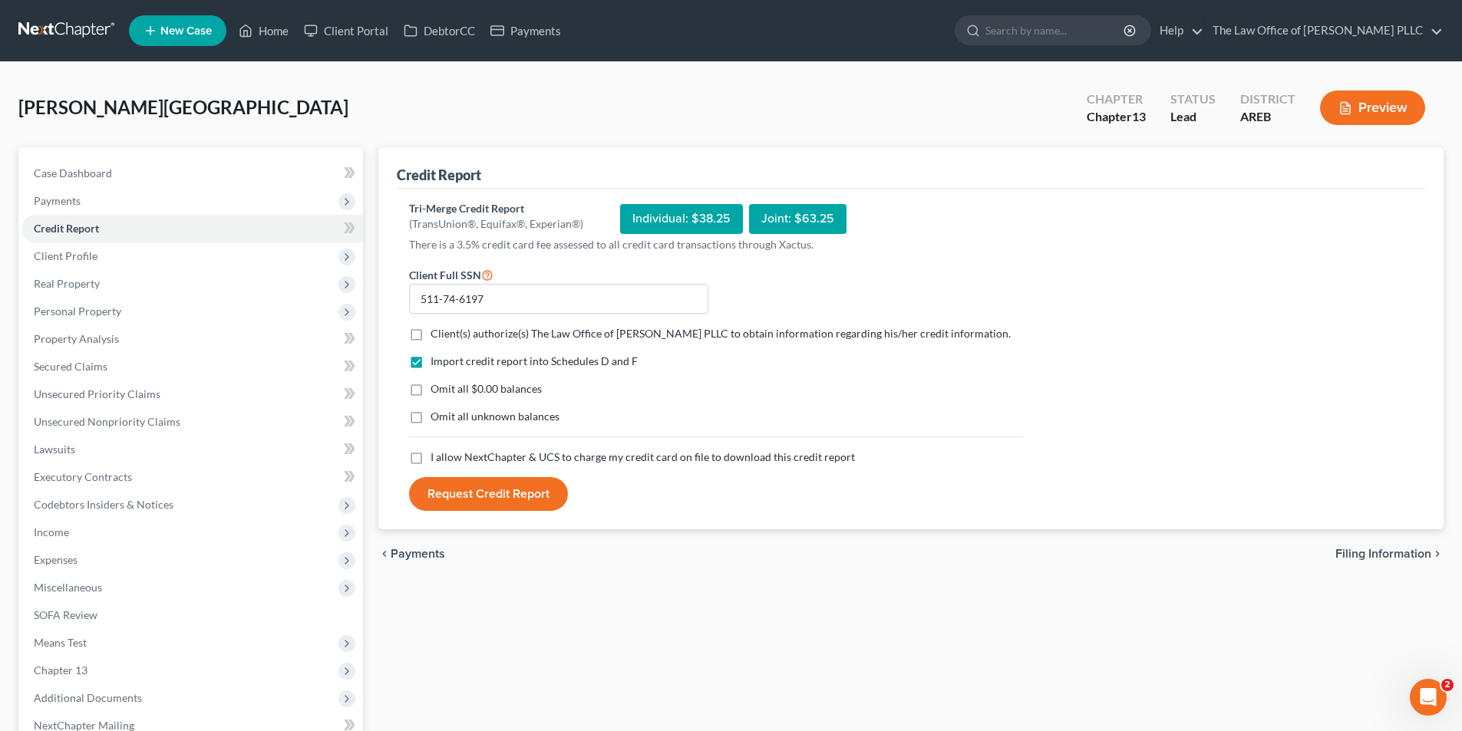
checkbox input "true"
click at [431, 457] on label "I allow NextChapter & UCS to charge my credit card on file to download this cre…" at bounding box center [643, 457] width 424 height 15
click at [437, 457] on input "I allow NextChapter & UCS to charge my credit card on file to download this cre…" at bounding box center [442, 455] width 10 height 10
checkbox input "true"
click at [474, 492] on button "Request Credit Report" at bounding box center [488, 494] width 159 height 34
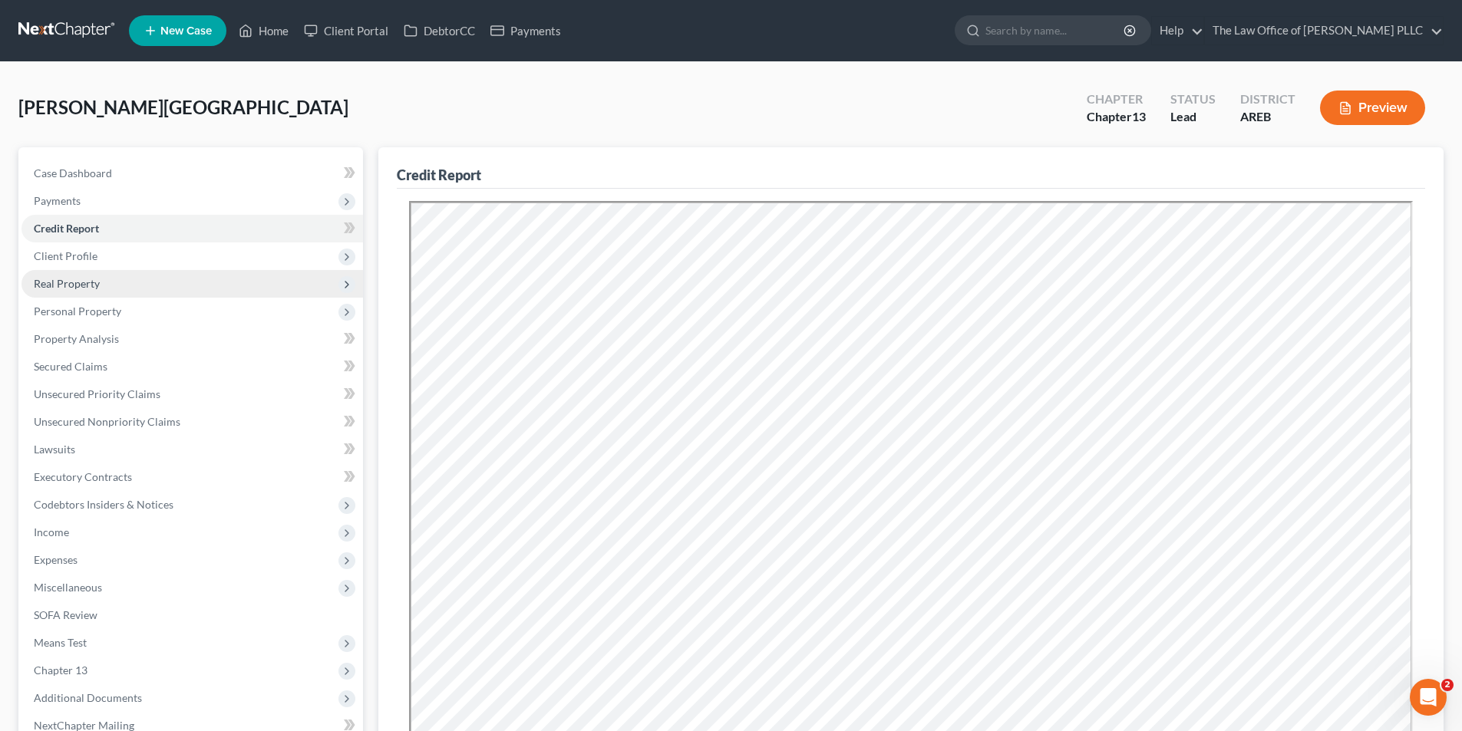
click at [62, 284] on span "Real Property" at bounding box center [67, 283] width 66 height 13
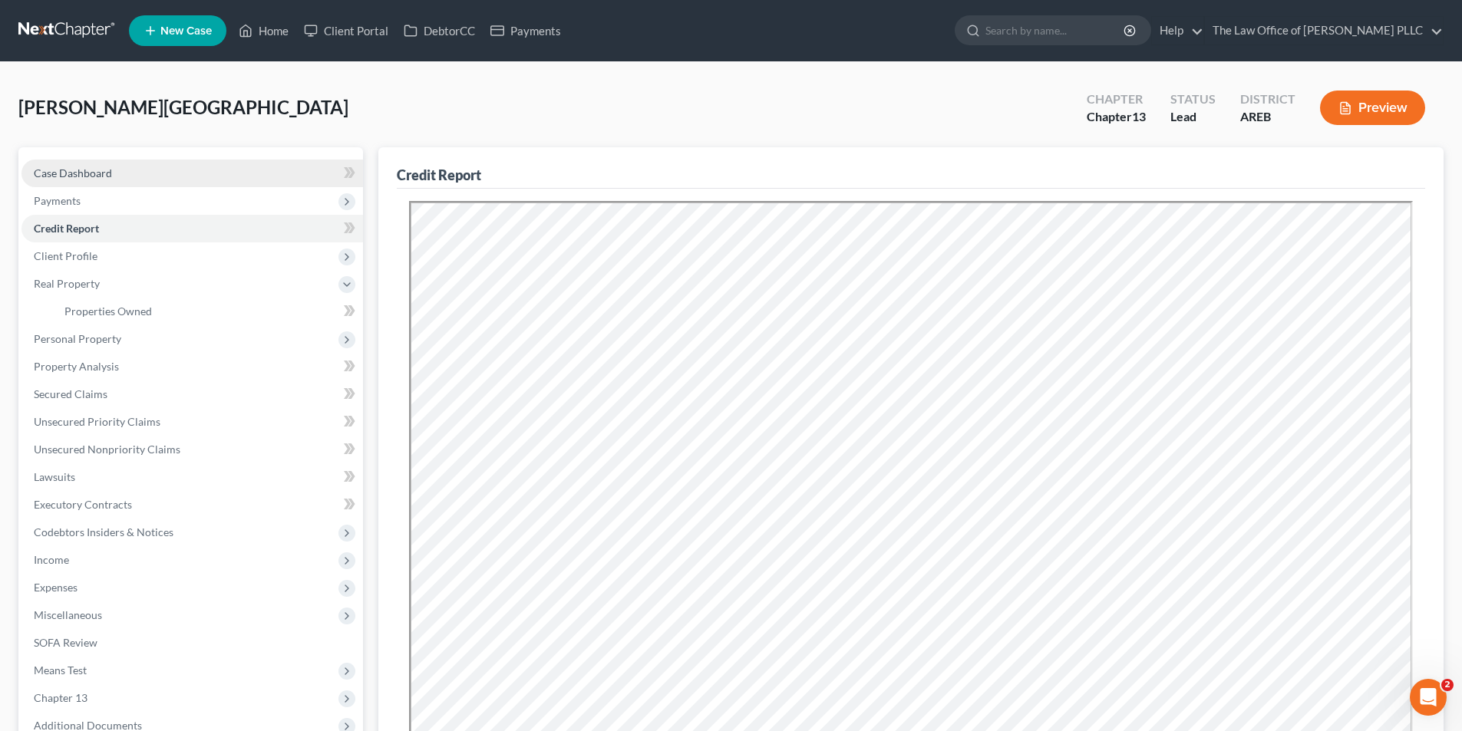
click at [61, 168] on span "Case Dashboard" at bounding box center [73, 173] width 78 height 13
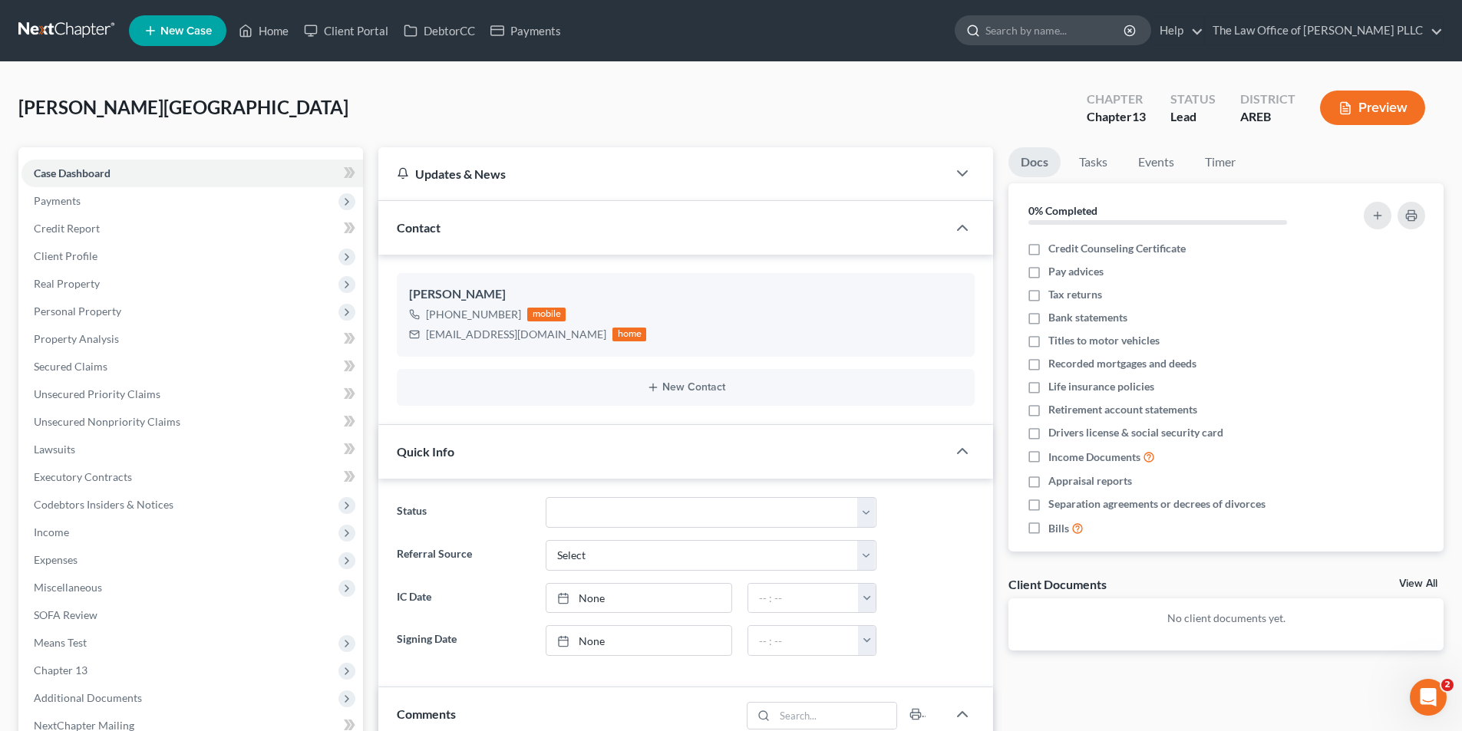
click at [1025, 34] on input "search" at bounding box center [1055, 30] width 140 height 28
type input "holt"
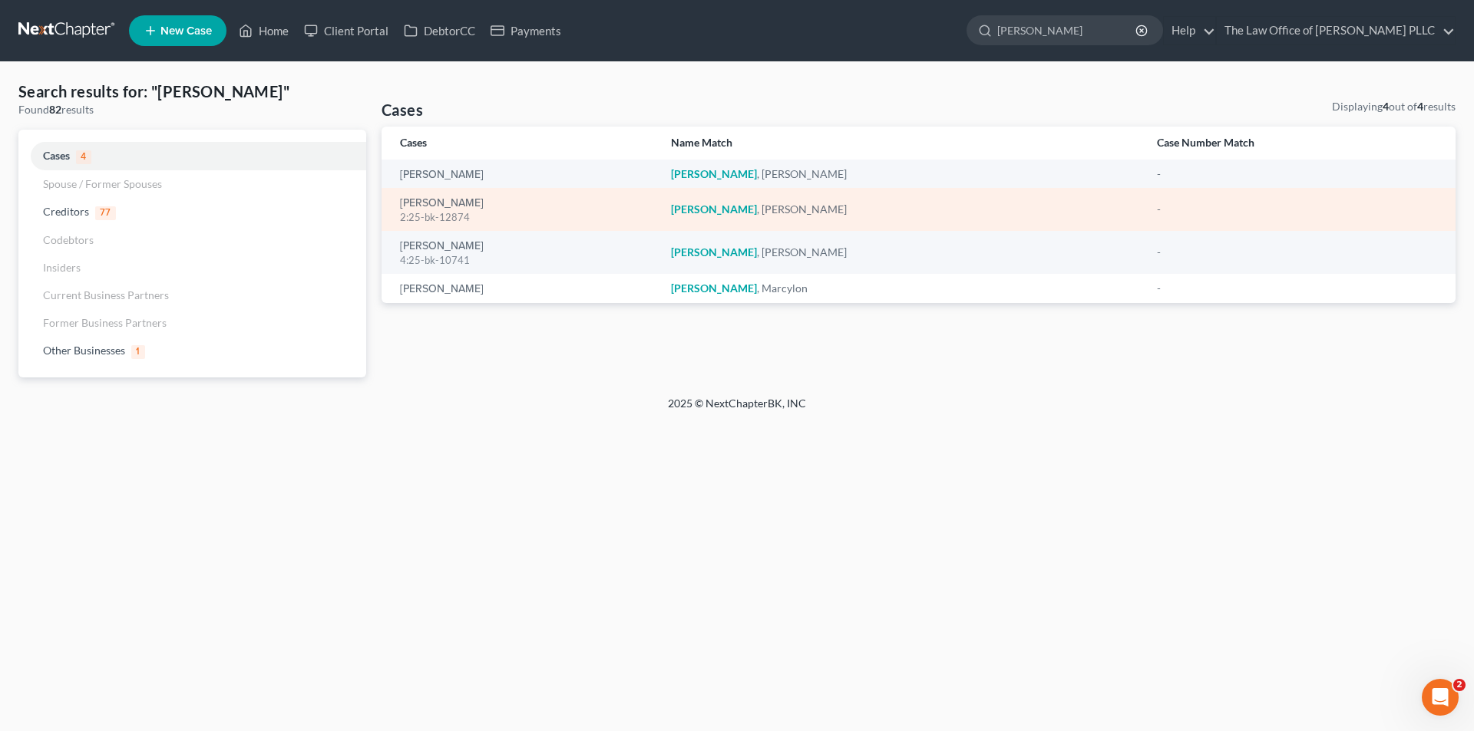
click at [414, 213] on div "2:25-bk-12874" at bounding box center [523, 217] width 246 height 15
click at [415, 206] on link "[PERSON_NAME]" at bounding box center [442, 203] width 84 height 11
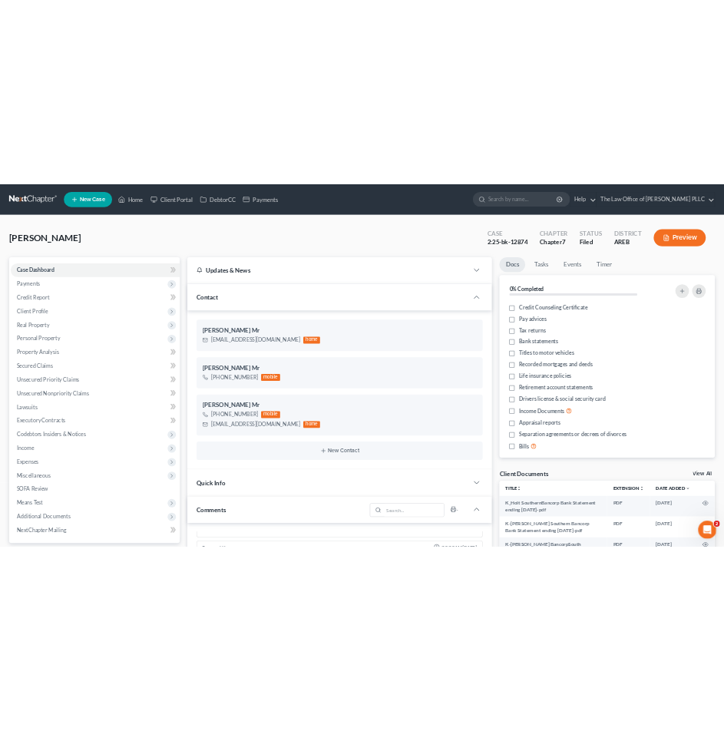
scroll to position [1287, 0]
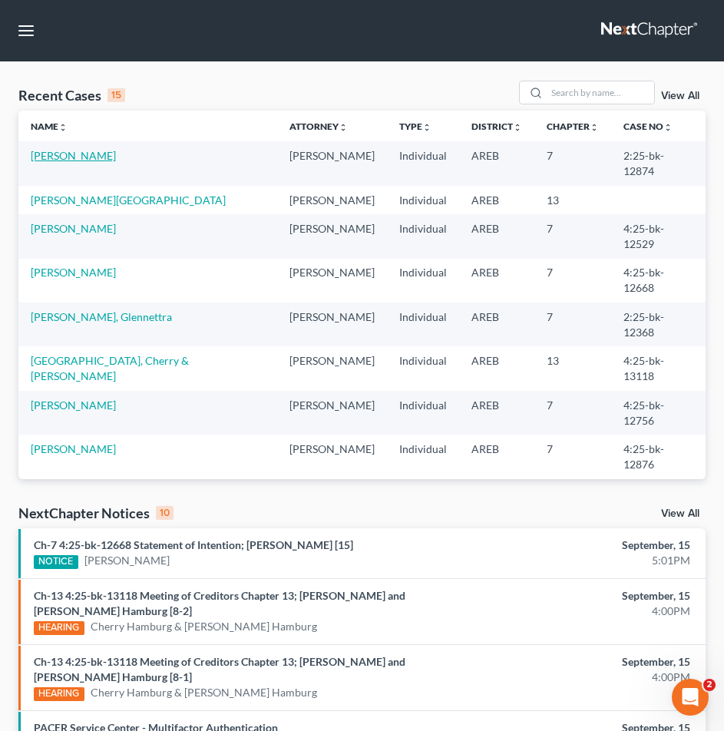
click at [66, 157] on link "[PERSON_NAME]" at bounding box center [73, 155] width 85 height 13
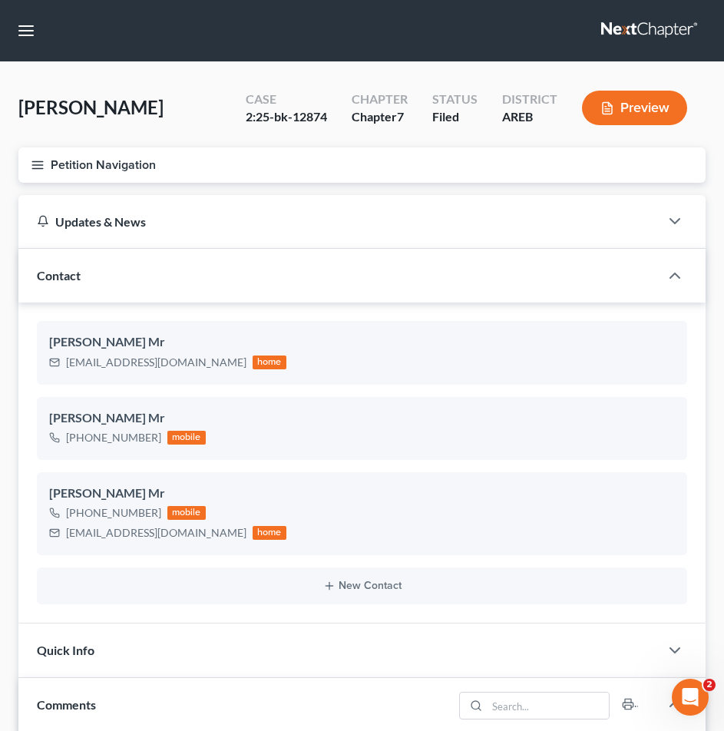
scroll to position [1287, 0]
drag, startPoint x: 326, startPoint y: 117, endPoint x: 245, endPoint y: 115, distance: 81.4
click at [245, 115] on div "Case 2:25-bk-12874" at bounding box center [286, 109] width 106 height 45
copy div "2:25-bk-12874"
